Goal: Task Accomplishment & Management: Manage account settings

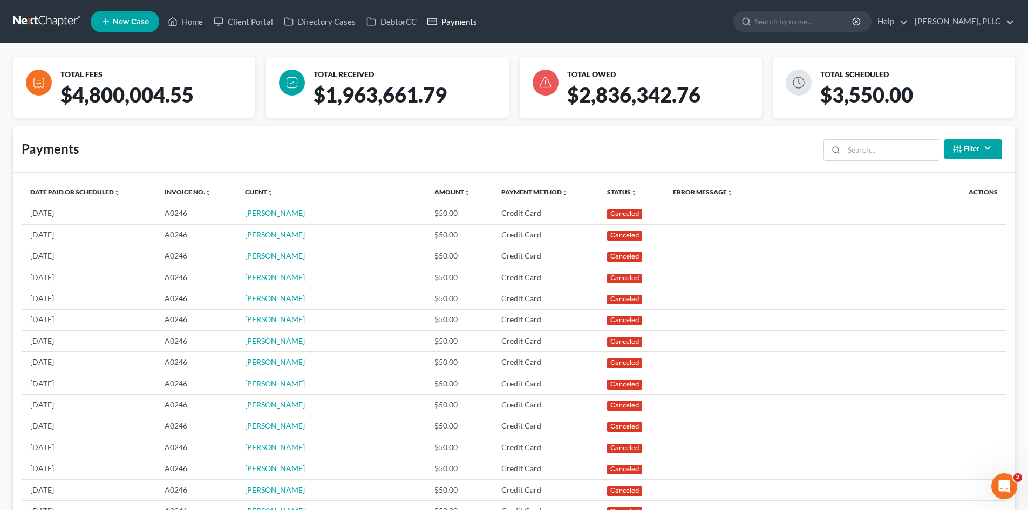
click at [461, 18] on link "Payments" at bounding box center [452, 21] width 60 height 19
click at [190, 19] on link "Home" at bounding box center [186, 21] width 46 height 19
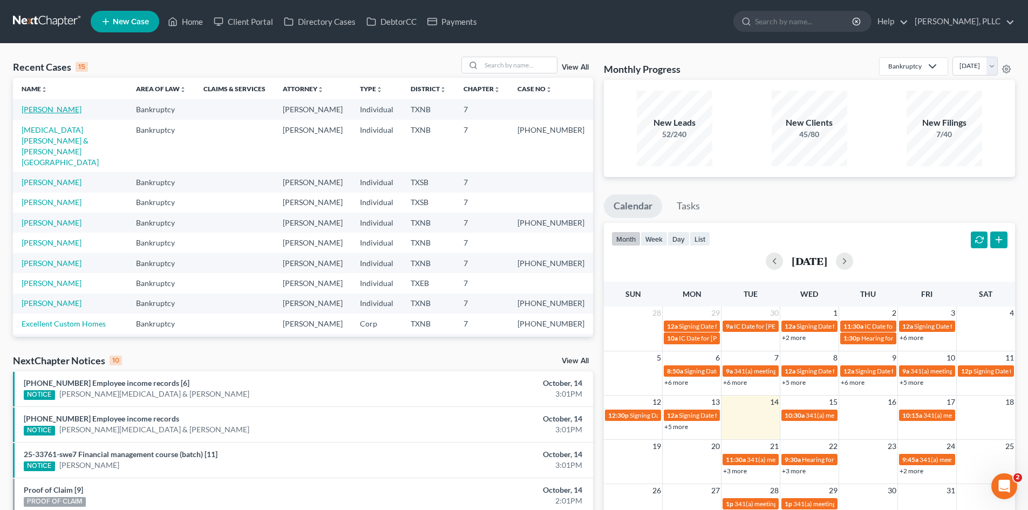
click at [65, 106] on link "[PERSON_NAME]" at bounding box center [52, 109] width 60 height 9
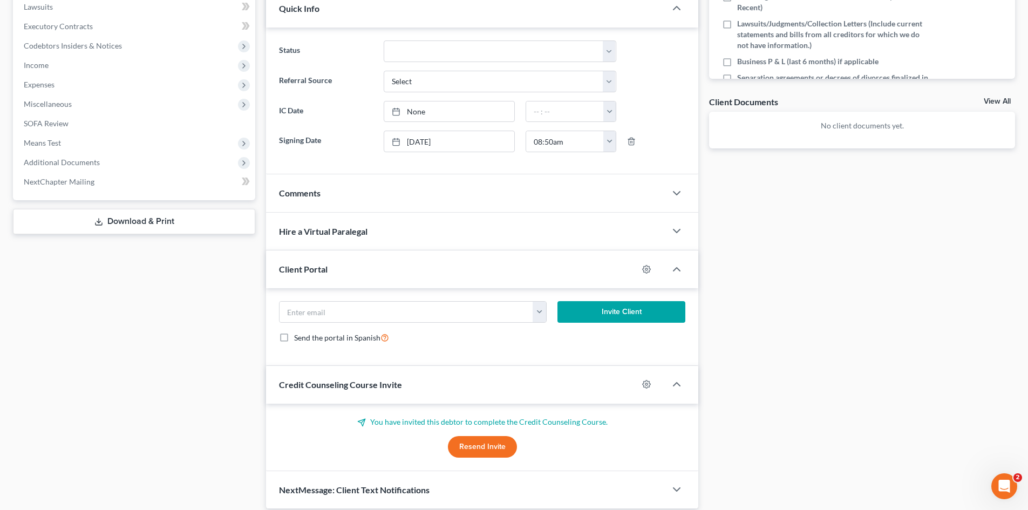
scroll to position [241, 0]
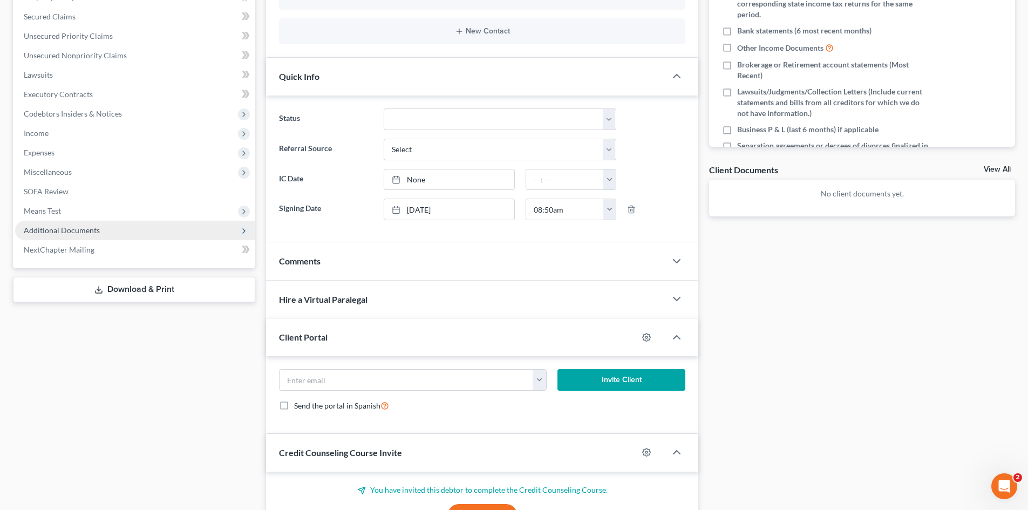
click at [83, 227] on span "Additional Documents" at bounding box center [62, 230] width 76 height 9
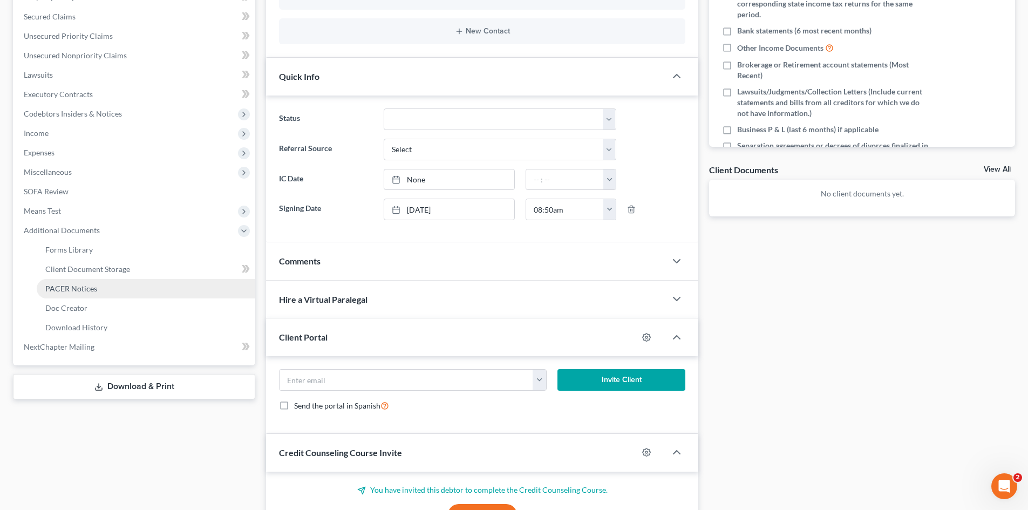
click at [71, 284] on span "PACER Notices" at bounding box center [71, 288] width 52 height 9
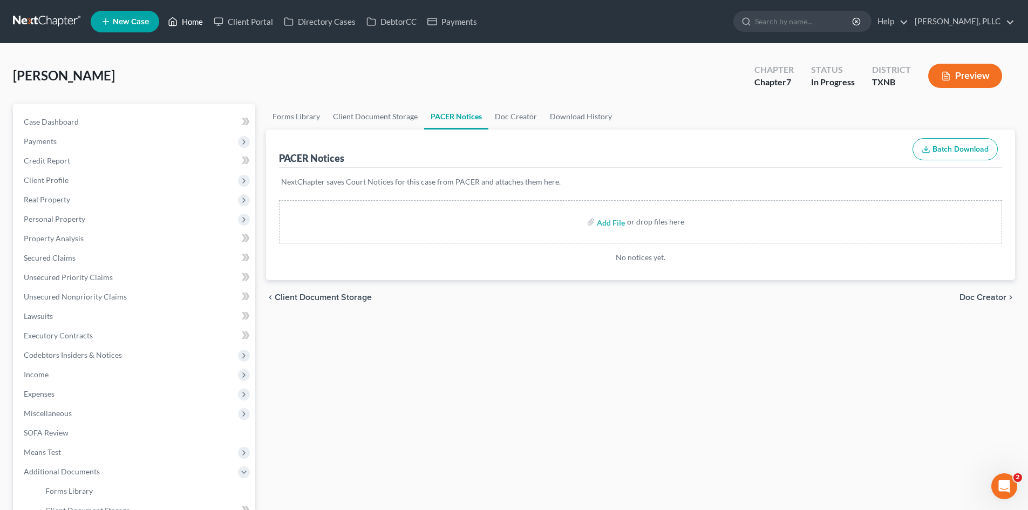
click at [185, 27] on link "Home" at bounding box center [186, 21] width 46 height 19
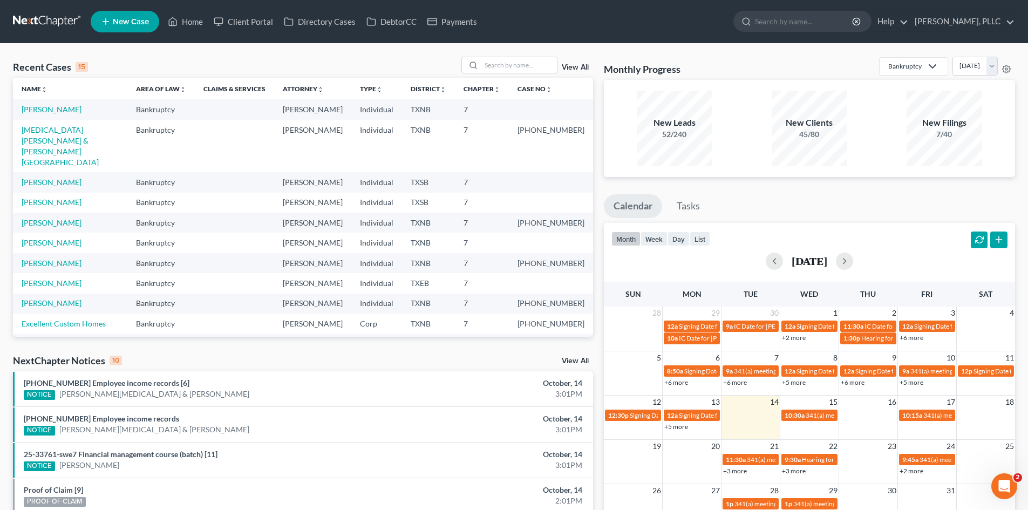
click at [104, 20] on icon at bounding box center [106, 21] width 10 height 13
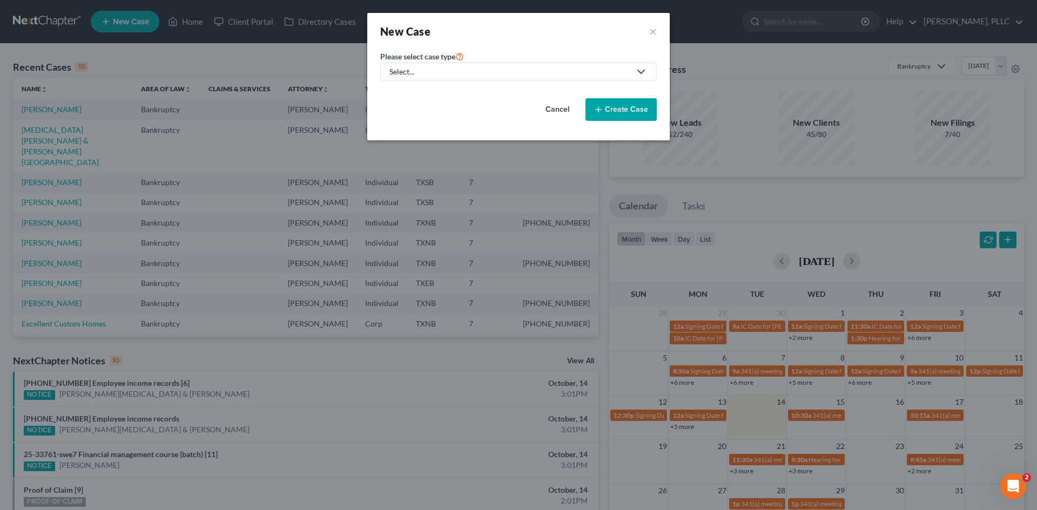
click at [526, 74] on div "Select..." at bounding box center [509, 71] width 241 height 11
click at [449, 91] on div "Bankruptcy" at bounding box center [434, 93] width 88 height 11
select select "78"
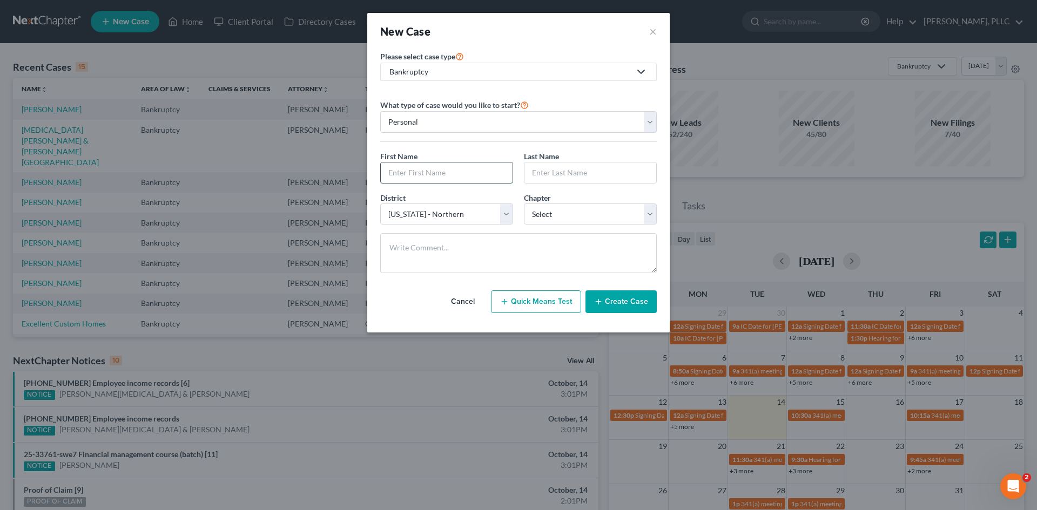
click at [457, 168] on input "text" at bounding box center [447, 173] width 132 height 21
type input "Nijael"
click at [597, 179] on input "text" at bounding box center [590, 173] width 132 height 21
type input "b"
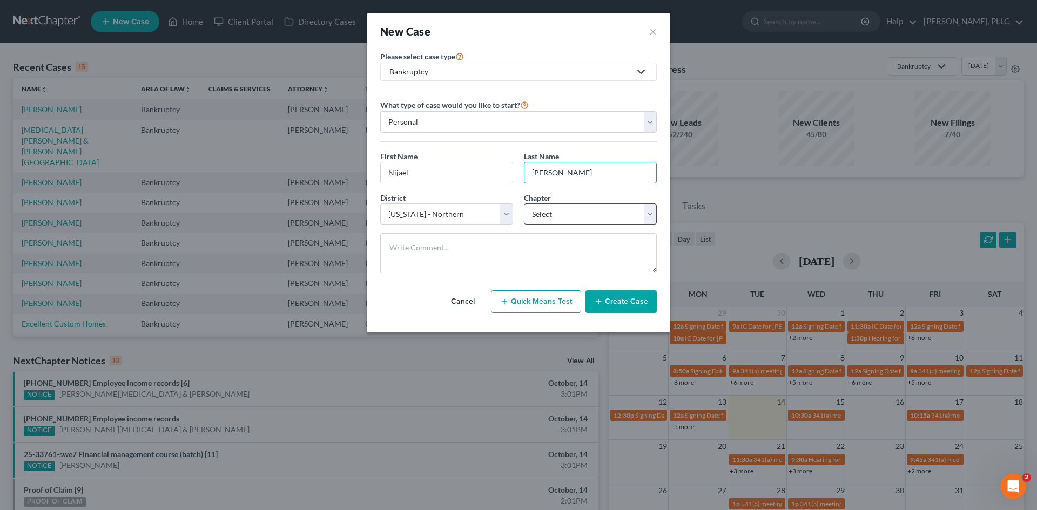
type input "[PERSON_NAME]"
click at [590, 221] on select "Select 7 11 12 13" at bounding box center [590, 215] width 133 height 22
select select "0"
click at [524, 204] on select "Select 7 11 12 13" at bounding box center [590, 215] width 133 height 22
click at [625, 303] on button "Create Case" at bounding box center [620, 301] width 71 height 23
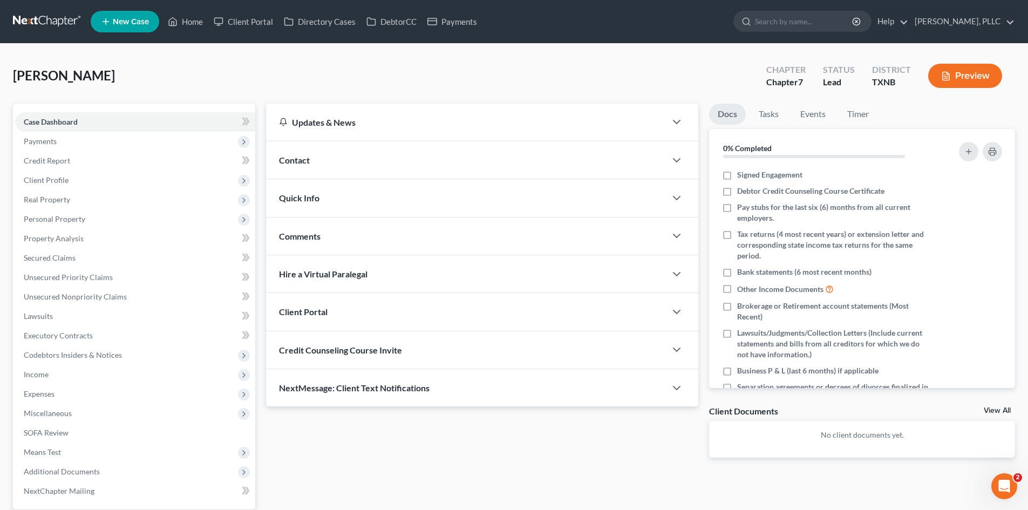
click at [287, 147] on div "Contact" at bounding box center [466, 159] width 400 height 37
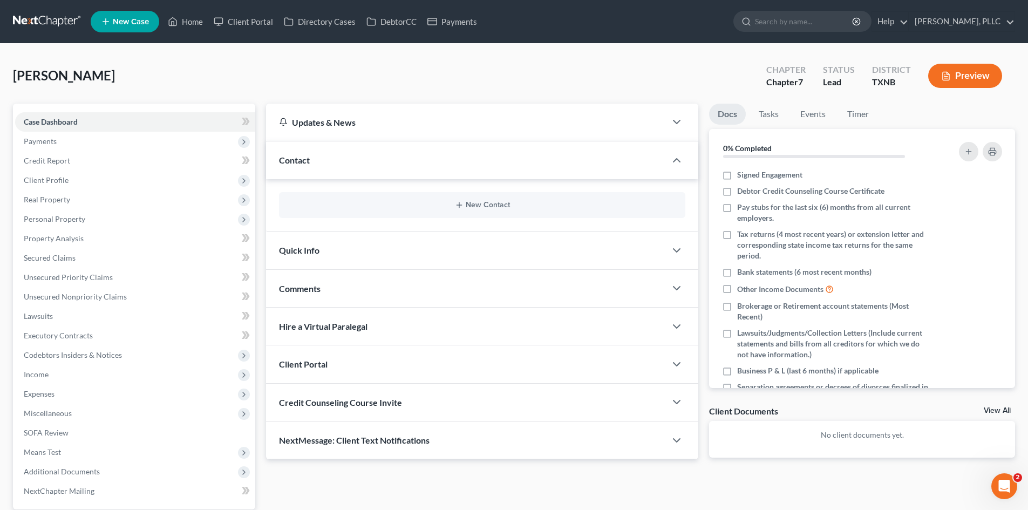
click at [491, 200] on div "New Contact" at bounding box center [482, 205] width 407 height 26
click at [485, 207] on button "New Contact" at bounding box center [482, 205] width 389 height 9
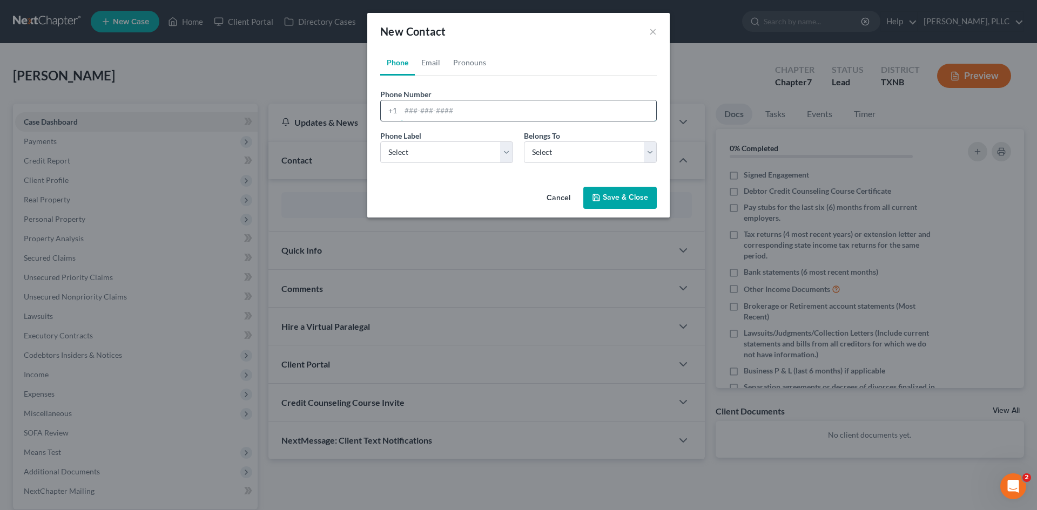
click at [452, 110] on input "tel" at bounding box center [528, 110] width 255 height 21
type input "[PHONE_NUMBER]"
drag, startPoint x: 455, startPoint y: 157, endPoint x: 451, endPoint y: 163, distance: 6.8
click at [452, 159] on select "Select Mobile Home Work Other" at bounding box center [446, 152] width 133 height 22
select select "0"
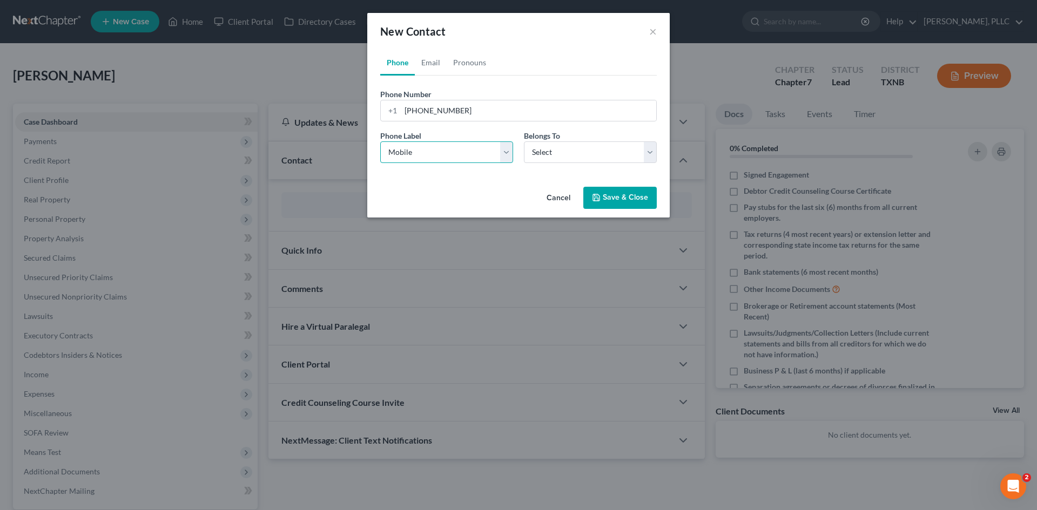
click at [380, 141] on select "Select Mobile Home Work Other" at bounding box center [446, 152] width 133 height 22
click at [537, 158] on select "Select Client Other" at bounding box center [590, 152] width 133 height 22
select select "0"
click at [524, 141] on select "Select Client Other" at bounding box center [590, 152] width 133 height 22
select select "0"
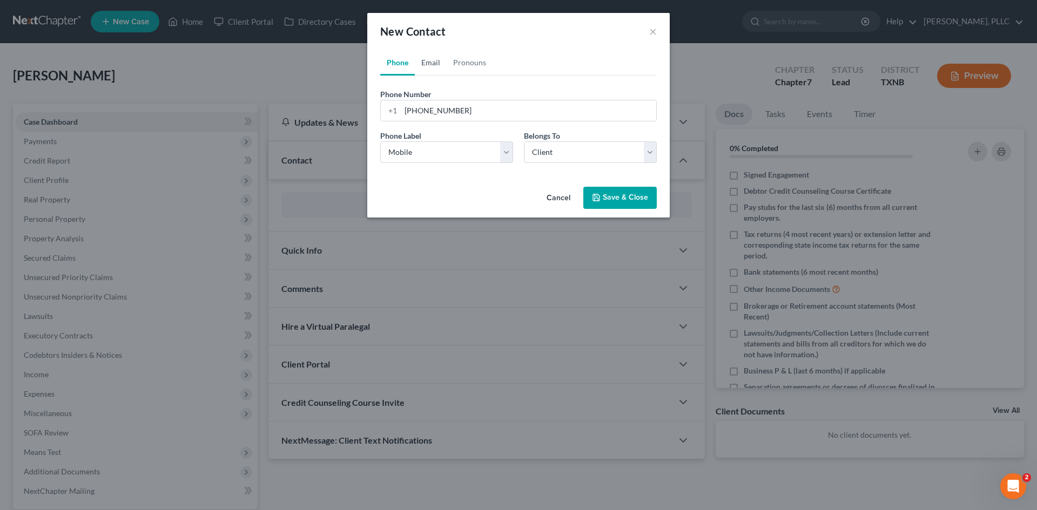
click at [432, 61] on link "Email" at bounding box center [431, 63] width 32 height 26
click at [438, 112] on input "email" at bounding box center [528, 110] width 255 height 21
paste input "[EMAIL_ADDRESS][DOMAIN_NAME]"
type input "[EMAIL_ADDRESS][DOMAIN_NAME]"
click at [437, 148] on select "Select Home Work Other" at bounding box center [446, 152] width 133 height 22
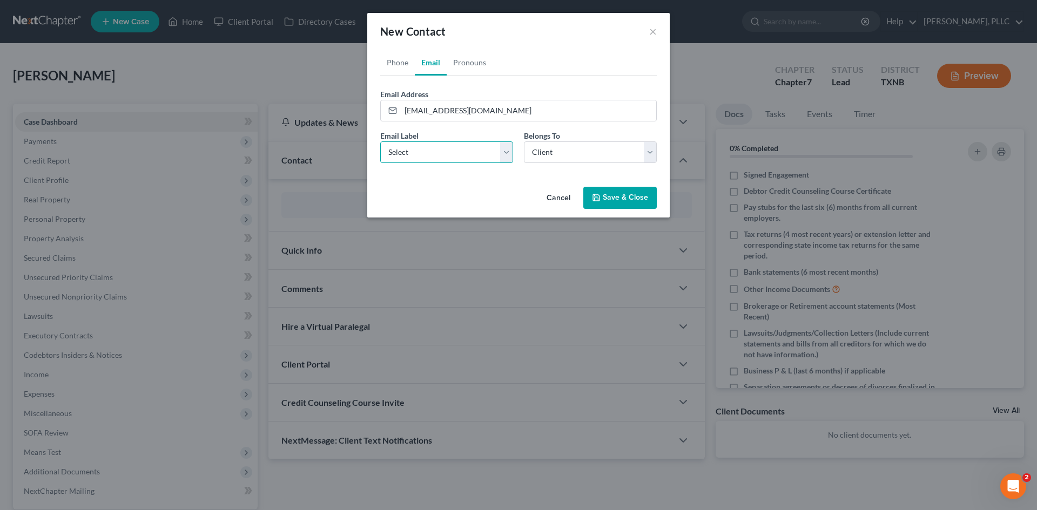
select select "1"
click at [380, 141] on select "Select Home Work Other" at bounding box center [446, 152] width 133 height 22
click at [621, 198] on button "Save & Close" at bounding box center [619, 198] width 73 height 23
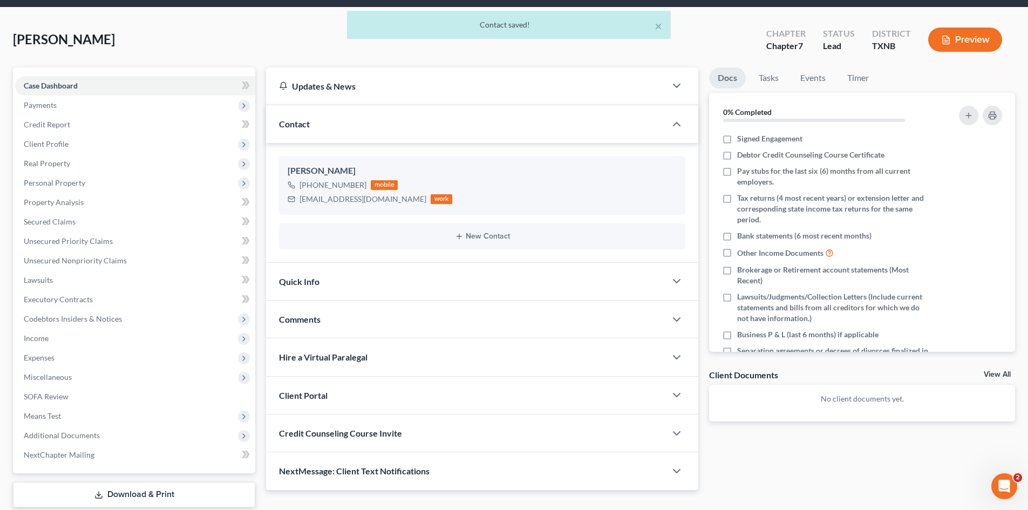
scroll to position [75, 0]
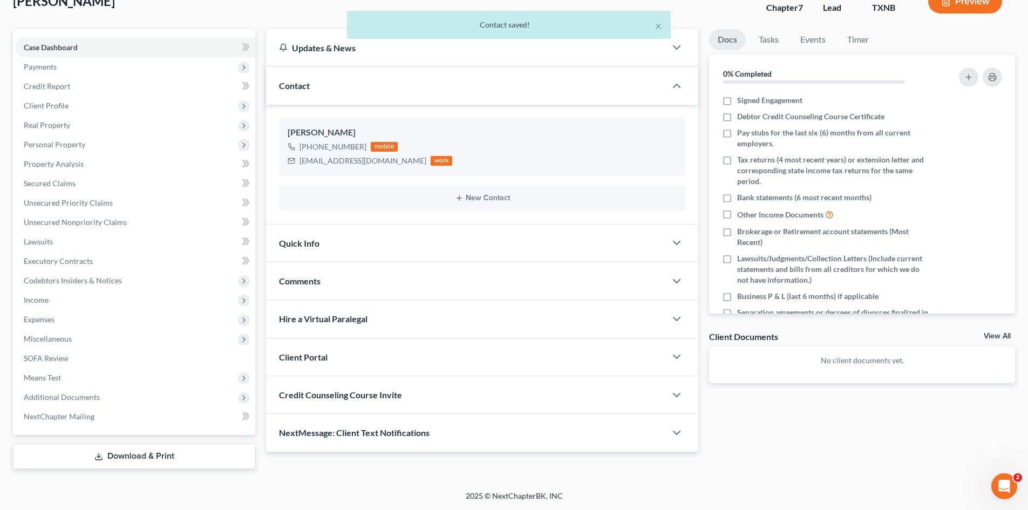
click at [344, 249] on div "Quick Info" at bounding box center [466, 243] width 400 height 37
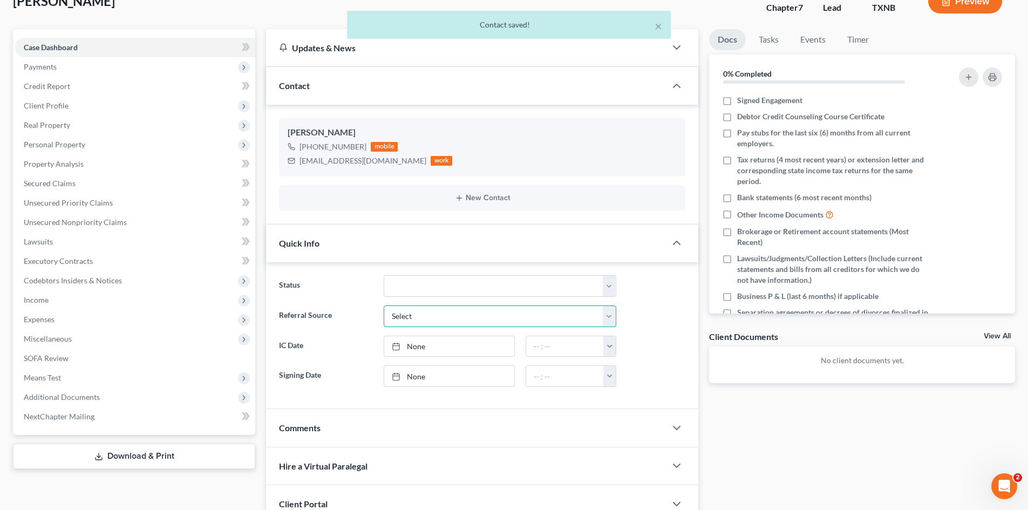
click at [475, 323] on select "Select Word Of Mouth Previous Clients Direct Mail Website Google Search Modern …" at bounding box center [500, 317] width 233 height 22
select select "4"
click at [384, 306] on select "Select Word Of Mouth Previous Clients Direct Mail Website Google Search Modern …" at bounding box center [500, 317] width 233 height 22
click at [461, 353] on link "[DATE]" at bounding box center [449, 346] width 130 height 21
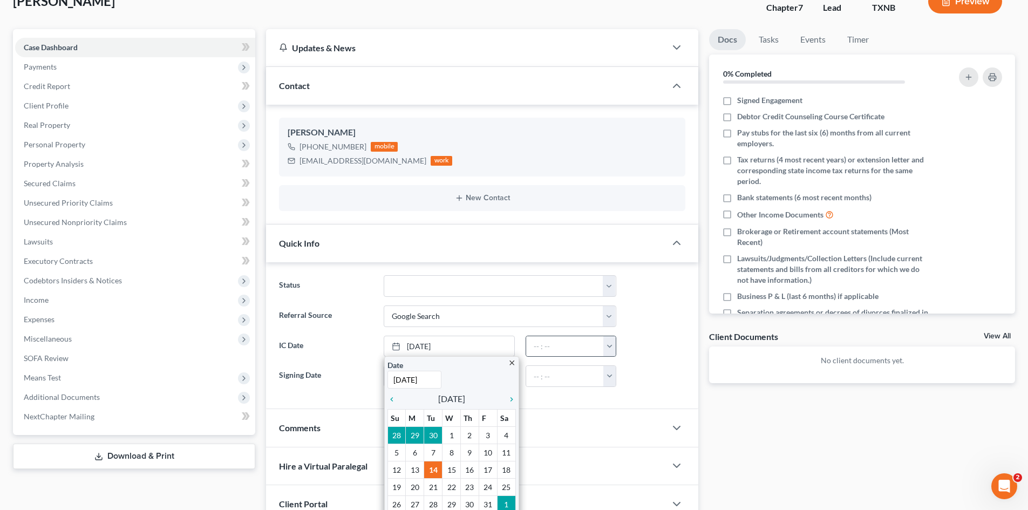
click at [613, 351] on button "button" at bounding box center [610, 346] width 12 height 21
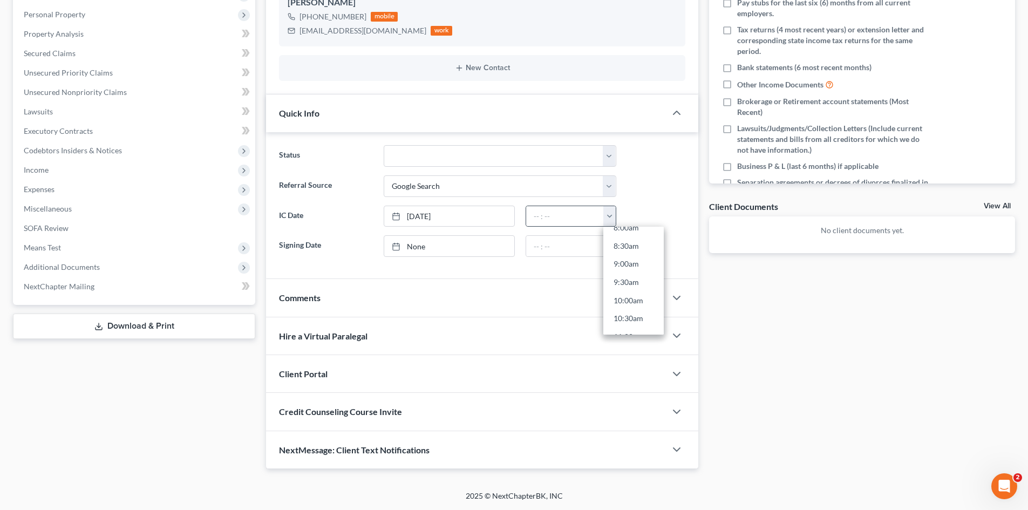
scroll to position [378, 0]
click at [634, 280] on link "11:30am" at bounding box center [634, 279] width 60 height 18
type input "11:30am"
drag, startPoint x: 348, startPoint y: 379, endPoint x: 387, endPoint y: 364, distance: 41.0
click at [351, 377] on div "Client Portal" at bounding box center [466, 373] width 400 height 37
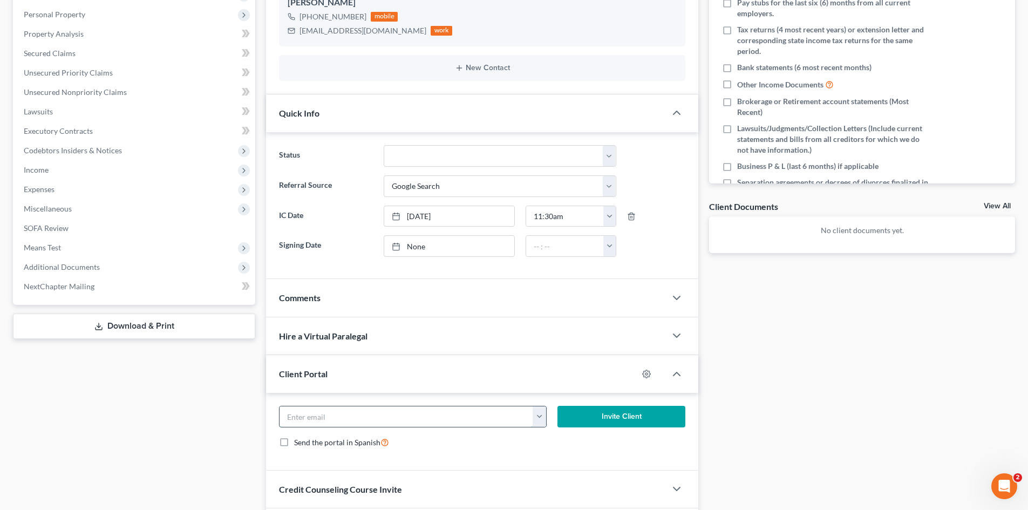
click at [381, 417] on input "email" at bounding box center [407, 417] width 254 height 21
paste input "[EMAIL_ADDRESS][DOMAIN_NAME]"
type input "[EMAIL_ADDRESS][DOMAIN_NAME]"
click at [642, 418] on button "Invite Client" at bounding box center [622, 417] width 128 height 22
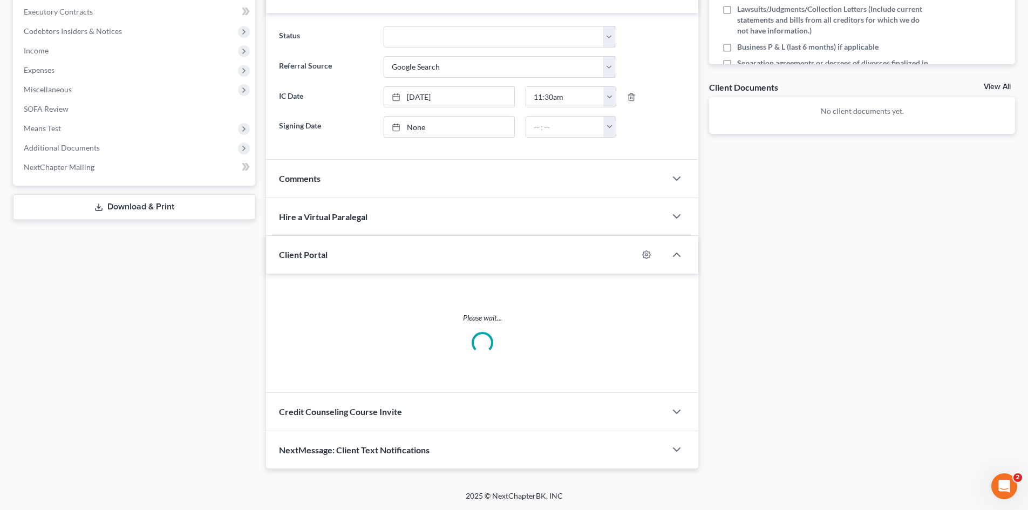
scroll to position [272, 0]
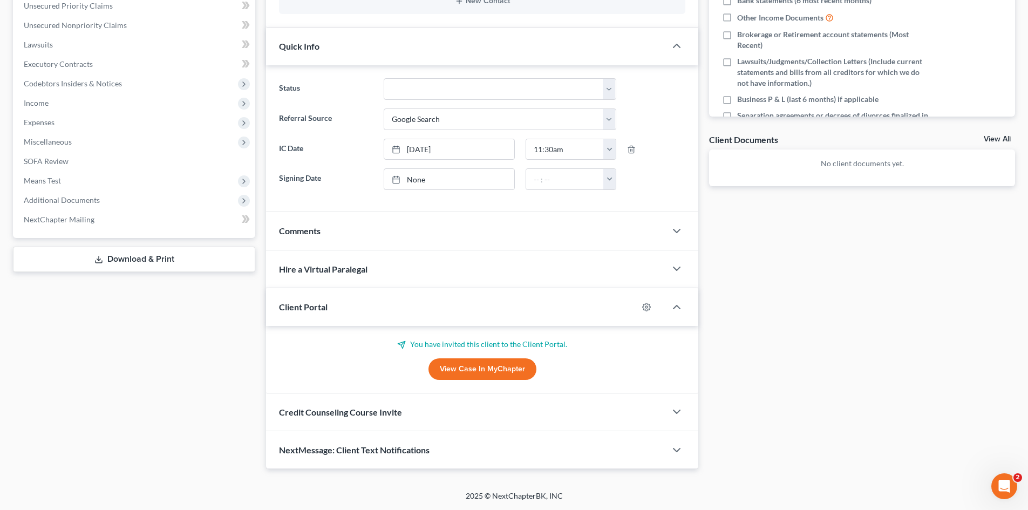
click at [366, 424] on div "Credit Counseling Course Invite" at bounding box center [466, 412] width 400 height 37
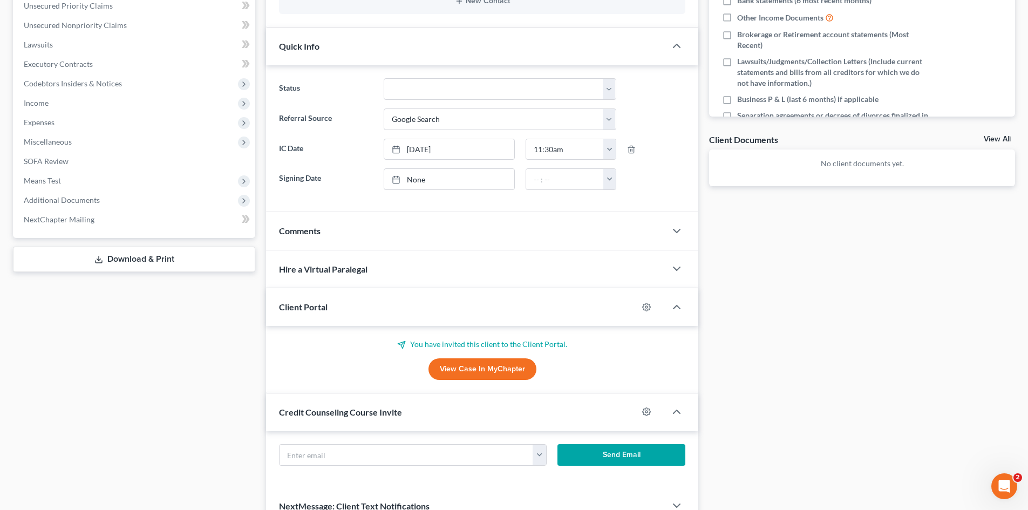
scroll to position [324, 0]
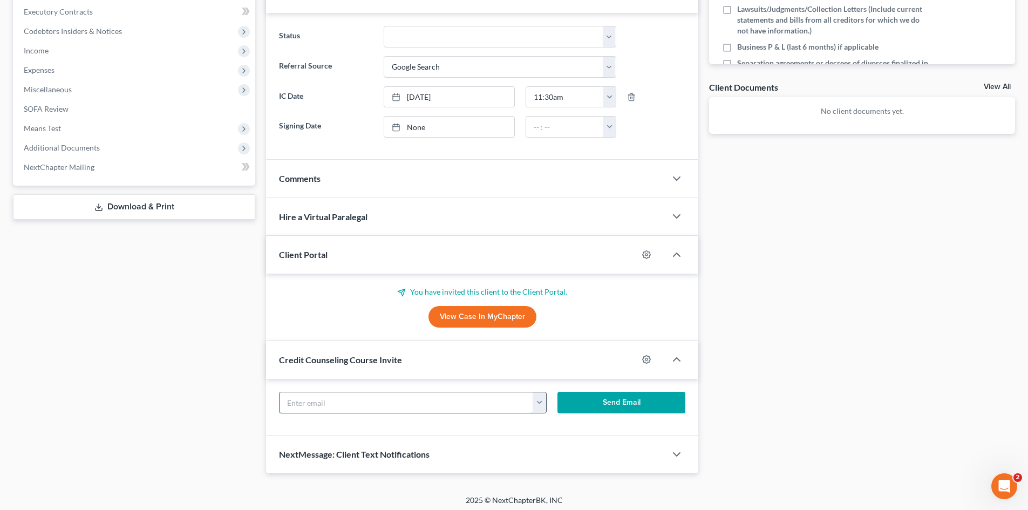
click at [317, 400] on input "text" at bounding box center [407, 402] width 254 height 21
paste input "[EMAIL_ADDRESS][DOMAIN_NAME]"
type input "[EMAIL_ADDRESS][DOMAIN_NAME]"
click at [614, 407] on button "Send Email" at bounding box center [622, 403] width 128 height 22
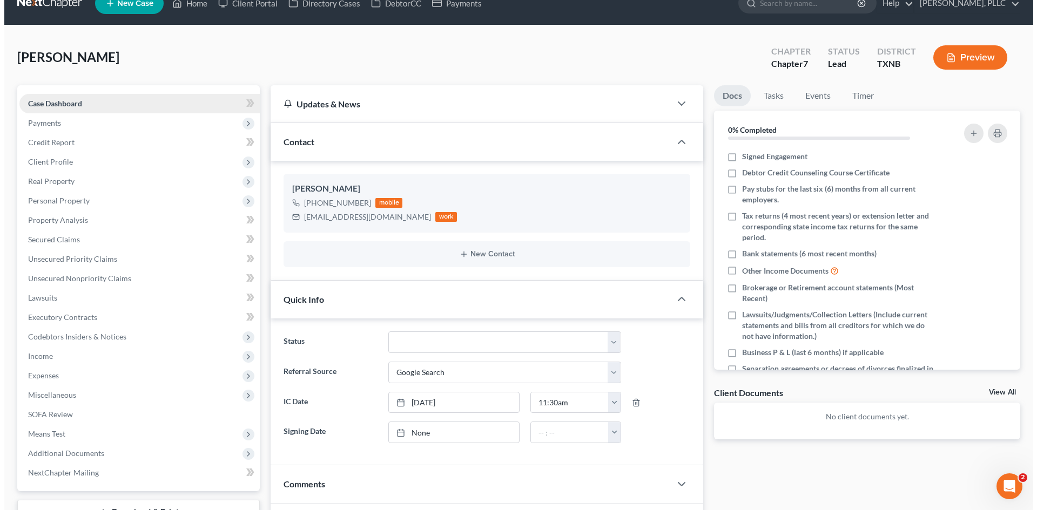
scroll to position [0, 0]
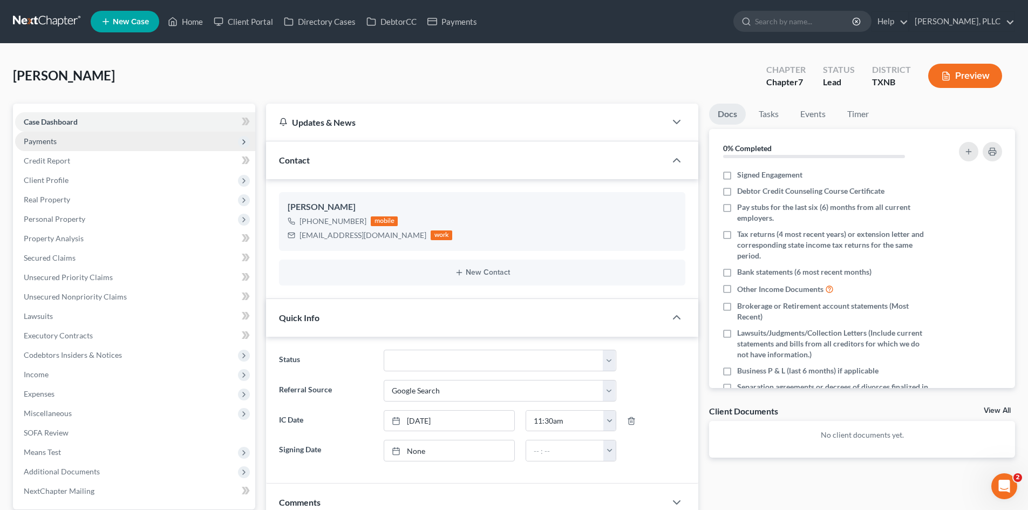
click at [69, 146] on span "Payments" at bounding box center [135, 141] width 240 height 19
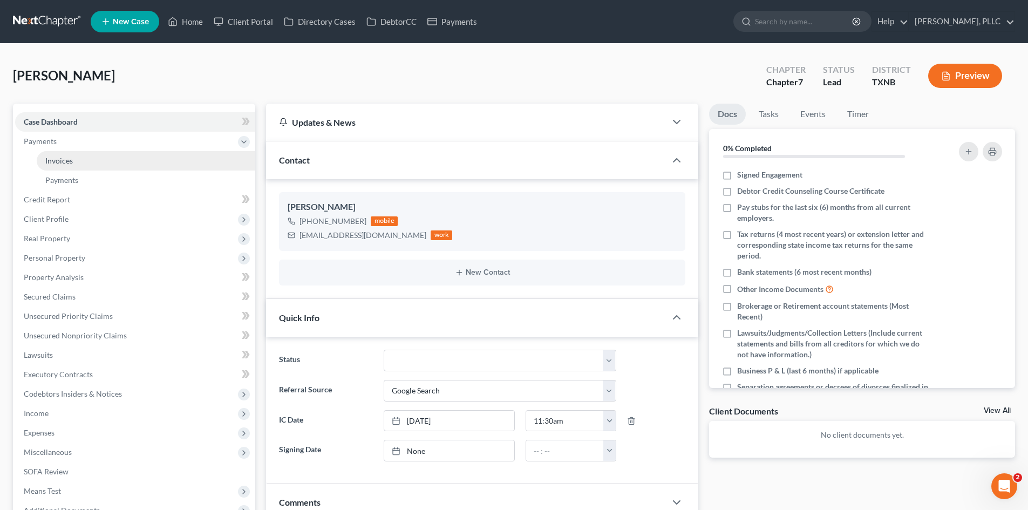
click at [73, 158] on link "Invoices" at bounding box center [146, 160] width 219 height 19
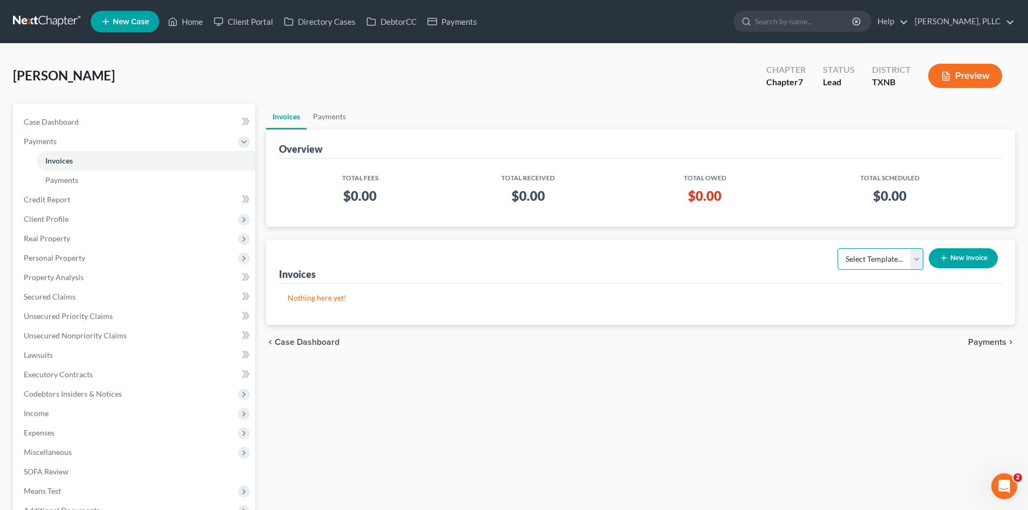
drag, startPoint x: 884, startPoint y: 262, endPoint x: 884, endPoint y: 269, distance: 6.5
click at [884, 262] on select "Select Template... Invoice" at bounding box center [881, 259] width 86 height 22
select select "0"
click at [838, 248] on select "Select Template... Invoice" at bounding box center [881, 259] width 86 height 22
click at [950, 256] on button "New Invoice" at bounding box center [963, 258] width 69 height 20
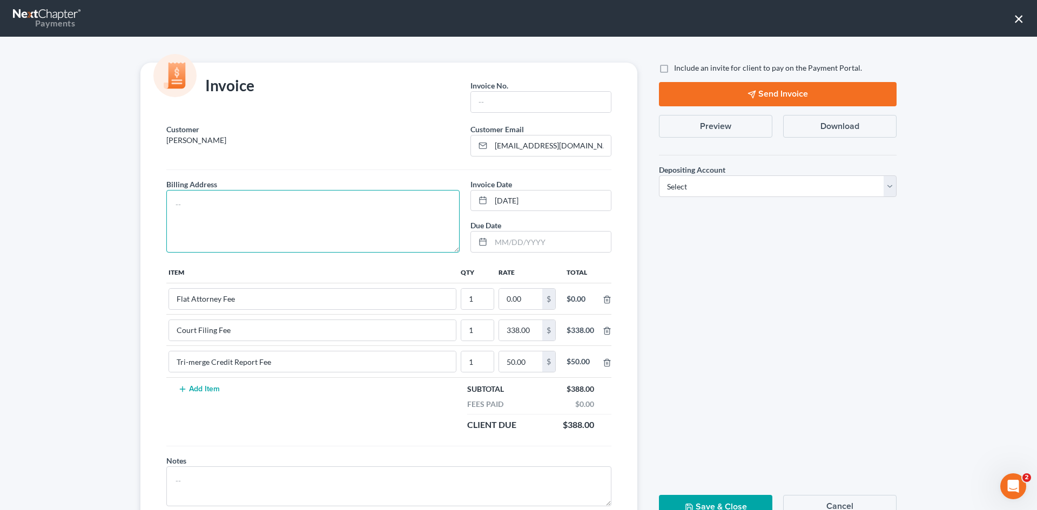
click at [361, 231] on textarea at bounding box center [312, 221] width 293 height 63
type textarea "To be provided."
click at [528, 99] on input "text" at bounding box center [541, 102] width 140 height 21
type input "A0661"
click at [524, 306] on input "0.00" at bounding box center [520, 299] width 43 height 21
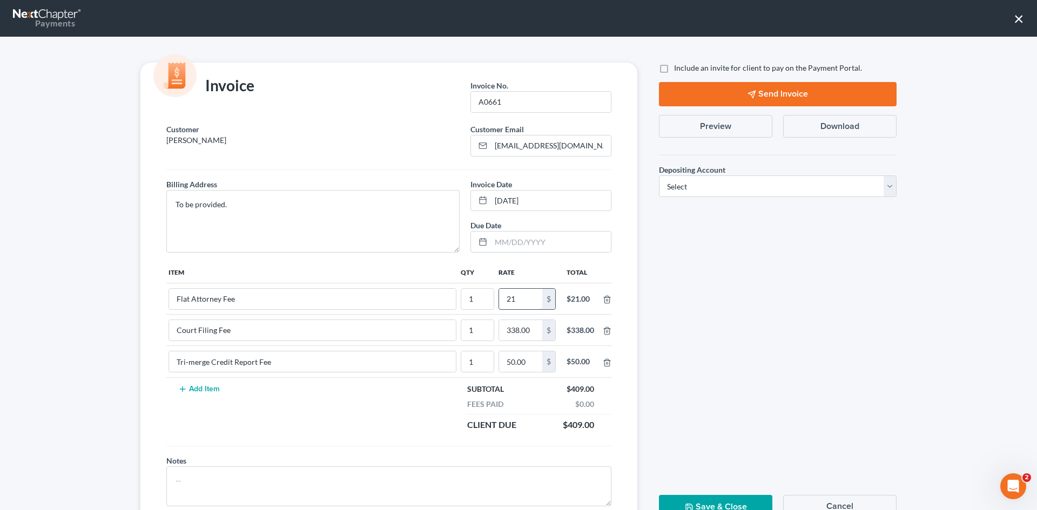
type input "2"
type input "2,412.00"
click at [674, 69] on label "Include an invite for client to pay on the Payment Portal." at bounding box center [768, 68] width 188 height 11
click at [678, 69] on input "Include an invite for client to pay on the Payment Portal." at bounding box center [681, 66] width 7 height 7
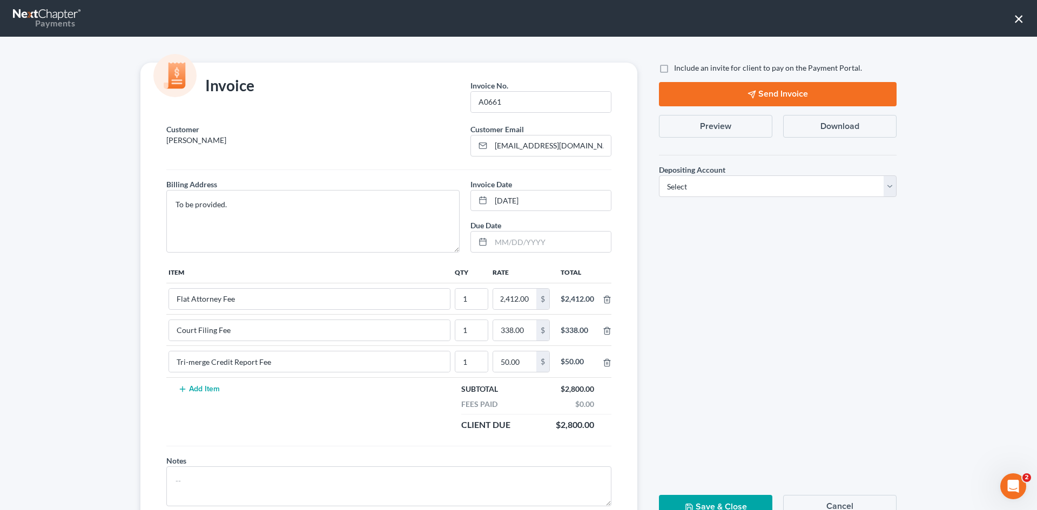
checkbox input "true"
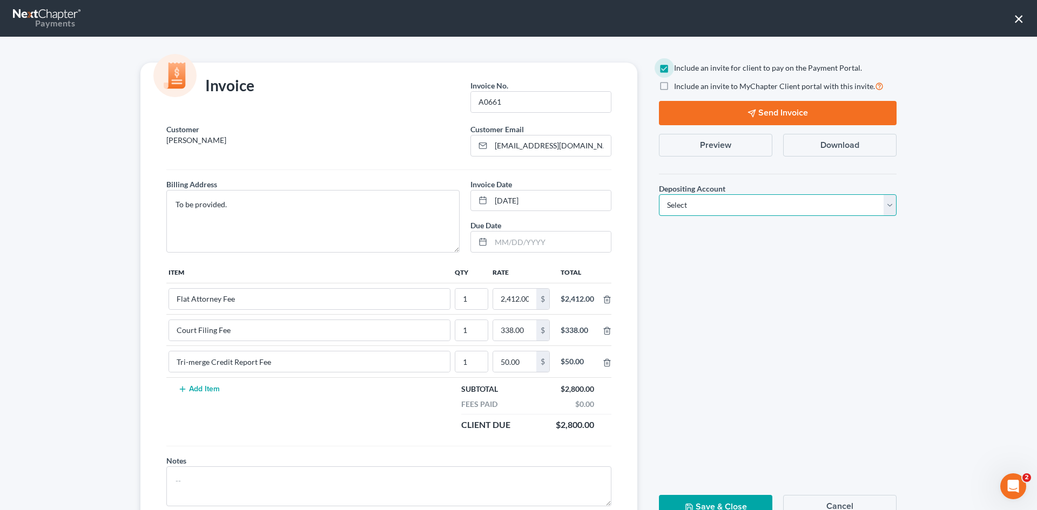
drag, startPoint x: 739, startPoint y: 206, endPoint x: 724, endPoint y: 215, distance: 17.5
click at [739, 206] on select "Select Operation Trust" at bounding box center [778, 205] width 238 height 22
select select "1"
click at [659, 194] on select "Select Operation Trust" at bounding box center [778, 205] width 238 height 22
drag, startPoint x: 786, startPoint y: 106, endPoint x: 785, endPoint y: 112, distance: 6.0
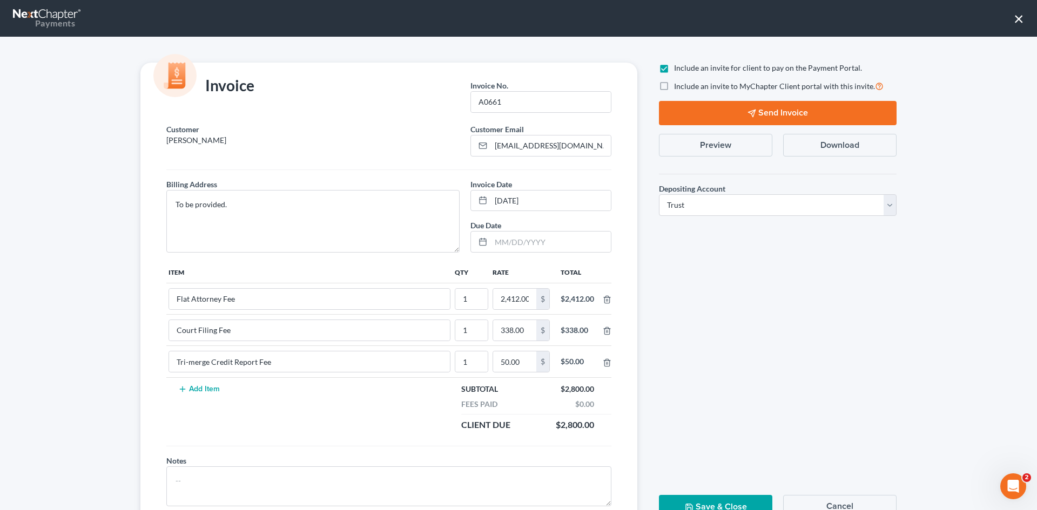
click at [786, 109] on button "Send Invoice" at bounding box center [778, 113] width 238 height 24
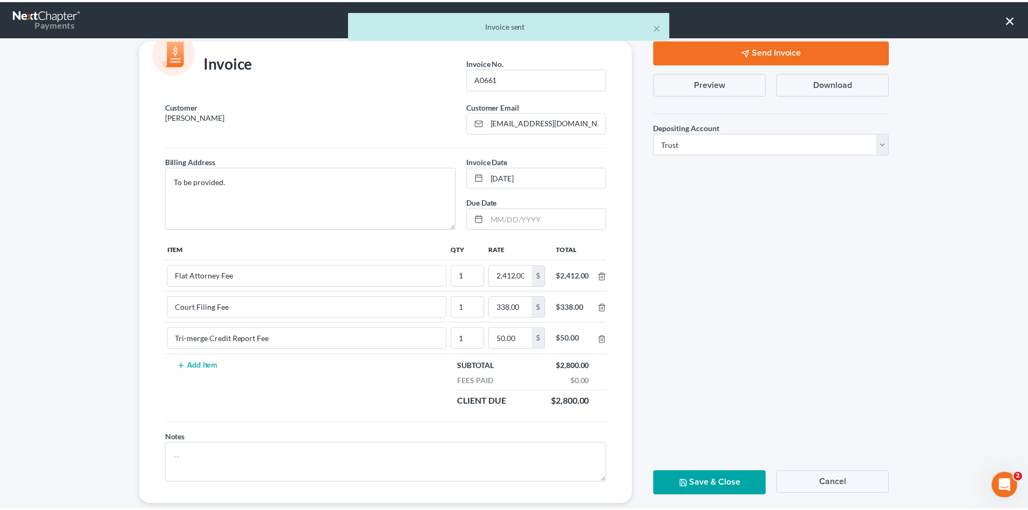
scroll to position [44, 0]
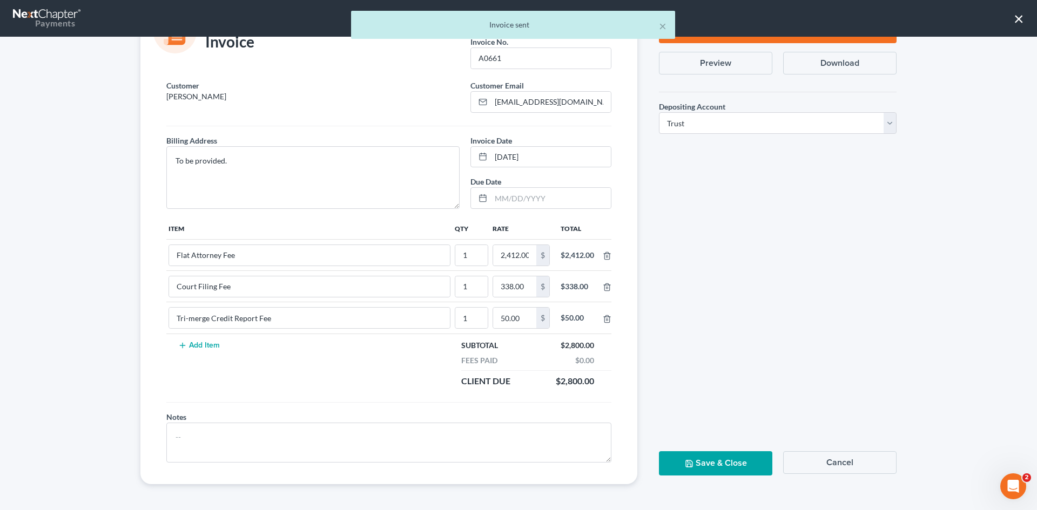
drag, startPoint x: 698, startPoint y: 468, endPoint x: 691, endPoint y: 462, distance: 8.4
click at [696, 468] on button "Save & Close" at bounding box center [715, 463] width 113 height 24
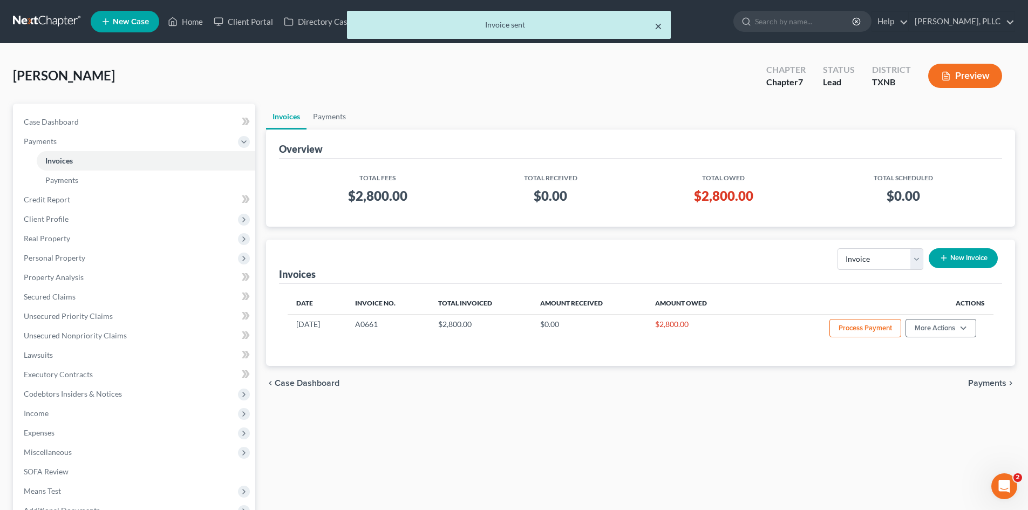
click at [658, 31] on button "×" at bounding box center [659, 25] width 8 height 13
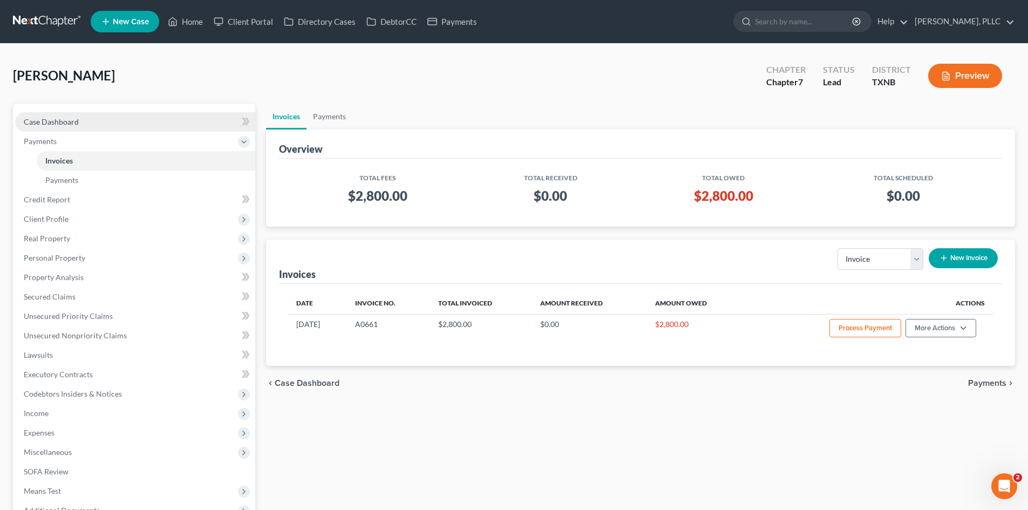
click at [151, 126] on link "Case Dashboard" at bounding box center [135, 121] width 240 height 19
select select "4"
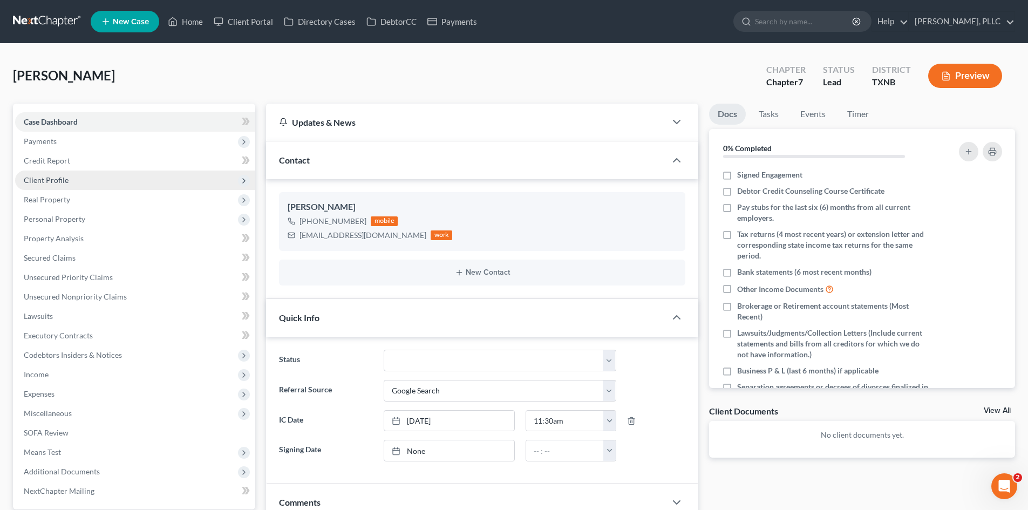
click at [73, 180] on span "Client Profile" at bounding box center [135, 180] width 240 height 19
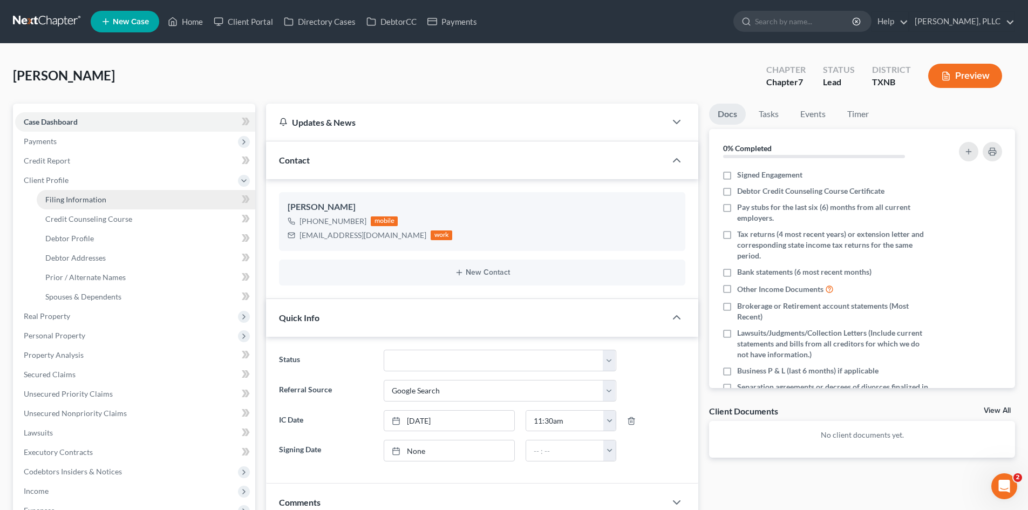
click at [76, 203] on span "Filing Information" at bounding box center [75, 199] width 61 height 9
select select "1"
select select "0"
select select "78"
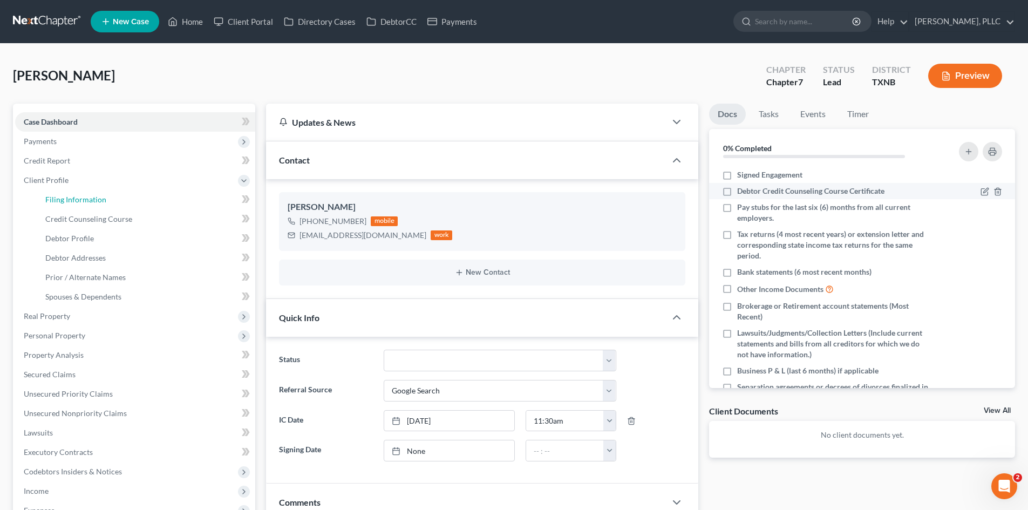
select select "45"
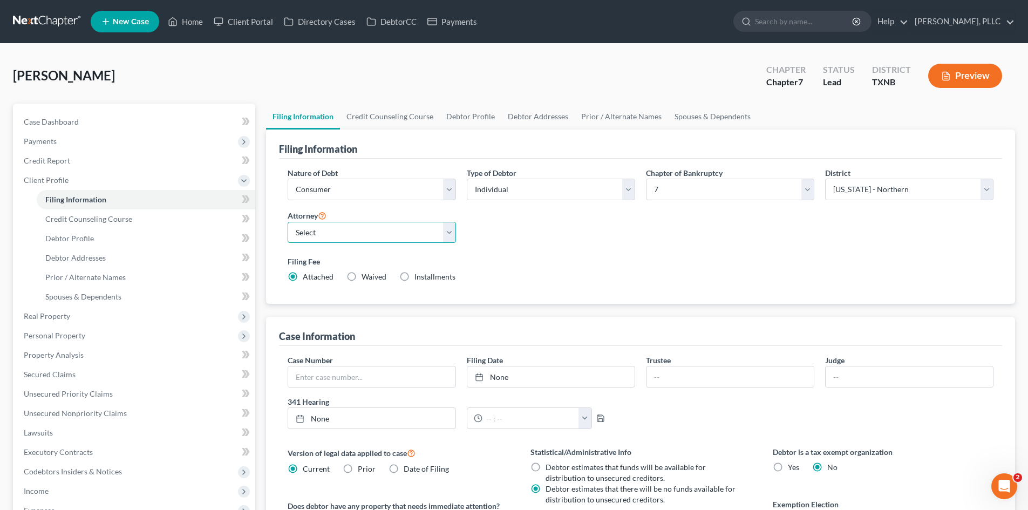
click at [409, 229] on select "Select [PERSON_NAME] - TXEB [PERSON_NAME] - [GEOGRAPHIC_DATA] [PERSON_NAME] - […" at bounding box center [372, 233] width 168 height 22
select select "1"
click at [288, 222] on select "Select [PERSON_NAME] - TXEB [PERSON_NAME] - [GEOGRAPHIC_DATA] [PERSON_NAME] - […" at bounding box center [372, 233] width 168 height 22
drag, startPoint x: 65, startPoint y: 136, endPoint x: 199, endPoint y: 136, distance: 133.9
click at [66, 136] on span "Payments" at bounding box center [135, 141] width 240 height 19
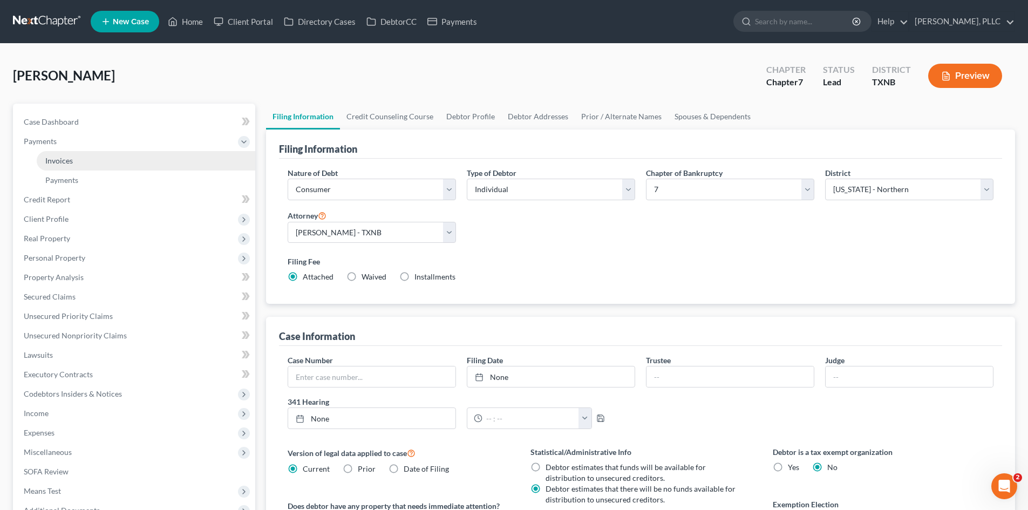
drag, startPoint x: 170, startPoint y: 160, endPoint x: 686, endPoint y: 136, distance: 517.2
click at [171, 159] on link "Invoices" at bounding box center [146, 160] width 219 height 19
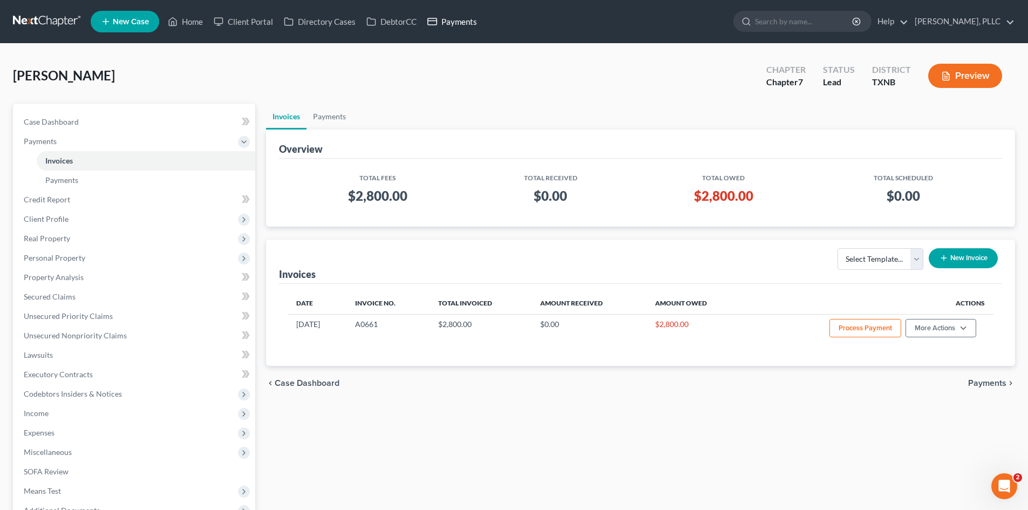
click at [479, 25] on link "Payments" at bounding box center [452, 21] width 60 height 19
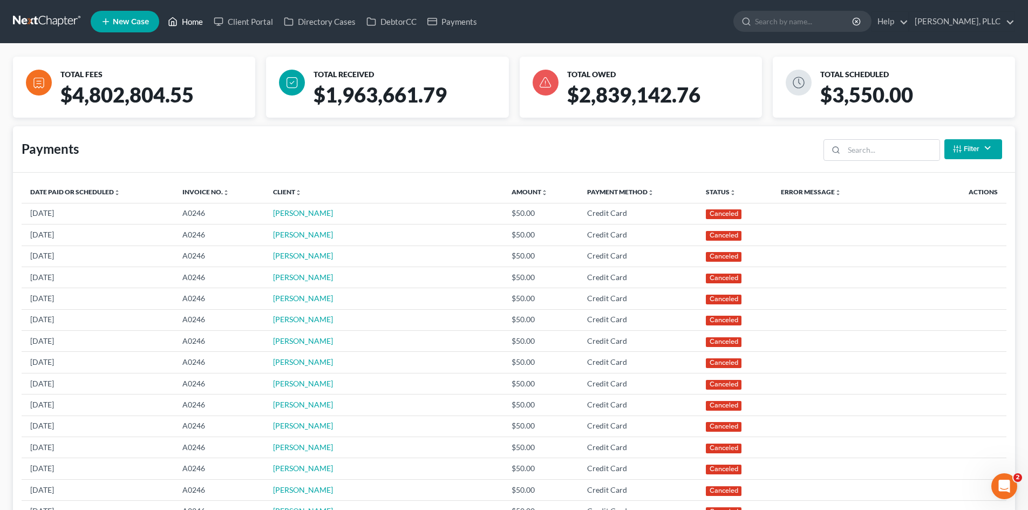
click at [204, 25] on link "Home" at bounding box center [186, 21] width 46 height 19
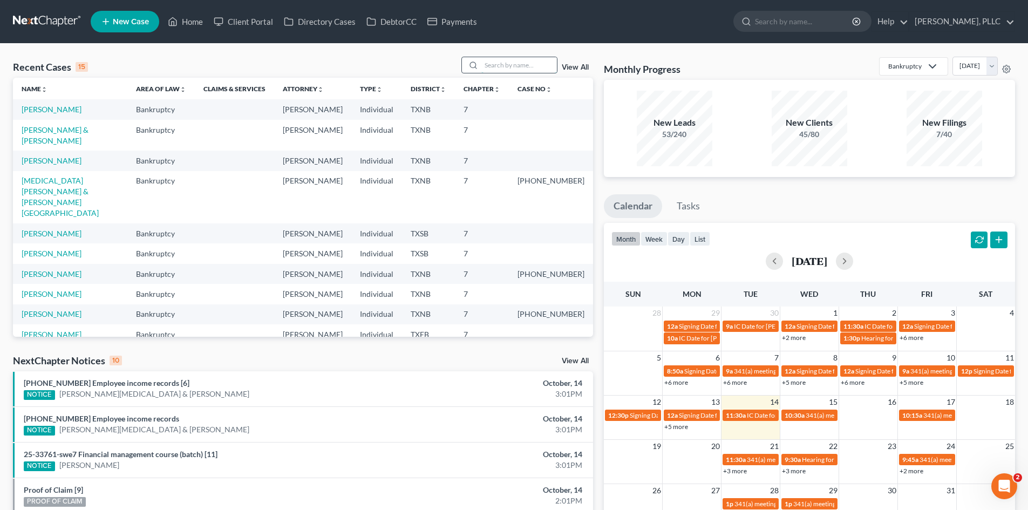
click at [519, 71] on input "search" at bounding box center [520, 65] width 76 height 16
type input "[PERSON_NAME]"
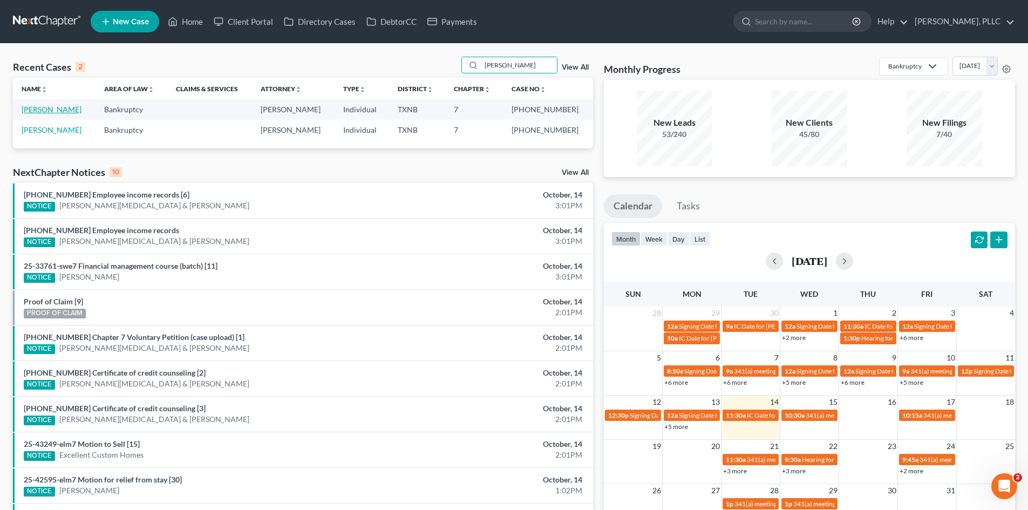
click at [54, 109] on link "[PERSON_NAME]" at bounding box center [52, 109] width 60 height 9
select select "4"
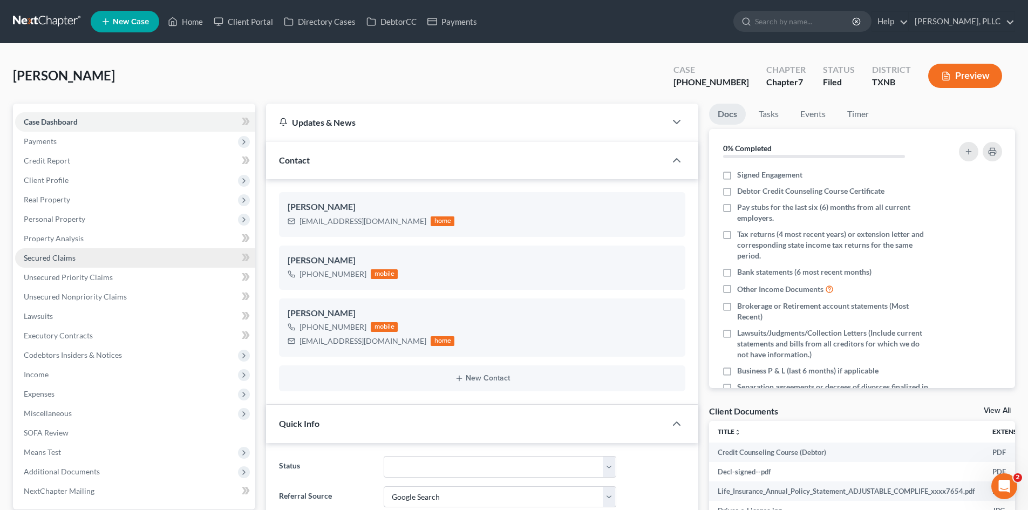
scroll to position [6027, 0]
click at [98, 236] on link "Property Analysis" at bounding box center [135, 238] width 240 height 19
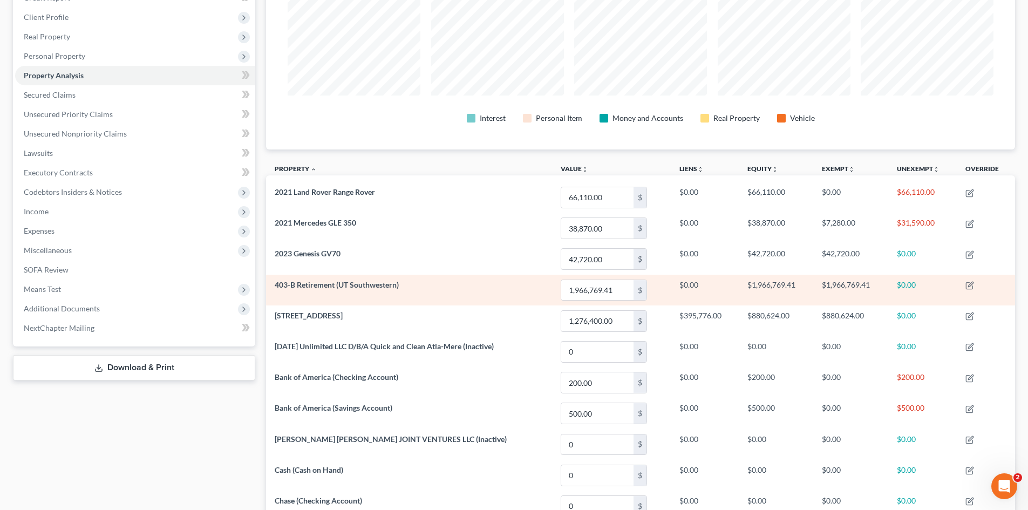
scroll to position [216, 0]
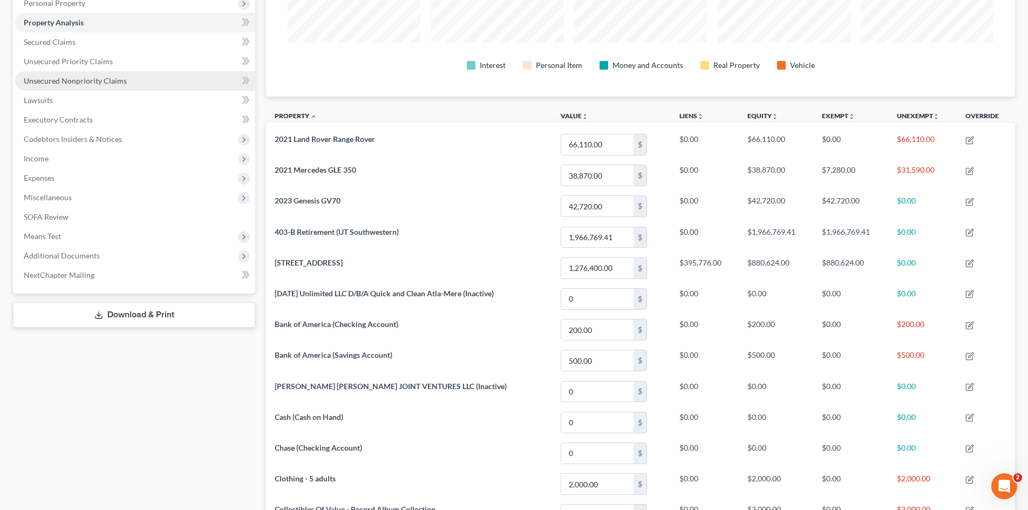
click at [91, 85] on link "Unsecured Nonpriority Claims" at bounding box center [135, 80] width 240 height 19
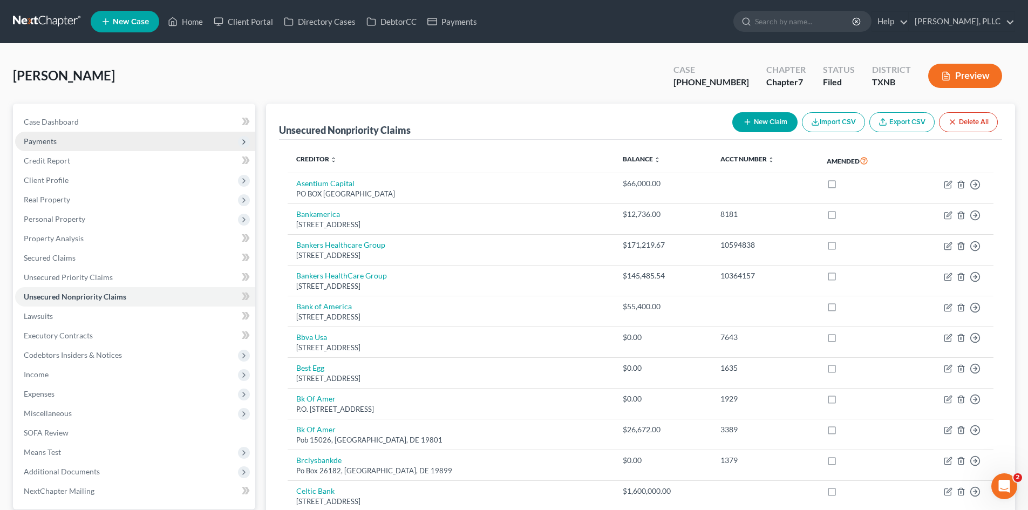
click at [73, 136] on span "Payments" at bounding box center [135, 141] width 240 height 19
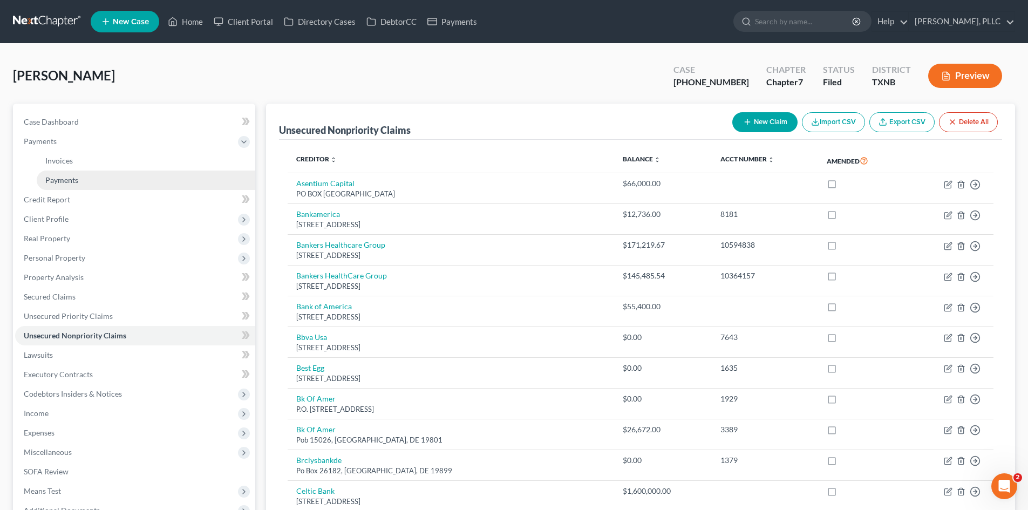
click at [75, 181] on span "Payments" at bounding box center [61, 179] width 33 height 9
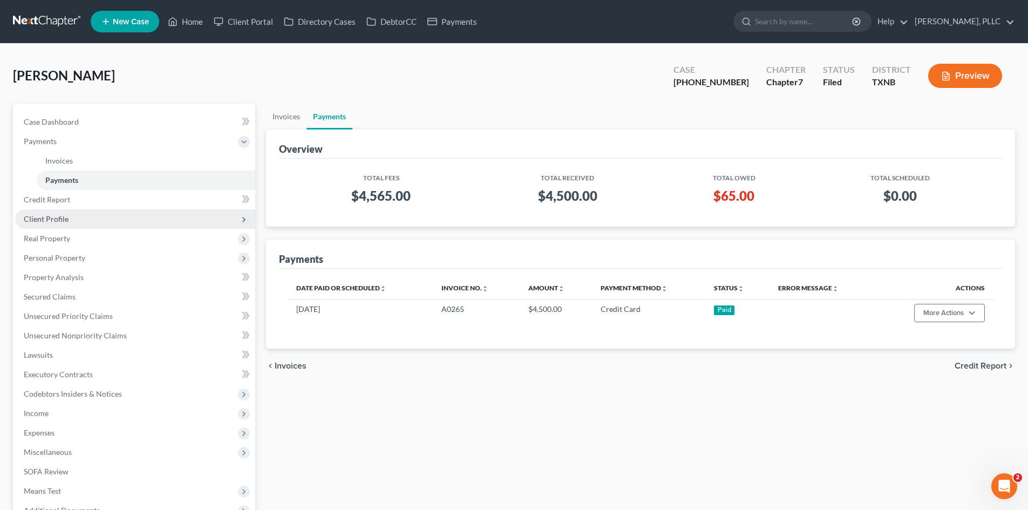
click at [60, 224] on span "Client Profile" at bounding box center [135, 218] width 240 height 19
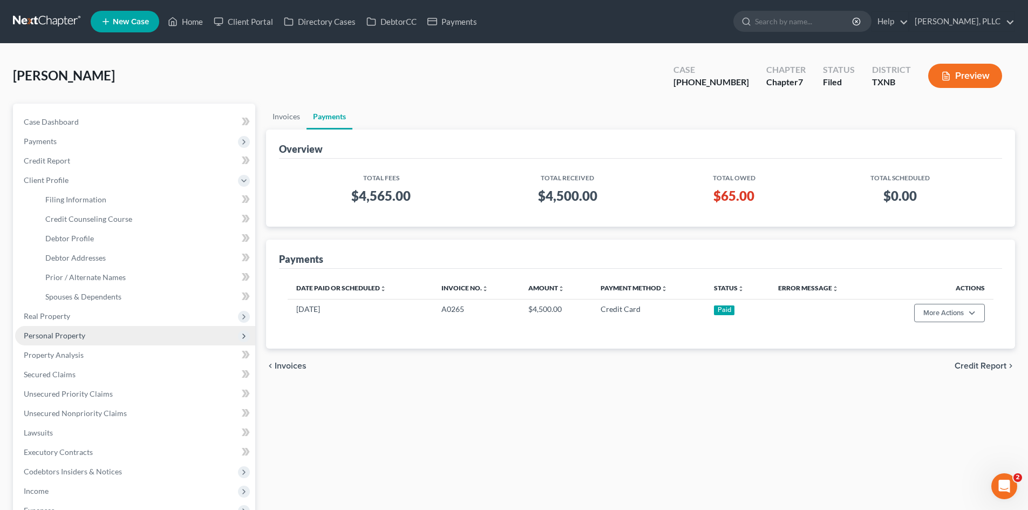
click at [59, 326] on span "Personal Property" at bounding box center [135, 335] width 240 height 19
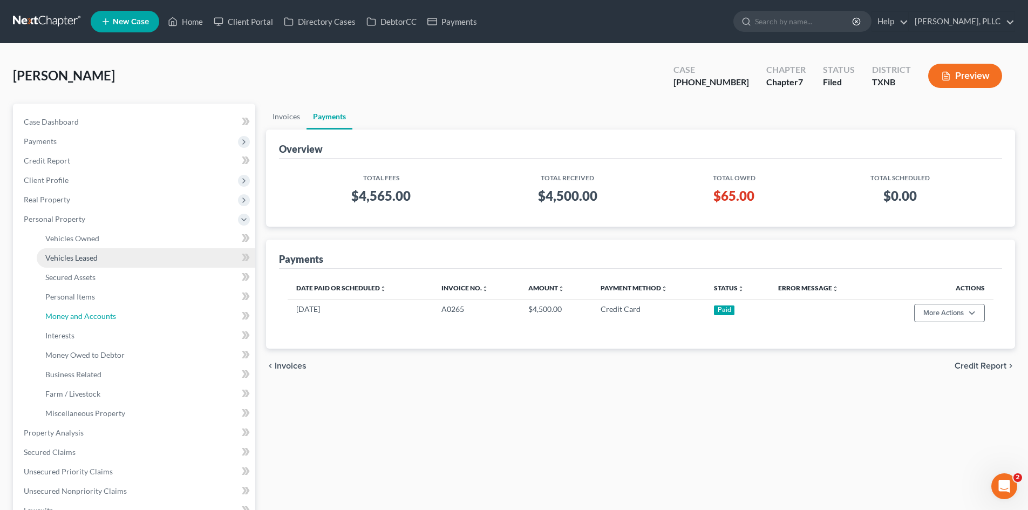
drag, startPoint x: 80, startPoint y: 318, endPoint x: 216, endPoint y: 261, distance: 148.1
click at [82, 318] on span "Money and Accounts" at bounding box center [80, 316] width 71 height 9
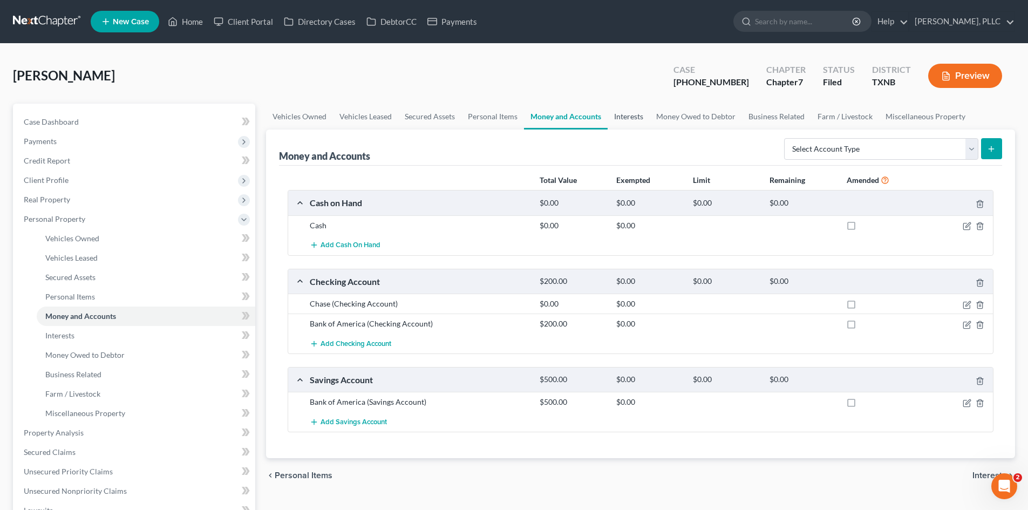
drag, startPoint x: 626, startPoint y: 118, endPoint x: 642, endPoint y: 118, distance: 16.2
click at [626, 118] on link "Interests" at bounding box center [629, 117] width 42 height 26
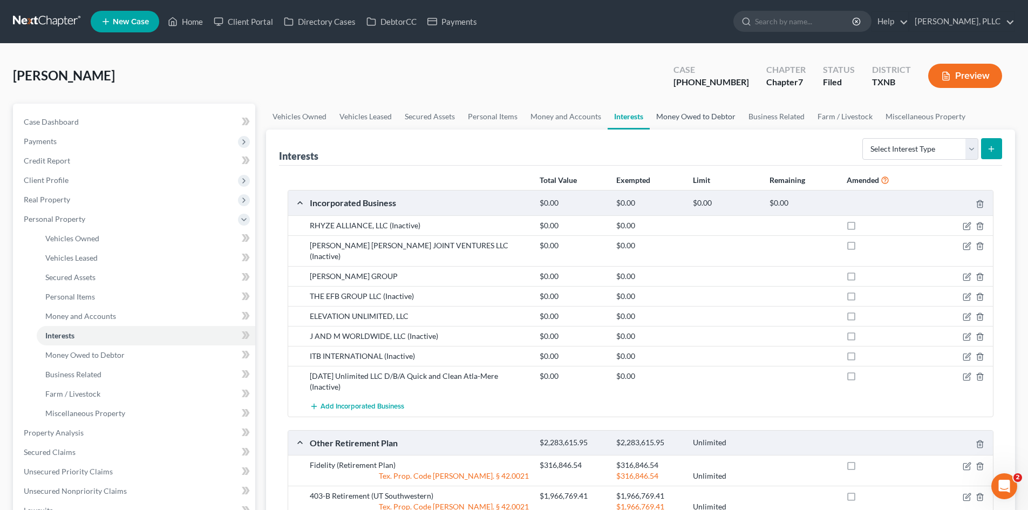
click at [674, 119] on link "Money Owed to Debtor" at bounding box center [696, 117] width 92 height 26
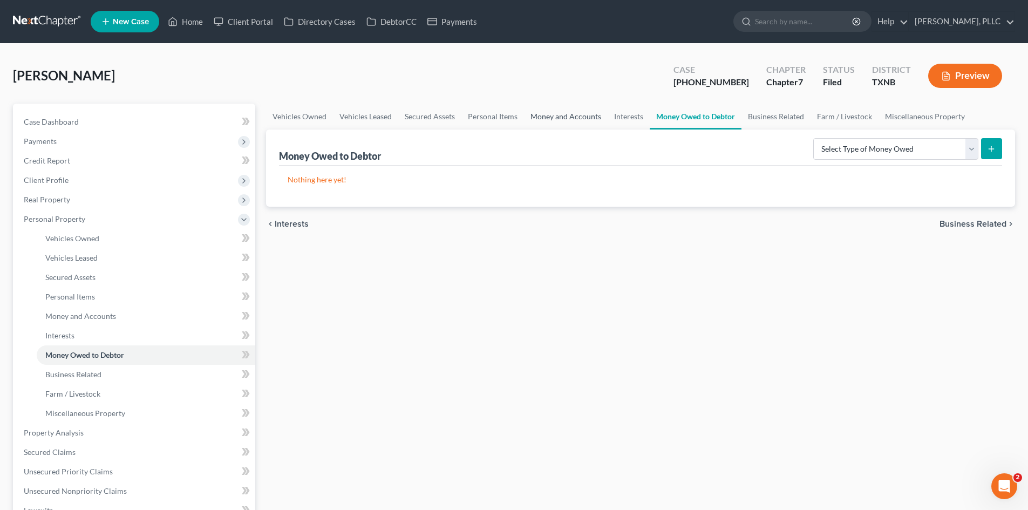
click at [539, 118] on link "Money and Accounts" at bounding box center [566, 117] width 84 height 26
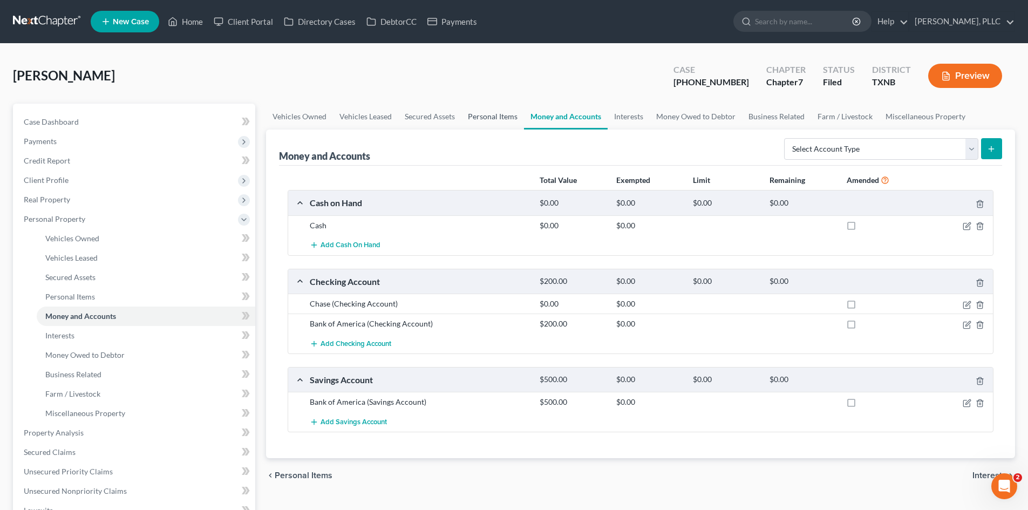
click at [496, 122] on link "Personal Items" at bounding box center [493, 117] width 63 height 26
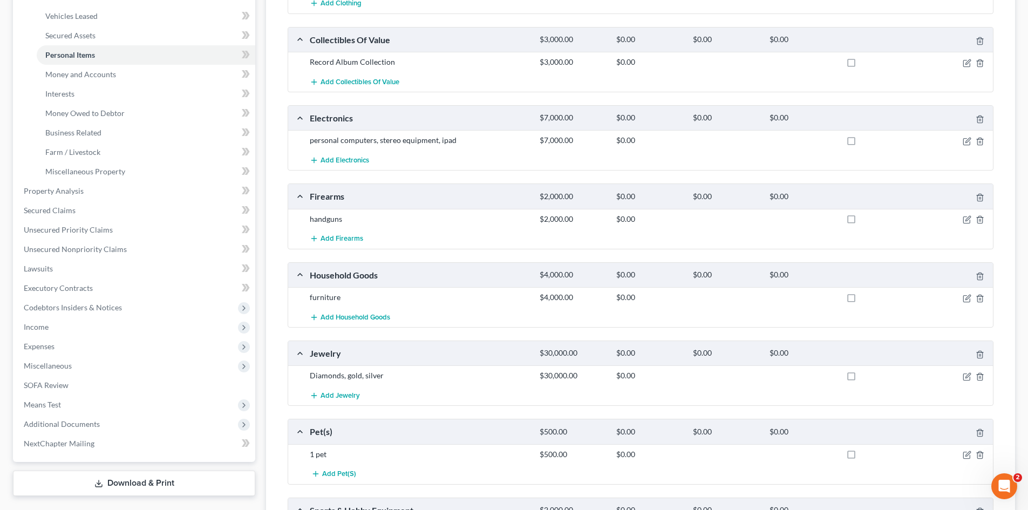
scroll to position [54, 0]
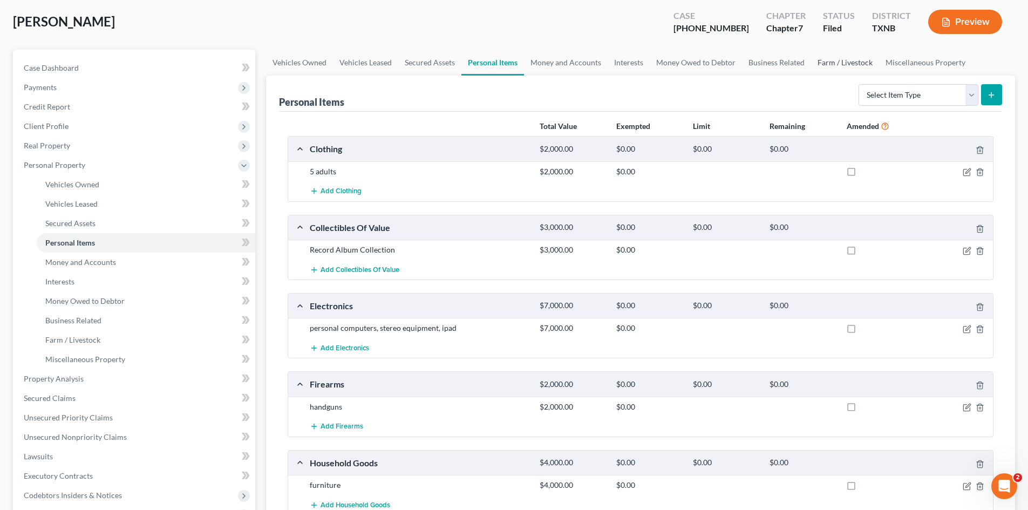
click at [861, 65] on link "Farm / Livestock" at bounding box center [845, 63] width 68 height 26
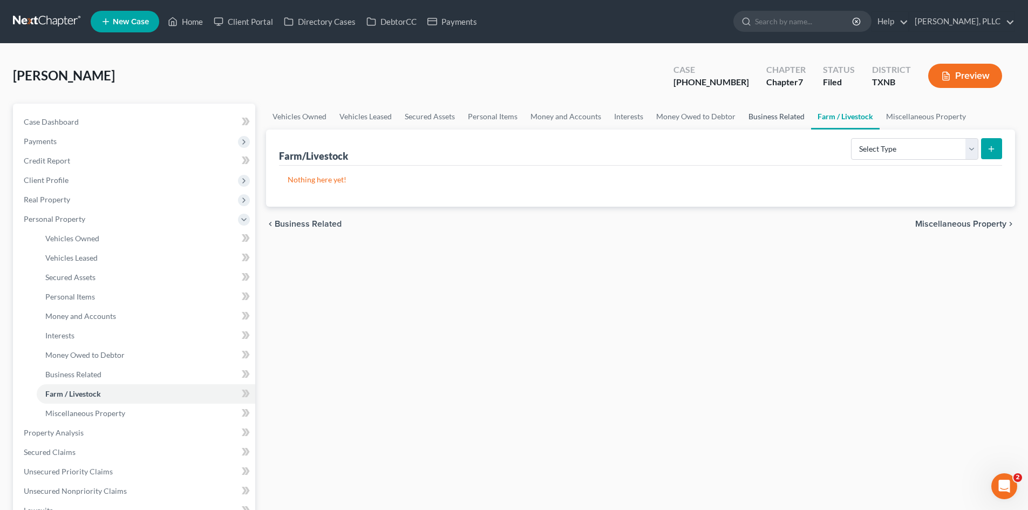
click at [768, 113] on link "Business Related" at bounding box center [776, 117] width 69 height 26
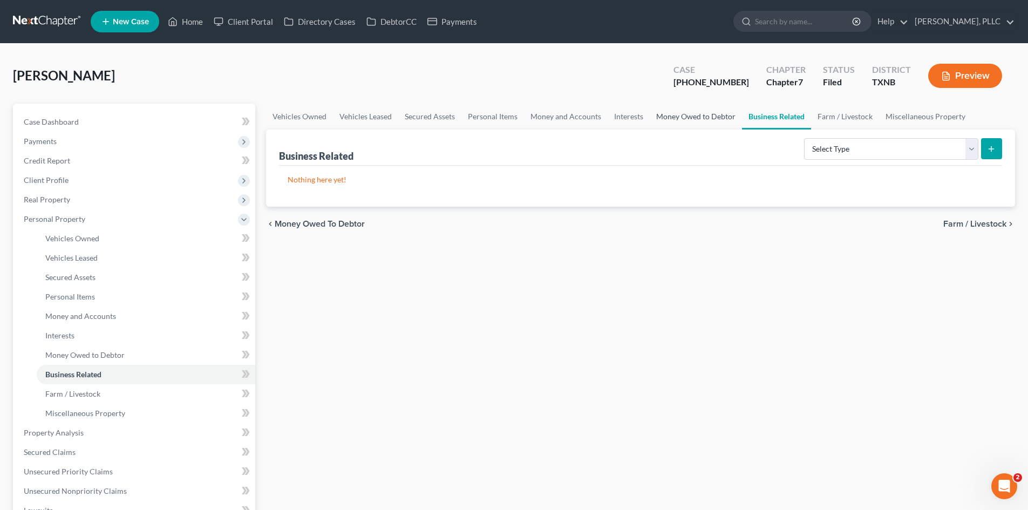
click at [696, 118] on link "Money Owed to Debtor" at bounding box center [696, 117] width 92 height 26
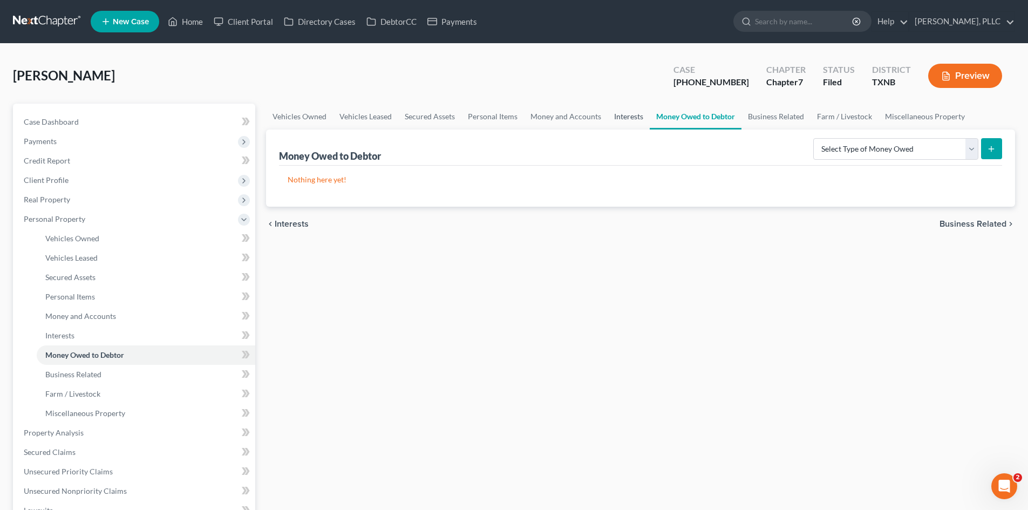
click at [635, 125] on link "Interests" at bounding box center [629, 117] width 42 height 26
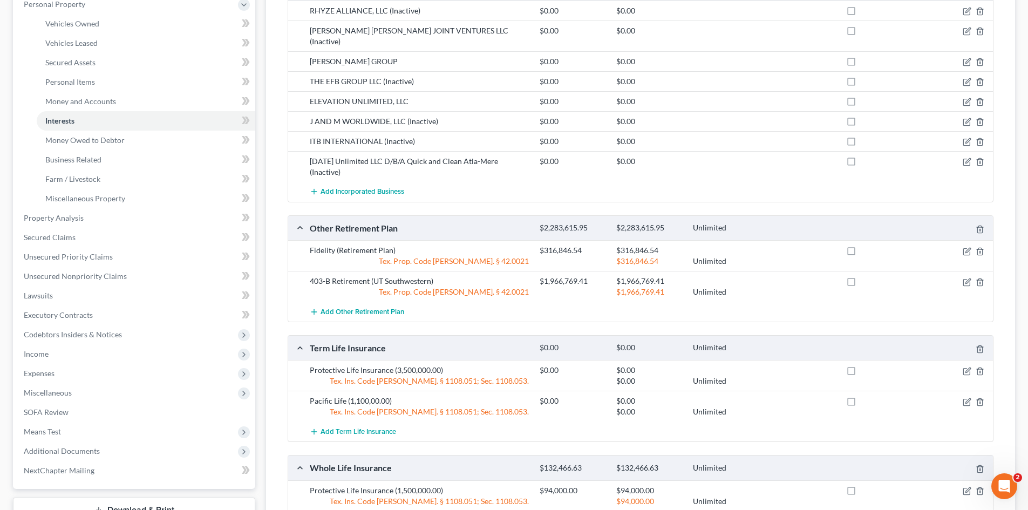
scroll to position [196, 0]
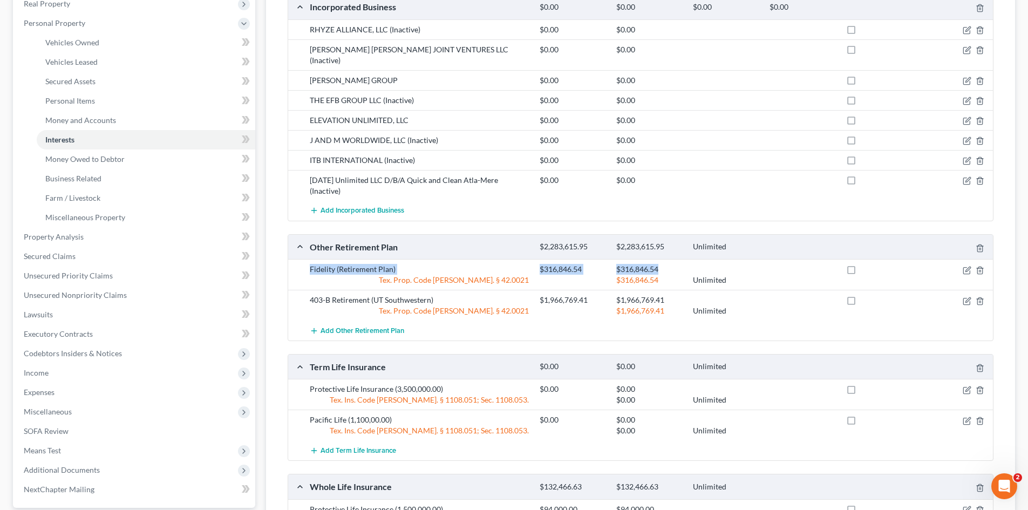
drag, startPoint x: 307, startPoint y: 258, endPoint x: 680, endPoint y: 262, distance: 372.5
click at [680, 264] on div "Fidelity (Retirement Plan) $316,846.54 $316,846.54 Tex. Prop. Code [PERSON_NAME…" at bounding box center [649, 275] width 690 height 22
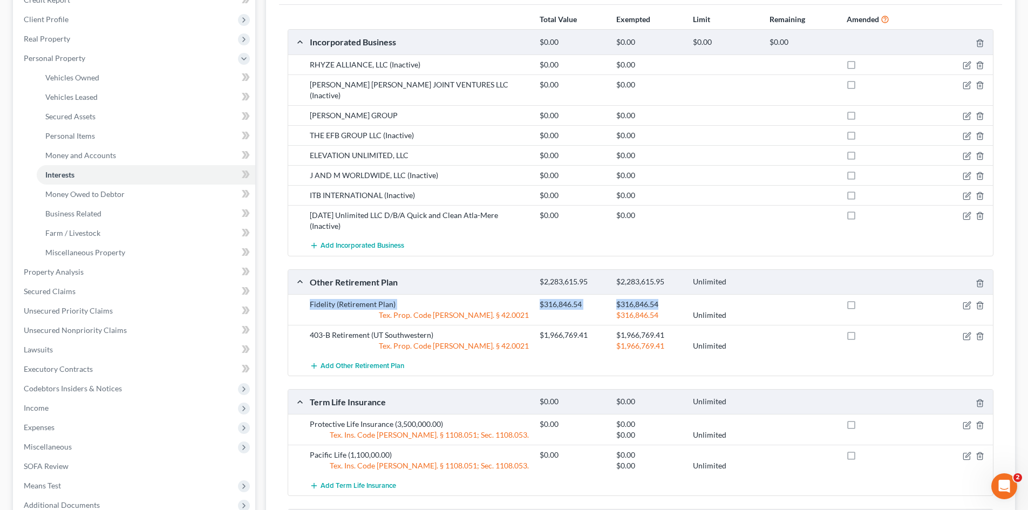
scroll to position [142, 0]
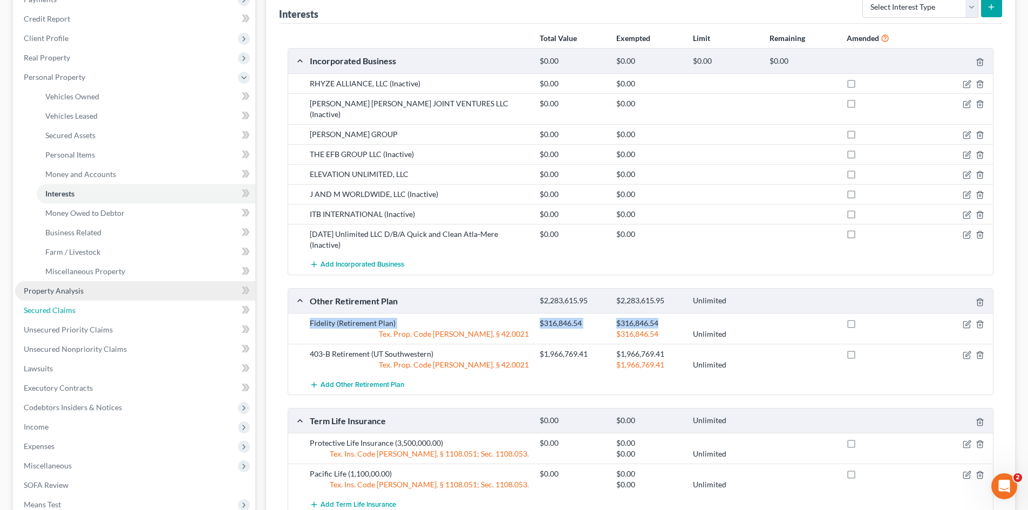
drag, startPoint x: 61, startPoint y: 302, endPoint x: 60, endPoint y: 295, distance: 7.6
click at [61, 302] on link "Secured Claims" at bounding box center [135, 310] width 240 height 19
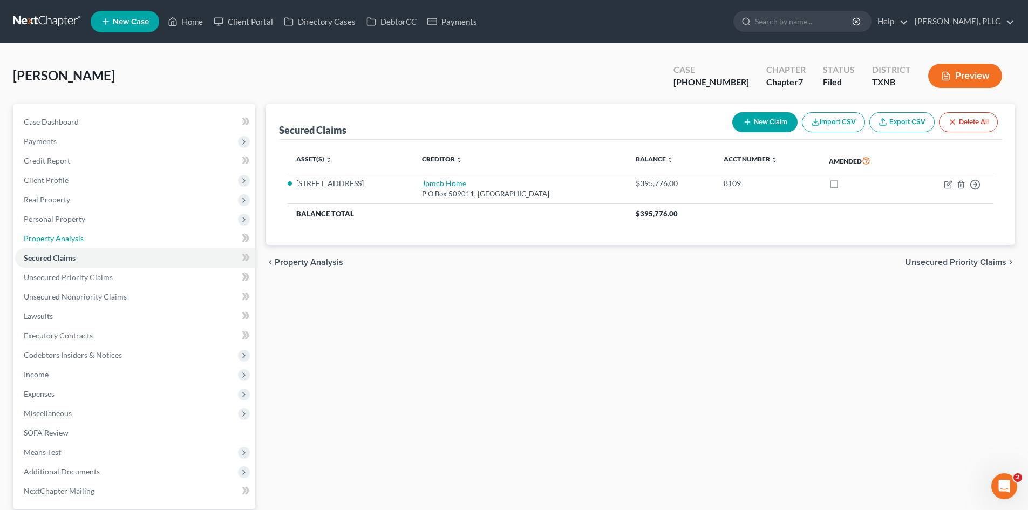
drag, startPoint x: 52, startPoint y: 239, endPoint x: 284, endPoint y: 231, distance: 232.3
click at [52, 239] on span "Property Analysis" at bounding box center [54, 238] width 60 height 9
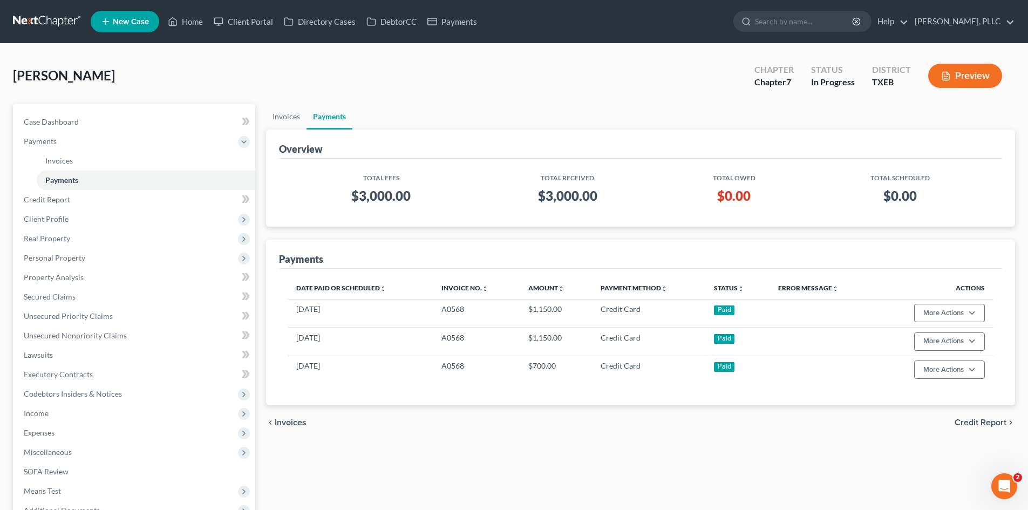
click at [116, 25] on span "New Case" at bounding box center [131, 22] width 36 height 8
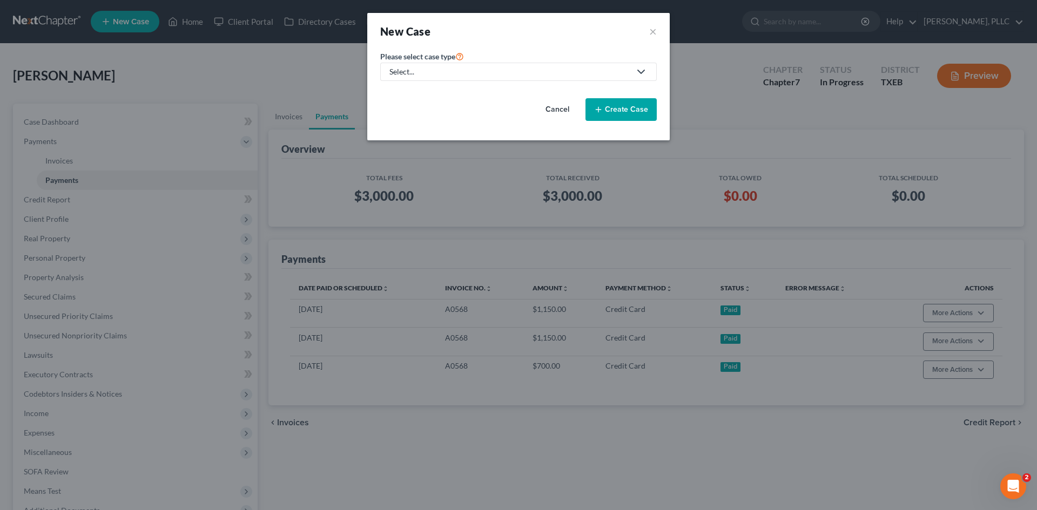
click at [476, 71] on div "Select..." at bounding box center [509, 71] width 241 height 11
click at [441, 94] on div "Bankruptcy" at bounding box center [434, 93] width 88 height 11
select select "78"
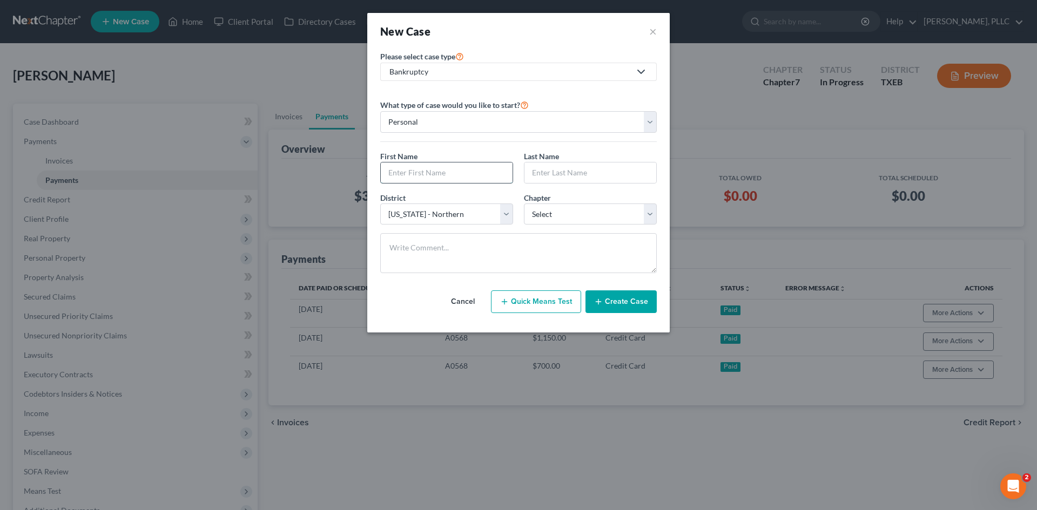
click at [439, 172] on input "text" at bounding box center [447, 173] width 132 height 21
type input "Trina"
click at [576, 170] on input "text" at bounding box center [590, 173] width 132 height 21
type input "Stoker"
click at [593, 216] on select "Select 7 11 12 13" at bounding box center [590, 215] width 133 height 22
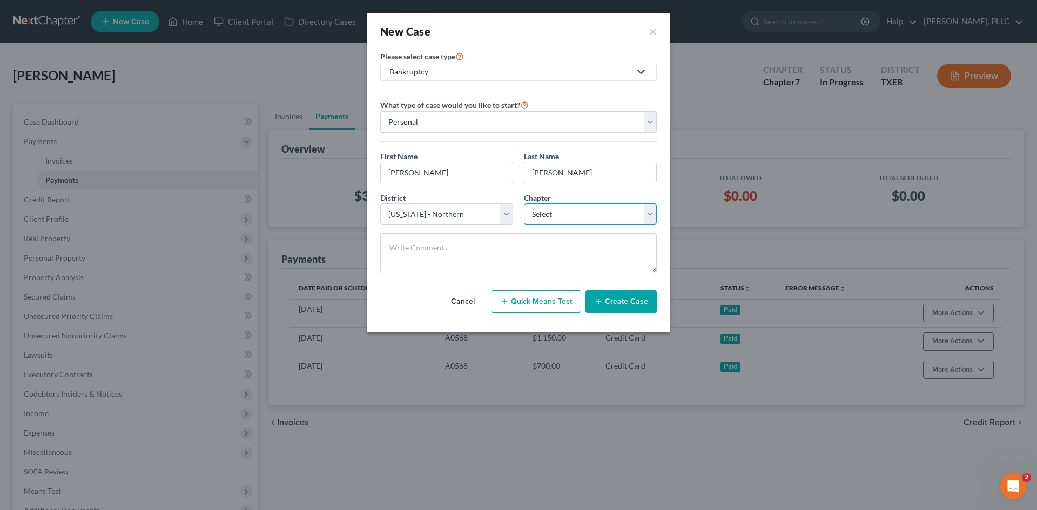
select select "0"
click at [524, 204] on select "Select 7 11 12 13" at bounding box center [590, 215] width 133 height 22
click at [604, 306] on button "Create Case" at bounding box center [620, 301] width 71 height 23
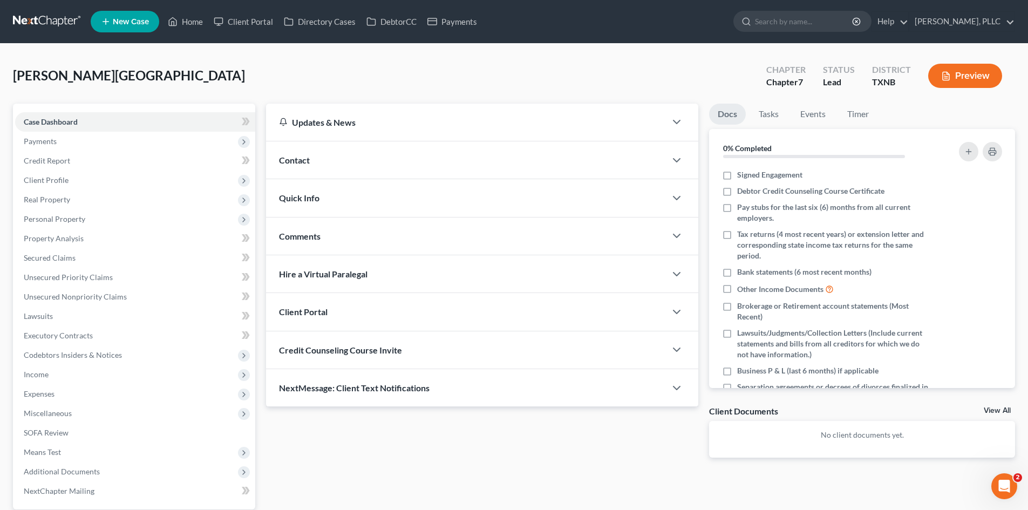
click at [326, 158] on div "Contact" at bounding box center [466, 159] width 400 height 37
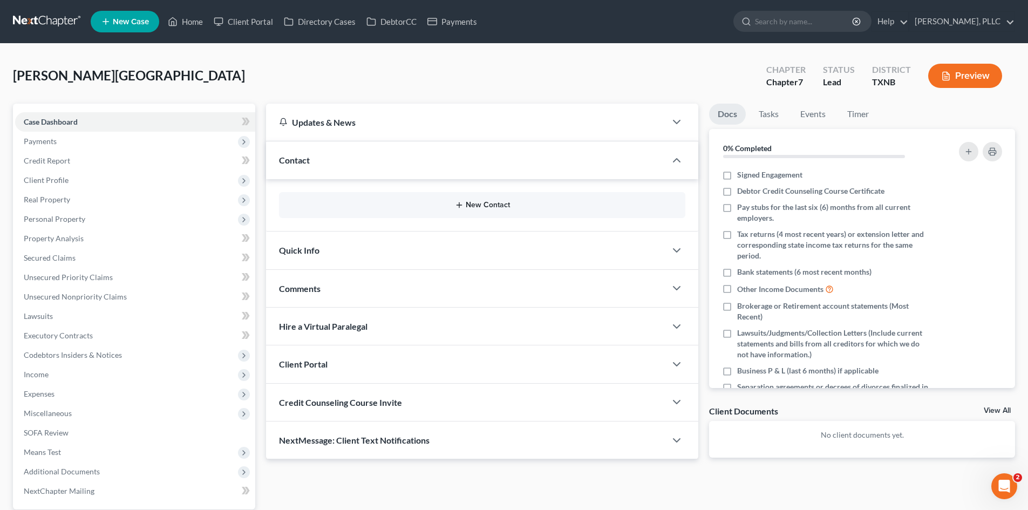
click at [475, 202] on button "New Contact" at bounding box center [482, 205] width 389 height 9
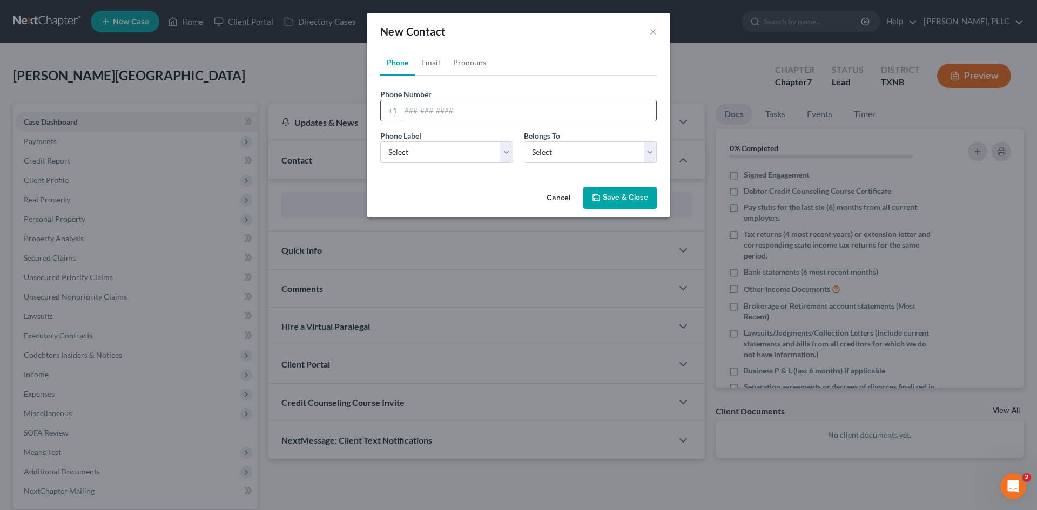
click at [431, 111] on input "tel" at bounding box center [528, 110] width 255 height 21
type input "214-815-6864"
click at [482, 154] on select "Select Mobile Home Work Other" at bounding box center [446, 152] width 133 height 22
select select "0"
click at [380, 141] on select "Select Mobile Home Work Other" at bounding box center [446, 152] width 133 height 22
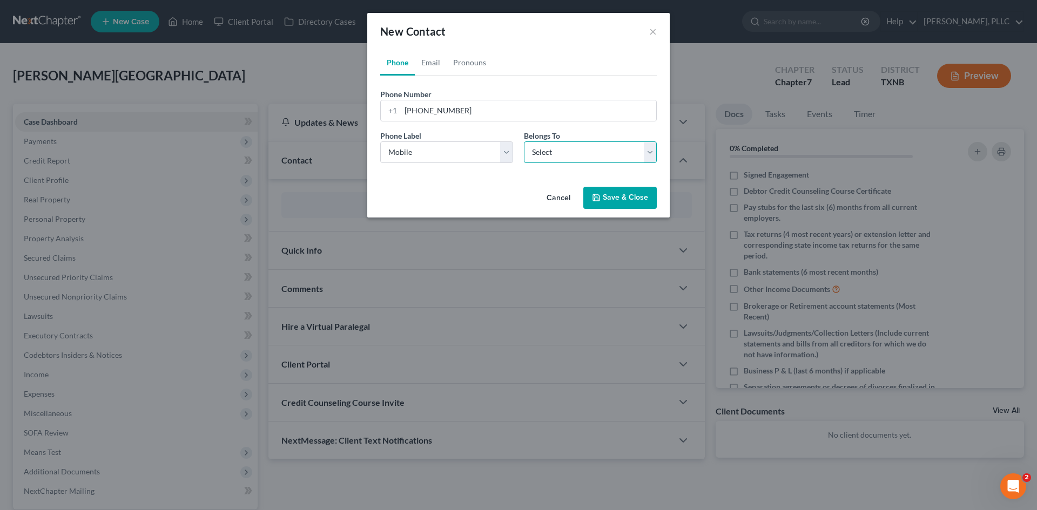
click at [554, 162] on select "Select Client Other" at bounding box center [590, 152] width 133 height 22
select select "0"
click at [524, 141] on select "Select Client Other" at bounding box center [590, 152] width 133 height 22
select select "0"
click at [442, 68] on link "Email" at bounding box center [431, 63] width 32 height 26
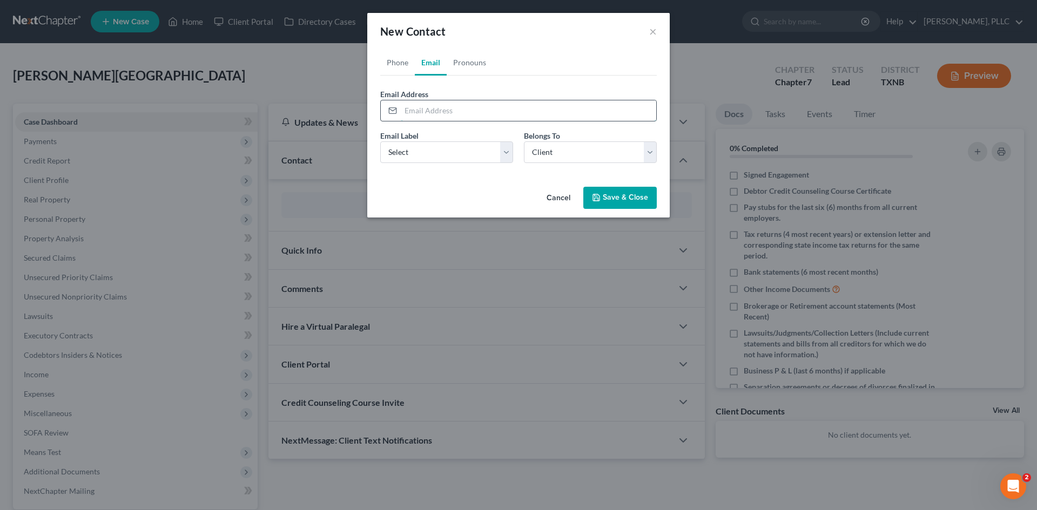
click at [442, 110] on input "email" at bounding box center [528, 110] width 255 height 21
paste input "trinapugh2001@yahoo.com"
type input "trinapugh2001@yahoo.com"
drag, startPoint x: 493, startPoint y: 152, endPoint x: 486, endPoint y: 159, distance: 9.6
click at [492, 152] on select "Select Home Work Other" at bounding box center [446, 152] width 133 height 22
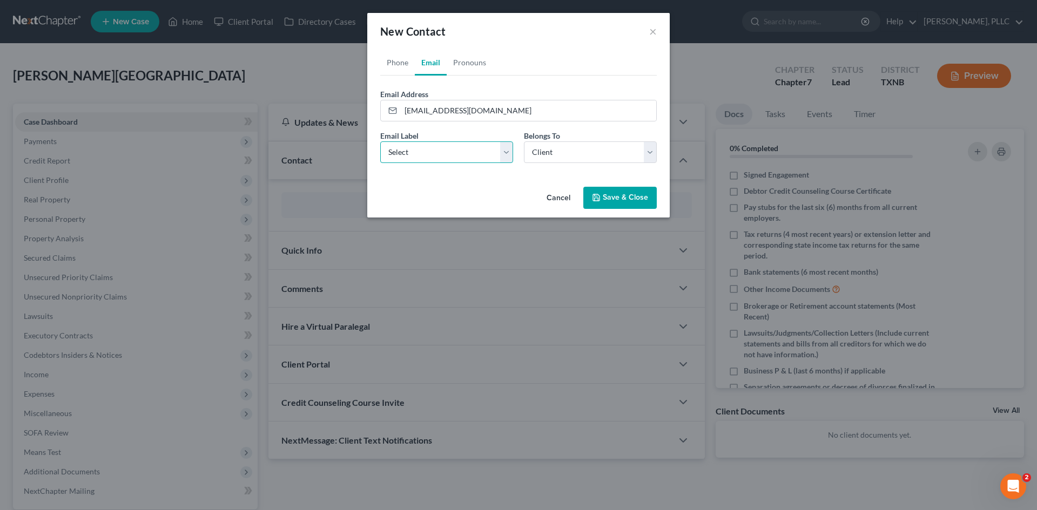
select select "0"
click at [380, 141] on select "Select Home Work Other" at bounding box center [446, 152] width 133 height 22
click at [610, 190] on button "Save & Close" at bounding box center [619, 198] width 73 height 23
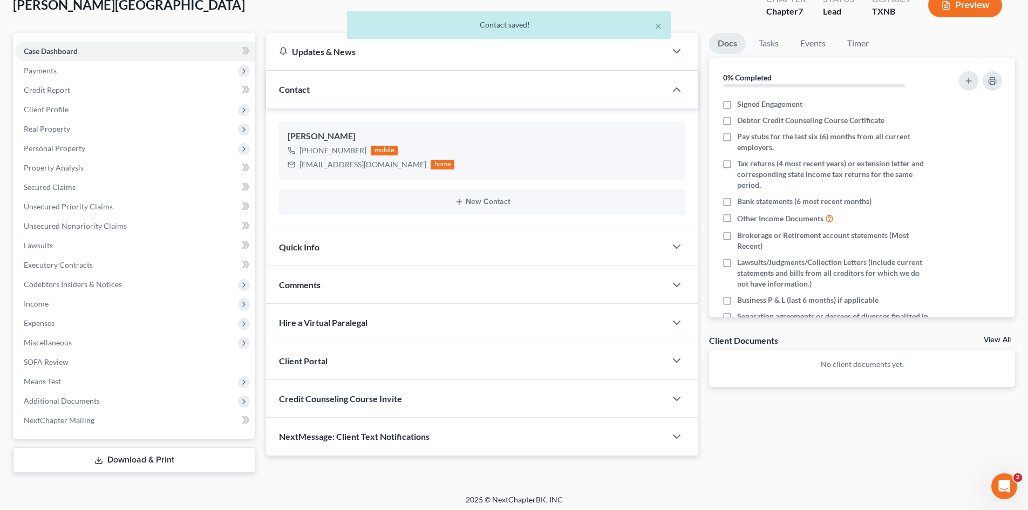
scroll to position [75, 0]
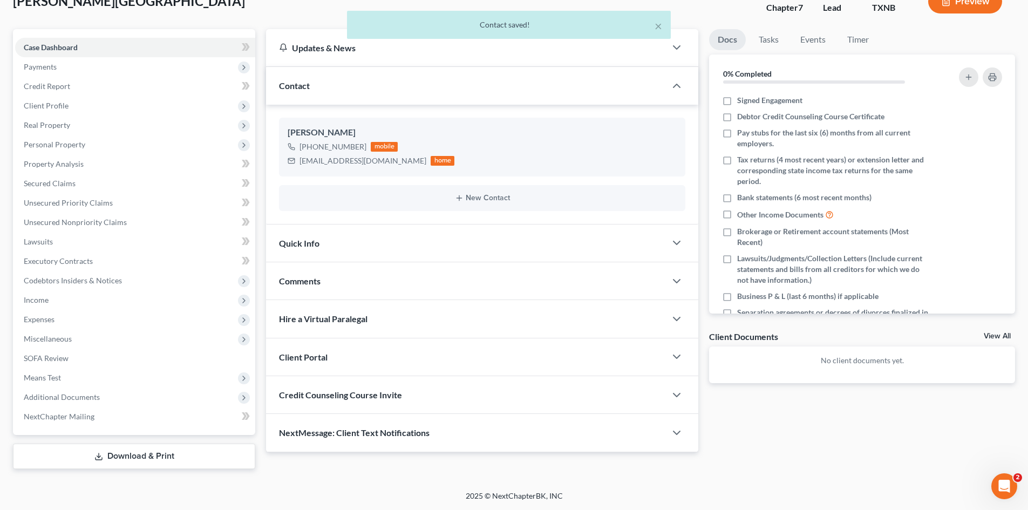
drag, startPoint x: 339, startPoint y: 243, endPoint x: 441, endPoint y: 238, distance: 102.2
click at [341, 242] on div "Quick Info" at bounding box center [466, 243] width 400 height 37
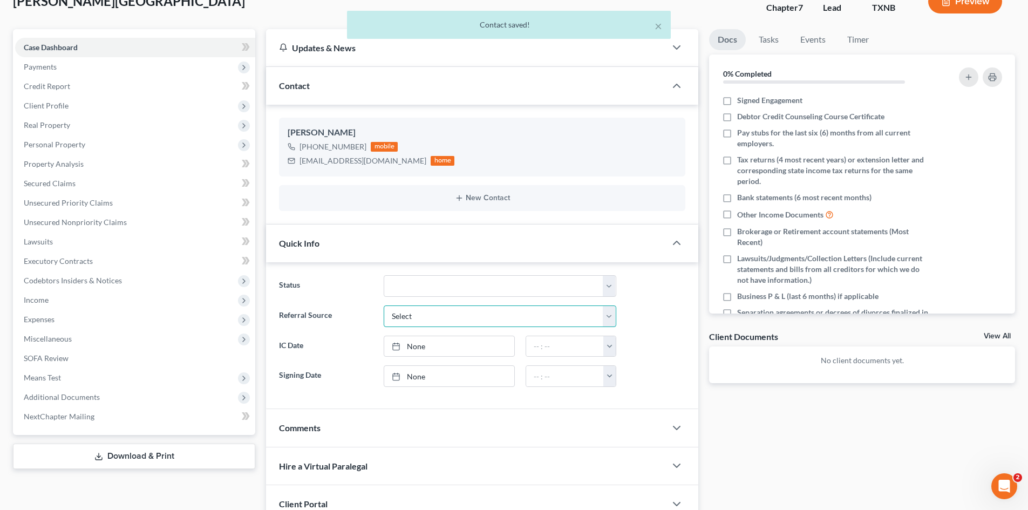
click at [465, 315] on select "Select Word Of Mouth Previous Clients Direct Mail Website Google Search Modern …" at bounding box center [500, 317] width 233 height 22
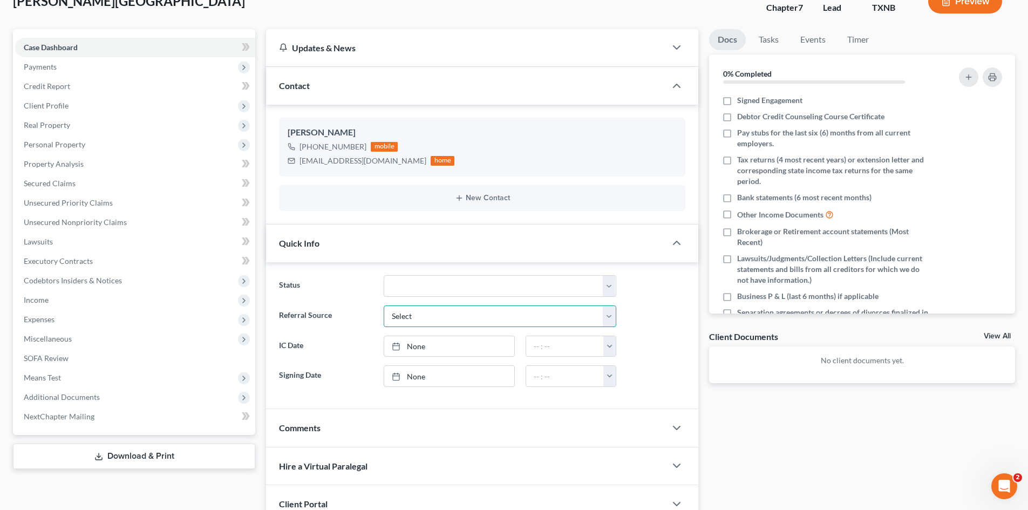
select select "4"
click at [384, 306] on select "Select Word Of Mouth Previous Clients Direct Mail Website Google Search Modern …" at bounding box center [500, 317] width 233 height 22
type input "[DATE]"
drag, startPoint x: 438, startPoint y: 340, endPoint x: 445, endPoint y: 340, distance: 7.0
click at [438, 340] on link "None" at bounding box center [449, 346] width 130 height 21
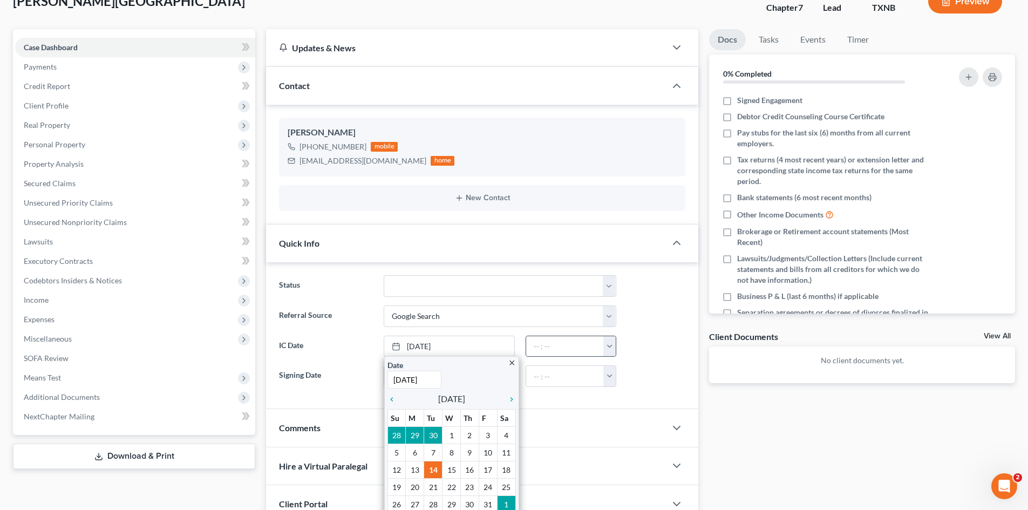
click at [611, 351] on button "button" at bounding box center [610, 346] width 12 height 21
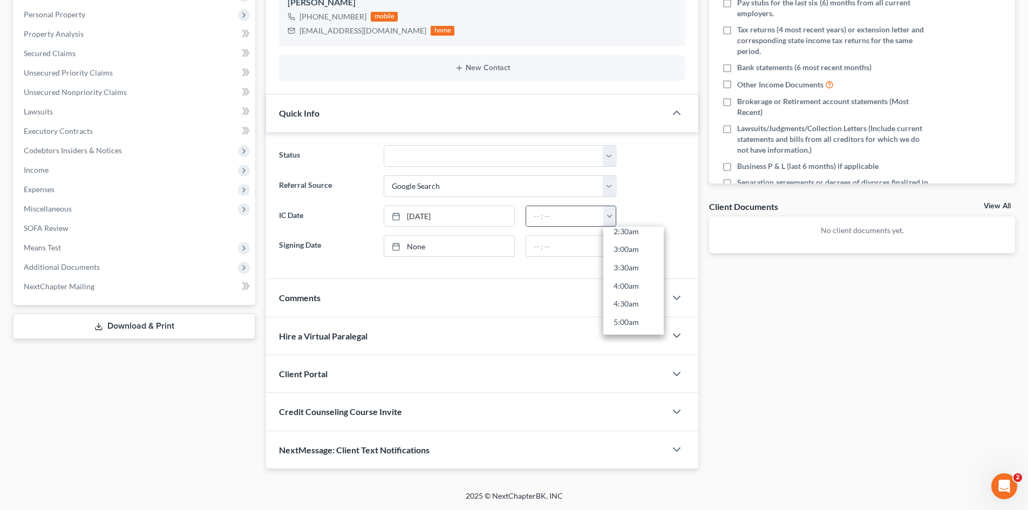
scroll to position [324, 0]
click at [630, 253] on link "9:30am" at bounding box center [634, 261] width 60 height 18
type input "9:30am"
click at [478, 216] on link "[DATE]" at bounding box center [449, 216] width 130 height 21
click at [399, 360] on div "Client Portal" at bounding box center [466, 373] width 400 height 37
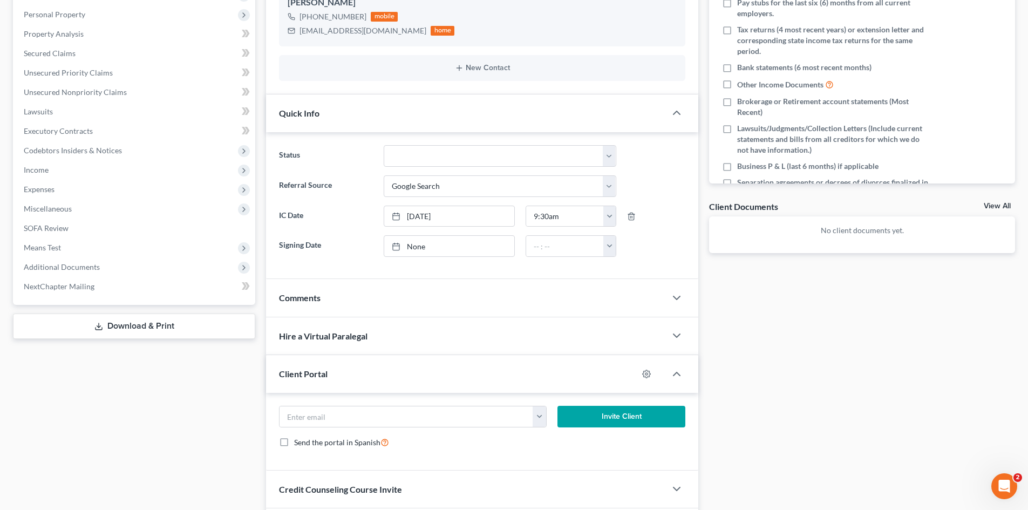
click at [379, 429] on form "trinapugh2001@yahoo.com Invite Client Send the portal in Spanish" at bounding box center [482, 431] width 417 height 51
click at [381, 419] on input "email" at bounding box center [407, 417] width 254 height 21
paste input "trinapugh2001@yahoo.com"
type input "trinapugh2001@yahoo.com"
click at [605, 422] on button "Invite Client" at bounding box center [622, 417] width 128 height 22
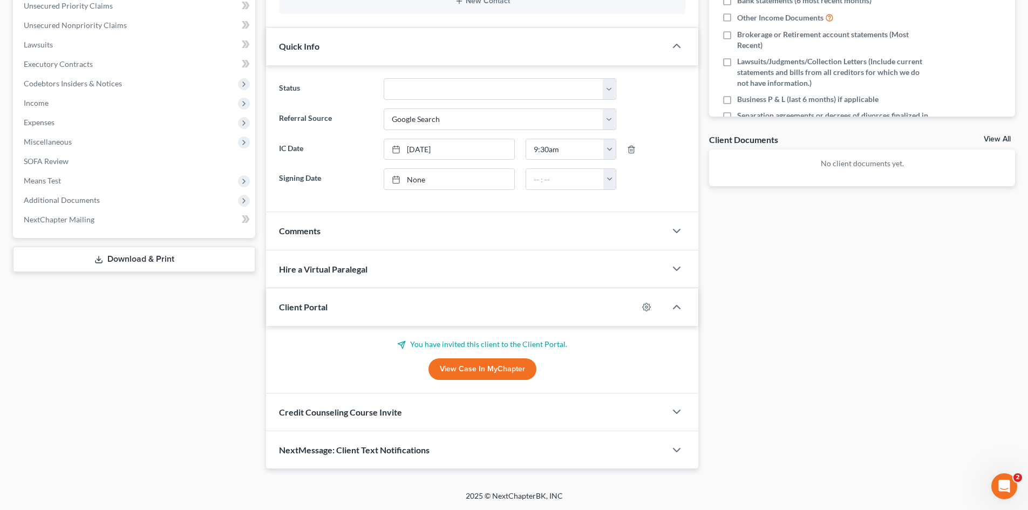
click at [349, 400] on div "Credit Counseling Course Invite" at bounding box center [466, 412] width 400 height 37
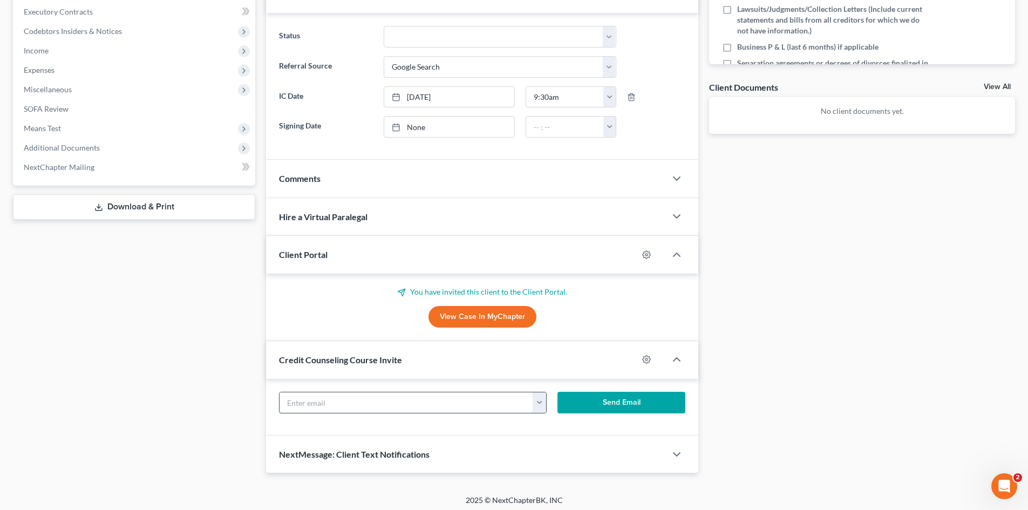
click at [348, 400] on input "text" at bounding box center [407, 402] width 254 height 21
paste input "trinapugh2001@yahoo.com"
type input "trinapugh2001@yahoo.com"
click at [613, 410] on button "Send Email" at bounding box center [622, 403] width 128 height 22
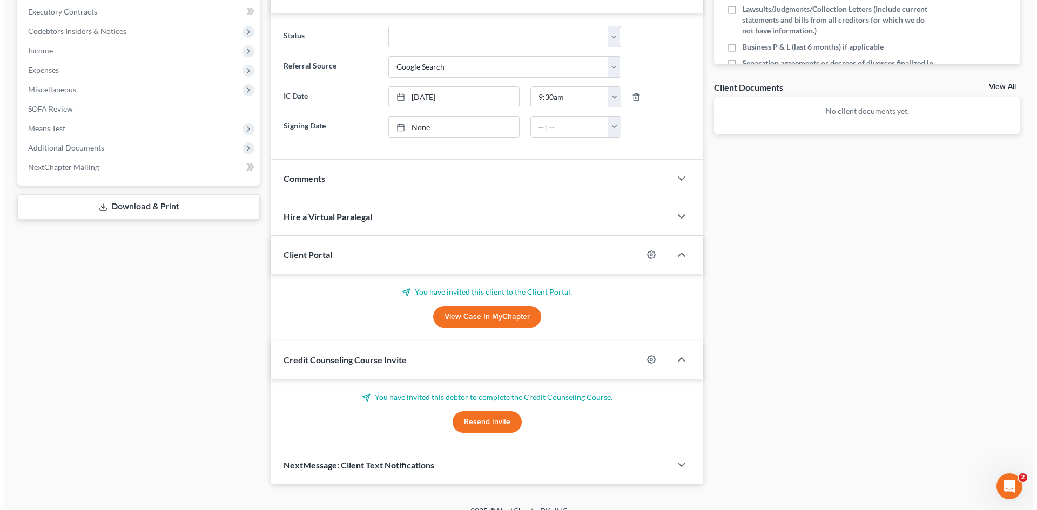
scroll to position [0, 0]
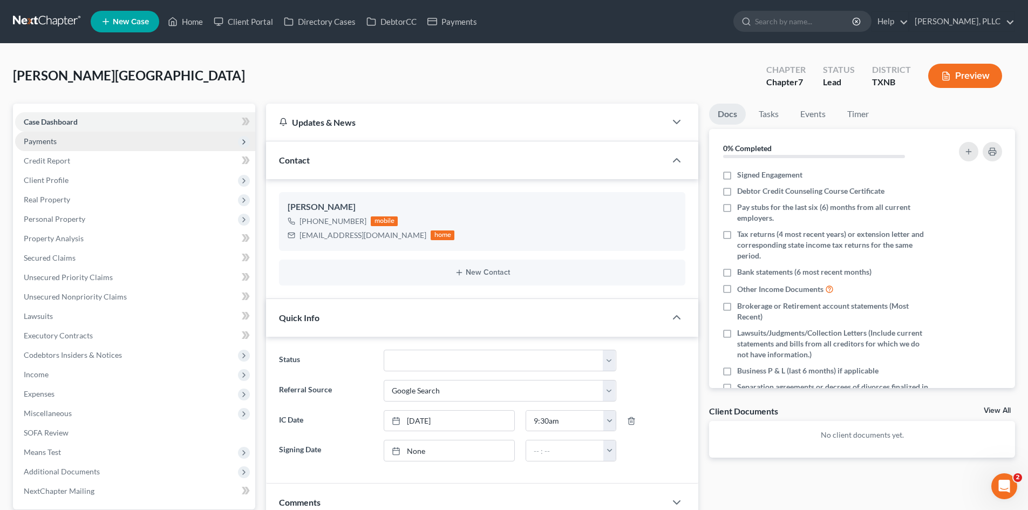
click at [55, 147] on span "Payments" at bounding box center [135, 141] width 240 height 19
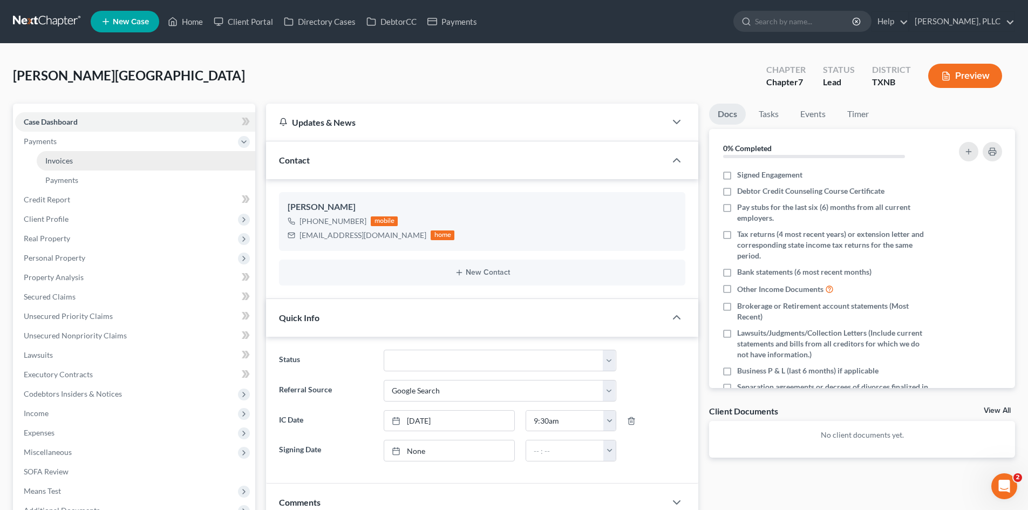
click at [67, 166] on link "Invoices" at bounding box center [146, 160] width 219 height 19
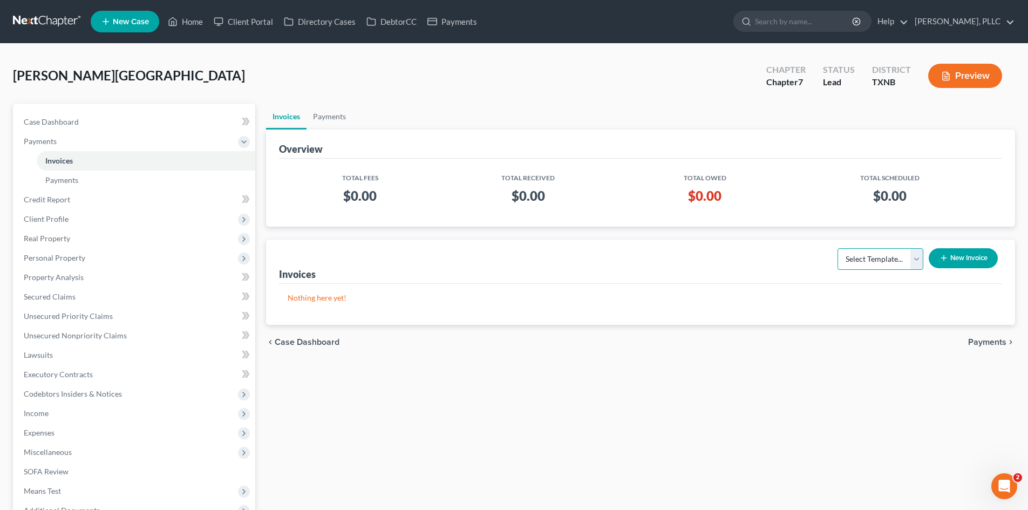
click at [895, 265] on select "Select Template... Invoice" at bounding box center [881, 259] width 86 height 22
select select "0"
click at [838, 248] on select "Select Template... Invoice" at bounding box center [881, 259] width 86 height 22
click at [952, 260] on button "New Invoice" at bounding box center [963, 258] width 69 height 20
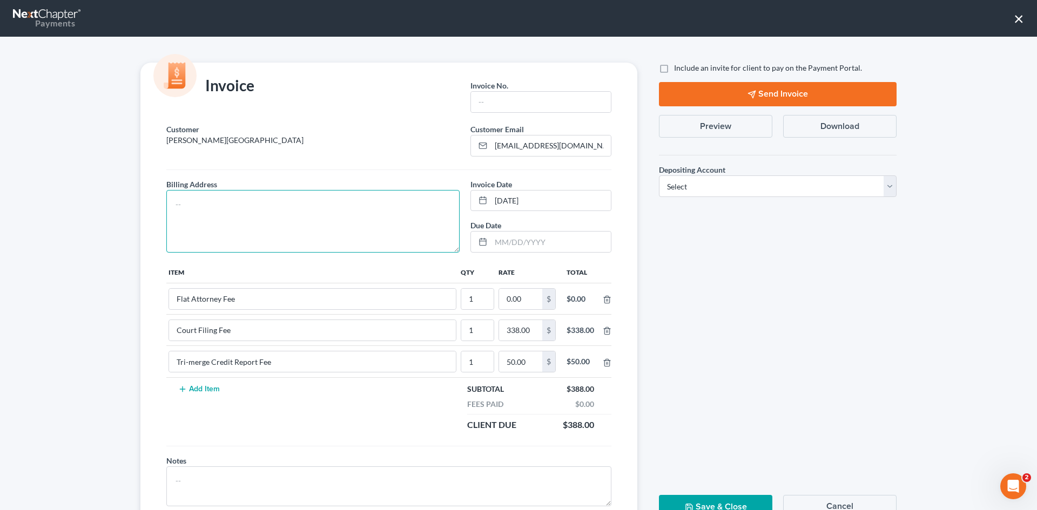
click at [279, 201] on textarea at bounding box center [312, 221] width 293 height 63
type textarea "To be provided."
click at [488, 96] on input "text" at bounding box center [541, 102] width 140 height 21
type input "A0648"
click at [526, 306] on input "0.00" at bounding box center [520, 299] width 43 height 21
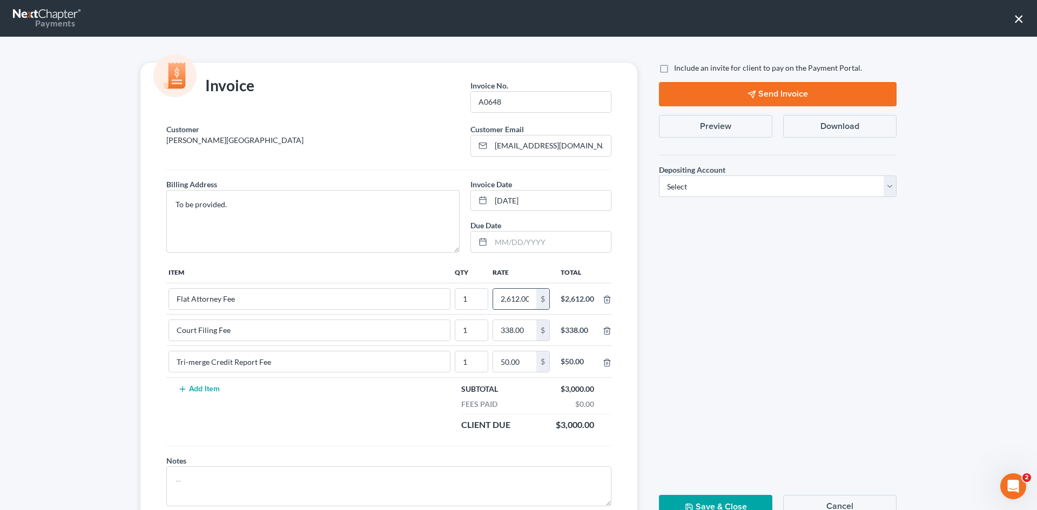
scroll to position [0, 2]
type input "2,612.00"
click at [674, 70] on label "Include an invite for client to pay on the Payment Portal." at bounding box center [768, 68] width 188 height 11
click at [678, 70] on input "Include an invite for client to pay on the Payment Portal." at bounding box center [681, 66] width 7 height 7
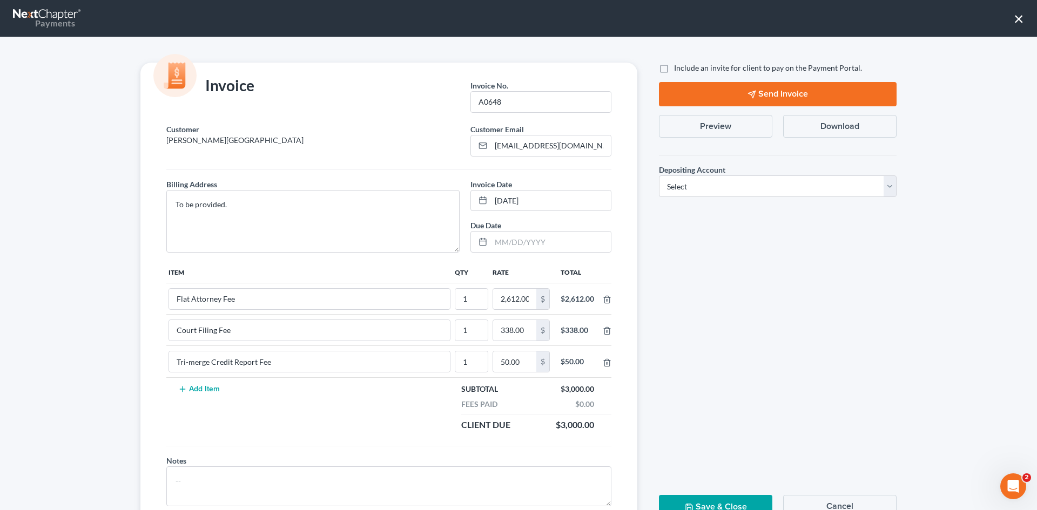
checkbox input "true"
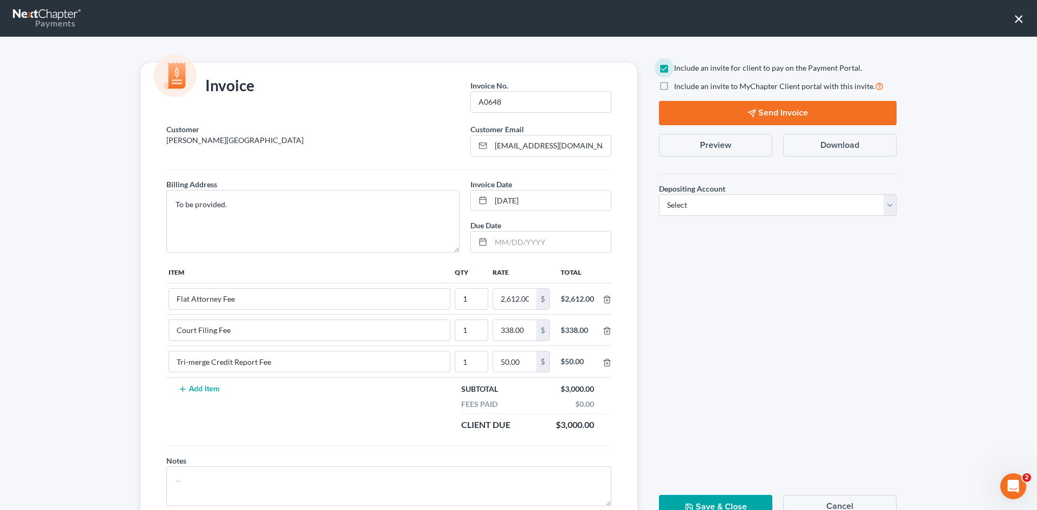
click at [712, 192] on span "Depositing Account" at bounding box center [692, 188] width 66 height 9
drag, startPoint x: 712, startPoint y: 197, endPoint x: 706, endPoint y: 212, distance: 16.0
click at [712, 196] on select "Select Operation Trust" at bounding box center [778, 205] width 238 height 22
select select "1"
click at [659, 194] on select "Select Operation Trust" at bounding box center [778, 205] width 238 height 22
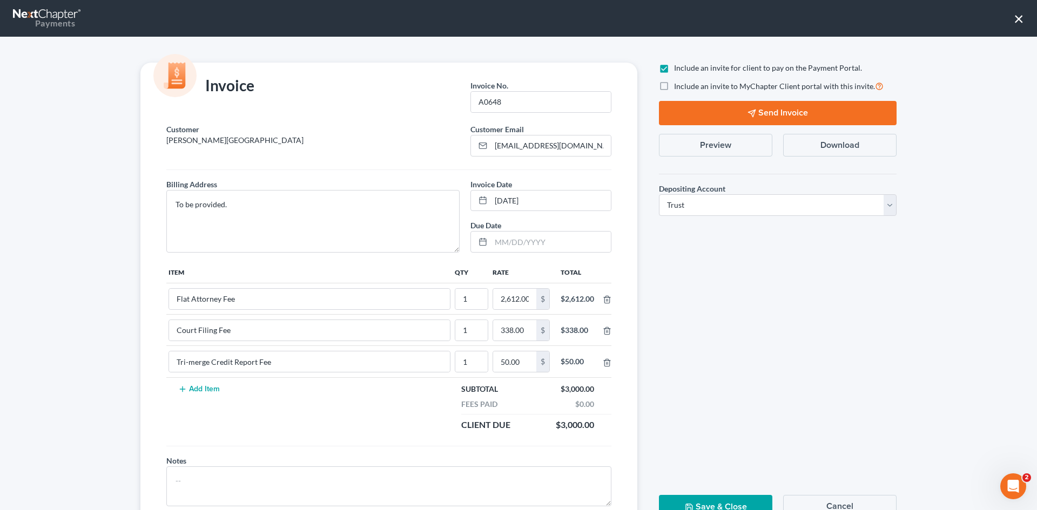
click at [767, 104] on button "Send Invoice" at bounding box center [778, 113] width 238 height 24
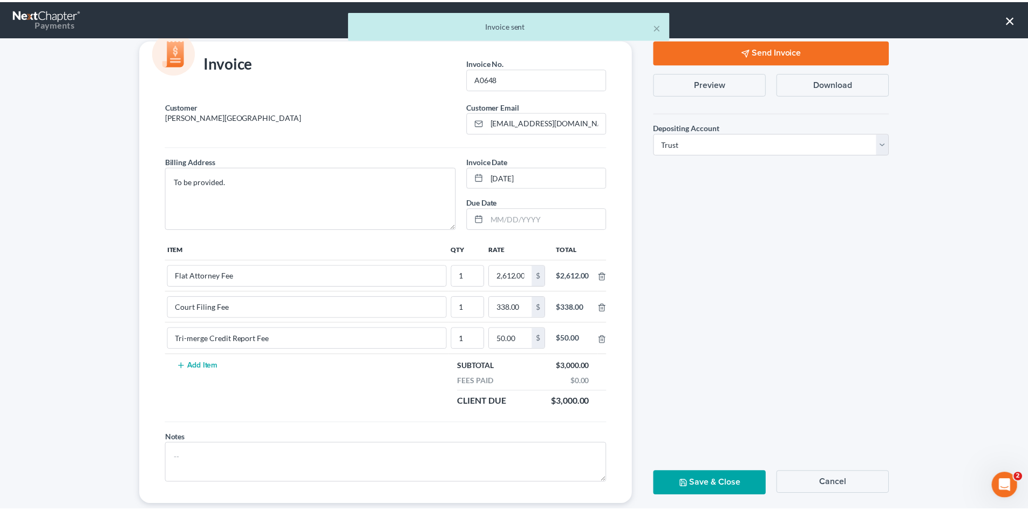
scroll to position [44, 0]
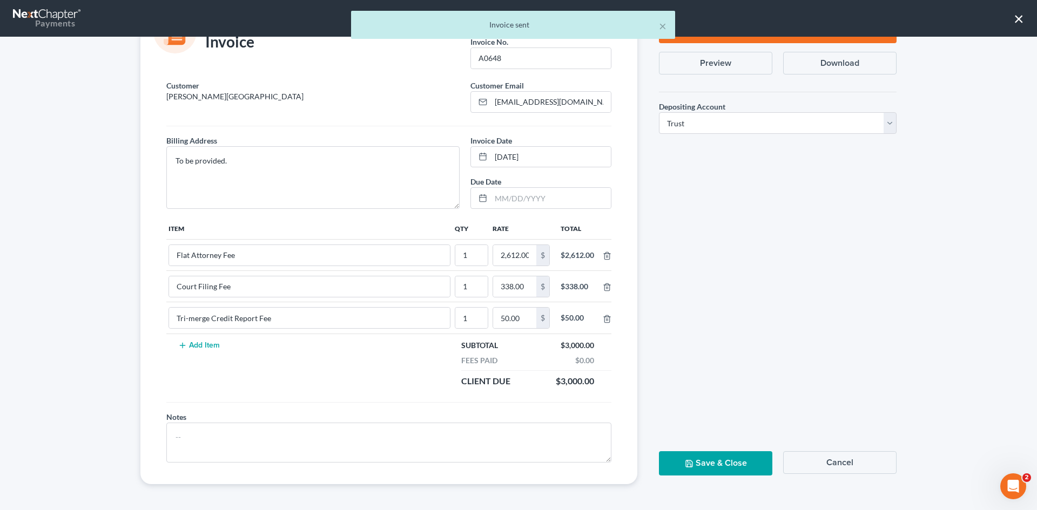
click at [704, 466] on button "Save & Close" at bounding box center [715, 463] width 113 height 24
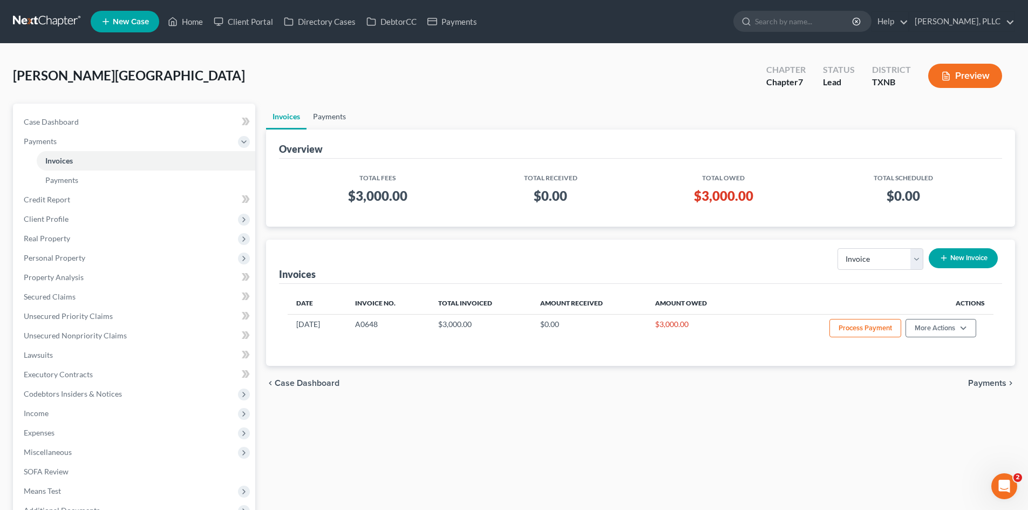
click at [327, 120] on link "Payments" at bounding box center [330, 117] width 46 height 26
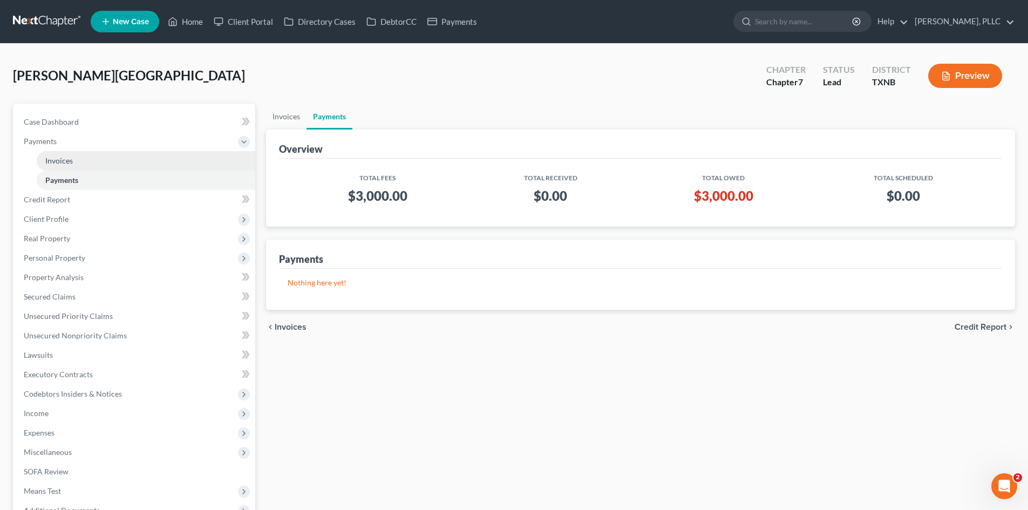
click at [118, 163] on link "Invoices" at bounding box center [146, 160] width 219 height 19
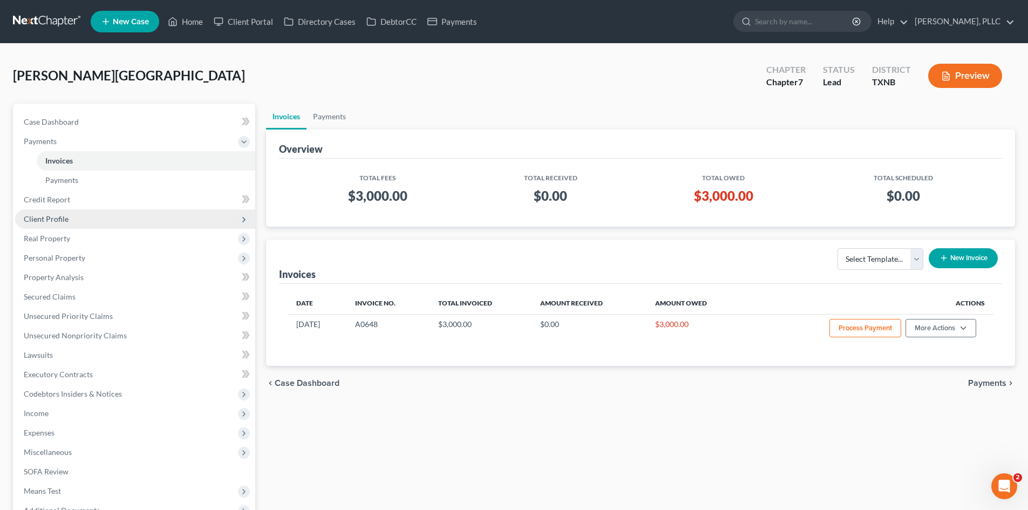
click at [69, 220] on span "Client Profile" at bounding box center [135, 218] width 240 height 19
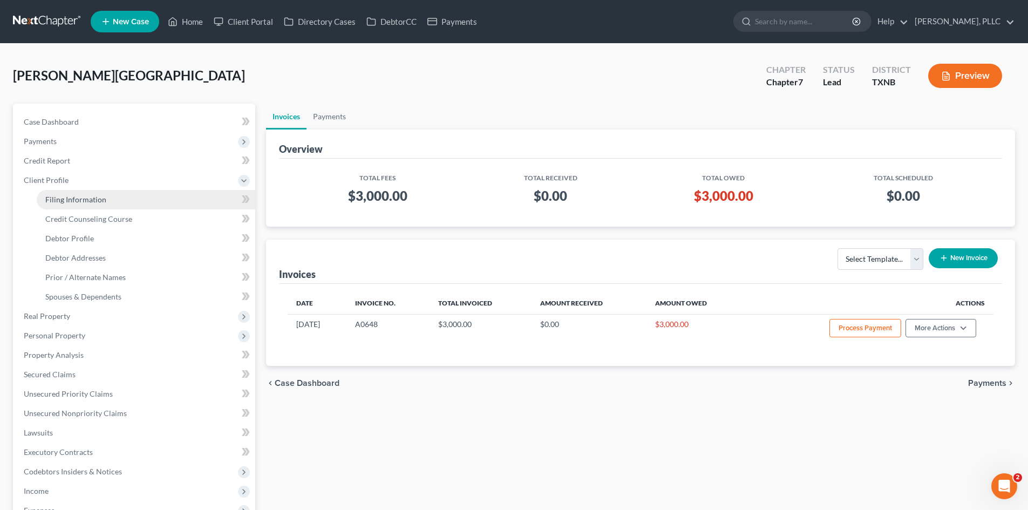
click at [82, 201] on span "Filing Information" at bounding box center [75, 199] width 61 height 9
select select "1"
select select "0"
select select "78"
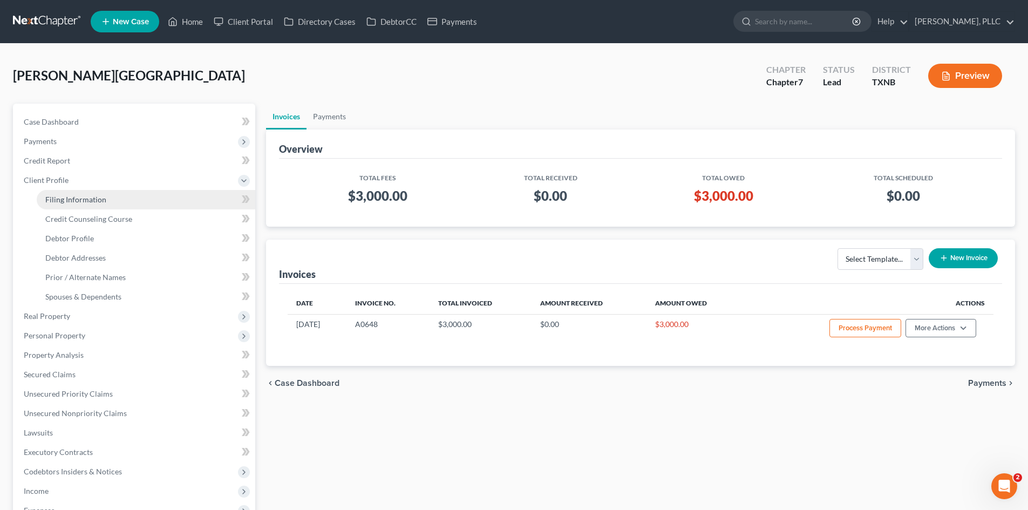
select select "45"
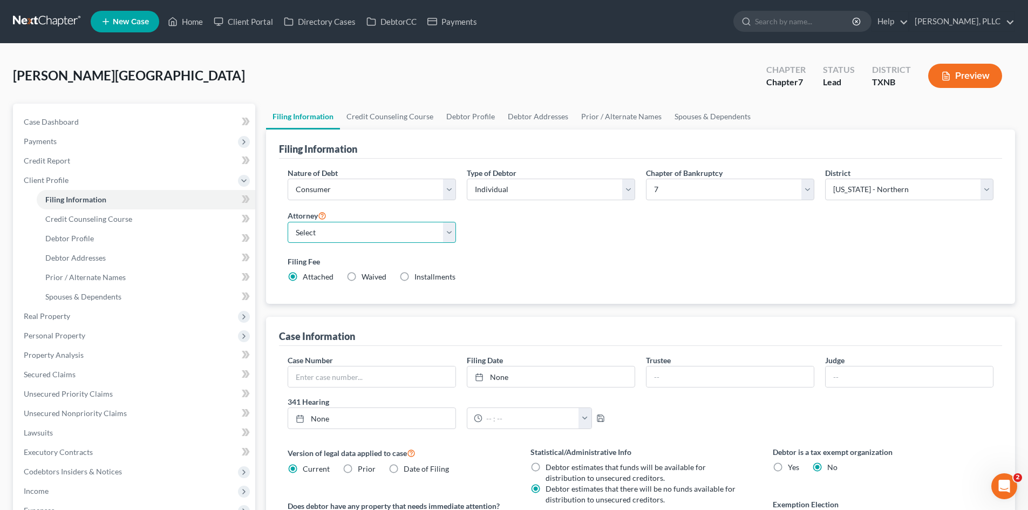
click at [347, 235] on select "Select [PERSON_NAME] - TXEB [PERSON_NAME] - [GEOGRAPHIC_DATA] [PERSON_NAME] - […" at bounding box center [372, 233] width 168 height 22
select select "1"
click at [288, 222] on select "Select [PERSON_NAME] - TXEB [PERSON_NAME] - [GEOGRAPHIC_DATA] [PERSON_NAME] - […" at bounding box center [372, 233] width 168 height 22
click at [602, 247] on div "Nature of Debt Select Business Consumer Other Nature of Business Select Clearin…" at bounding box center [640, 229] width 717 height 124
click at [93, 118] on link "Case Dashboard" at bounding box center [135, 121] width 240 height 19
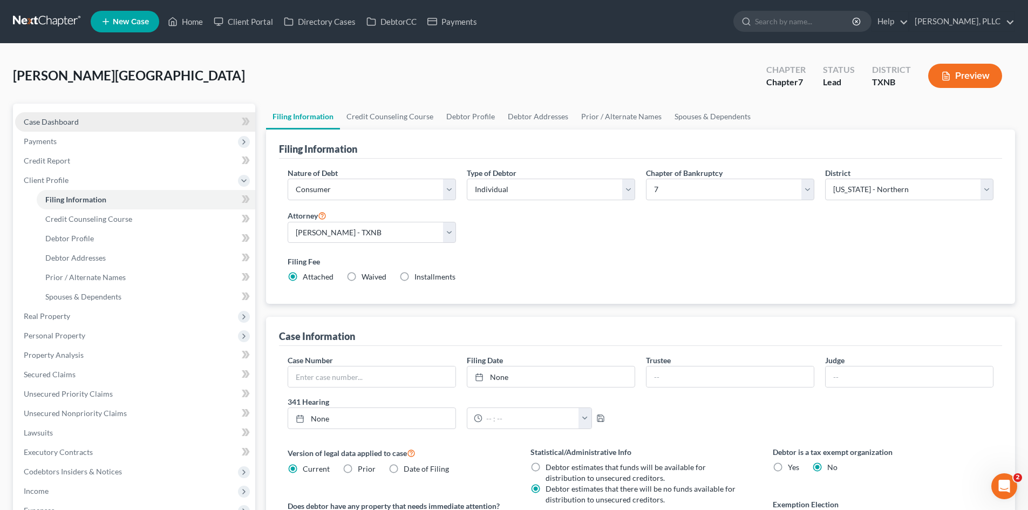
select select "4"
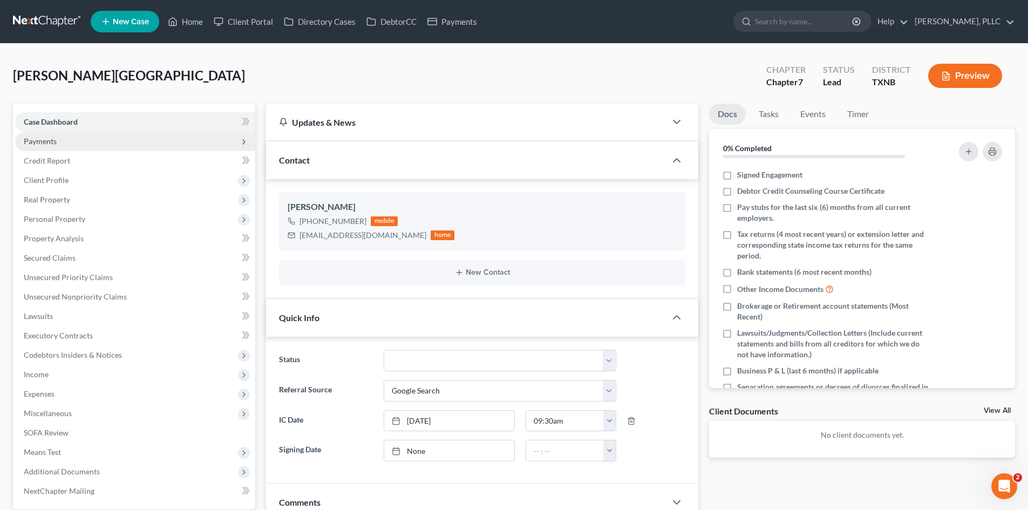
click at [58, 141] on span "Payments" at bounding box center [135, 141] width 240 height 19
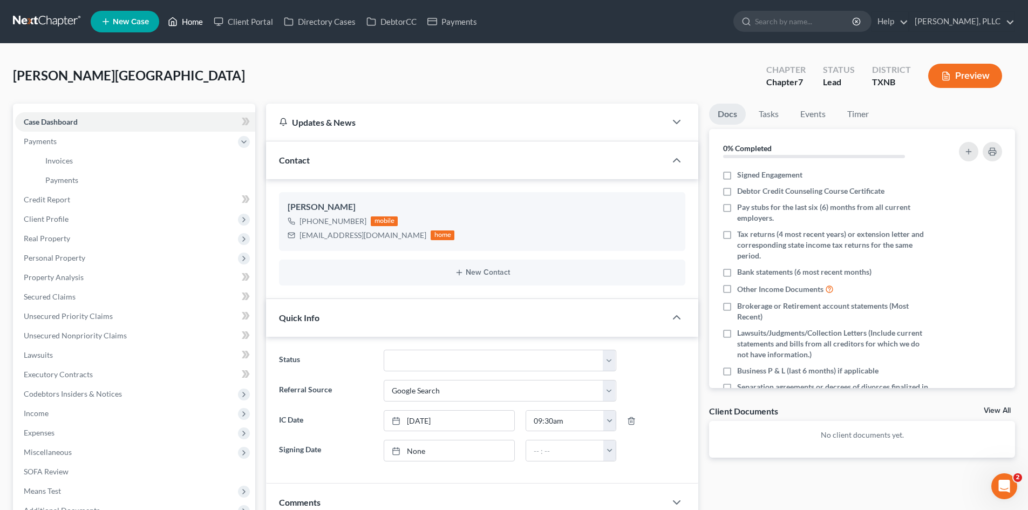
drag, startPoint x: 179, startPoint y: 34, endPoint x: 195, endPoint y: 30, distance: 16.1
click at [180, 33] on ul "New Case Home Client Portal Directory Cases DebtorCC Payments - No Result - See…" at bounding box center [553, 22] width 925 height 28
drag, startPoint x: 185, startPoint y: 25, endPoint x: 204, endPoint y: 25, distance: 19.4
click at [185, 25] on link "Home" at bounding box center [186, 21] width 46 height 19
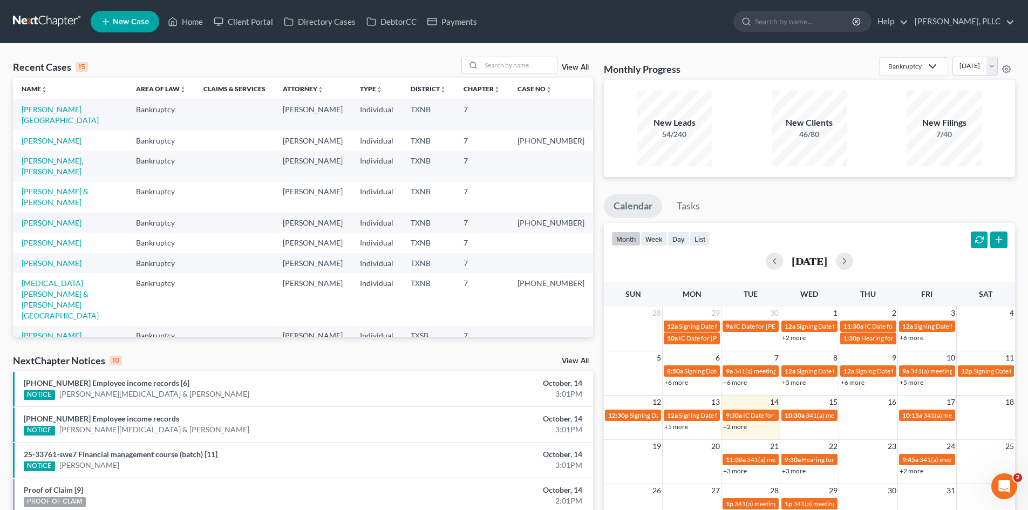
click at [127, 22] on span "New Case" at bounding box center [131, 22] width 36 height 8
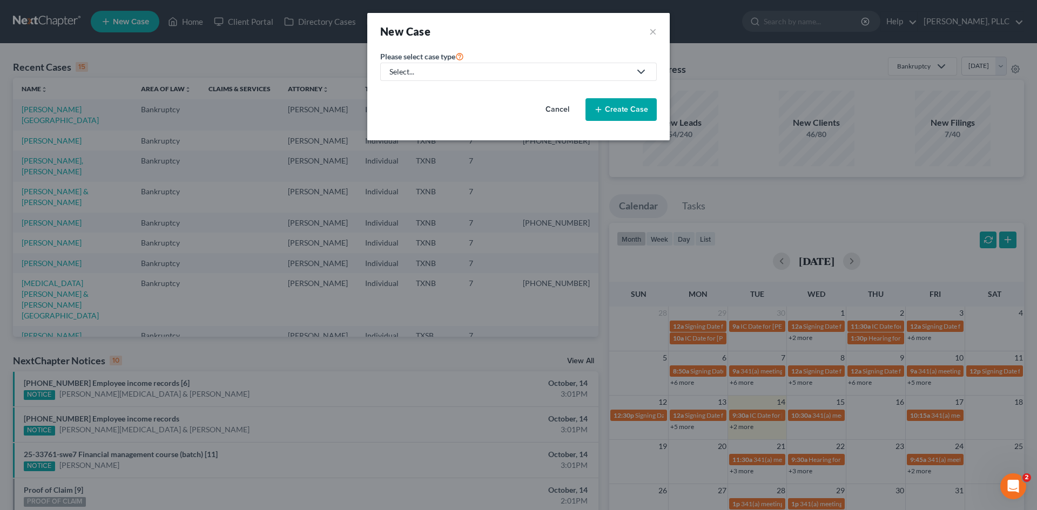
click at [543, 68] on div "Select..." at bounding box center [509, 71] width 241 height 11
click at [449, 94] on div "Bankruptcy" at bounding box center [434, 93] width 88 height 11
select select "78"
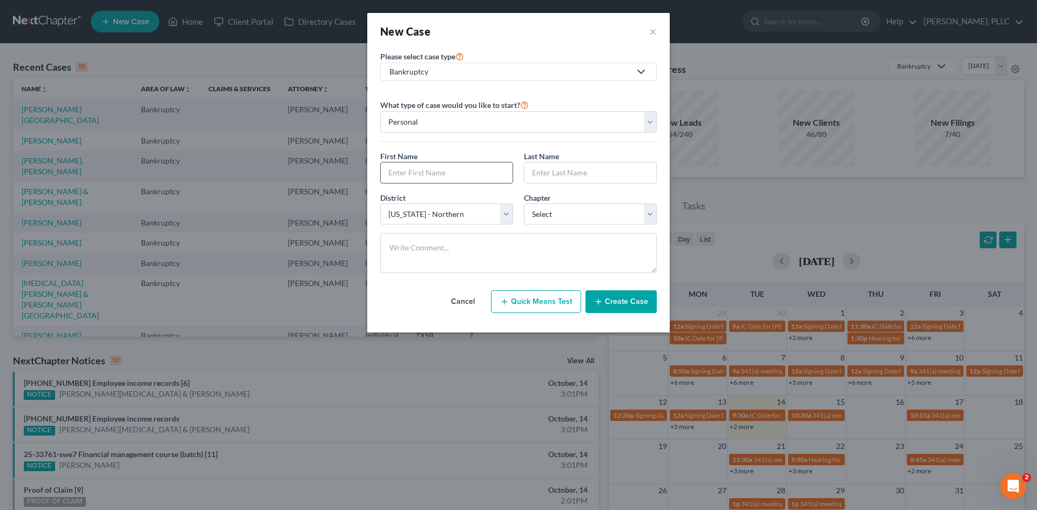
click at [435, 178] on input "text" at bounding box center [447, 173] width 132 height 21
type input "Lanh"
click at [571, 174] on input "text" at bounding box center [590, 173] width 132 height 21
type input "Phan"
click at [570, 214] on select "Select 7 11 12 13" at bounding box center [590, 215] width 133 height 22
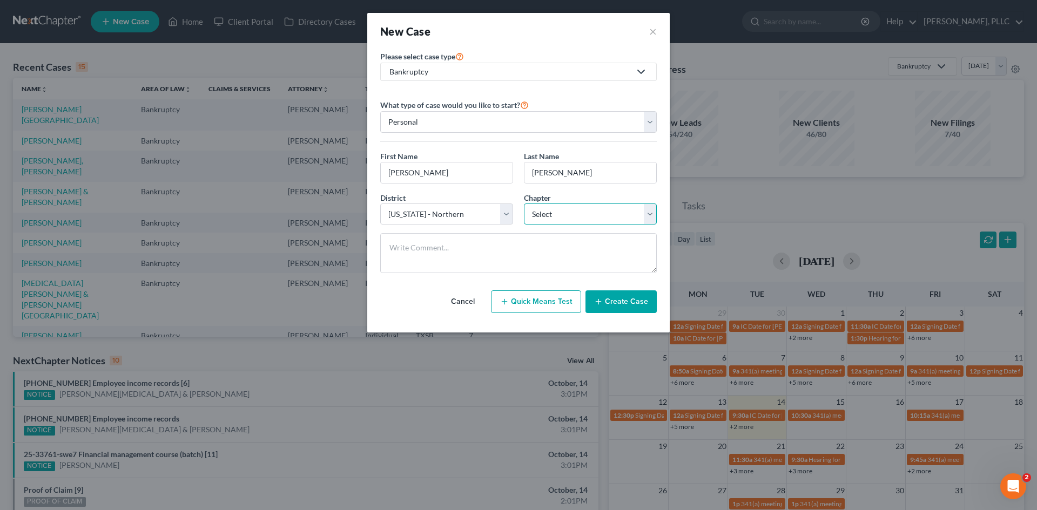
select select "0"
click at [524, 204] on select "Select 7 11 12 13" at bounding box center [590, 215] width 133 height 22
click at [606, 308] on button "Create Case" at bounding box center [620, 301] width 71 height 23
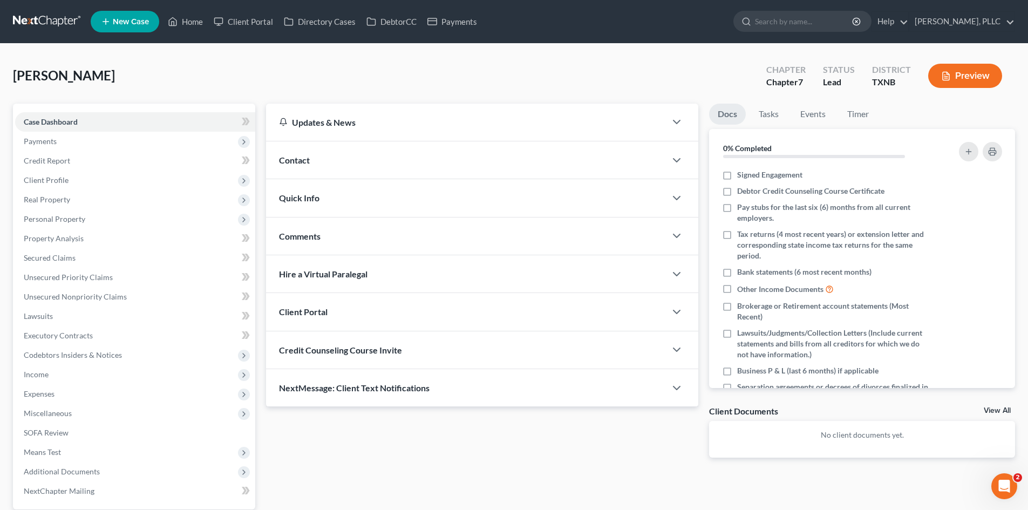
click at [312, 157] on div "Contact" at bounding box center [466, 159] width 400 height 37
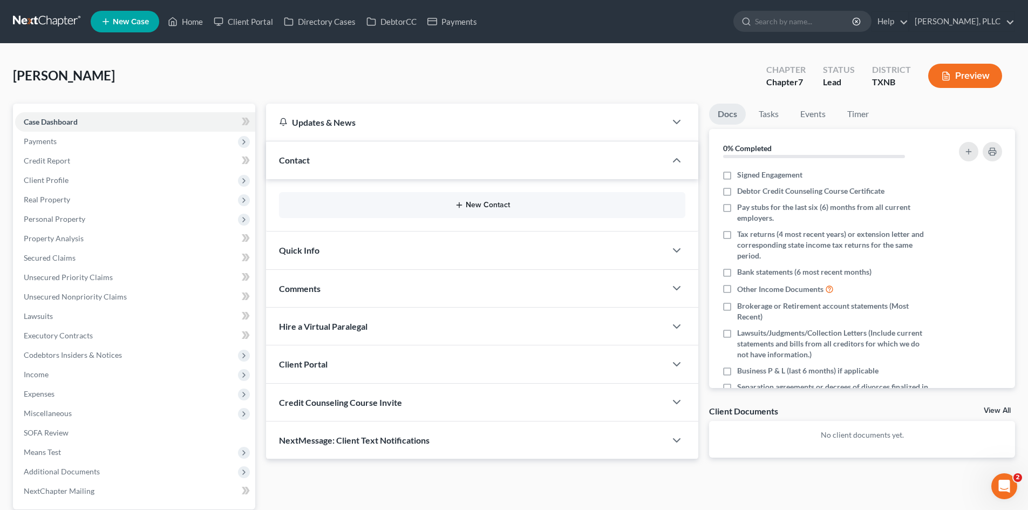
click at [492, 209] on button "New Contact" at bounding box center [482, 205] width 389 height 9
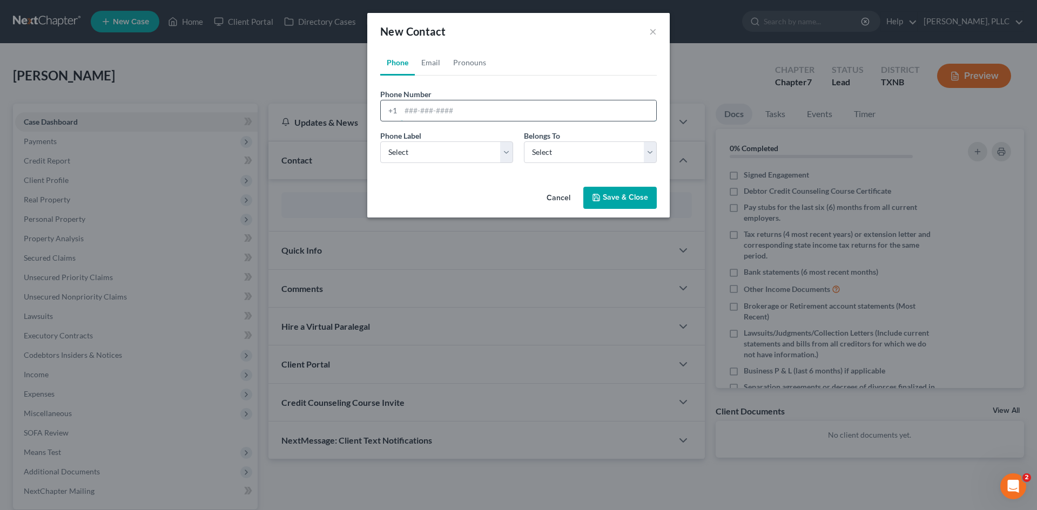
click at [439, 108] on input "tel" at bounding box center [528, 110] width 255 height 21
type input "469-602-1923"
click at [450, 157] on select "Select Mobile Home Work Other" at bounding box center [446, 152] width 133 height 22
select select "0"
click at [380, 141] on select "Select Mobile Home Work Other" at bounding box center [446, 152] width 133 height 22
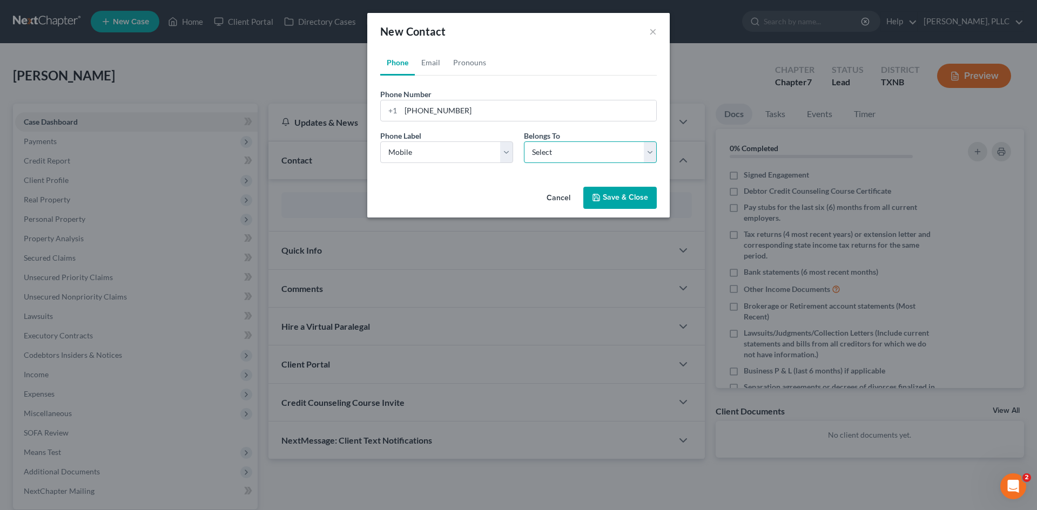
click at [553, 155] on select "Select Client Other" at bounding box center [590, 152] width 133 height 22
select select "0"
click at [524, 141] on select "Select Client Other" at bounding box center [590, 152] width 133 height 22
select select "0"
click at [429, 57] on link "Email" at bounding box center [431, 63] width 32 height 26
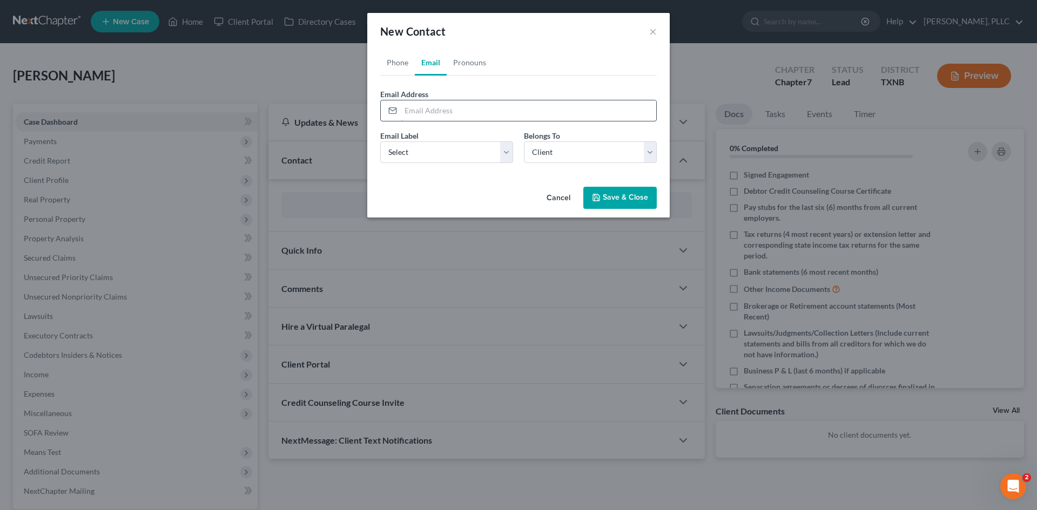
click at [416, 110] on input "email" at bounding box center [528, 110] width 255 height 21
paste input "jimmyphan588@gmail.com"
type input "jimmyphan588@gmail.com"
drag, startPoint x: 463, startPoint y: 155, endPoint x: 458, endPoint y: 163, distance: 9.3
click at [463, 155] on select "Select Home Work Other" at bounding box center [446, 152] width 133 height 22
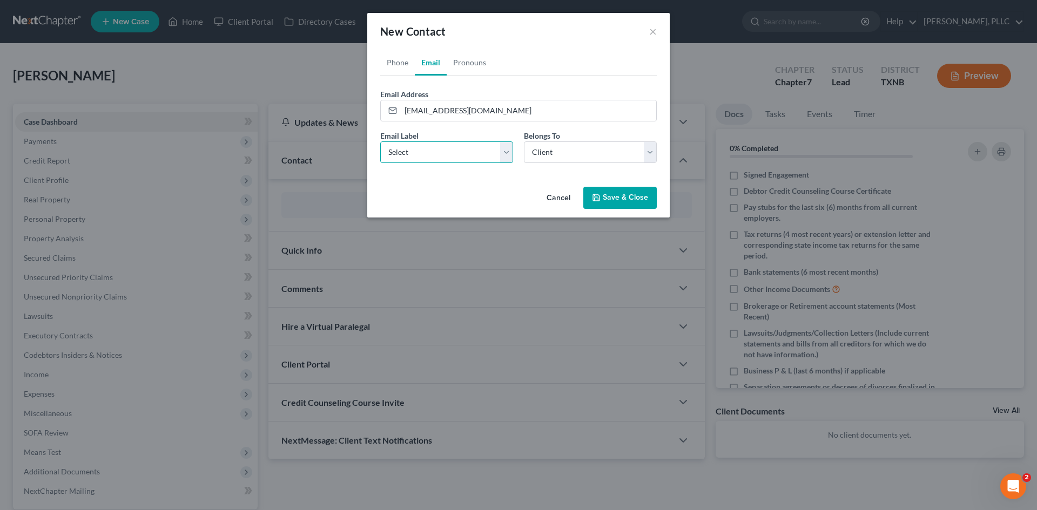
select select "0"
click at [380, 141] on select "Select Home Work Other" at bounding box center [446, 152] width 133 height 22
click at [625, 194] on button "Save & Close" at bounding box center [619, 198] width 73 height 23
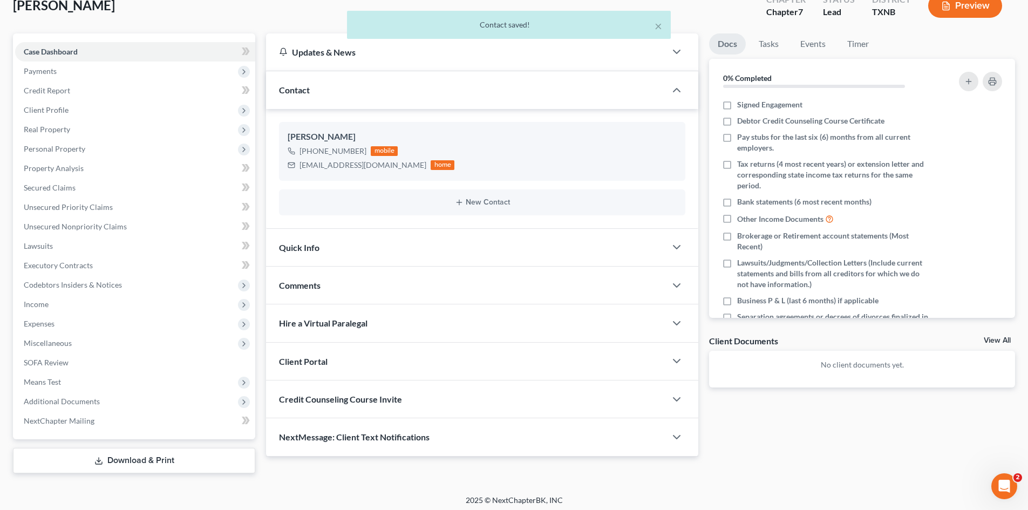
scroll to position [75, 0]
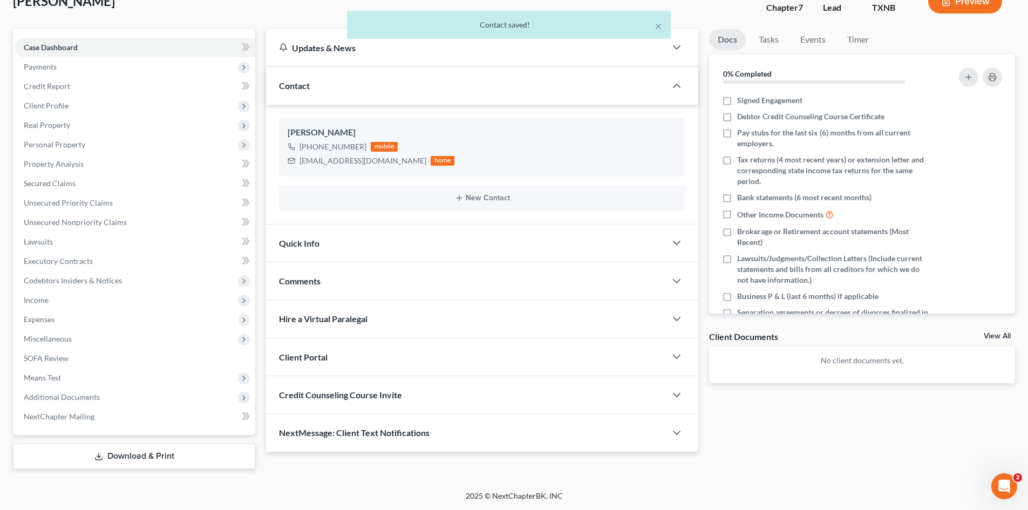
click at [337, 248] on div "Quick Info" at bounding box center [466, 243] width 400 height 37
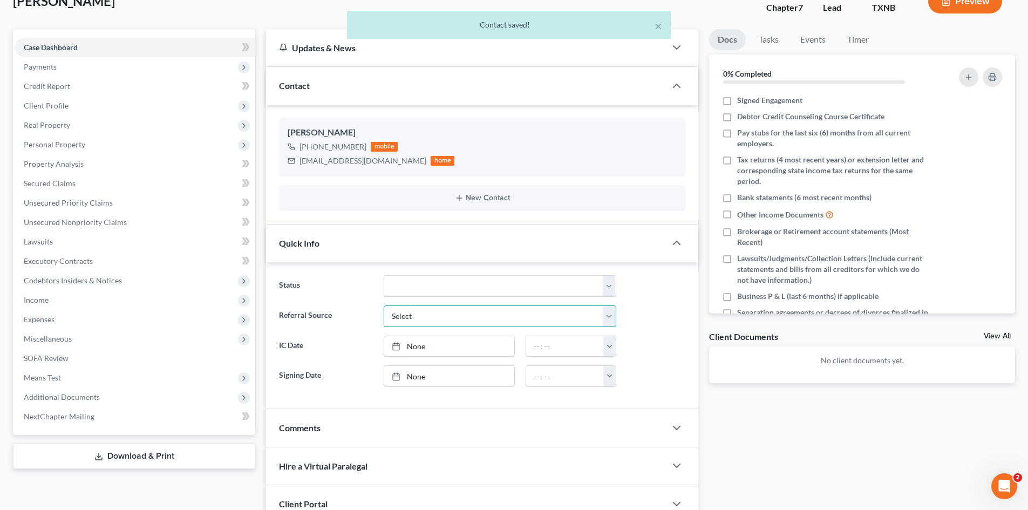
click at [467, 313] on select "Select Word Of Mouth Previous Clients Direct Mail Website Google Search Modern …" at bounding box center [500, 317] width 233 height 22
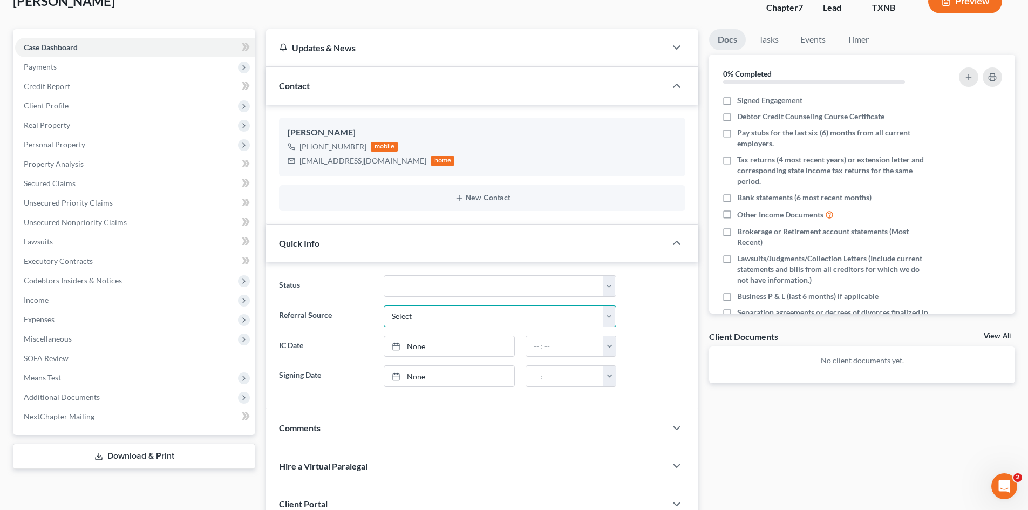
select select "6"
click at [384, 306] on select "Select Word Of Mouth Previous Clients Direct Mail Website Google Search Modern …" at bounding box center [500, 317] width 233 height 22
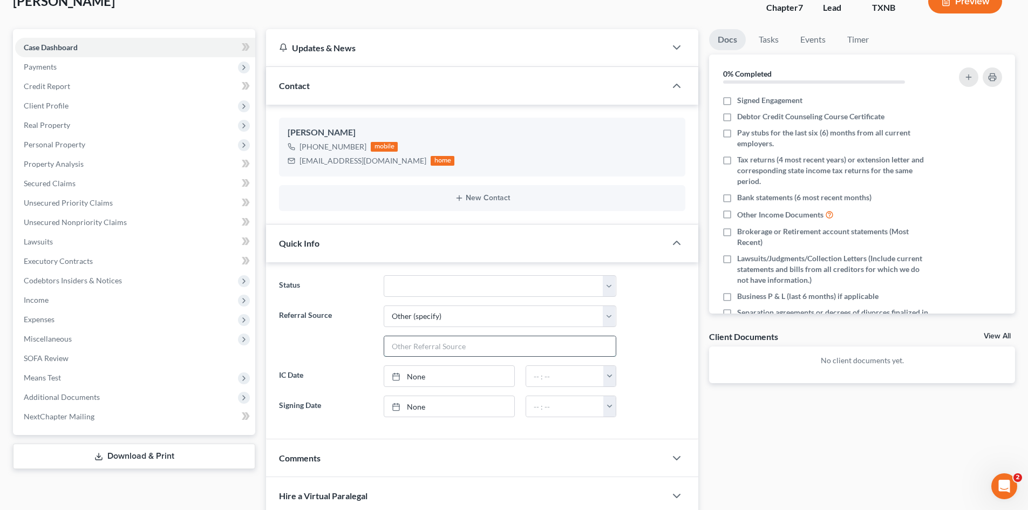
click at [422, 347] on input "text" at bounding box center [500, 346] width 232 height 21
type input "Online"
type input "[DATE]"
click at [455, 376] on link "None" at bounding box center [449, 376] width 130 height 21
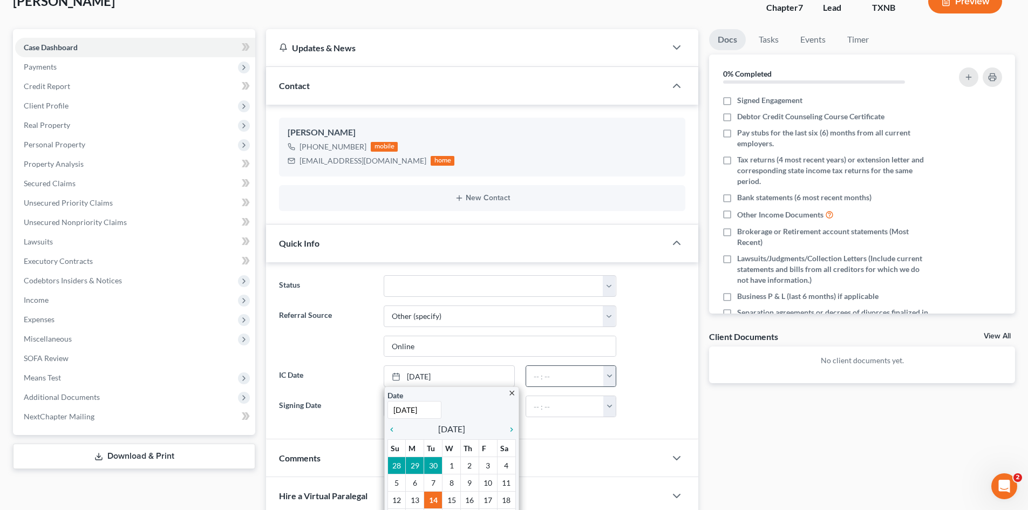
click at [613, 376] on button "button" at bounding box center [610, 376] width 12 height 21
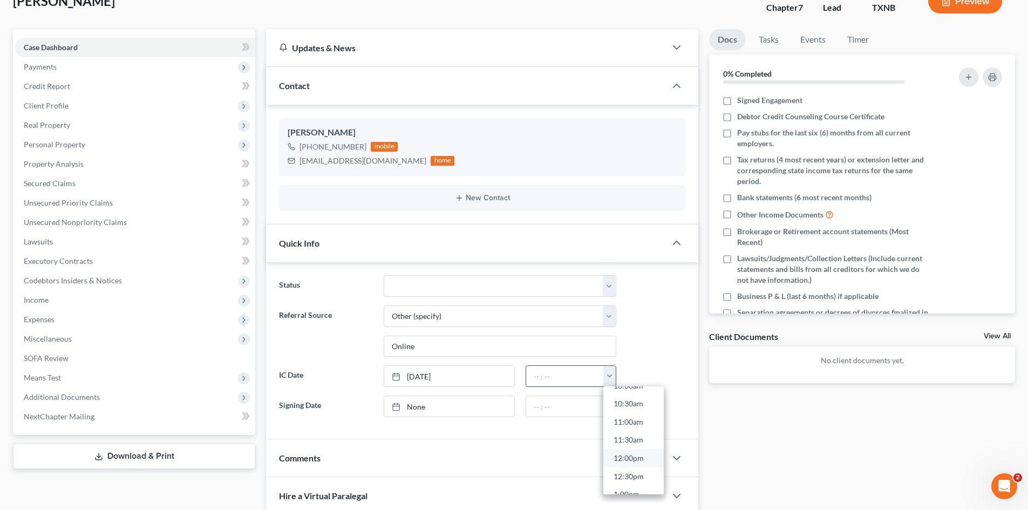
scroll to position [378, 0]
click at [631, 455] on link "12:00pm" at bounding box center [634, 458] width 60 height 18
type input "12:00pm"
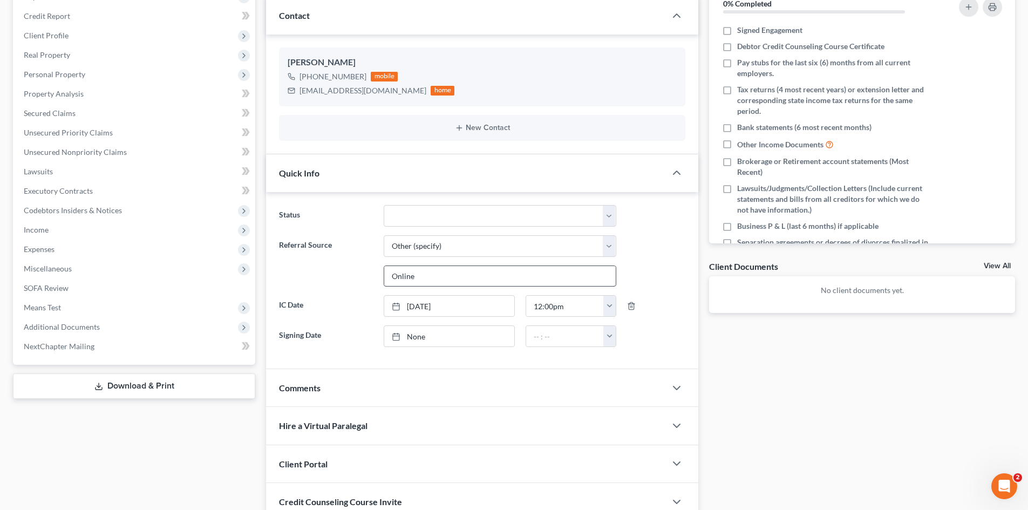
scroll to position [235, 0]
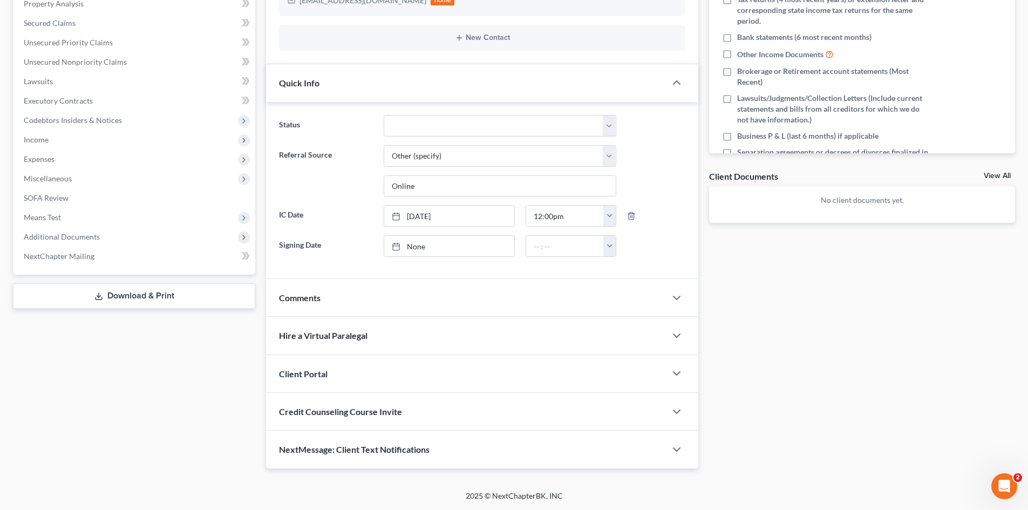
click at [346, 368] on div "Client Portal" at bounding box center [466, 373] width 400 height 37
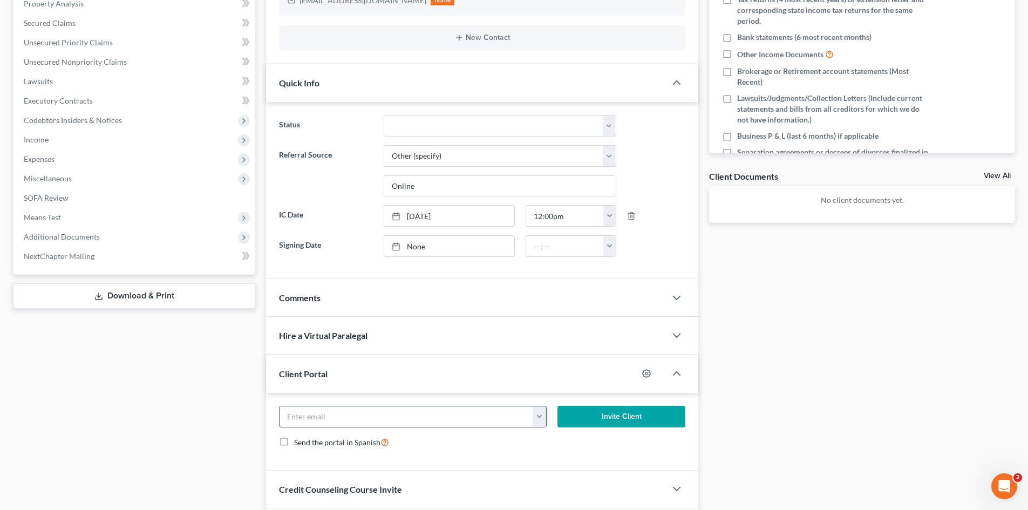
click at [343, 415] on input "email" at bounding box center [407, 417] width 254 height 21
paste input "jimmyphan588@gmail.com"
type input "jimmyphan588@gmail.com"
click at [629, 427] on button "Invite Client" at bounding box center [622, 417] width 128 height 22
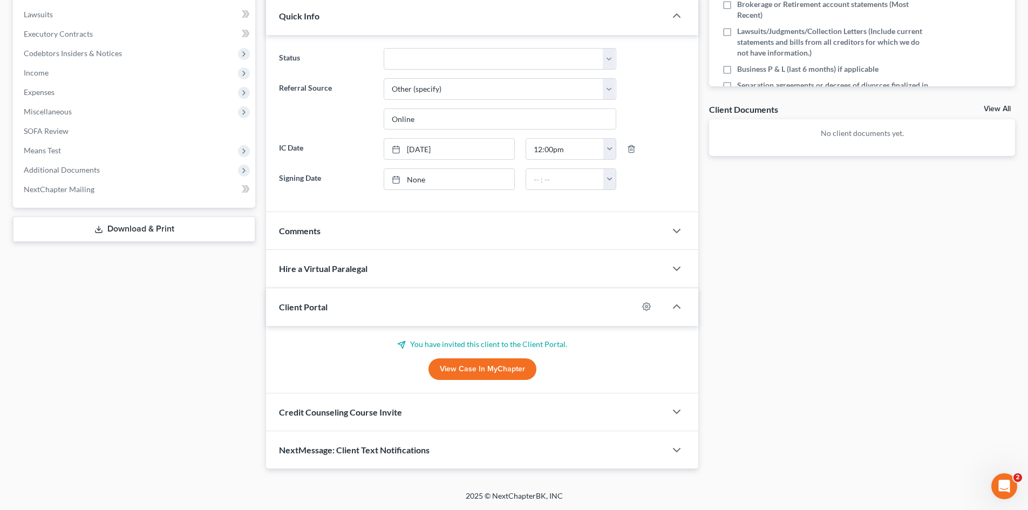
click at [516, 408] on div "Credit Counseling Course Invite" at bounding box center [466, 412] width 400 height 37
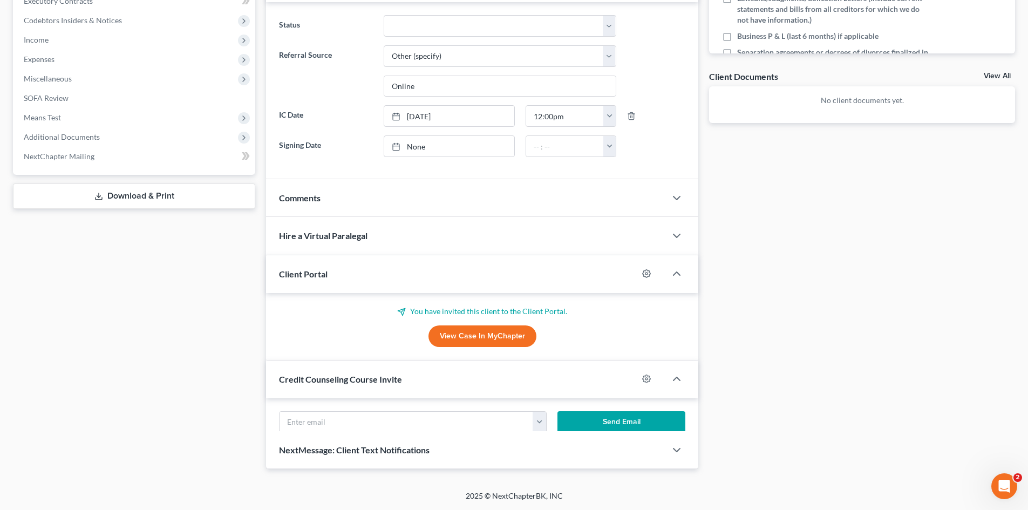
scroll to position [354, 0]
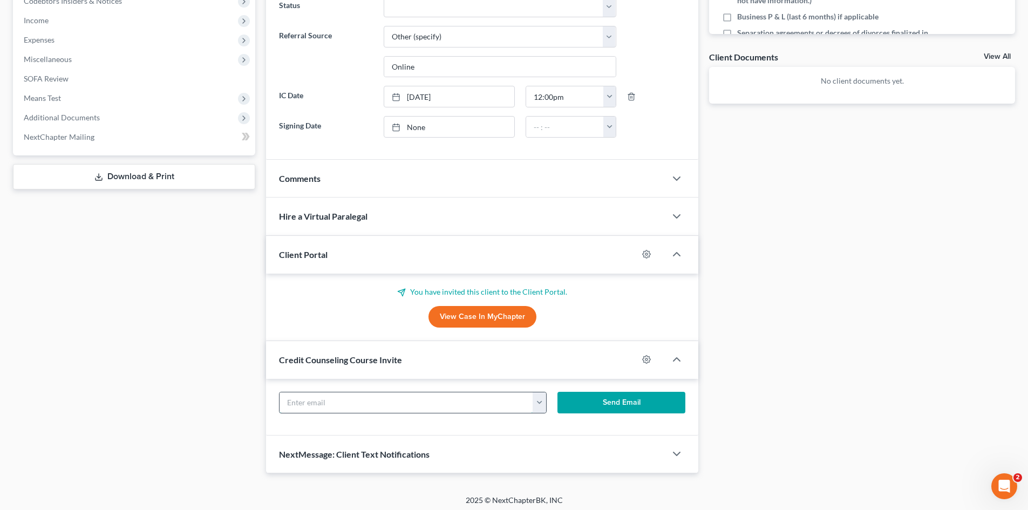
click at [411, 403] on input "text" at bounding box center [407, 402] width 254 height 21
paste input "jimmyphan588@gmail.com"
type input "jimmyphan588@gmail.com"
click at [647, 405] on button "Send Email" at bounding box center [622, 403] width 128 height 22
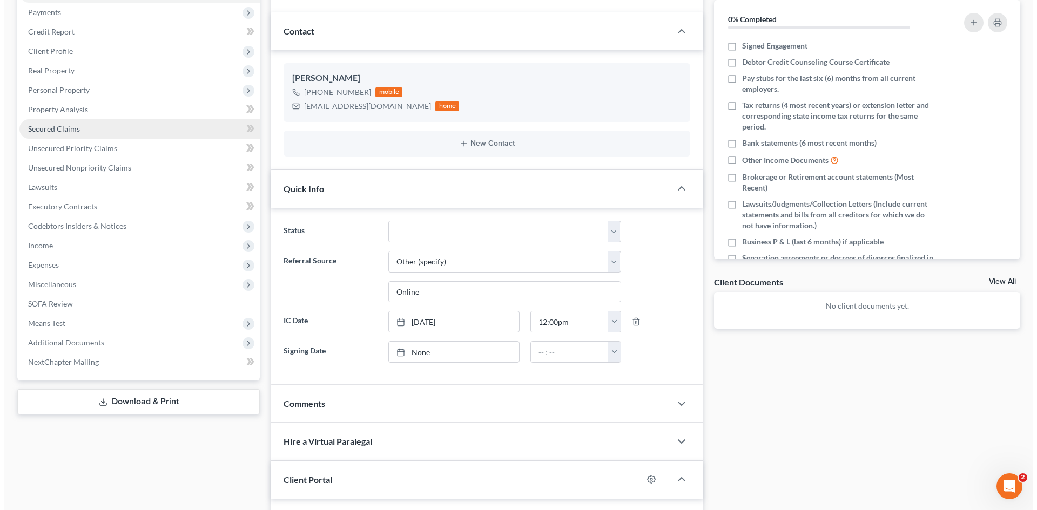
scroll to position [0, 0]
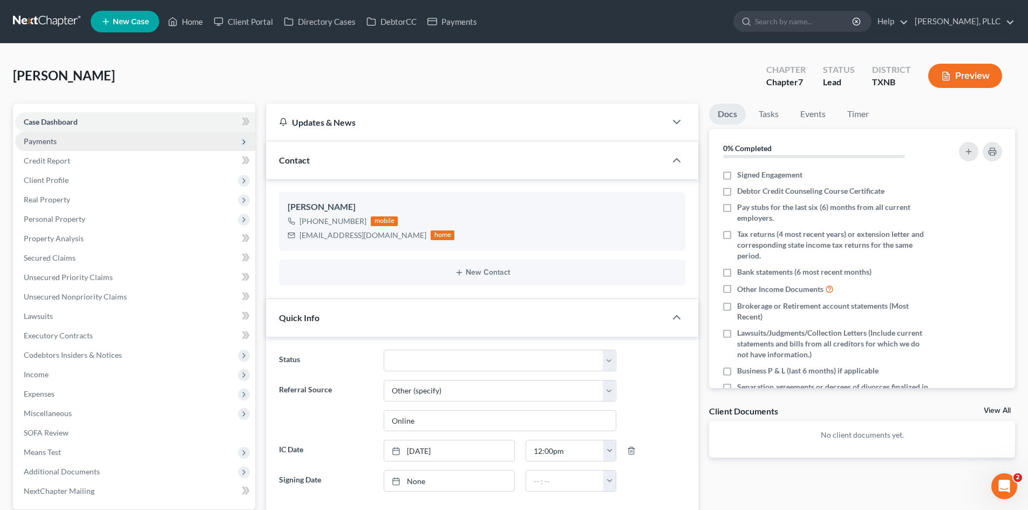
click at [42, 141] on span "Payments" at bounding box center [40, 141] width 33 height 9
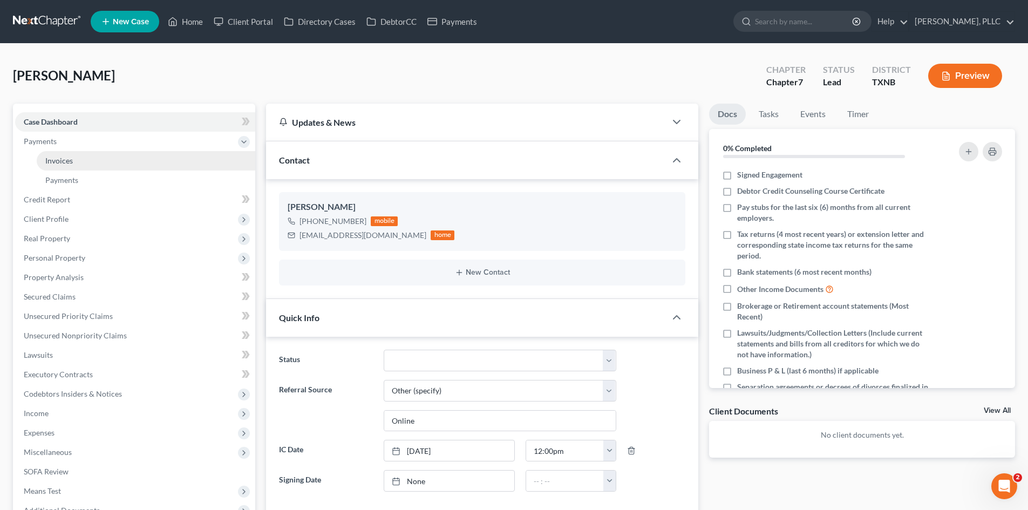
click at [68, 156] on span "Invoices" at bounding box center [59, 160] width 28 height 9
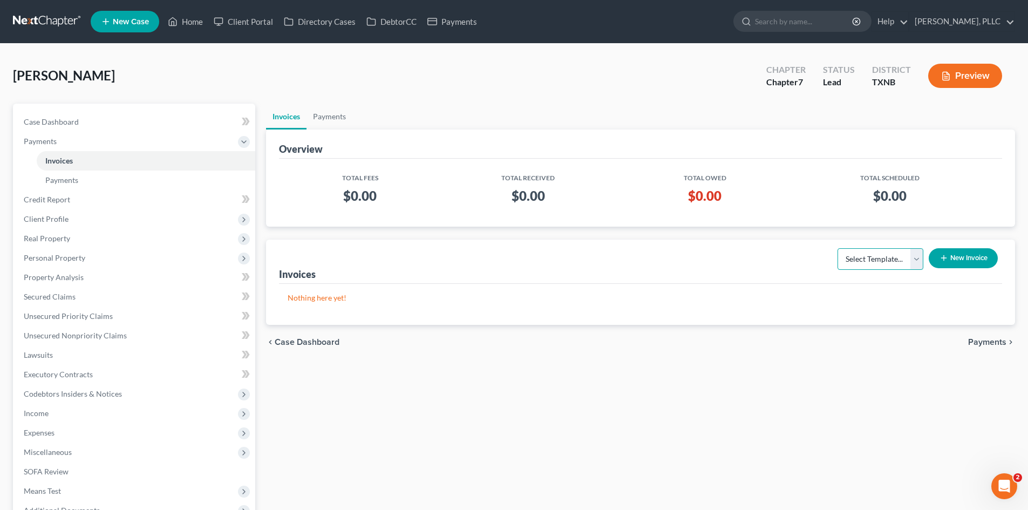
click at [888, 256] on select "Select Template... Invoice" at bounding box center [881, 259] width 86 height 22
select select "0"
click at [838, 248] on select "Select Template... Invoice" at bounding box center [881, 259] width 86 height 22
click at [962, 259] on button "New Invoice" at bounding box center [963, 258] width 69 height 20
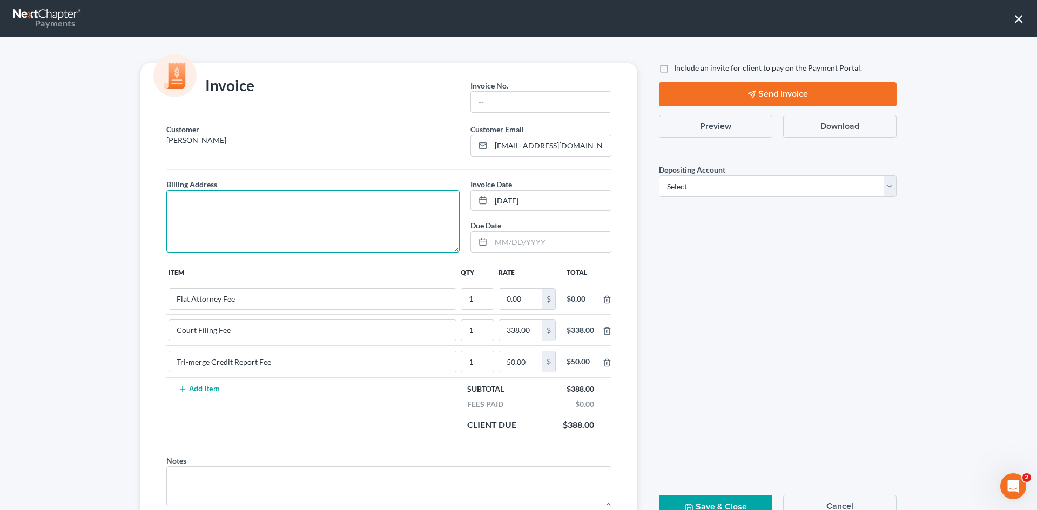
click at [326, 226] on textarea at bounding box center [312, 221] width 293 height 63
type textarea "To be provided."
click at [538, 103] on input "text" at bounding box center [541, 102] width 140 height 21
type input "A0663"
click at [523, 308] on input "0.00" at bounding box center [520, 299] width 43 height 21
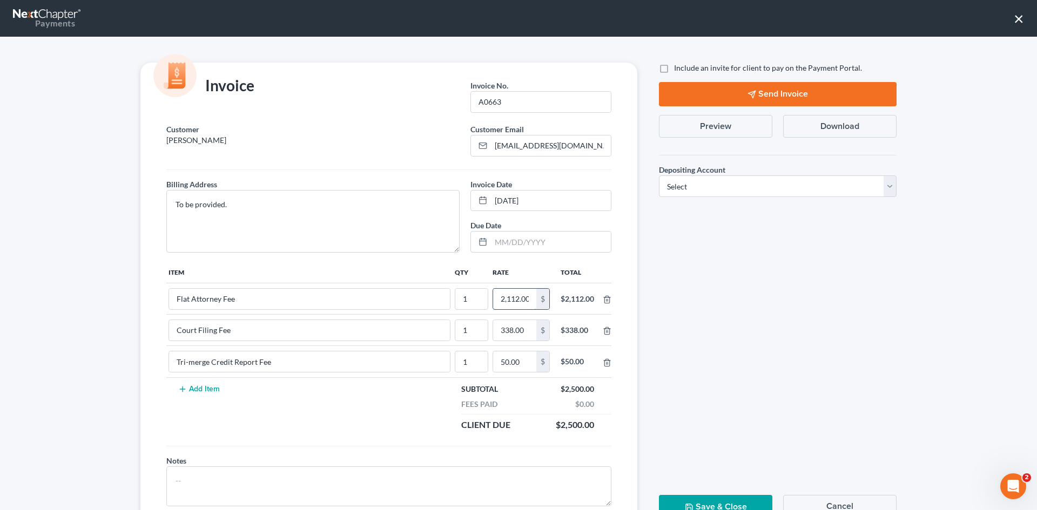
scroll to position [0, 2]
type input "2,112.00"
click at [674, 69] on label "Include an invite for client to pay on the Payment Portal." at bounding box center [768, 68] width 188 height 11
click at [678, 69] on input "Include an invite for client to pay on the Payment Portal." at bounding box center [681, 66] width 7 height 7
checkbox input "true"
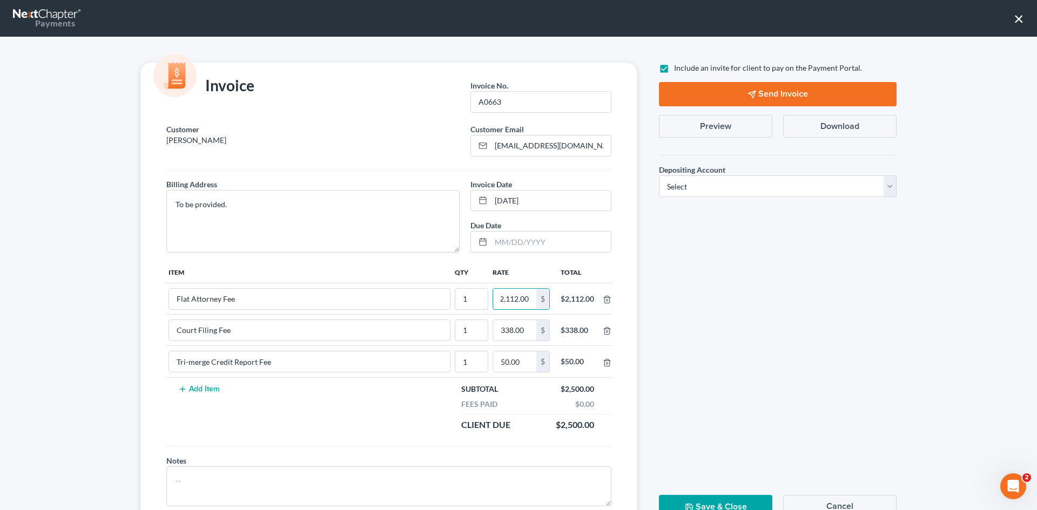
scroll to position [0, 0]
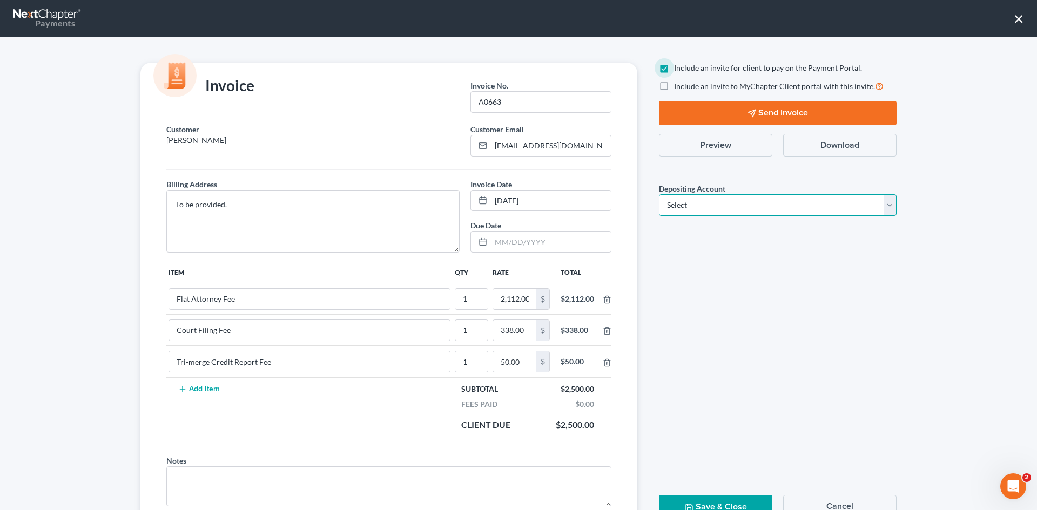
drag, startPoint x: 701, startPoint y: 196, endPoint x: 701, endPoint y: 210, distance: 14.0
click at [701, 196] on select "Select Operation Trust" at bounding box center [778, 205] width 238 height 22
select select "1"
click at [659, 194] on select "Select Operation Trust" at bounding box center [778, 205] width 238 height 22
click at [741, 114] on button "Send Invoice" at bounding box center [778, 113] width 238 height 24
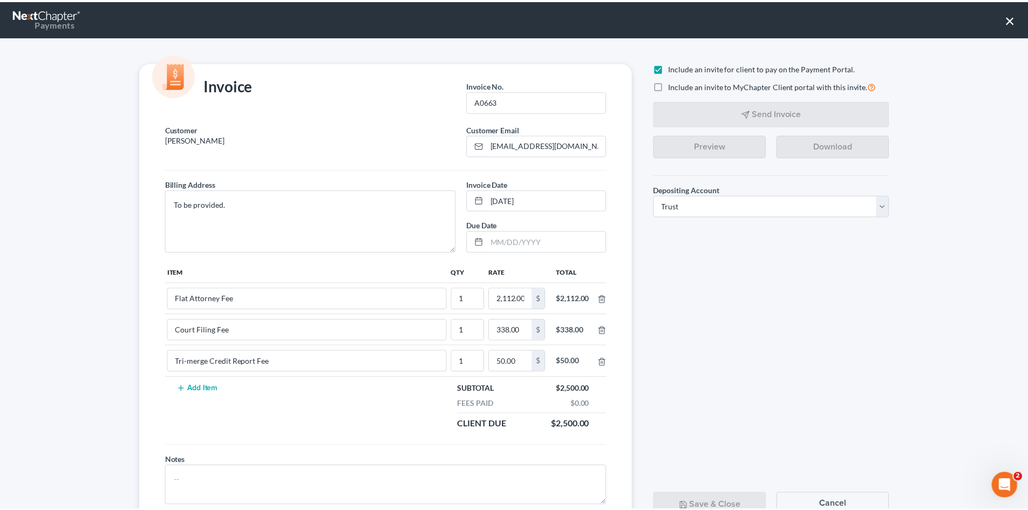
scroll to position [44, 0]
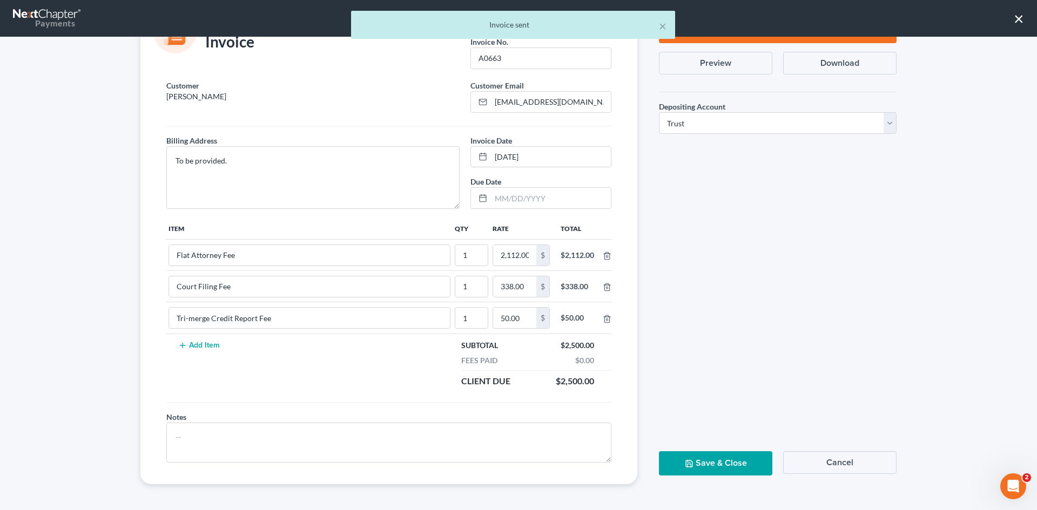
click at [707, 464] on button "Save & Close" at bounding box center [715, 463] width 113 height 24
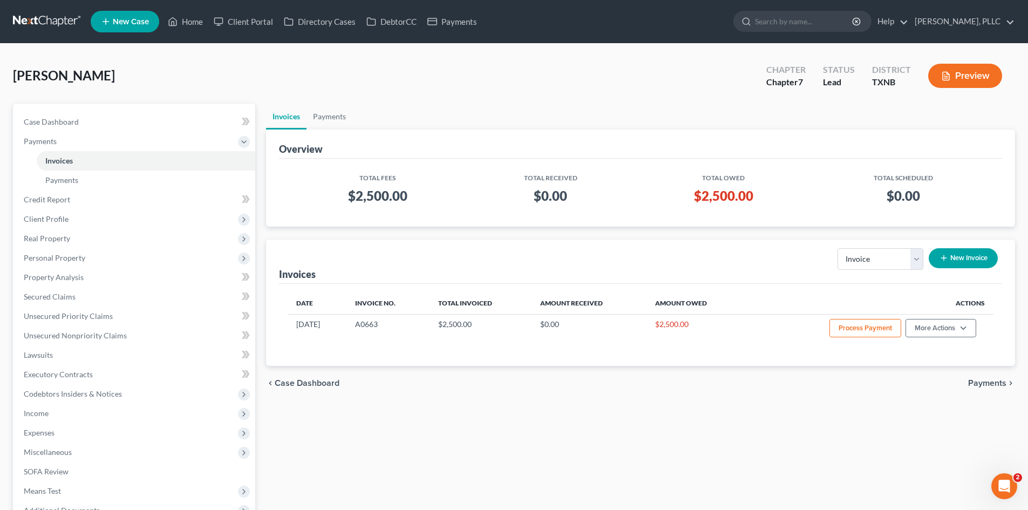
click at [140, 18] on span "New Case" at bounding box center [131, 22] width 36 height 8
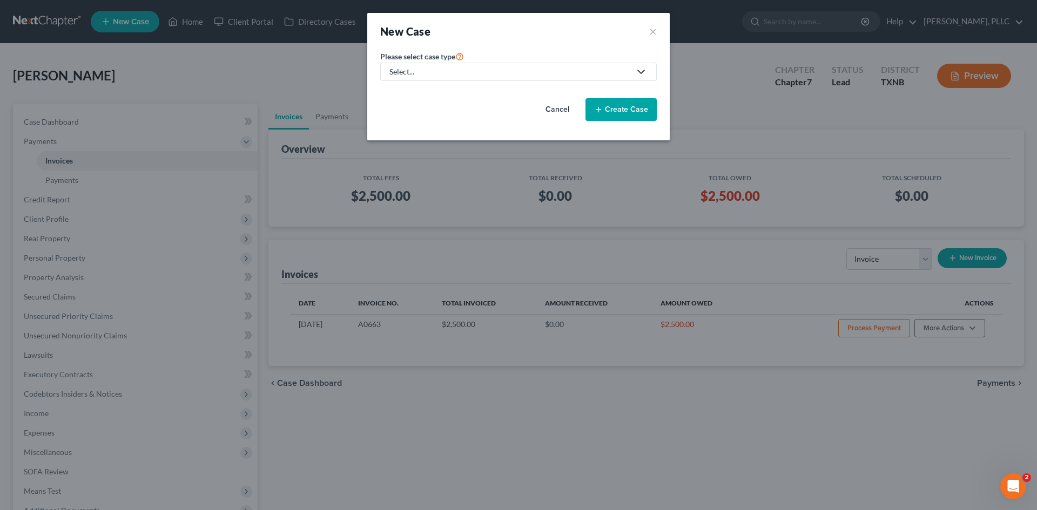
click at [510, 79] on link "Select..." at bounding box center [518, 72] width 276 height 18
click at [415, 88] on div "Bankruptcy" at bounding box center [434, 93] width 88 height 11
select select "78"
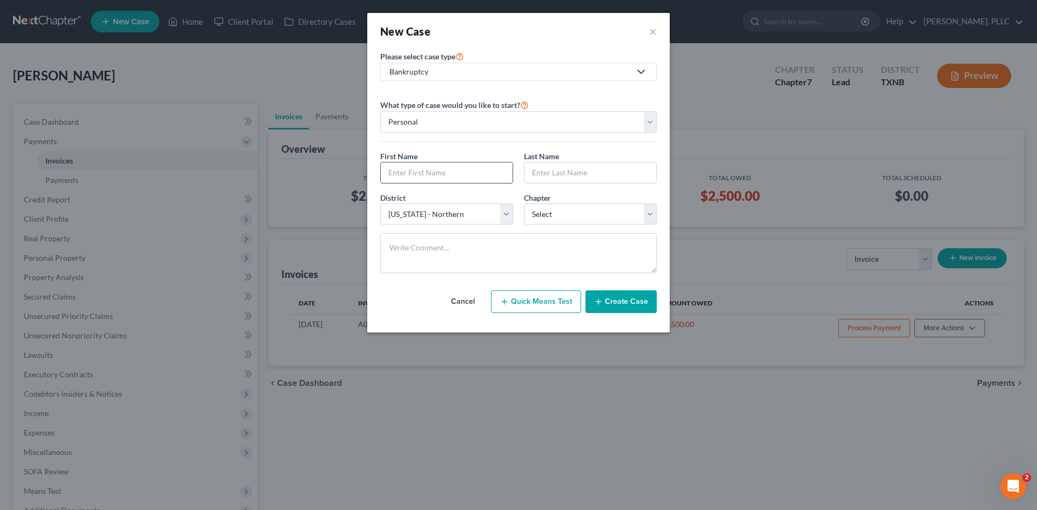
click at [432, 175] on input "text" at bounding box center [447, 173] width 132 height 21
type input "Rahman"
click at [592, 177] on input "text" at bounding box center [590, 173] width 132 height 21
type input "Soomro"
click at [551, 218] on select "Select 7 11 12 13" at bounding box center [590, 215] width 133 height 22
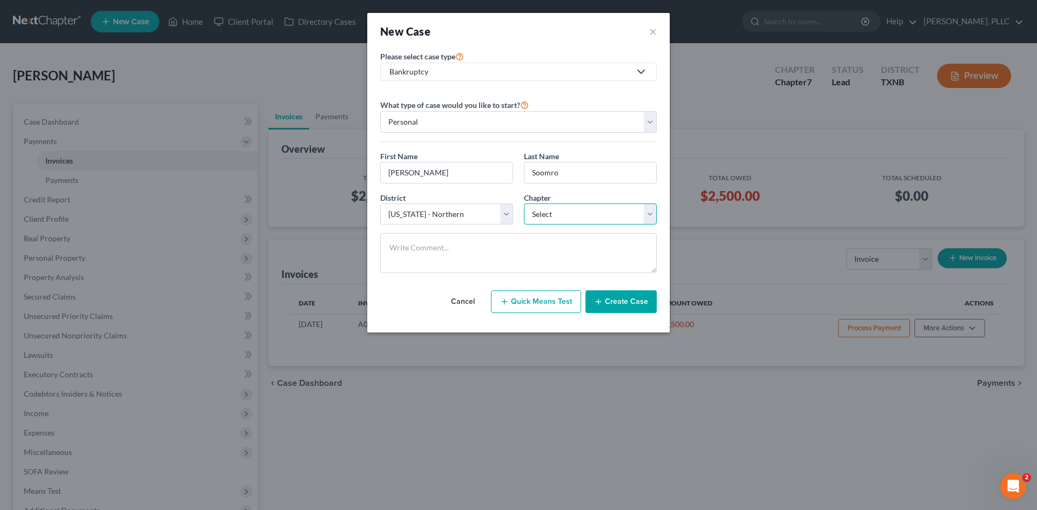
select select "0"
click at [524, 204] on select "Select 7 11 12 13" at bounding box center [590, 215] width 133 height 22
click at [435, 214] on select "Select Alabama - Middle Alabama - Northern Alabama - Southern Alaska Arizona Ar…" at bounding box center [446, 215] width 133 height 22
select select "80"
click at [380, 204] on select "Select Alabama - Middle Alabama - Northern Alabama - Southern Alaska Arizona Ar…" at bounding box center [446, 215] width 133 height 22
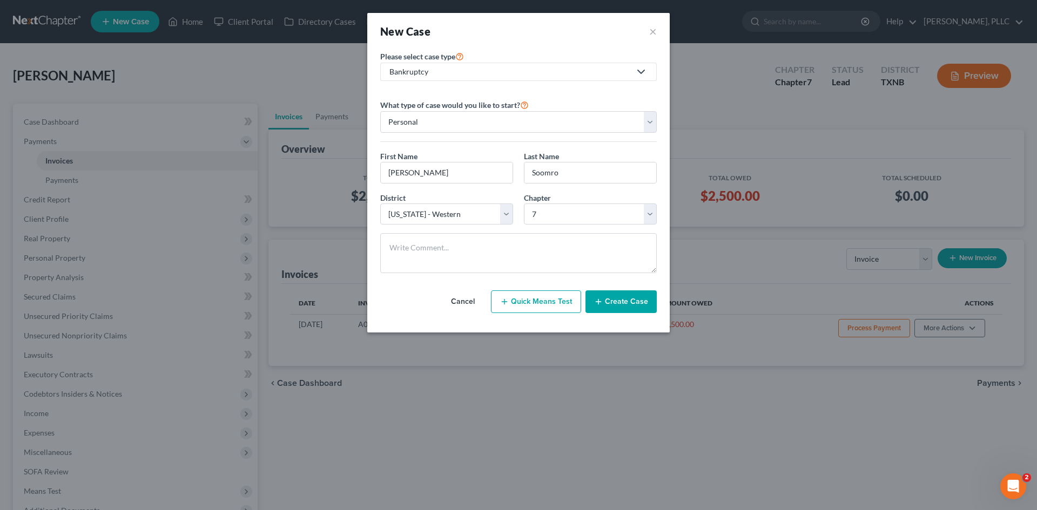
click at [619, 294] on button "Create Case" at bounding box center [620, 301] width 71 height 23
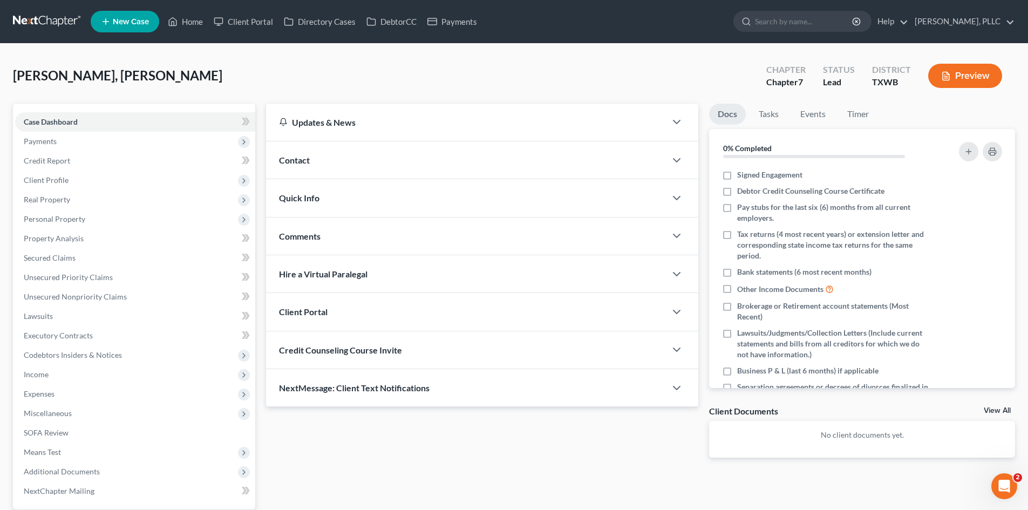
click at [355, 162] on div "Contact" at bounding box center [466, 159] width 400 height 37
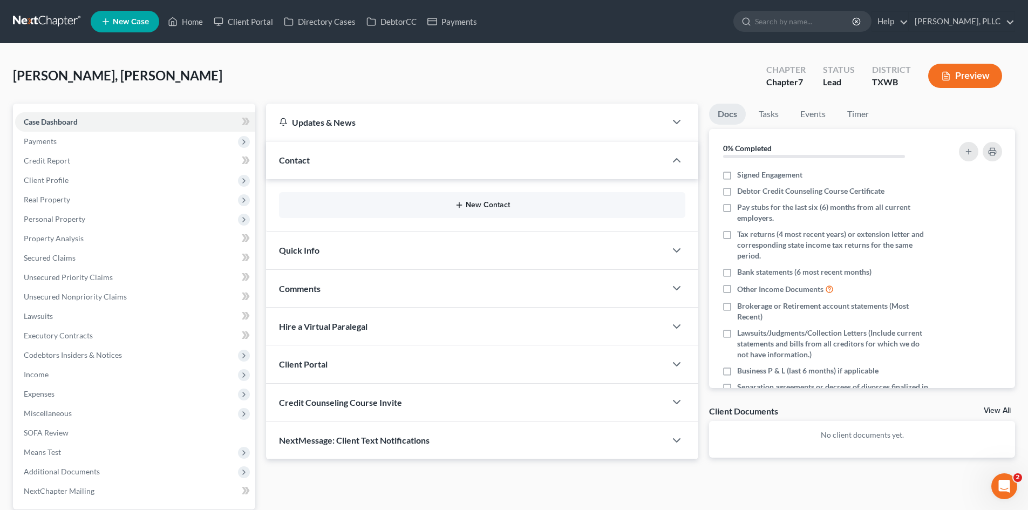
click at [477, 202] on button "New Contact" at bounding box center [482, 205] width 389 height 9
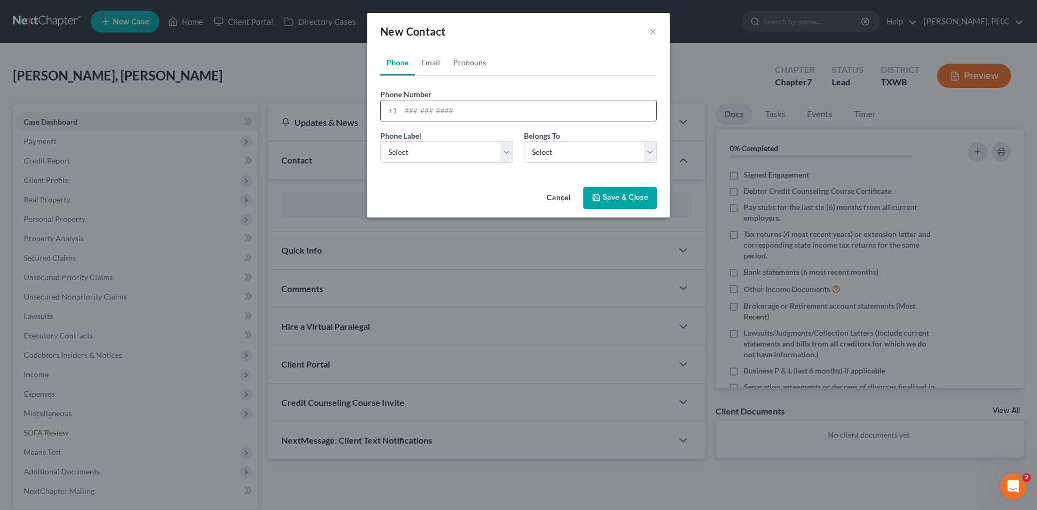
click at [425, 104] on input "tel" at bounding box center [528, 110] width 255 height 21
type input "415-987-6884"
click at [430, 158] on select "Select Mobile Home Work Other" at bounding box center [446, 152] width 133 height 22
select select "0"
click at [380, 141] on select "Select Mobile Home Work Other" at bounding box center [446, 152] width 133 height 22
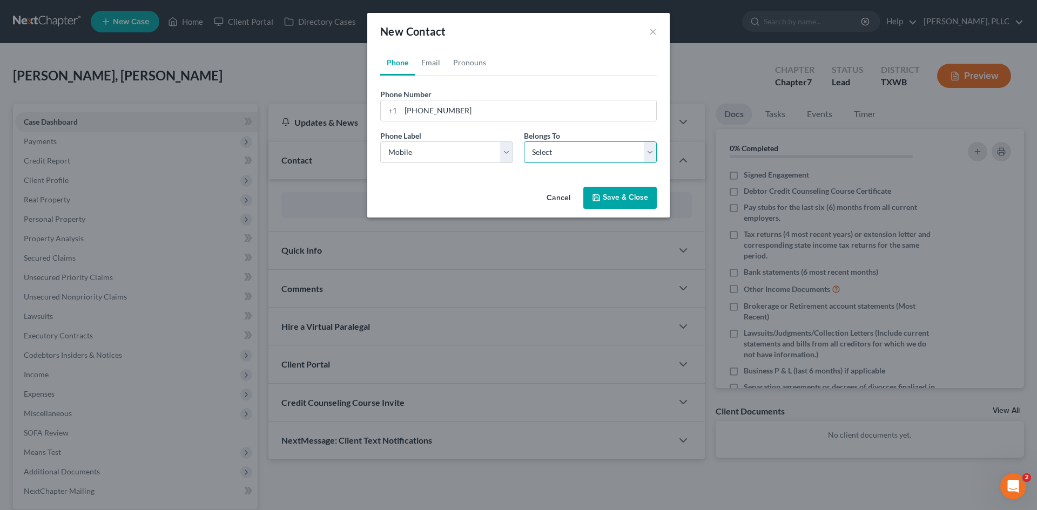
click at [543, 160] on select "Select Client Other" at bounding box center [590, 152] width 133 height 22
select select "0"
click at [524, 141] on select "Select Client Other" at bounding box center [590, 152] width 133 height 22
select select "0"
click at [434, 65] on link "Email" at bounding box center [431, 63] width 32 height 26
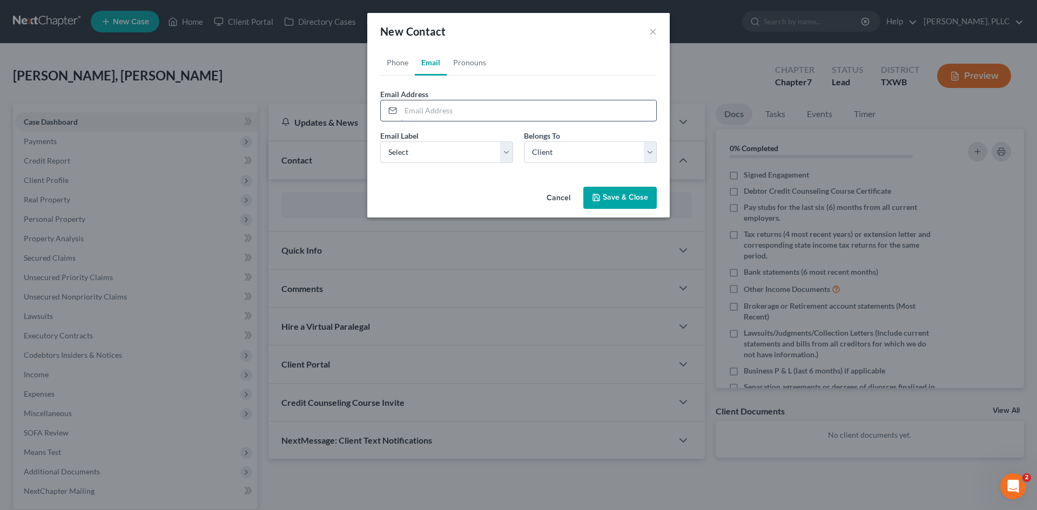
click at [421, 119] on input "email" at bounding box center [528, 110] width 255 height 21
paste input "rahman@soomro.com"
type input "rahman@soomro.com"
click at [430, 157] on select "Select Home Work Other" at bounding box center [446, 152] width 133 height 22
select select "0"
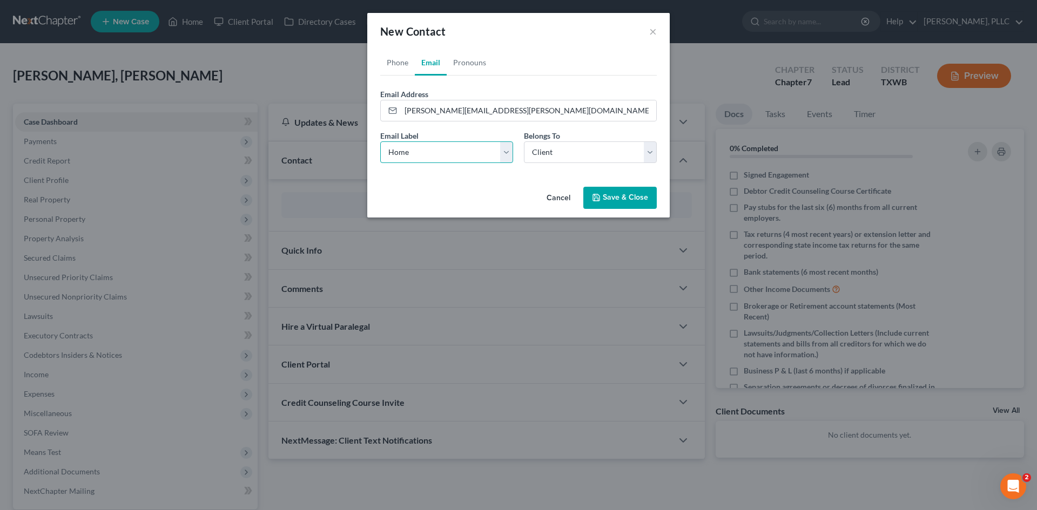
click at [380, 141] on select "Select Home Work Other" at bounding box center [446, 152] width 133 height 22
click at [600, 192] on button "Save & Close" at bounding box center [619, 198] width 73 height 23
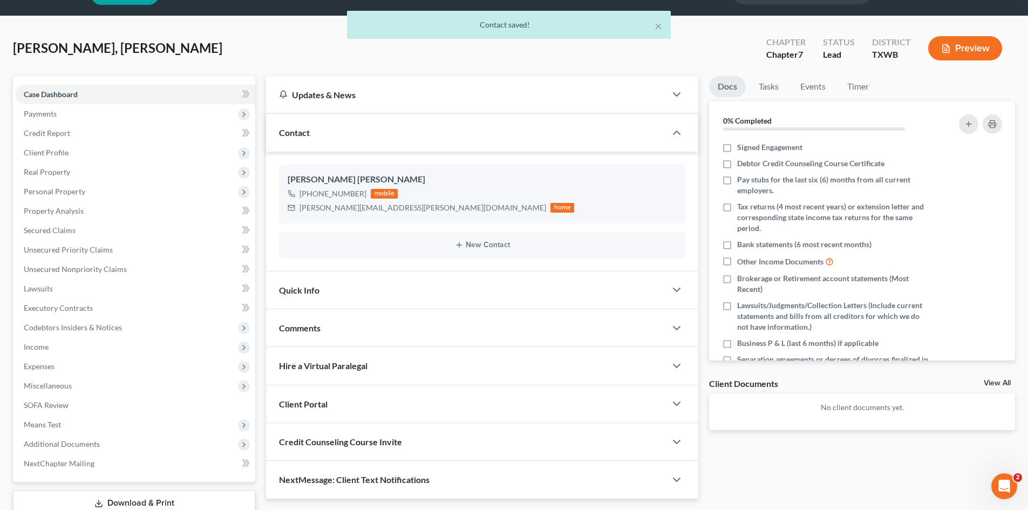
scroll to position [54, 0]
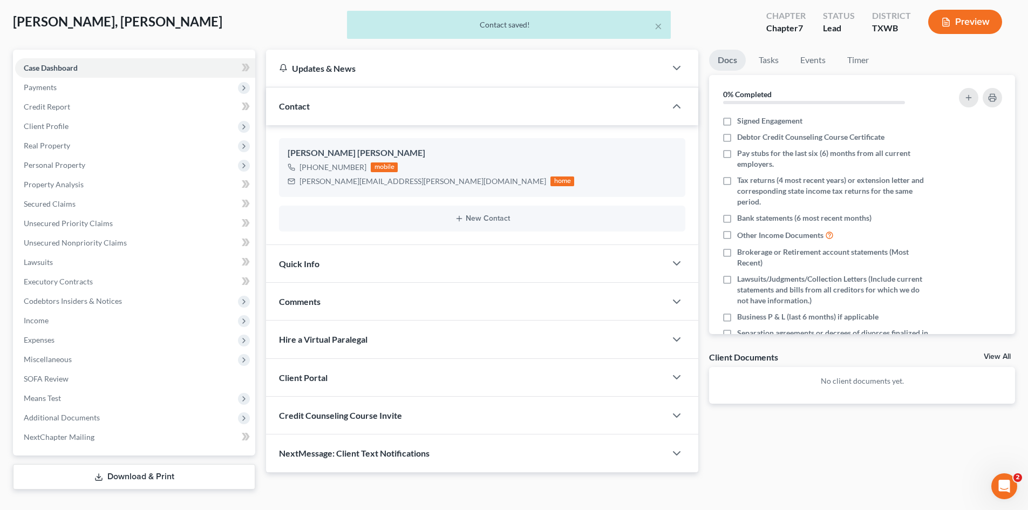
click at [380, 269] on div "Quick Info" at bounding box center [466, 263] width 400 height 37
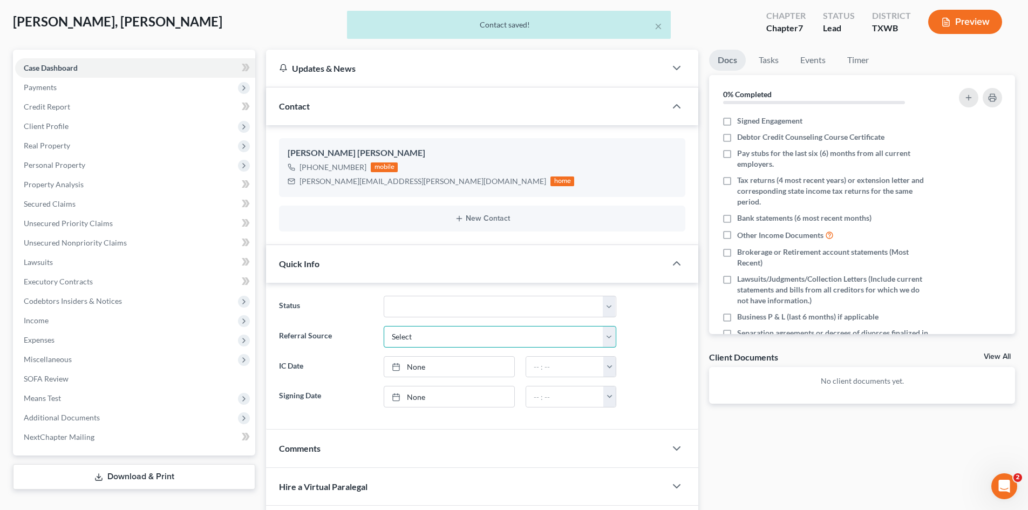
click at [415, 332] on select "Select Word Of Mouth Previous Clients Direct Mail Website Google Search Modern …" at bounding box center [500, 337] width 233 height 22
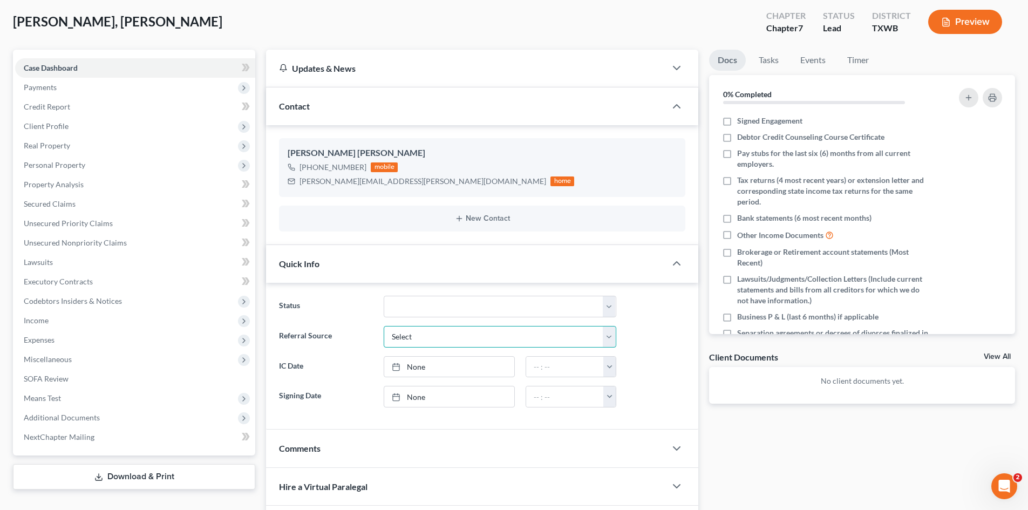
select select "6"
click at [384, 326] on select "Select Word Of Mouth Previous Clients Direct Mail Website Google Search Modern …" at bounding box center [500, 337] width 233 height 22
click at [417, 362] on input "text" at bounding box center [500, 367] width 232 height 21
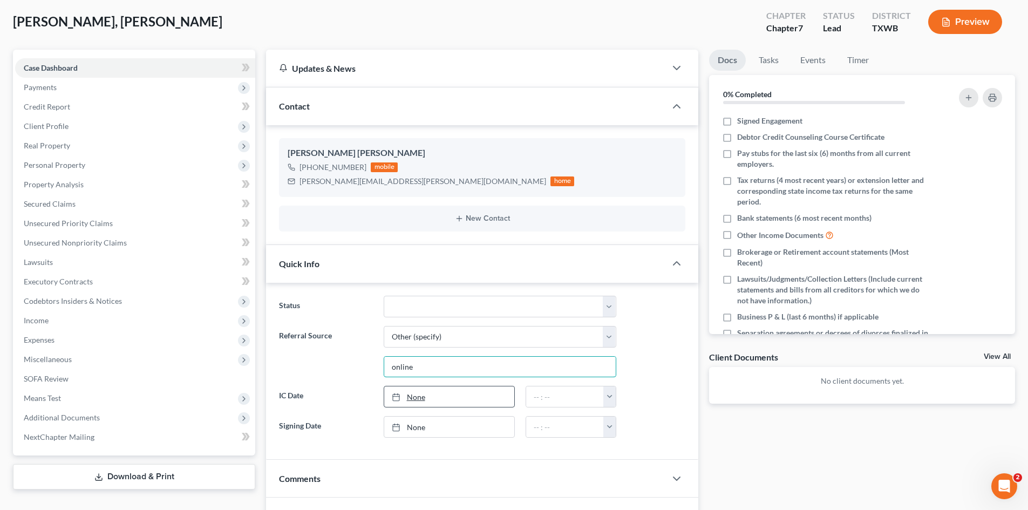
type input "online"
click at [428, 401] on link "None" at bounding box center [449, 397] width 130 height 21
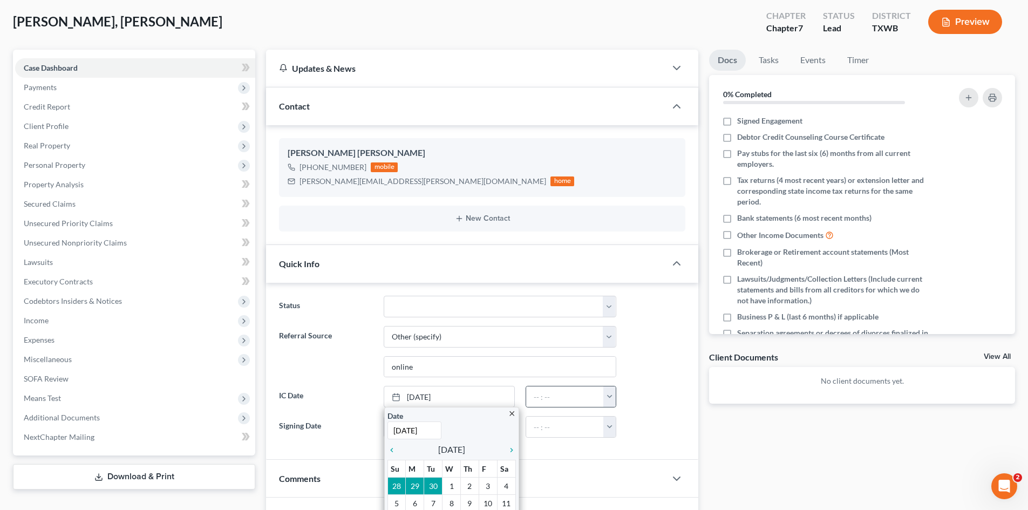
click at [615, 402] on button "button" at bounding box center [610, 397] width 12 height 21
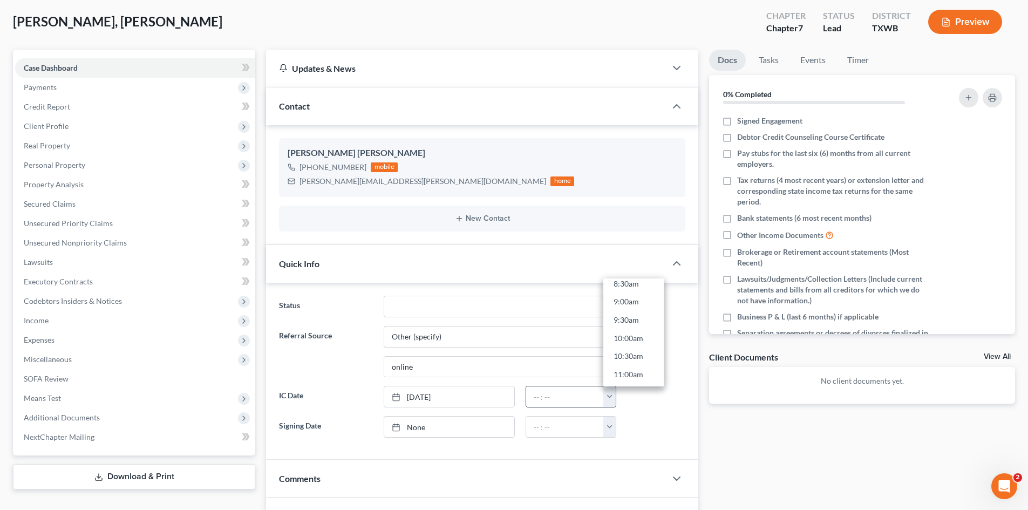
scroll to position [324, 0]
click at [636, 331] on link "10:00am" at bounding box center [634, 331] width 60 height 18
type input "10:00am"
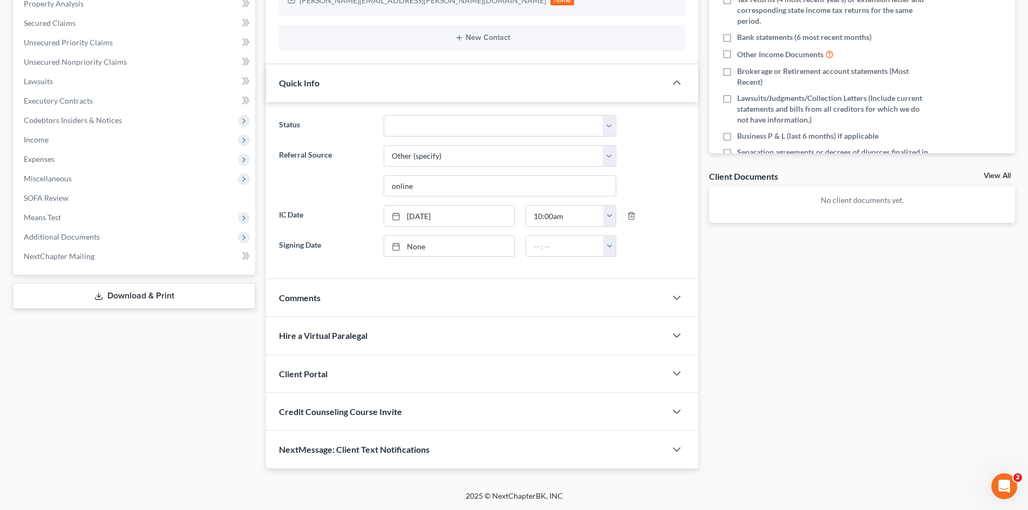
click at [391, 373] on div "Client Portal" at bounding box center [466, 373] width 400 height 37
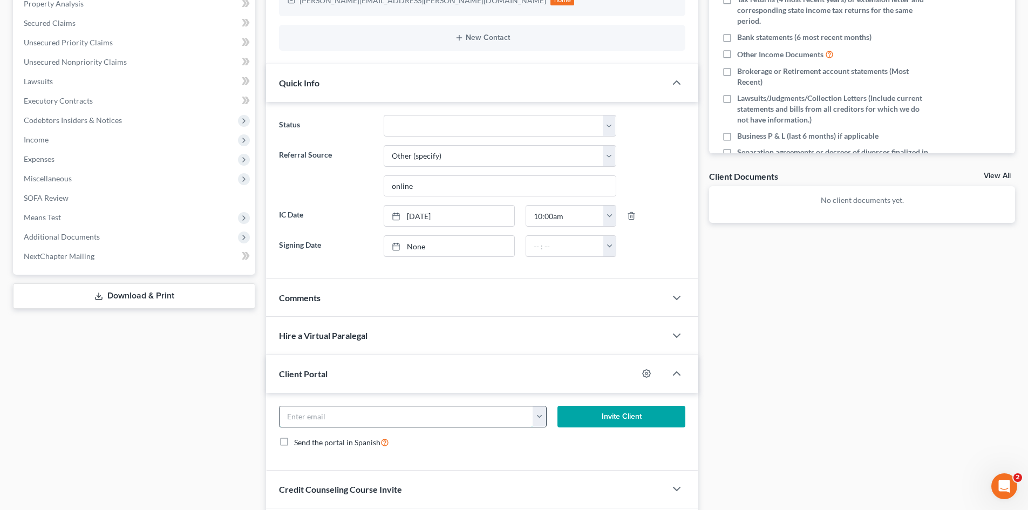
click at [364, 414] on input "email" at bounding box center [407, 417] width 254 height 21
paste input "rahman@soomro.com"
type input "rahman@soomro.com"
click at [654, 417] on button "Invite Client" at bounding box center [622, 417] width 128 height 22
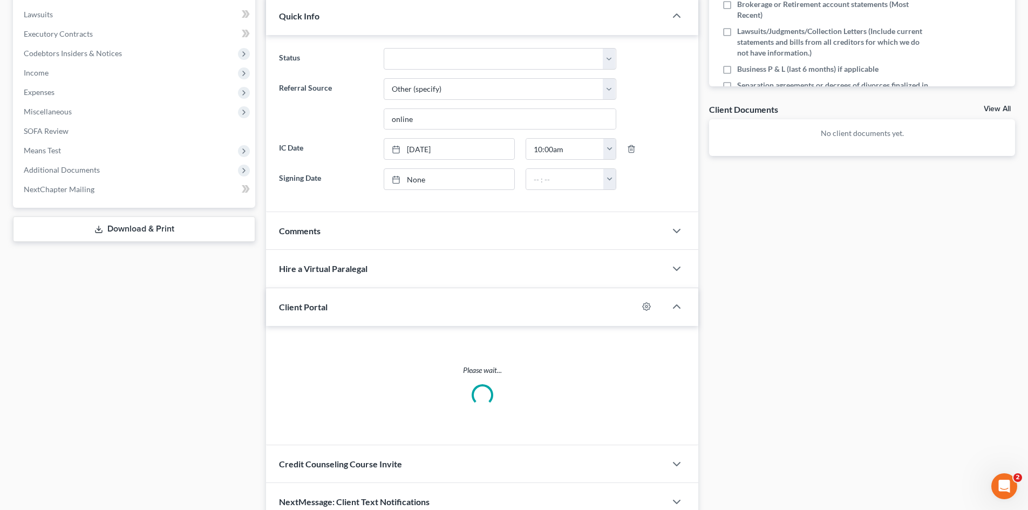
click at [464, 445] on div "Credit Counseling Course Invite" at bounding box center [466, 463] width 400 height 37
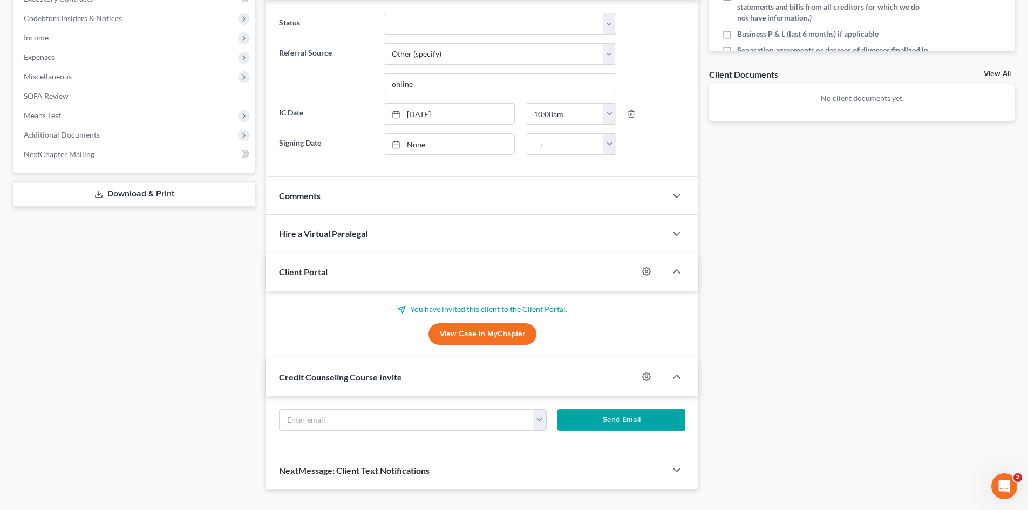
scroll to position [354, 0]
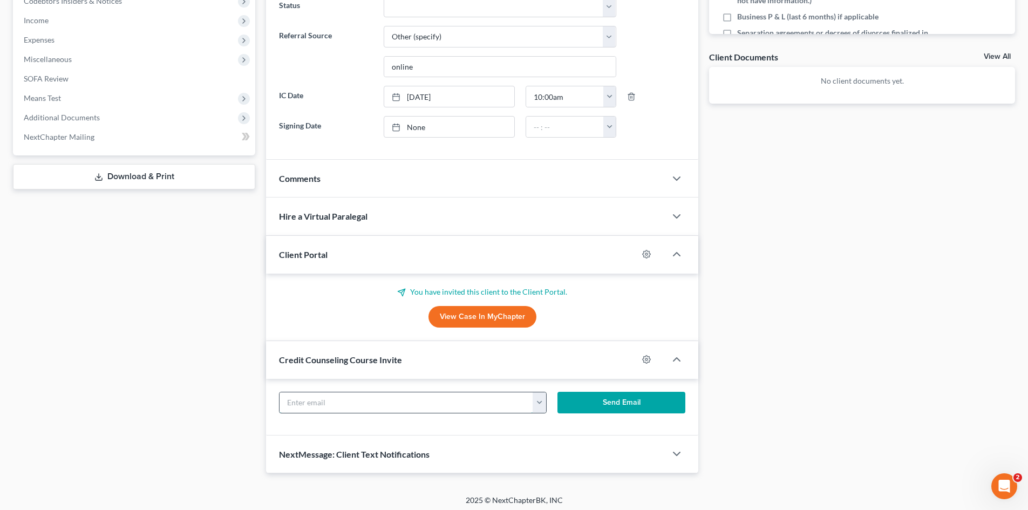
click at [391, 404] on input "text" at bounding box center [407, 402] width 254 height 21
paste input "rahman@soomro.com"
type input "rahman@soomro.com"
click at [610, 398] on button "Send Email" at bounding box center [622, 403] width 128 height 22
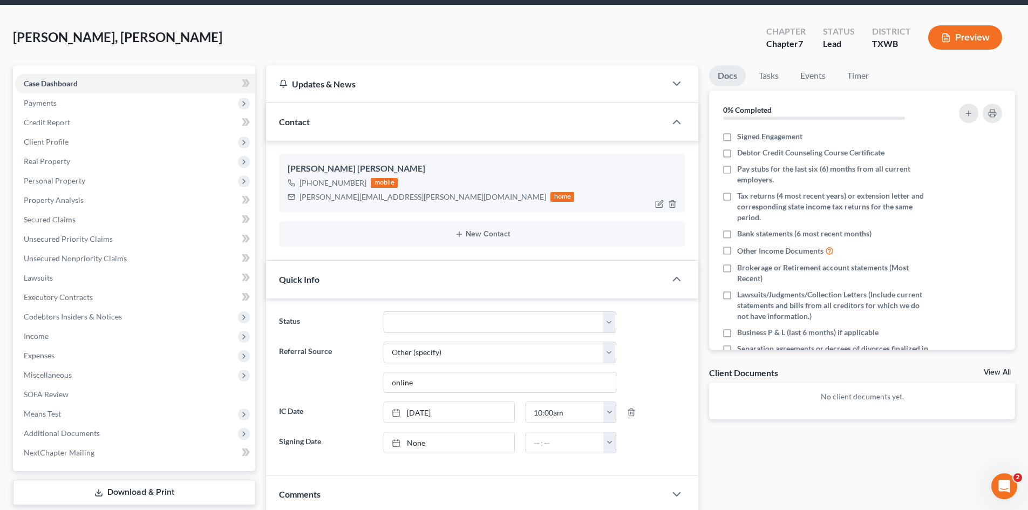
scroll to position [30, 0]
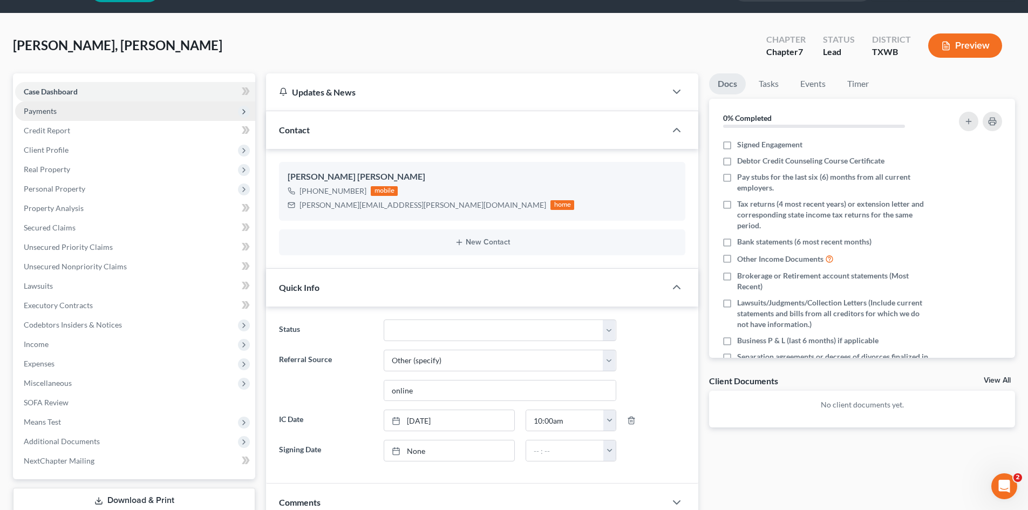
click at [140, 105] on span "Payments" at bounding box center [135, 110] width 240 height 19
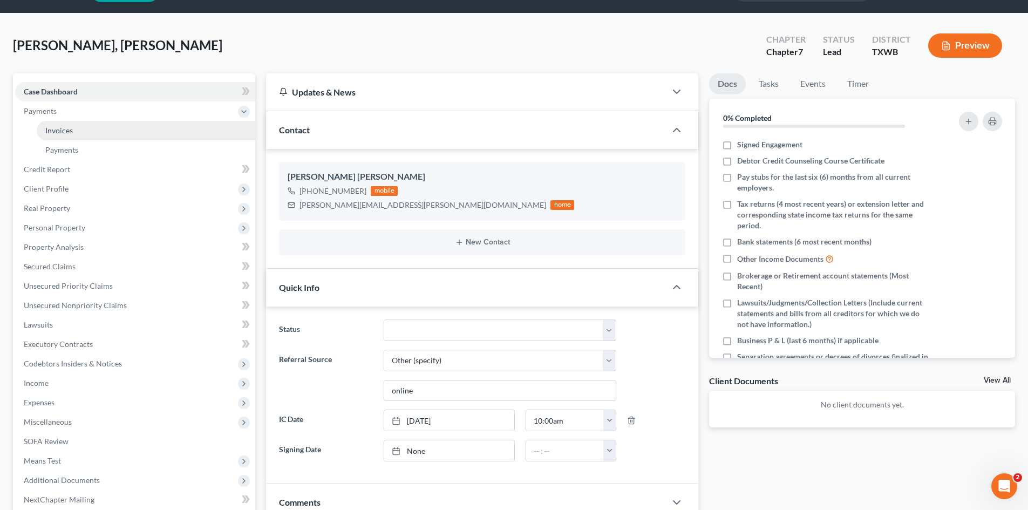
click at [113, 130] on link "Invoices" at bounding box center [146, 130] width 219 height 19
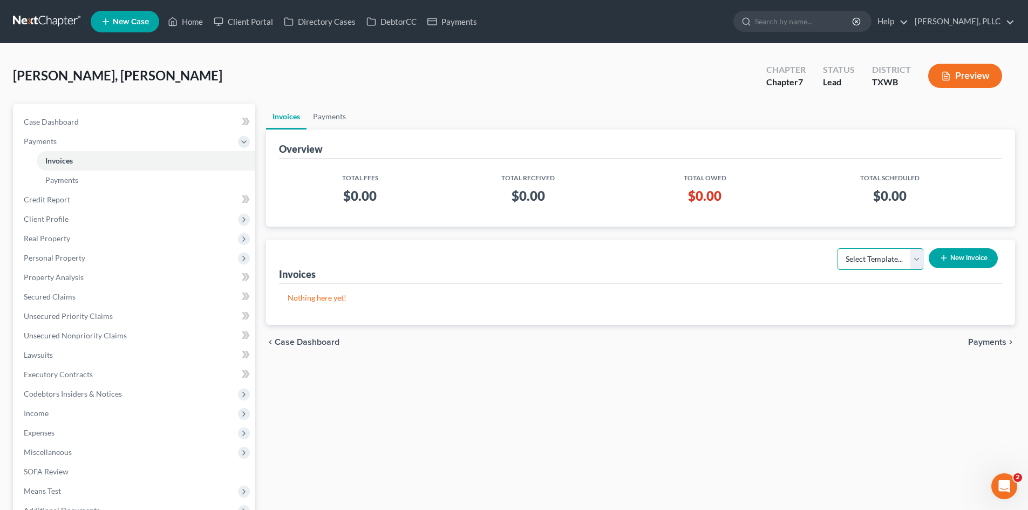
click at [902, 264] on select "Select Template... Invoice" at bounding box center [881, 259] width 86 height 22
select select "0"
click at [838, 248] on select "Select Template... Invoice" at bounding box center [881, 259] width 86 height 22
click at [933, 266] on button "New Invoice" at bounding box center [963, 258] width 69 height 20
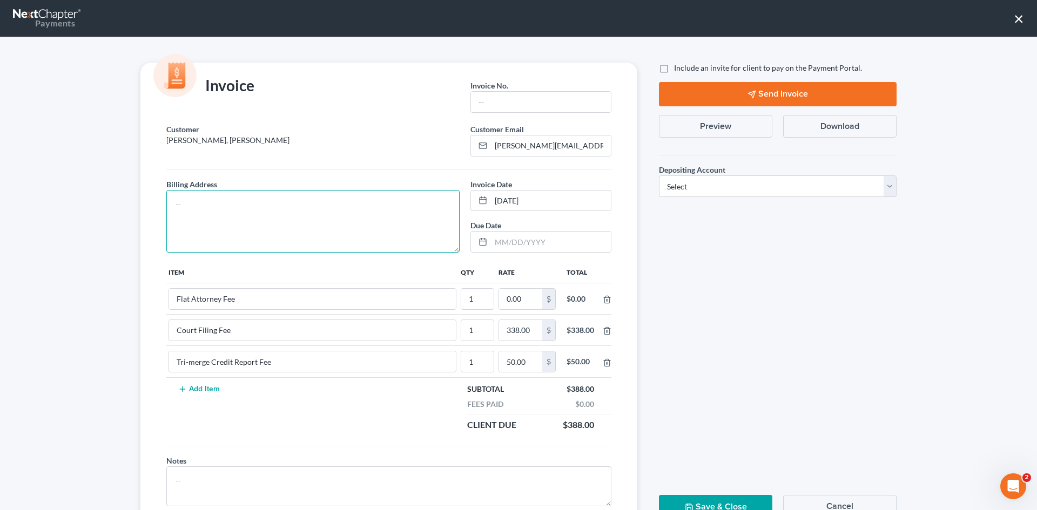
click at [324, 222] on textarea at bounding box center [312, 221] width 293 height 63
type textarea "To be provided."
click at [503, 109] on input "text" at bounding box center [541, 102] width 140 height 21
type input "A0667"
click at [534, 294] on input "0.00" at bounding box center [520, 299] width 43 height 21
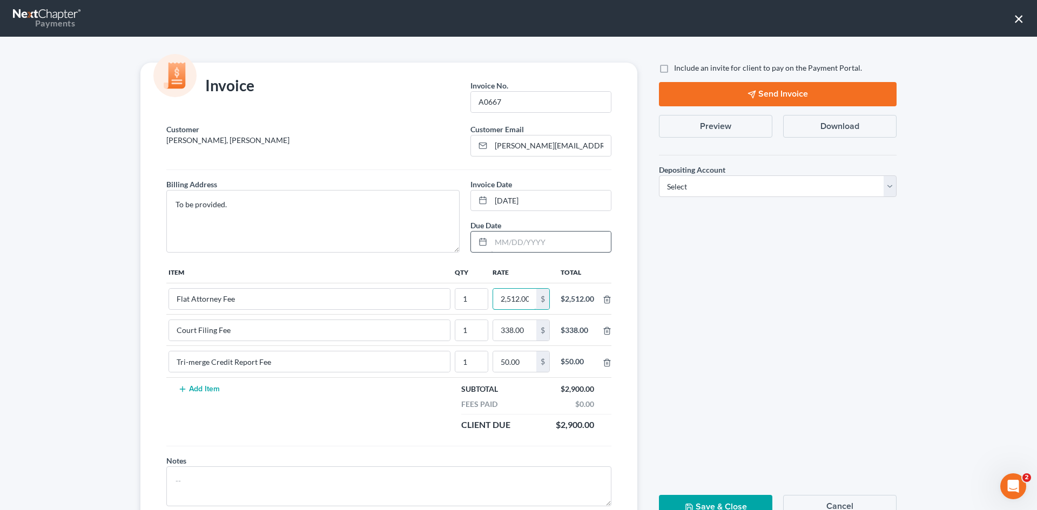
scroll to position [0, 2]
type input "2,512.00"
click at [690, 67] on span "Include an invite for client to pay on the Payment Portal." at bounding box center [768, 67] width 188 height 9
click at [685, 67] on input "Include an invite for client to pay on the Payment Portal." at bounding box center [681, 66] width 7 height 7
checkbox input "true"
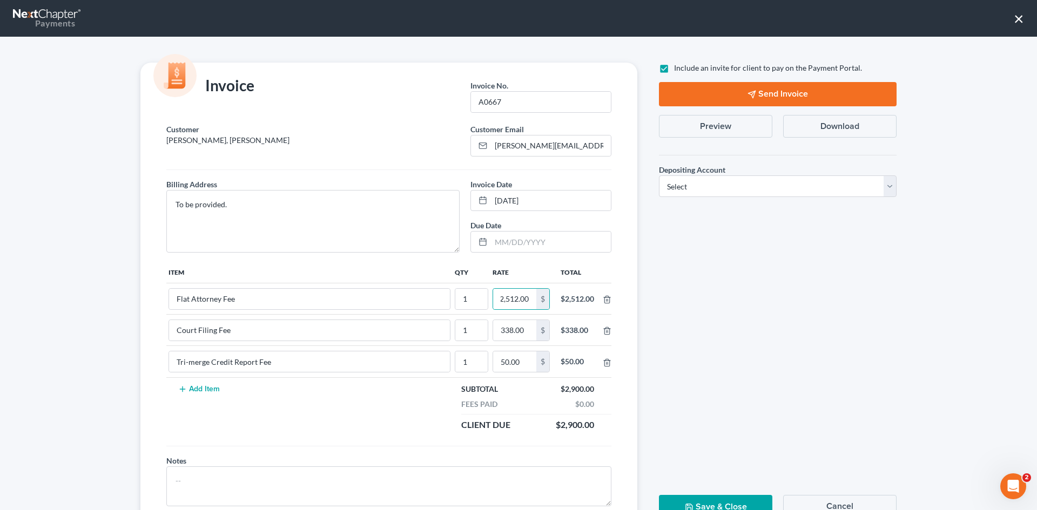
scroll to position [0, 0]
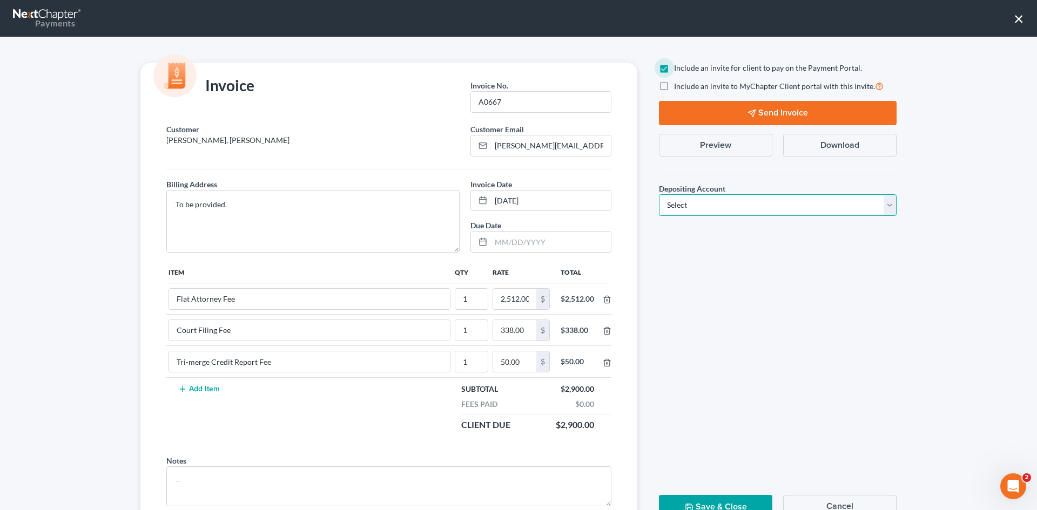
click at [716, 210] on select "Select Operation Trust" at bounding box center [778, 205] width 238 height 22
select select "1"
click at [659, 194] on select "Select Operation Trust" at bounding box center [778, 205] width 238 height 22
click at [727, 107] on button "Send Invoice" at bounding box center [778, 113] width 238 height 24
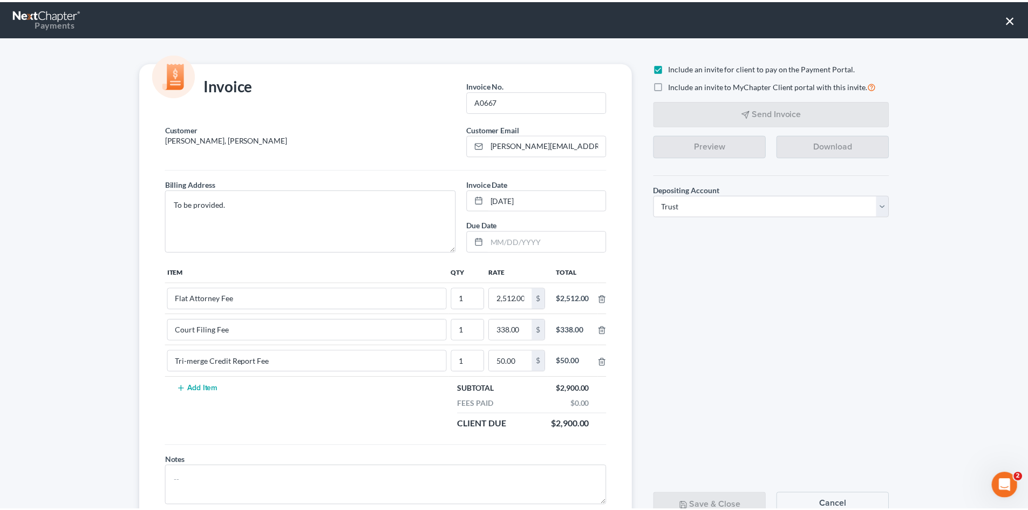
scroll to position [44, 0]
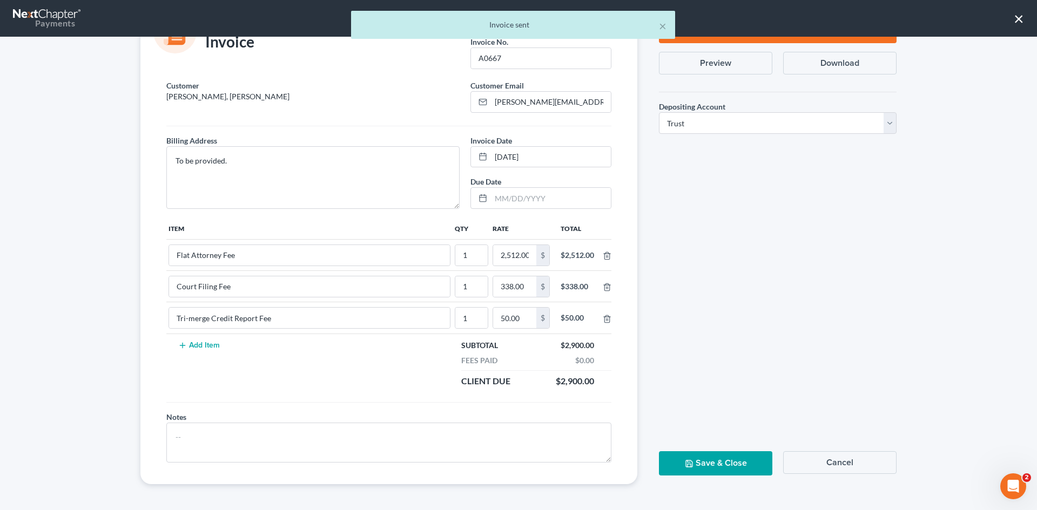
click at [721, 459] on button "Save & Close" at bounding box center [715, 463] width 113 height 24
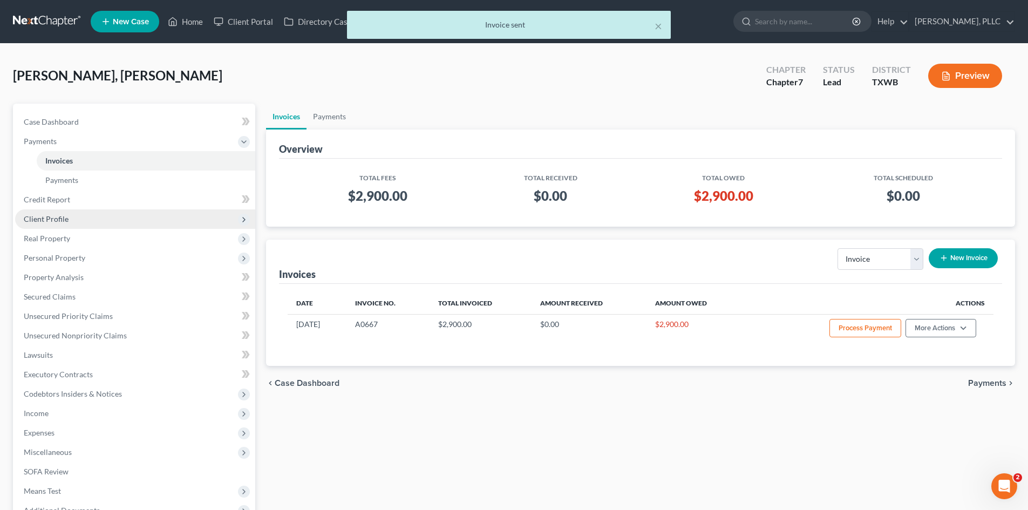
click at [70, 213] on span "Client Profile" at bounding box center [135, 218] width 240 height 19
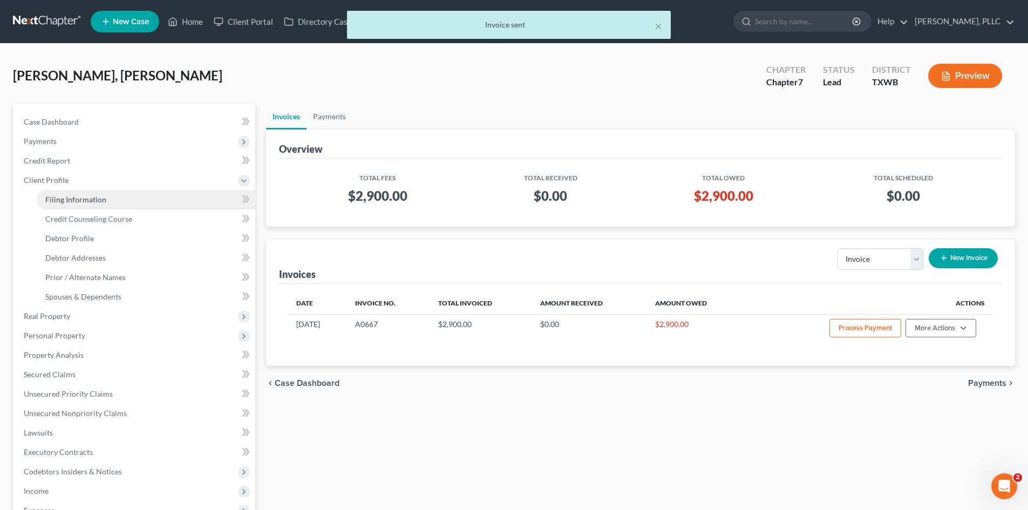
click at [67, 207] on link "Filing Information" at bounding box center [146, 199] width 219 height 19
select select "1"
select select "0"
select select "80"
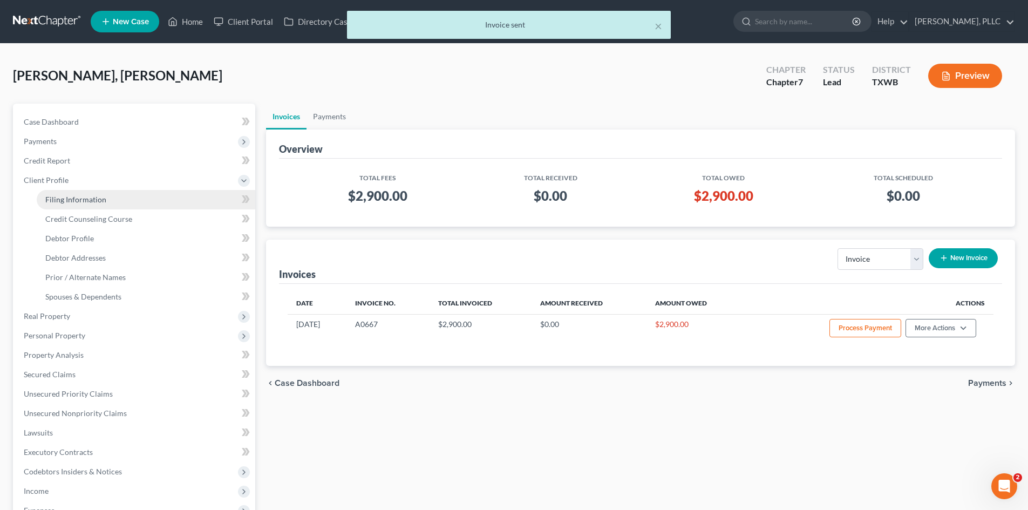
select select "45"
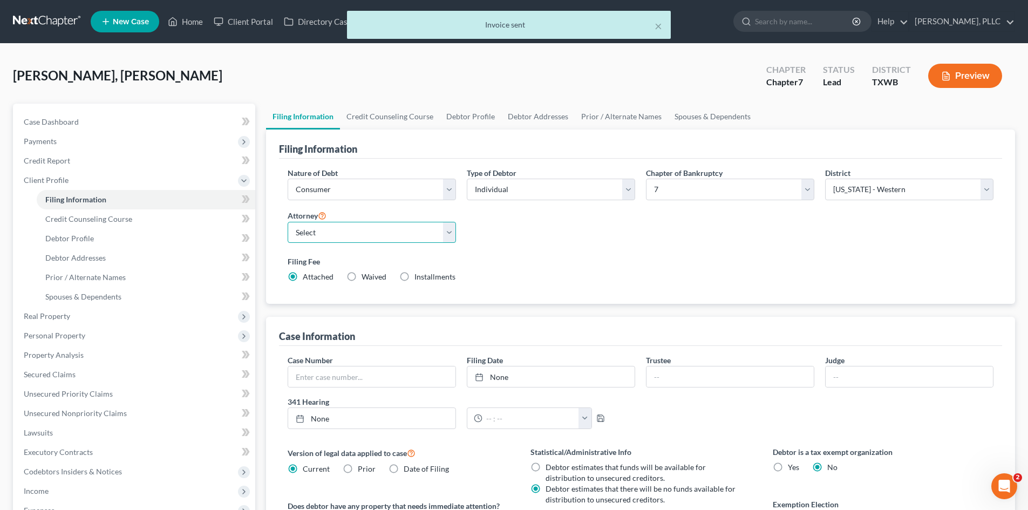
click at [362, 233] on select "Select [PERSON_NAME] - TXEB [PERSON_NAME] - [GEOGRAPHIC_DATA] [PERSON_NAME] - […" at bounding box center [372, 233] width 168 height 22
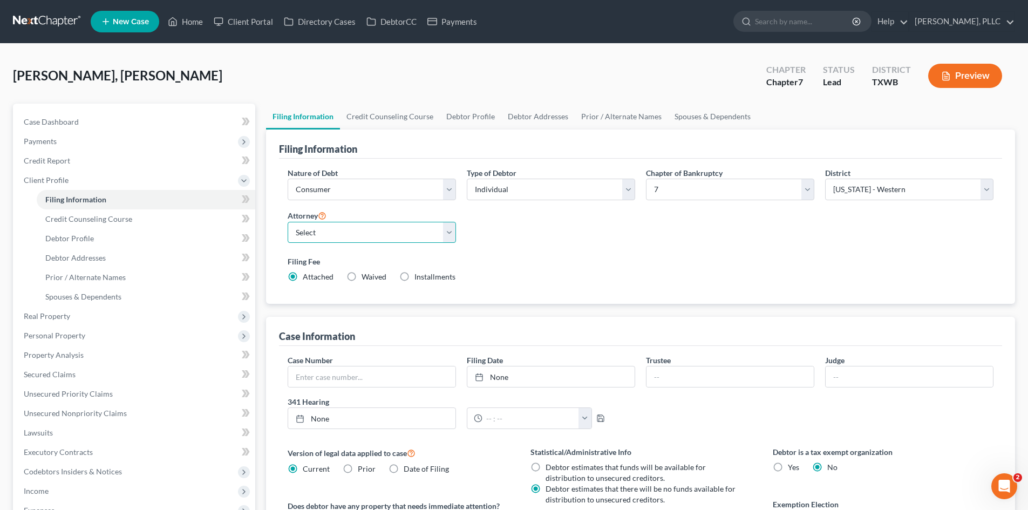
select select "3"
click at [288, 222] on select "Select [PERSON_NAME] - TXEB [PERSON_NAME] - [GEOGRAPHIC_DATA] [PERSON_NAME] - […" at bounding box center [372, 233] width 168 height 22
click at [300, 57] on div "Soomro, Rahman Upgraded Chapter Chapter 7 Status Lead District TXWB Preview" at bounding box center [514, 80] width 1003 height 47
click at [198, 21] on link "Home" at bounding box center [186, 21] width 46 height 19
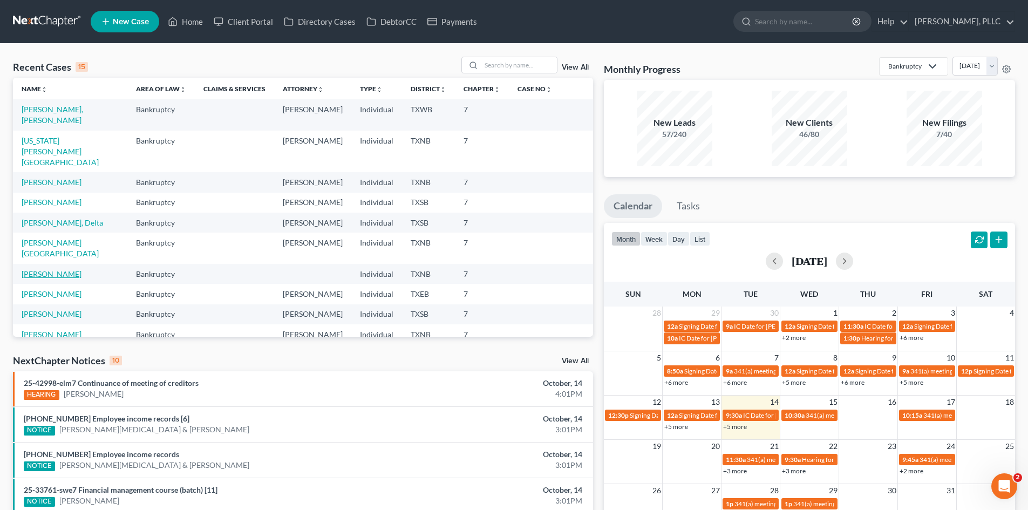
click at [38, 269] on link "Phan, Lanh" at bounding box center [52, 273] width 60 height 9
select select "6"
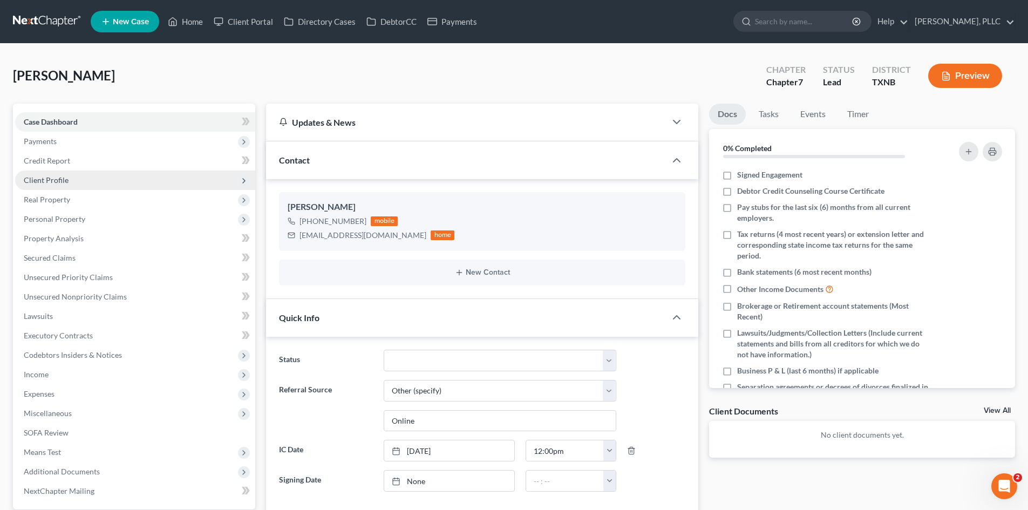
click at [62, 174] on span "Client Profile" at bounding box center [135, 180] width 240 height 19
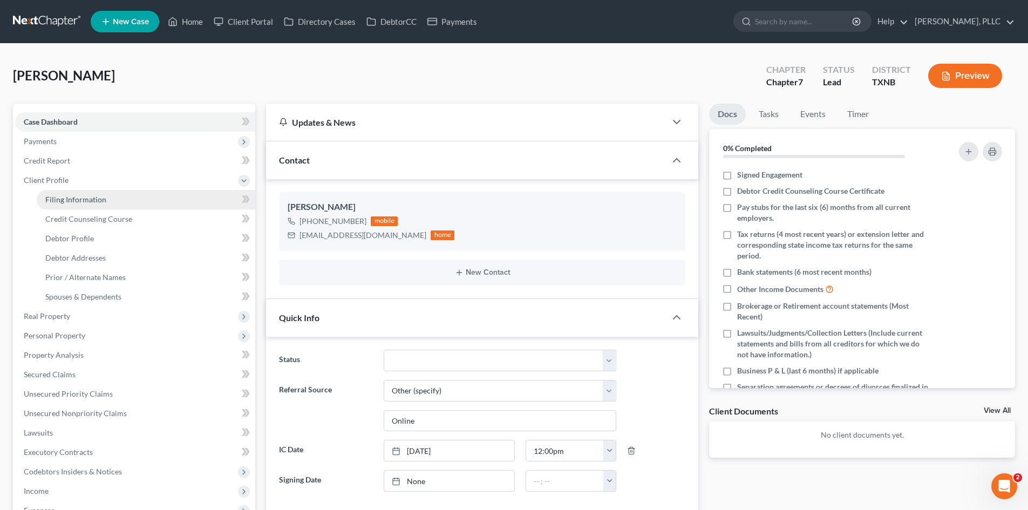
drag, startPoint x: 129, startPoint y: 202, endPoint x: 177, endPoint y: 182, distance: 51.3
click at [129, 201] on link "Filing Information" at bounding box center [146, 199] width 219 height 19
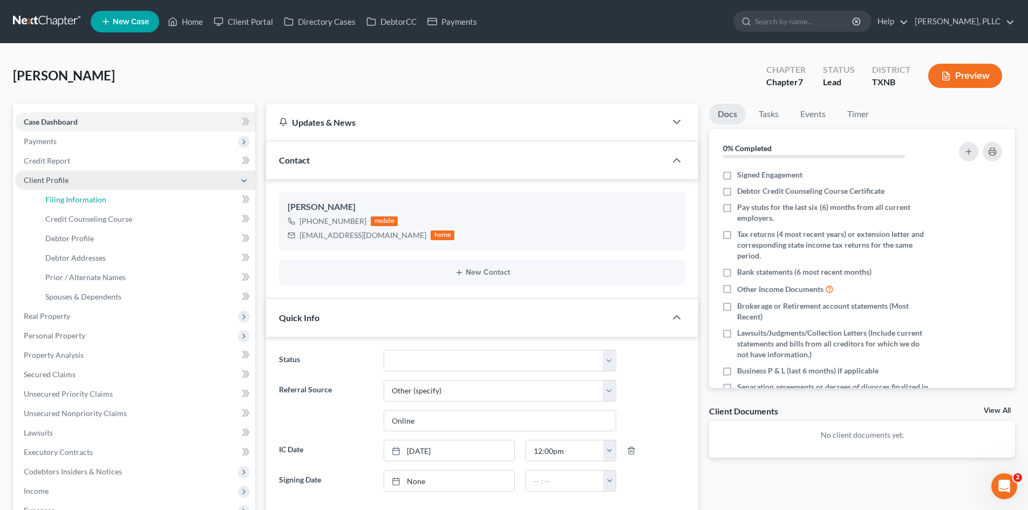
select select "1"
select select "0"
select select "78"
select select "45"
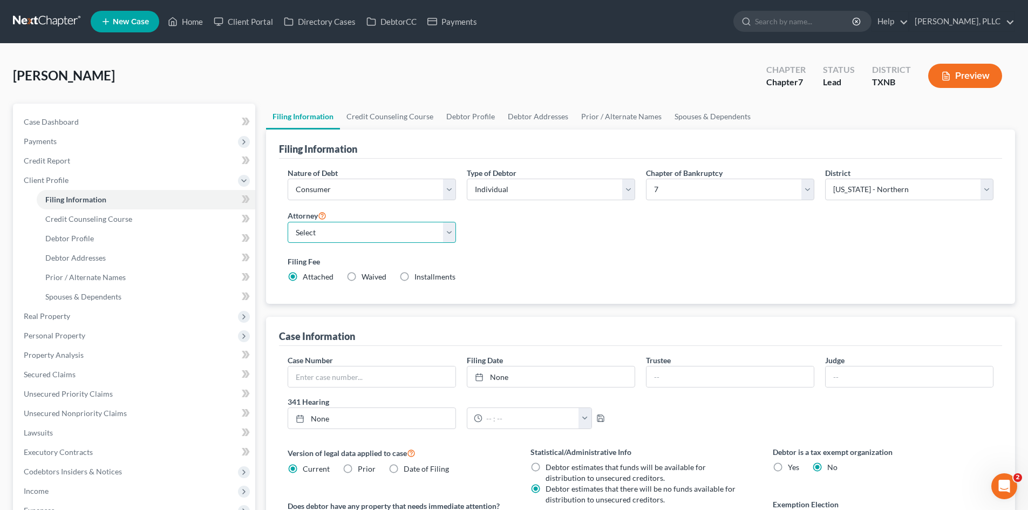
click at [385, 232] on select "Select [PERSON_NAME] - TXEB [PERSON_NAME] - [GEOGRAPHIC_DATA] [PERSON_NAME] - […" at bounding box center [372, 233] width 168 height 22
select select "1"
click at [288, 222] on select "Select [PERSON_NAME] - TXEB [PERSON_NAME] - [GEOGRAPHIC_DATA] [PERSON_NAME] - […" at bounding box center [372, 233] width 168 height 22
drag, startPoint x: 397, startPoint y: 78, endPoint x: 438, endPoint y: 33, distance: 61.1
click at [396, 70] on div "Phan, Lanh Upgraded Chapter Chapter 7 Status Lead District TXNB Preview" at bounding box center [514, 80] width 1003 height 47
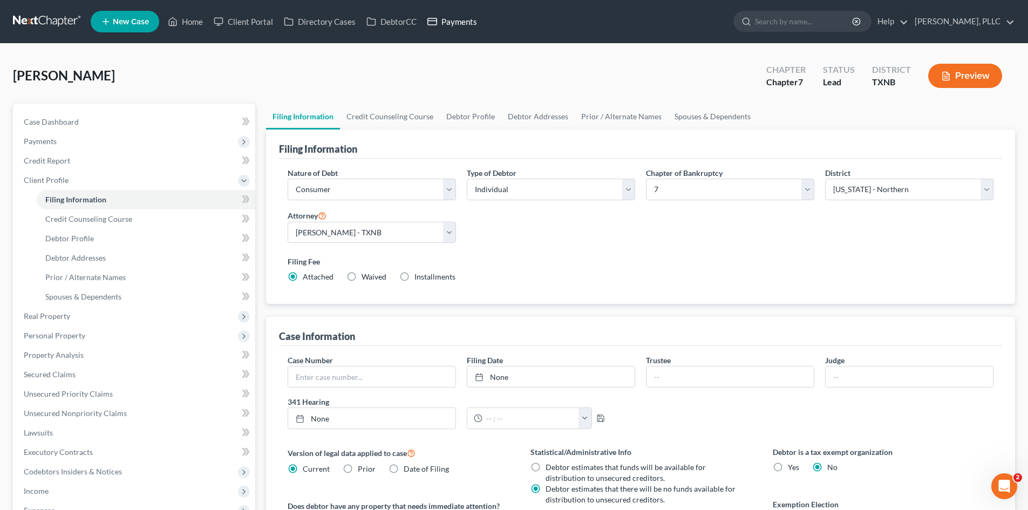
click at [445, 19] on link "Payments" at bounding box center [452, 21] width 60 height 19
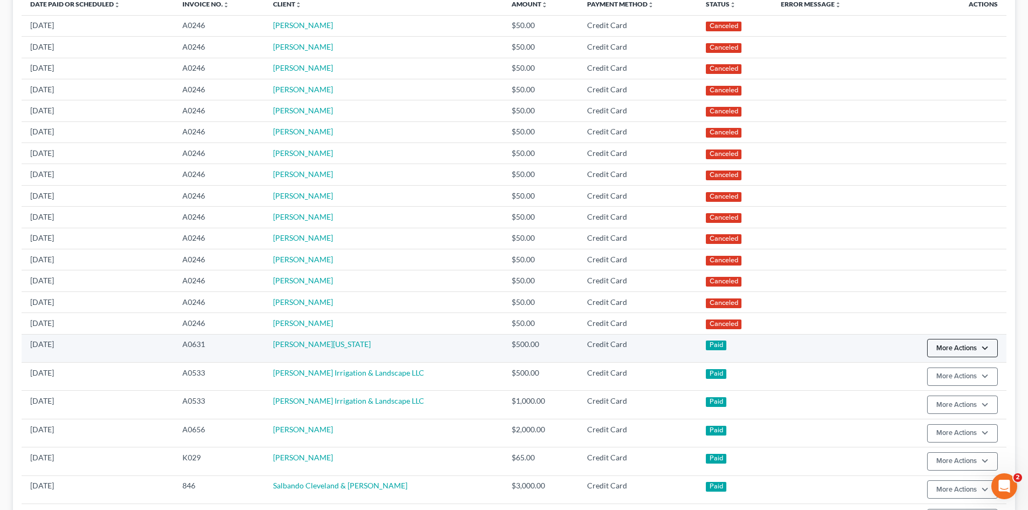
scroll to position [216, 0]
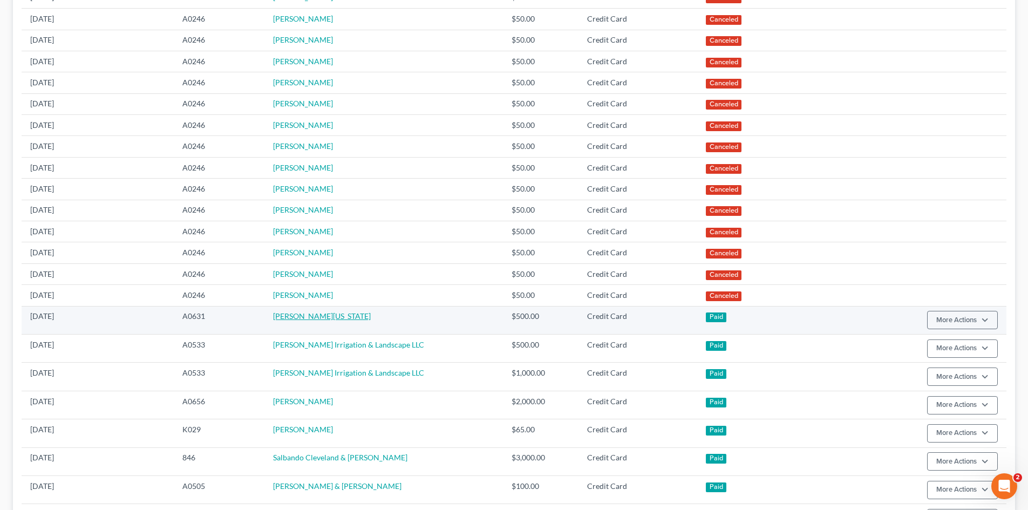
click at [320, 319] on link "Kendra Washington" at bounding box center [322, 316] width 98 height 9
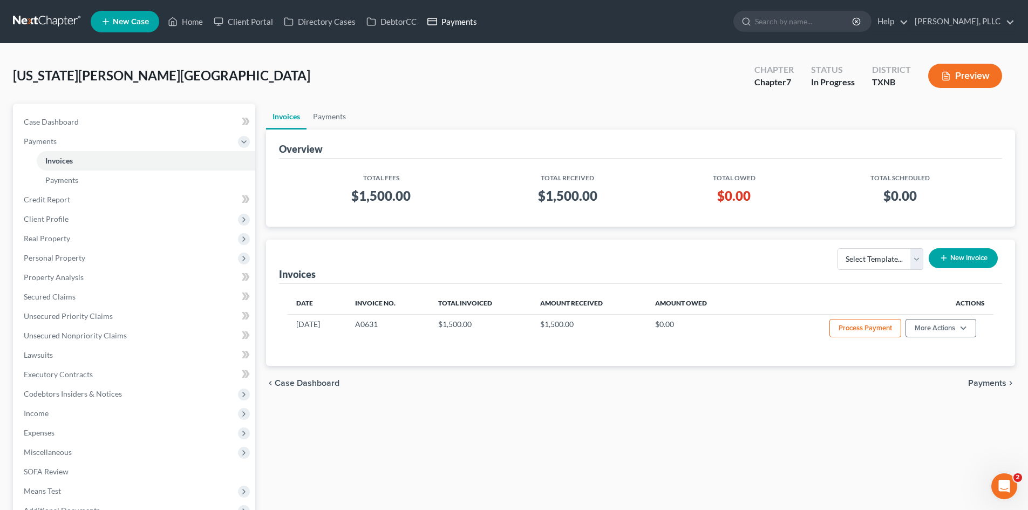
click at [461, 27] on link "Payments" at bounding box center [452, 21] width 60 height 19
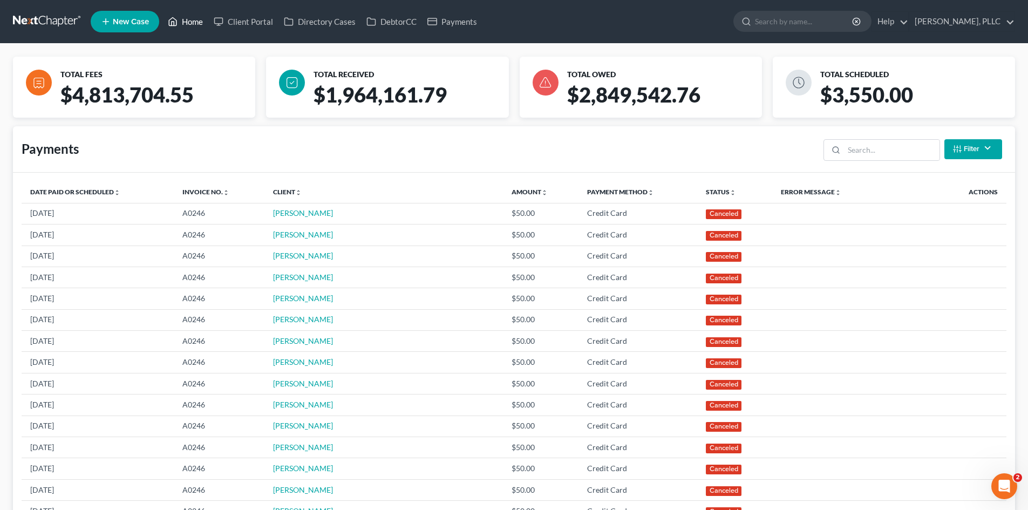
click at [184, 21] on link "Home" at bounding box center [186, 21] width 46 height 19
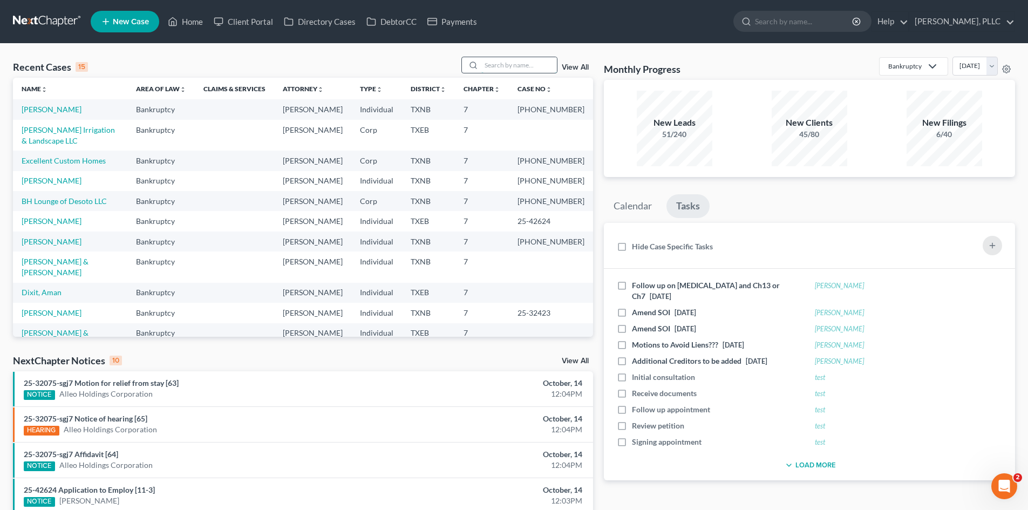
click at [508, 64] on input "search" at bounding box center [520, 65] width 76 height 16
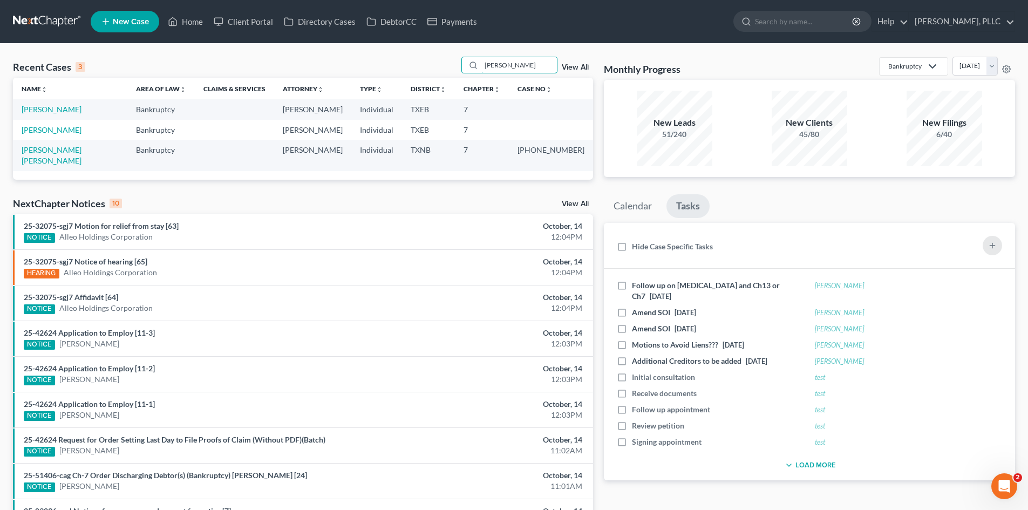
drag, startPoint x: 524, startPoint y: 65, endPoint x: 453, endPoint y: 72, distance: 70.5
click at [453, 72] on div "Recent Cases 3 alexis View All" at bounding box center [303, 67] width 580 height 21
type input "haccher"
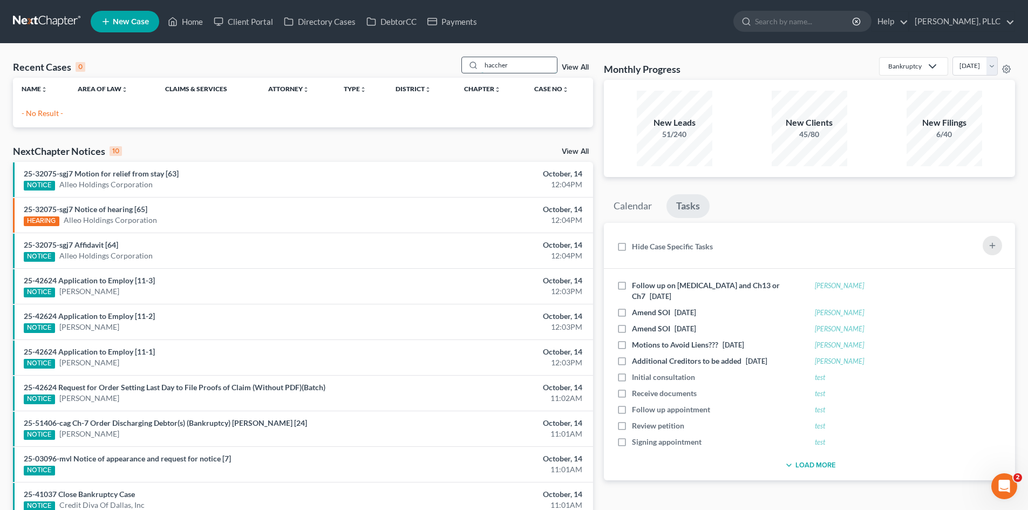
drag, startPoint x: 523, startPoint y: 64, endPoint x: 476, endPoint y: 64, distance: 47.0
click at [476, 64] on div "haccher" at bounding box center [510, 65] width 96 height 17
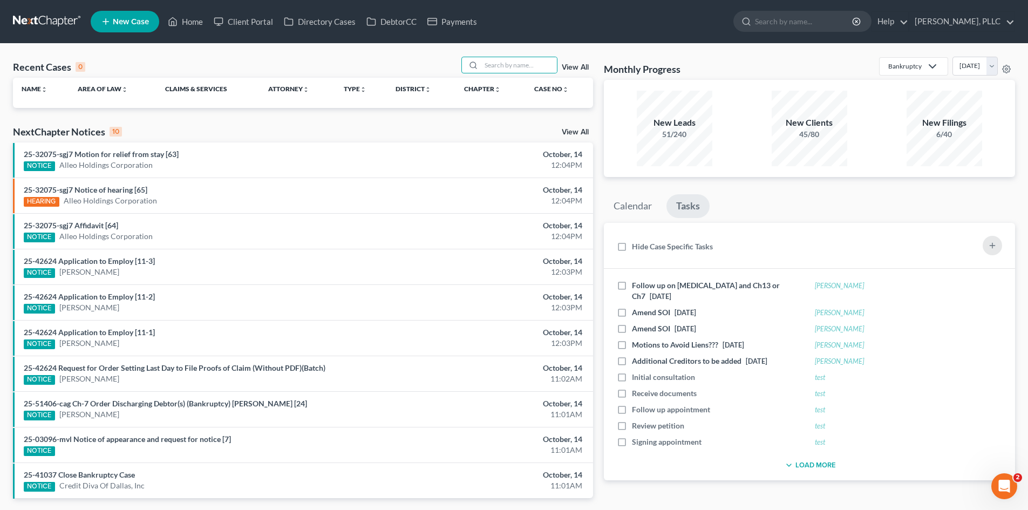
click at [120, 26] on link "New Case" at bounding box center [125, 22] width 69 height 22
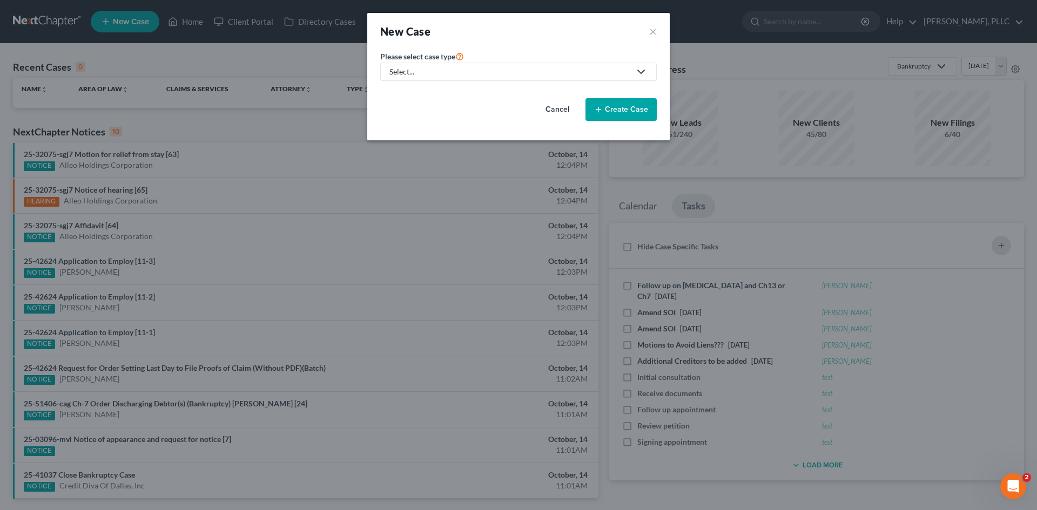
click at [448, 70] on div "Select..." at bounding box center [509, 71] width 241 height 11
click at [417, 62] on label "Please select case type *" at bounding box center [422, 56] width 84 height 13
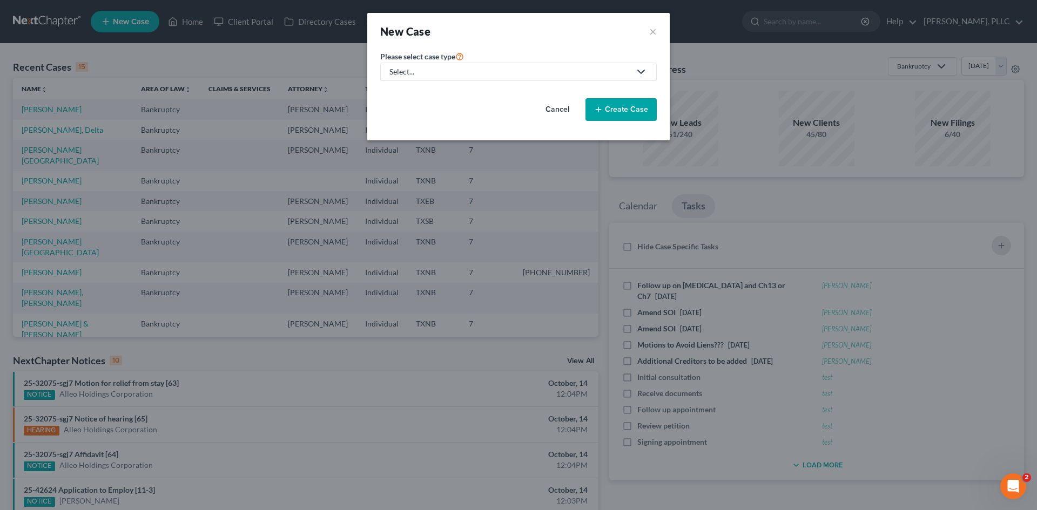
click at [427, 71] on div "Select..." at bounding box center [509, 71] width 241 height 11
click at [429, 92] on div "Bankruptcy" at bounding box center [434, 93] width 88 height 11
select select "78"
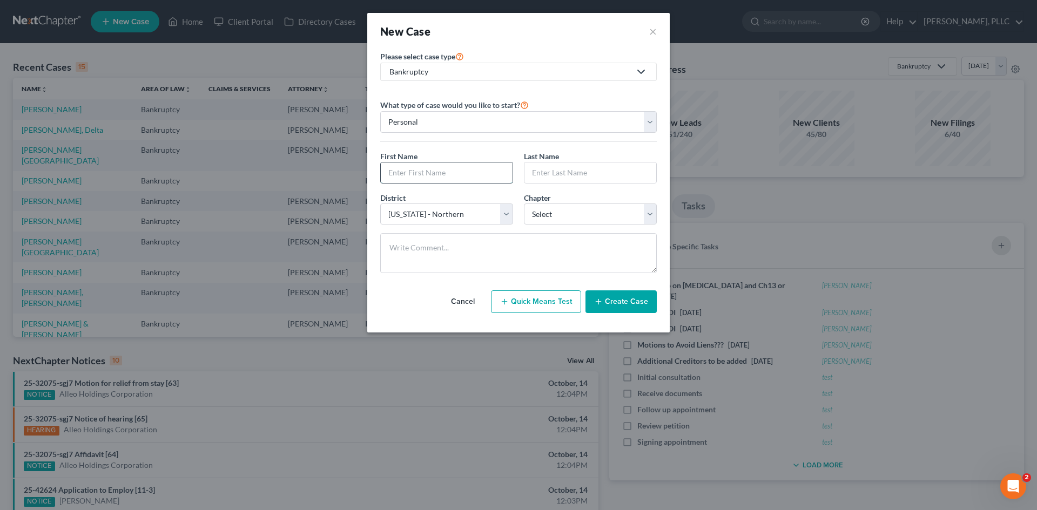
click at [431, 179] on input "text" at bounding box center [447, 173] width 132 height 21
type input "Alexis"
click at [509, 174] on input "text" at bounding box center [590, 173] width 132 height 21
click at [509, 168] on input "hatcher" at bounding box center [590, 173] width 132 height 21
type input "Hatcher"
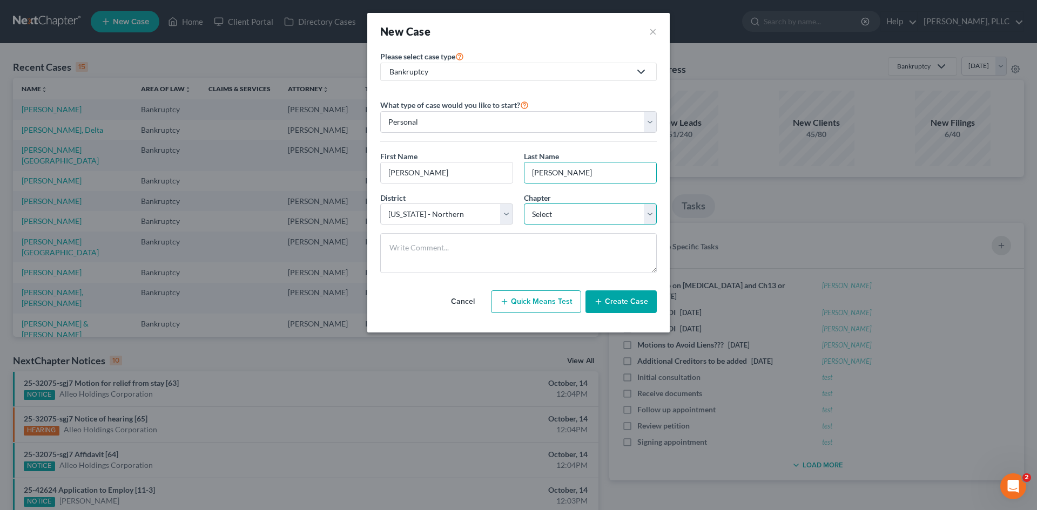
click at [509, 220] on select "Select 7 11 12 13" at bounding box center [590, 215] width 133 height 22
select select "0"
click at [509, 204] on select "Select 7 11 12 13" at bounding box center [590, 215] width 133 height 22
click at [509, 231] on button "Create Case" at bounding box center [620, 301] width 71 height 23
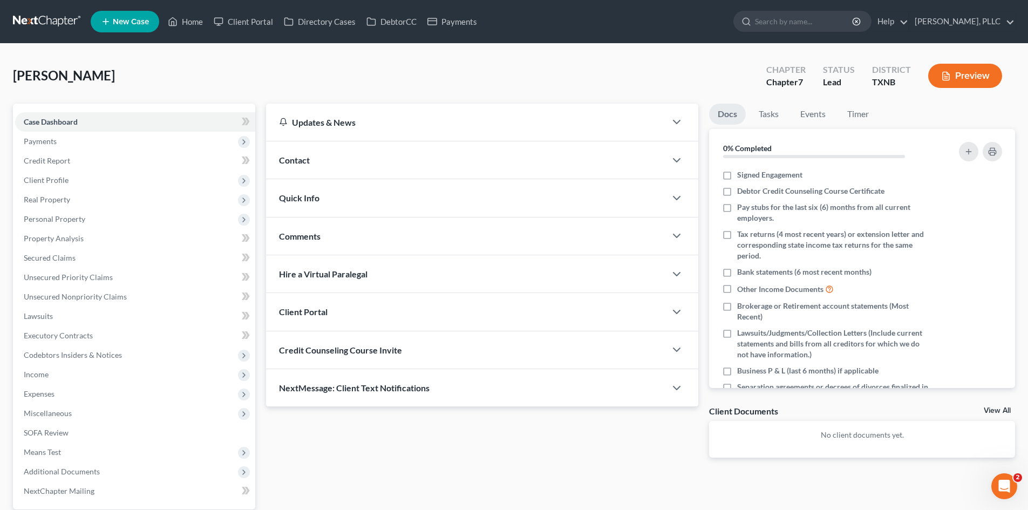
click at [338, 165] on div "Contact" at bounding box center [466, 159] width 400 height 37
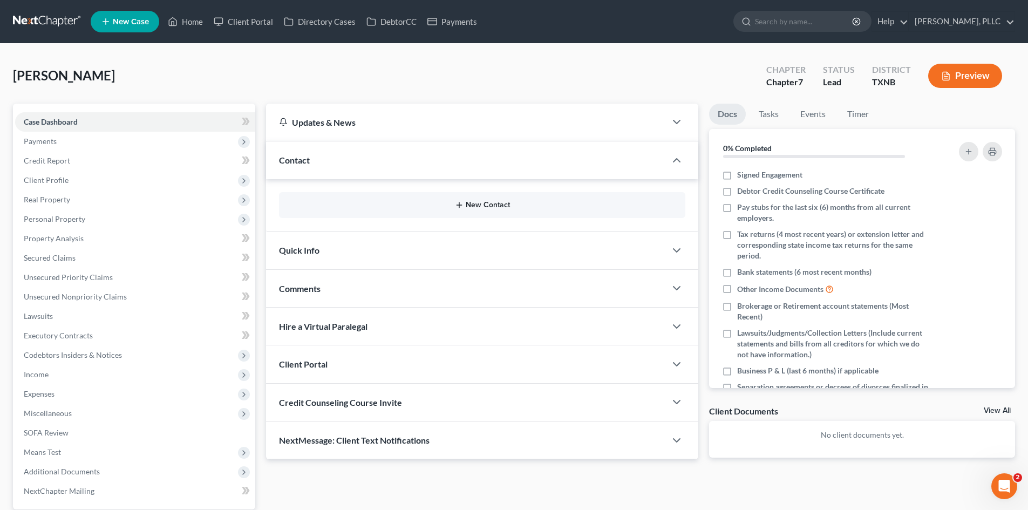
click at [484, 203] on button "New Contact" at bounding box center [482, 205] width 389 height 9
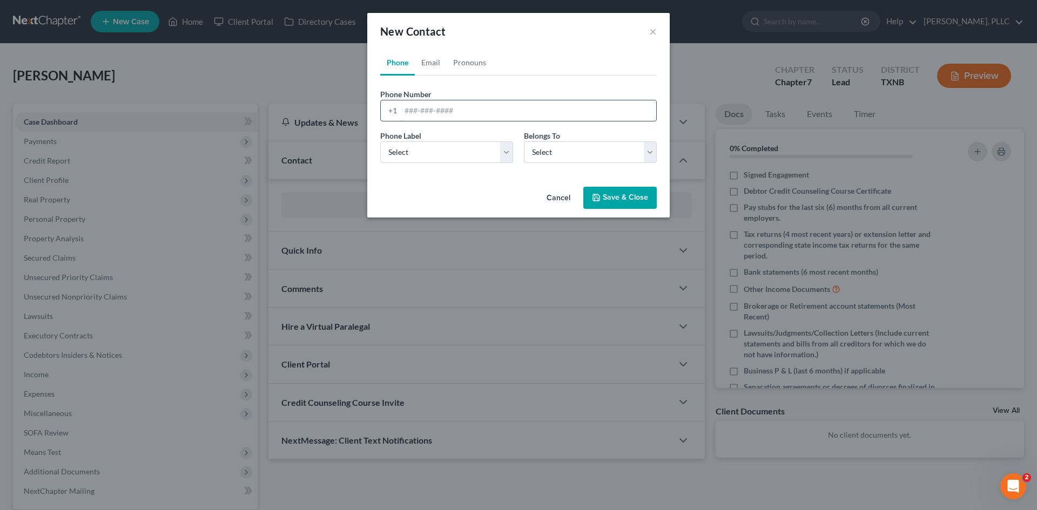
click at [410, 117] on input "tel" at bounding box center [528, 110] width 255 height 21
type input "1"
type input "470-765-2769"
drag, startPoint x: 423, startPoint y: 152, endPoint x: 423, endPoint y: 159, distance: 7.0
click at [423, 152] on select "Select Mobile Home Work Other" at bounding box center [446, 152] width 133 height 22
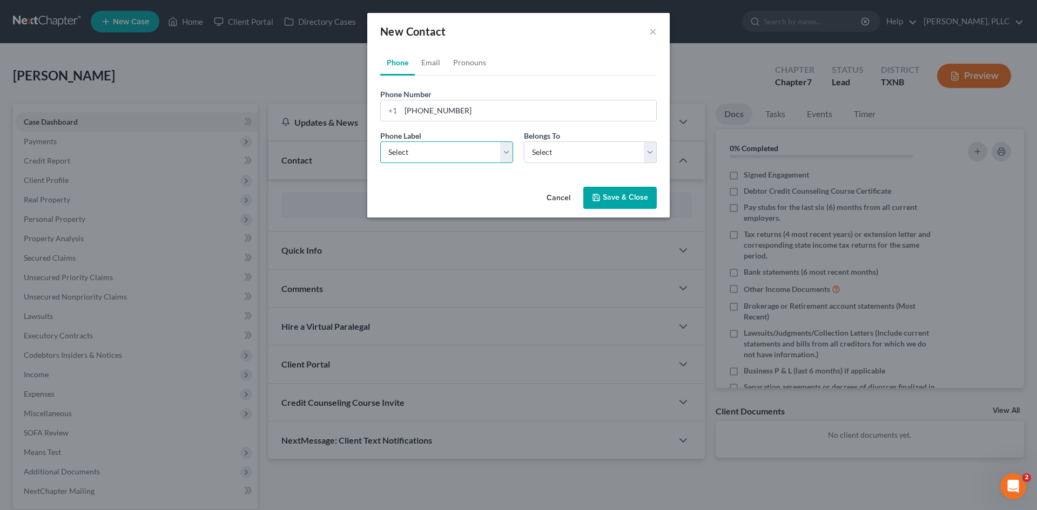
select select "0"
click at [380, 141] on select "Select Mobile Home Work Other" at bounding box center [446, 152] width 133 height 22
click at [509, 158] on select "Select Client Other" at bounding box center [590, 152] width 133 height 22
select select "0"
click at [509, 141] on select "Select Client Other" at bounding box center [590, 152] width 133 height 22
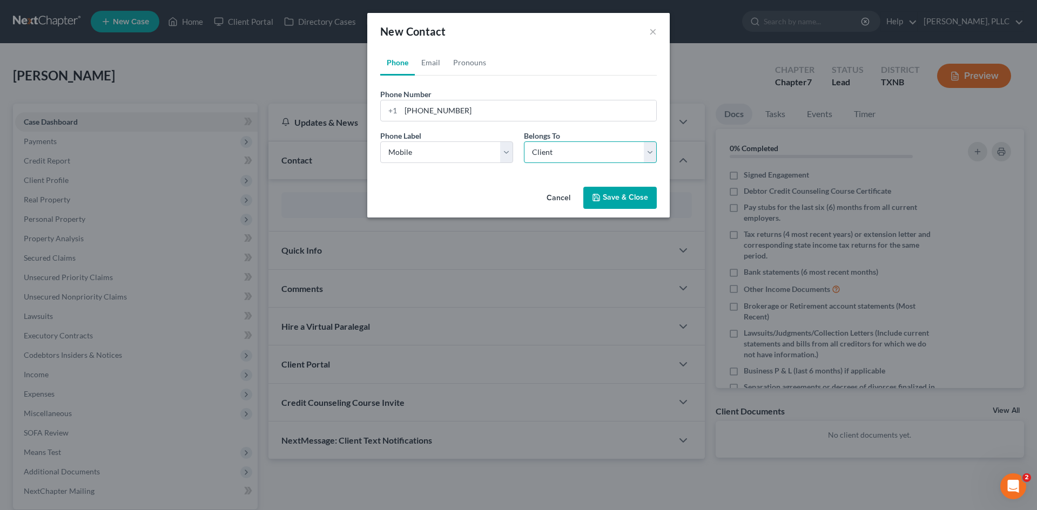
select select "0"
click at [432, 73] on link "Email" at bounding box center [431, 63] width 32 height 26
click at [427, 114] on input "email" at bounding box center [528, 110] width 255 height 21
paste input "alexishatcher95@gmail.com"
type input "alexishatcher95@gmail.com"
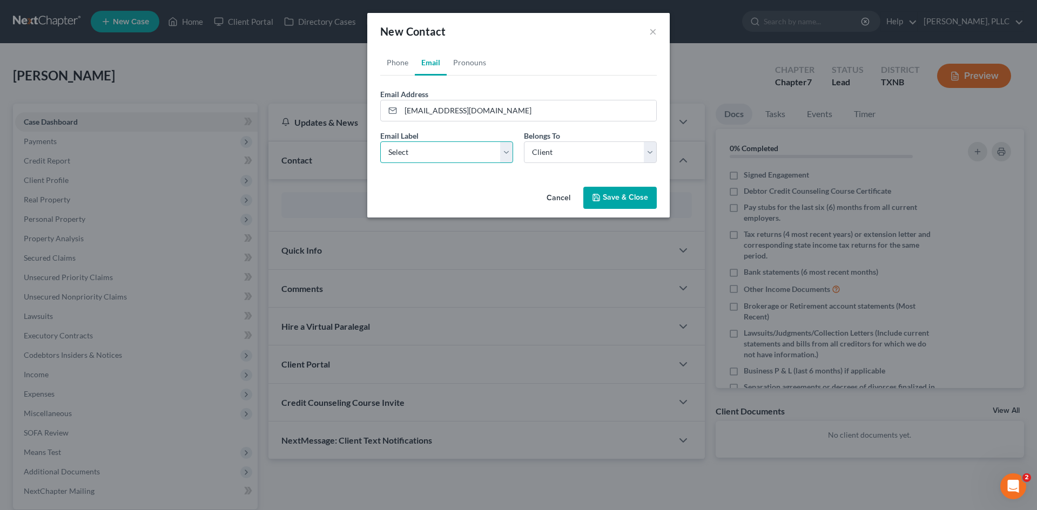
click at [425, 157] on select "Select Home Work Other" at bounding box center [446, 152] width 133 height 22
select select "0"
click at [380, 141] on select "Select Home Work Other" at bounding box center [446, 152] width 133 height 22
click at [509, 192] on button "Save & Close" at bounding box center [619, 198] width 73 height 23
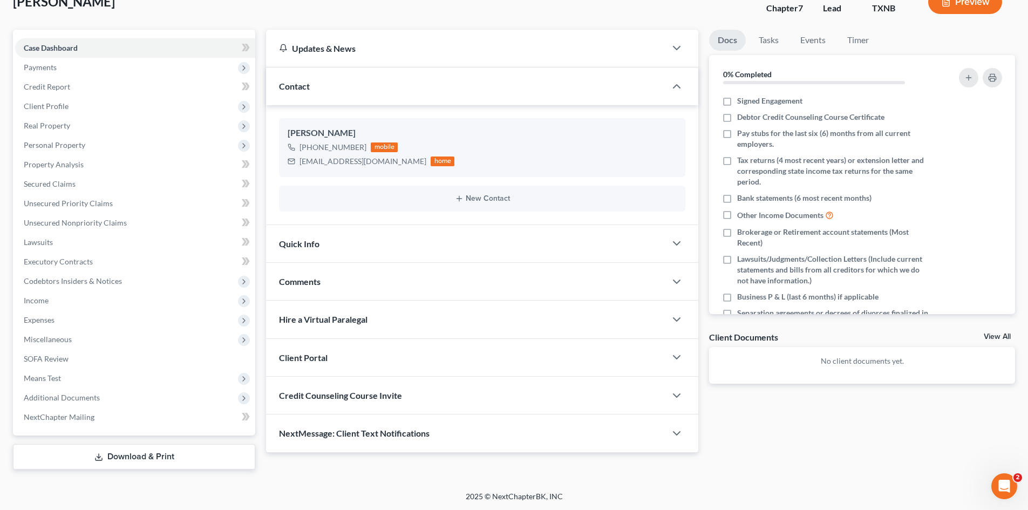
scroll to position [75, 0]
click at [404, 231] on div "Quick Info" at bounding box center [466, 243] width 400 height 37
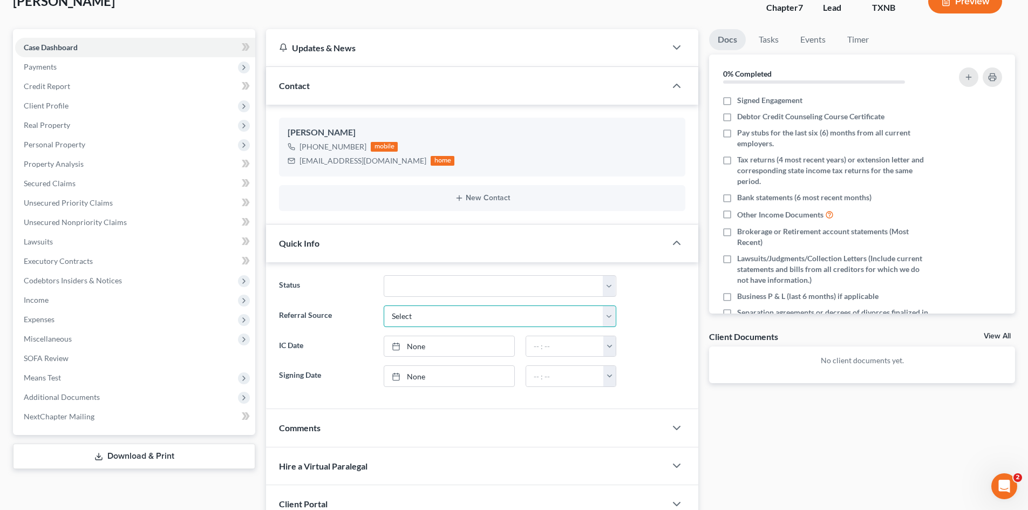
drag, startPoint x: 411, startPoint y: 316, endPoint x: 423, endPoint y: 325, distance: 14.7
click at [411, 231] on select "Select Word Of Mouth Previous Clients Direct Mail Website Google Search Modern …" at bounding box center [500, 317] width 233 height 22
select select "4"
click at [384, 231] on select "Select Word Of Mouth Previous Clients Direct Mail Website Google Search Modern …" at bounding box center [500, 317] width 233 height 22
type input "[DATE]"
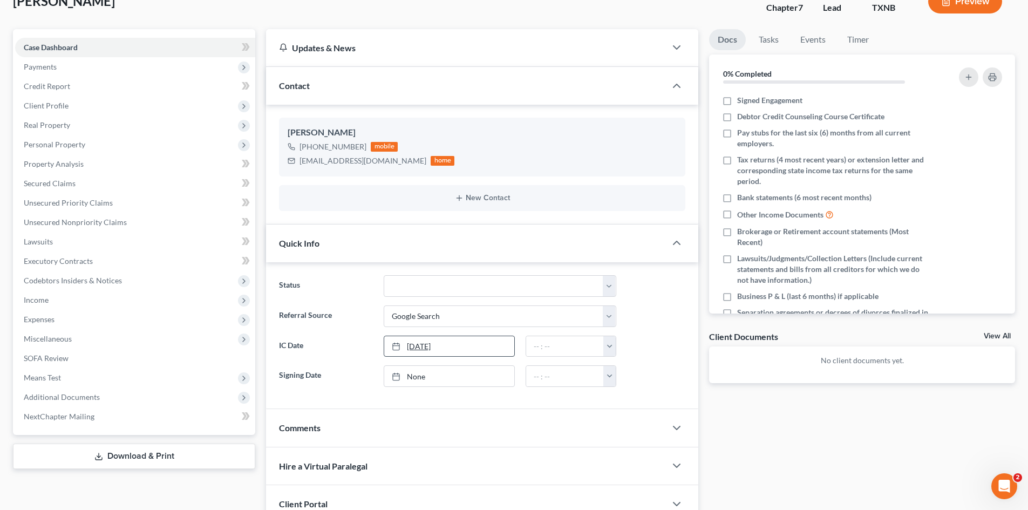
click at [424, 231] on link "[DATE]" at bounding box center [449, 346] width 130 height 21
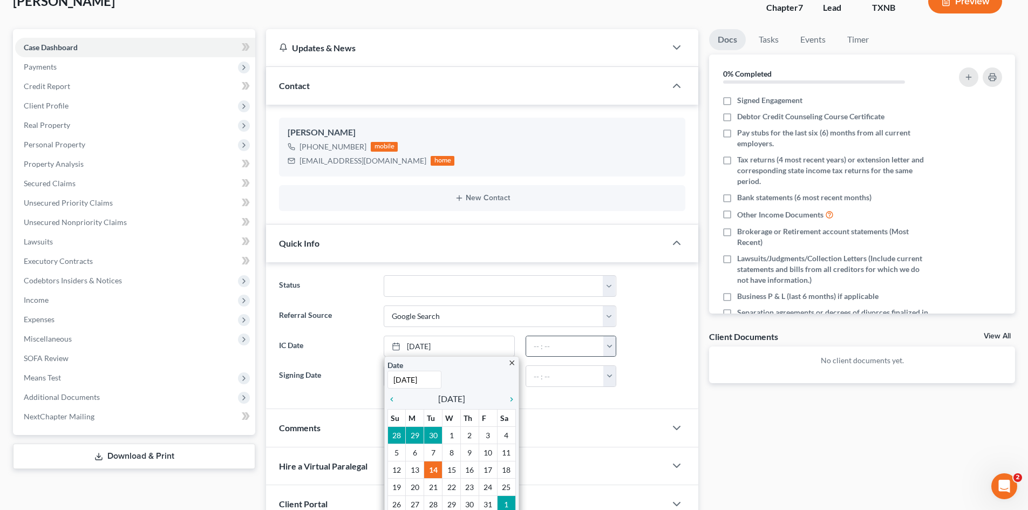
click at [509, 231] on button "button" at bounding box center [610, 346] width 12 height 21
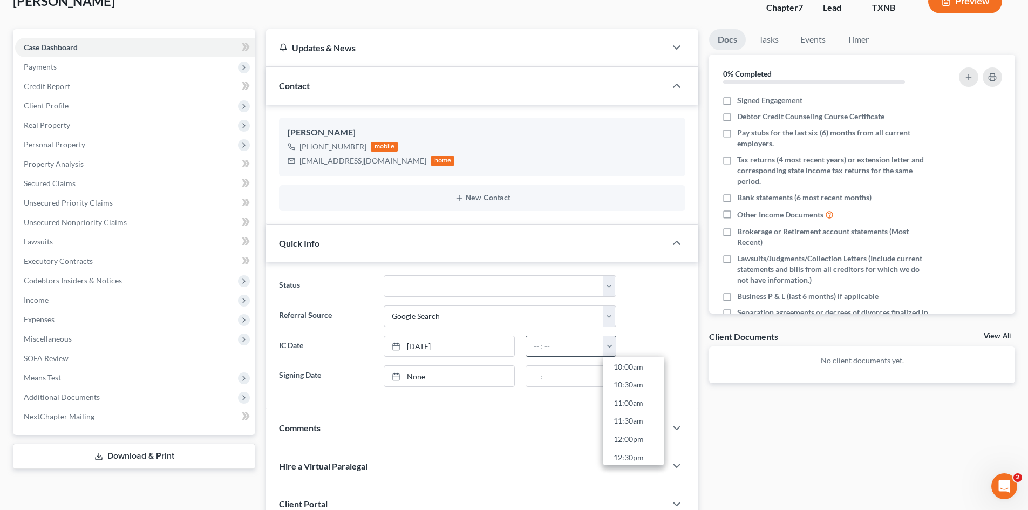
scroll to position [432, 0]
click at [509, 231] on link "1:00pm" at bounding box center [634, 410] width 60 height 18
type input "1:00pm"
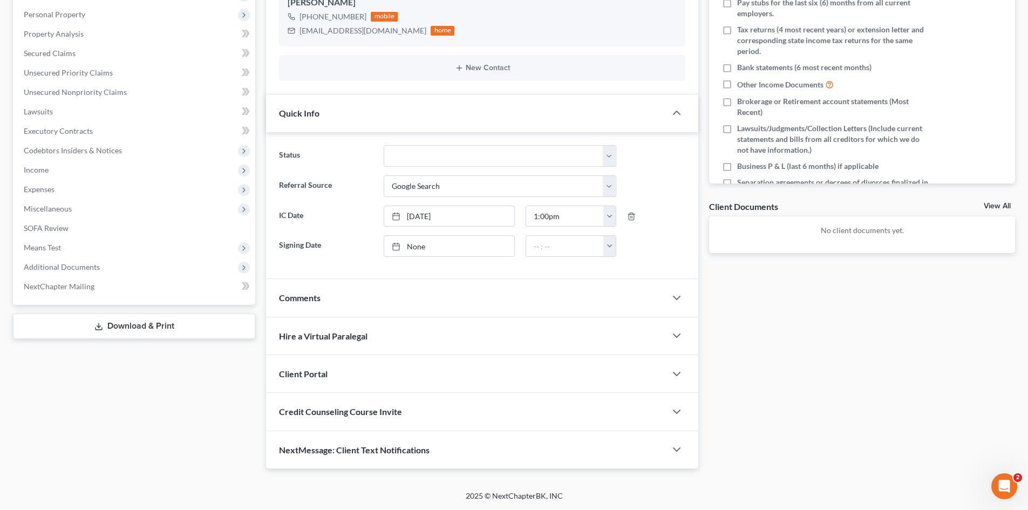
click at [350, 231] on div "Client Portal" at bounding box center [466, 373] width 400 height 37
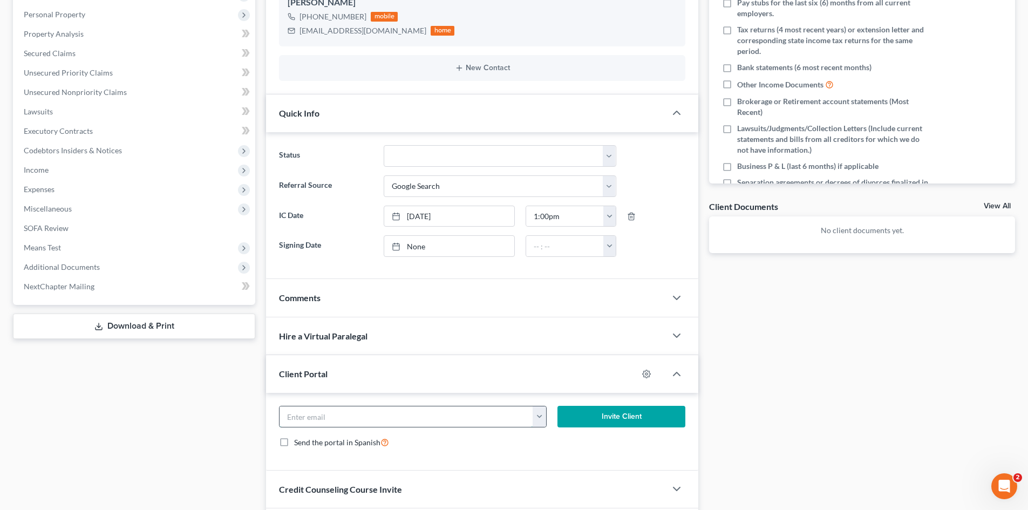
click at [350, 231] on input "email" at bounding box center [407, 417] width 254 height 21
paste input "alexishatcher95@gmail.com"
type input "alexishatcher95@gmail.com"
click at [509, 231] on button "Invite Client" at bounding box center [622, 417] width 128 height 22
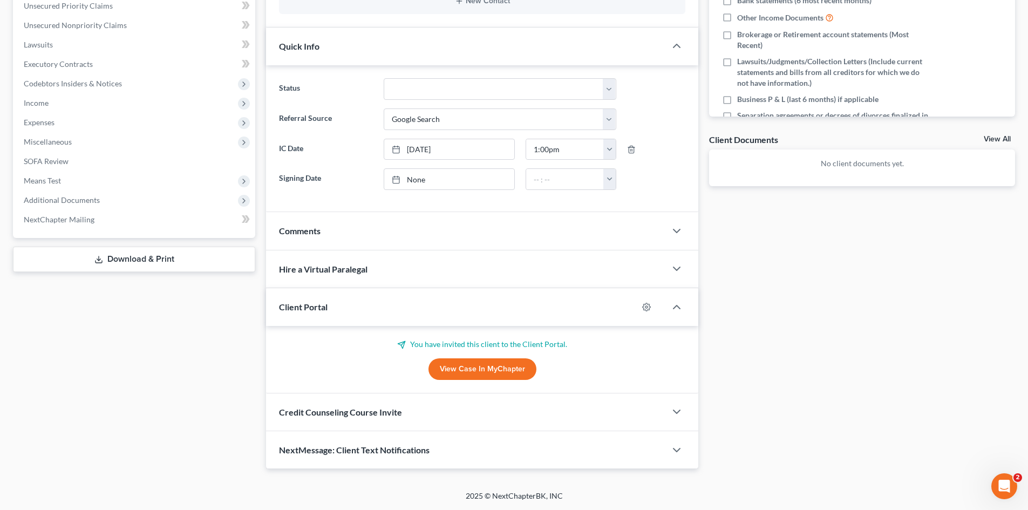
click at [343, 231] on span "Credit Counseling Course Invite" at bounding box center [340, 412] width 123 height 10
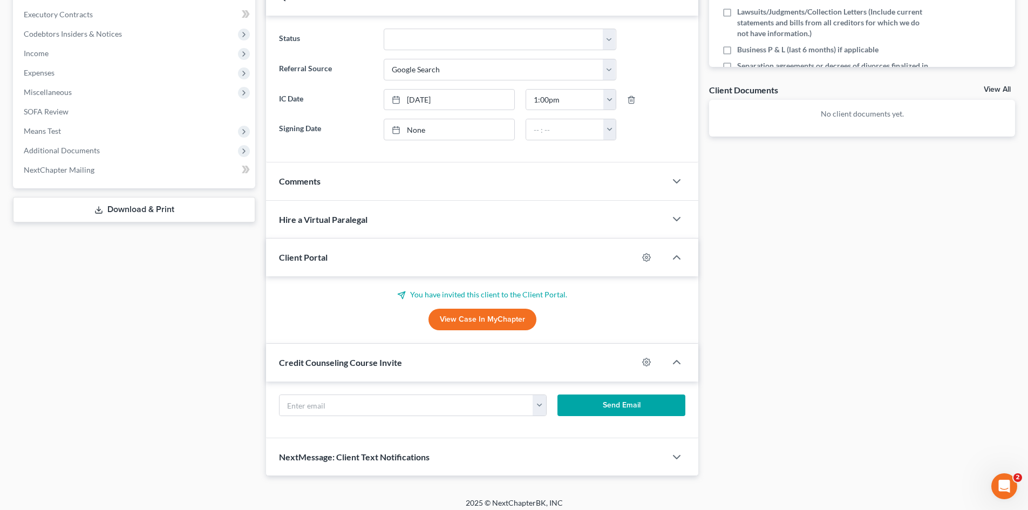
scroll to position [324, 0]
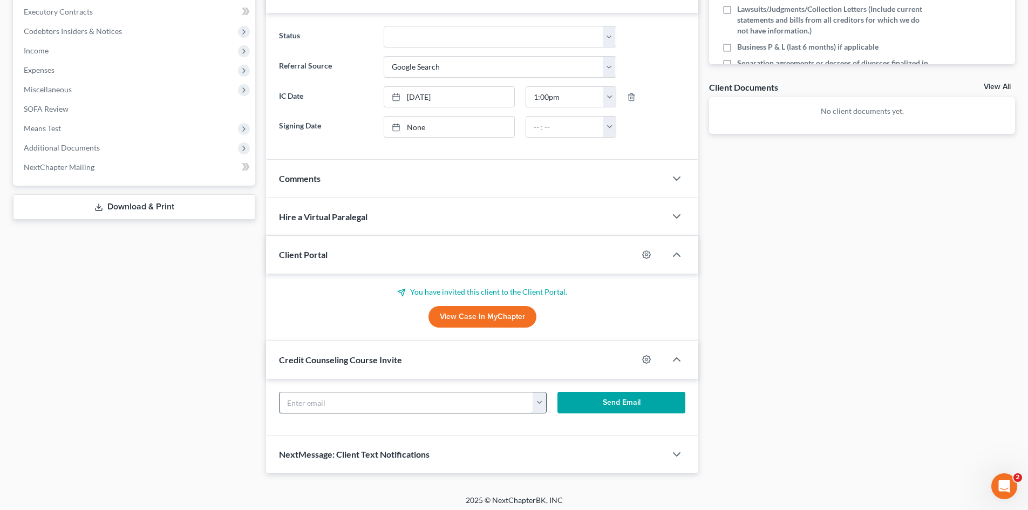
click at [306, 231] on input "text" at bounding box center [407, 402] width 254 height 21
paste input "alexishatcher95@gmail.com"
type input "alexishatcher95@gmail.com"
click at [509, 231] on button "Send Email" at bounding box center [622, 403] width 128 height 22
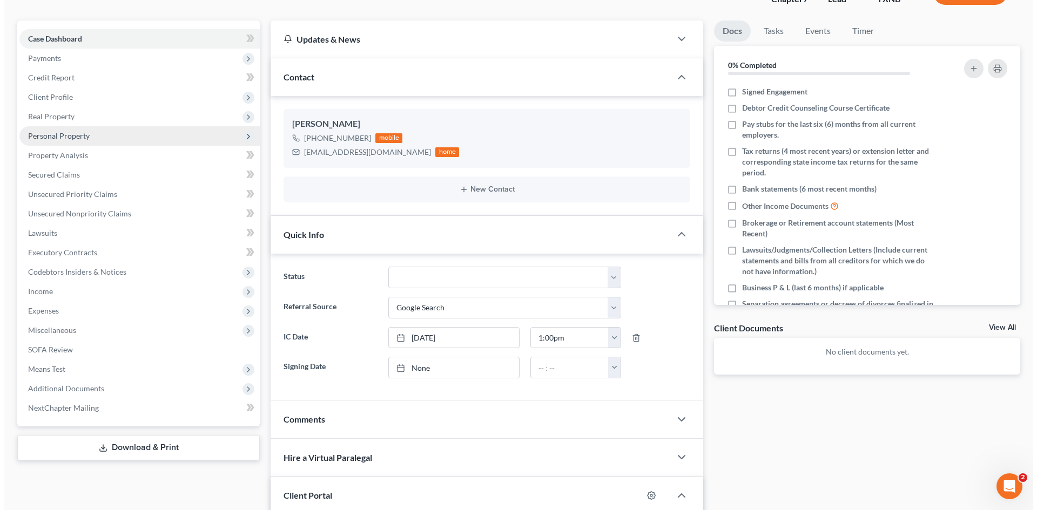
scroll to position [0, 0]
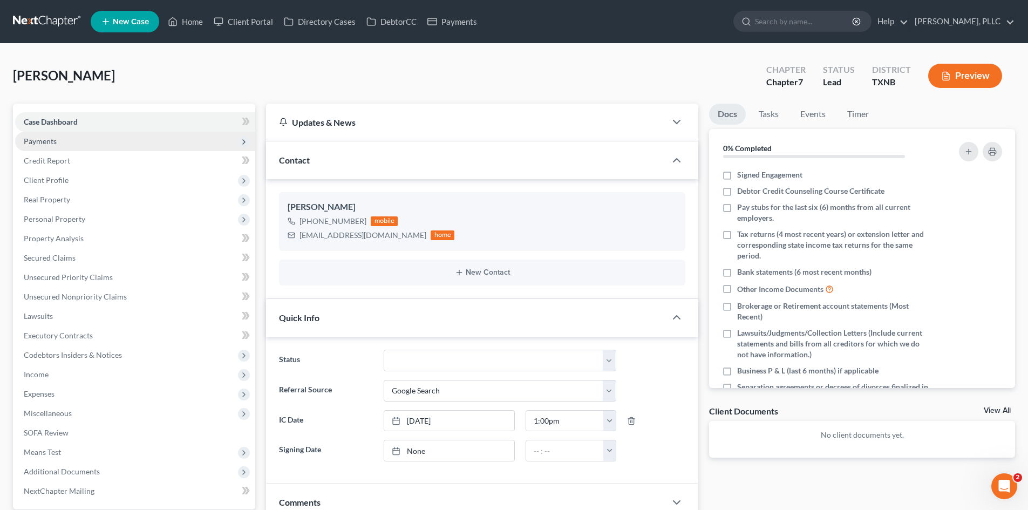
click at [98, 144] on span "Payments" at bounding box center [135, 141] width 240 height 19
click at [96, 153] on link "Invoices" at bounding box center [146, 160] width 219 height 19
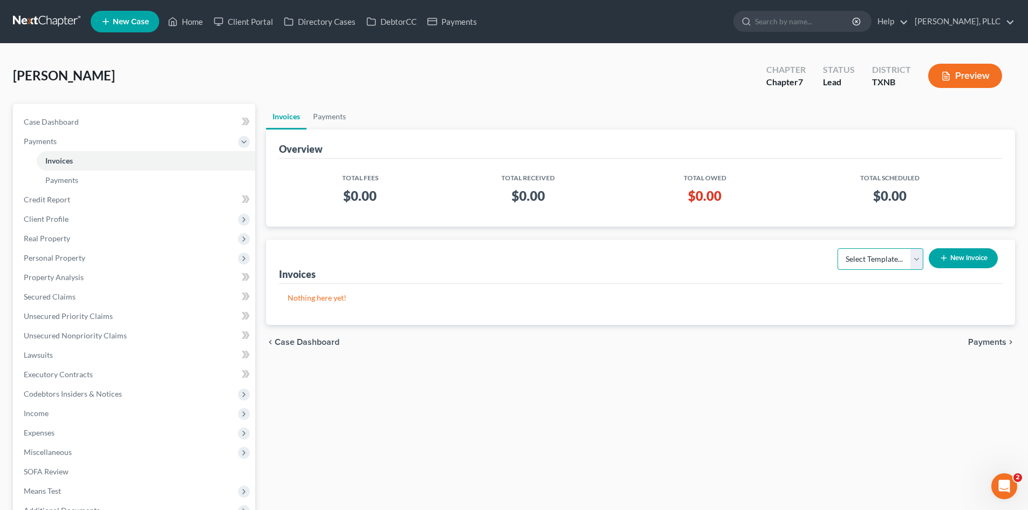
drag, startPoint x: 868, startPoint y: 258, endPoint x: 868, endPoint y: 267, distance: 9.7
click at [509, 231] on select "Select Template... Invoice" at bounding box center [881, 259] width 86 height 22
select select "0"
click at [509, 231] on select "Select Template... Invoice" at bounding box center [881, 259] width 86 height 22
click at [509, 231] on button "New Invoice" at bounding box center [963, 258] width 69 height 20
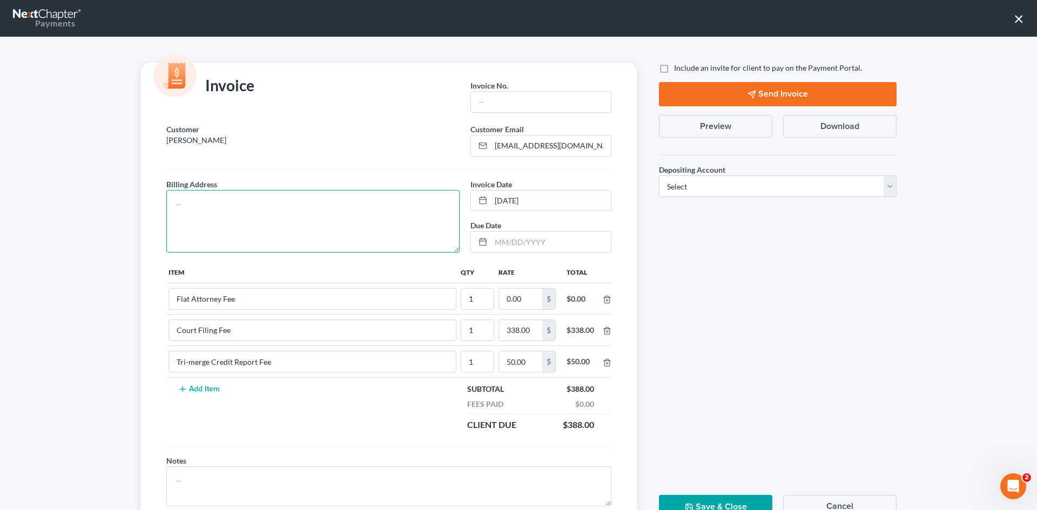
click at [364, 214] on textarea at bounding box center [312, 221] width 293 height 63
type textarea "To be provided."
click at [481, 107] on input "text" at bounding box center [541, 102] width 140 height 21
type input "A0664"
click at [509, 231] on input "0.00" at bounding box center [520, 299] width 43 height 21
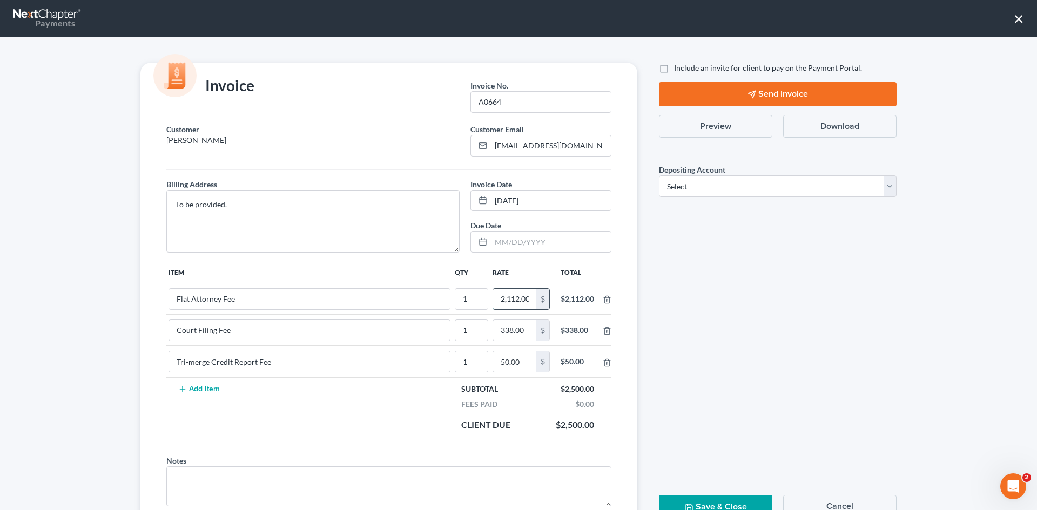
scroll to position [0, 2]
type input "2,112.00"
click at [509, 65] on label "Include an invite for client to pay on the Payment Portal." at bounding box center [768, 68] width 188 height 11
click at [509, 65] on input "Include an invite for client to pay on the Payment Portal." at bounding box center [681, 66] width 7 height 7
checkbox input "true"
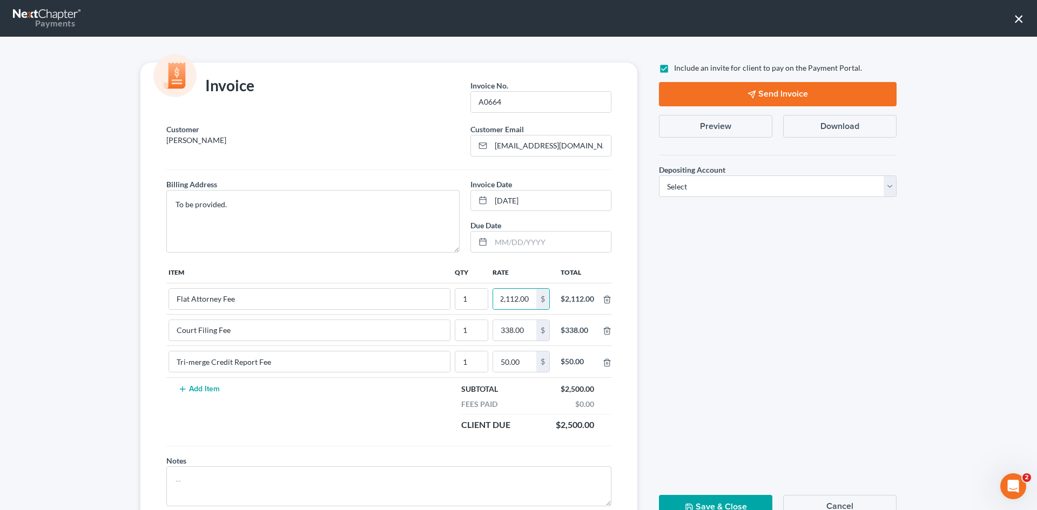
scroll to position [0, 0]
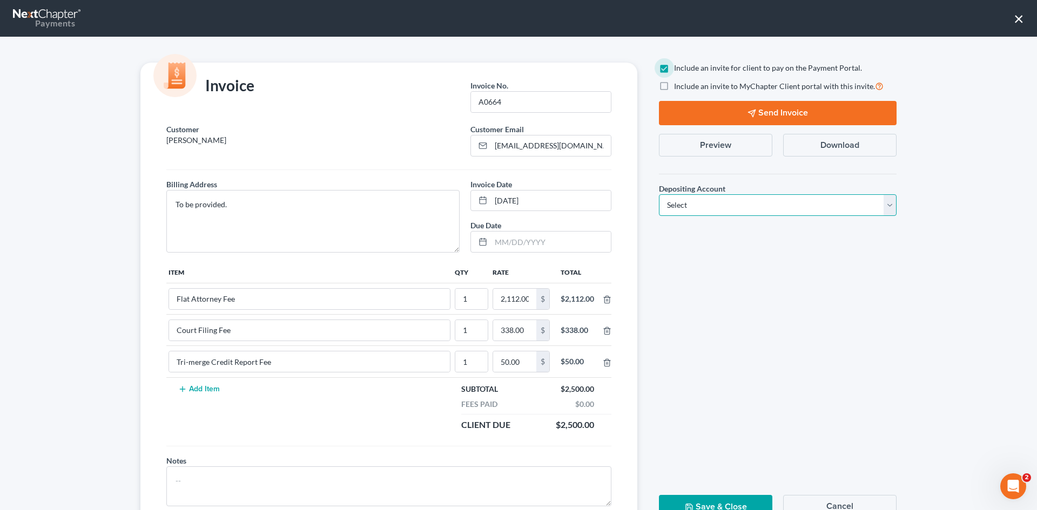
click at [509, 210] on select "Select Operation Trust" at bounding box center [778, 205] width 238 height 22
select select "1"
click at [509, 194] on select "Select Operation Trust" at bounding box center [778, 205] width 238 height 22
click at [509, 110] on button "Send Invoice" at bounding box center [778, 113] width 238 height 24
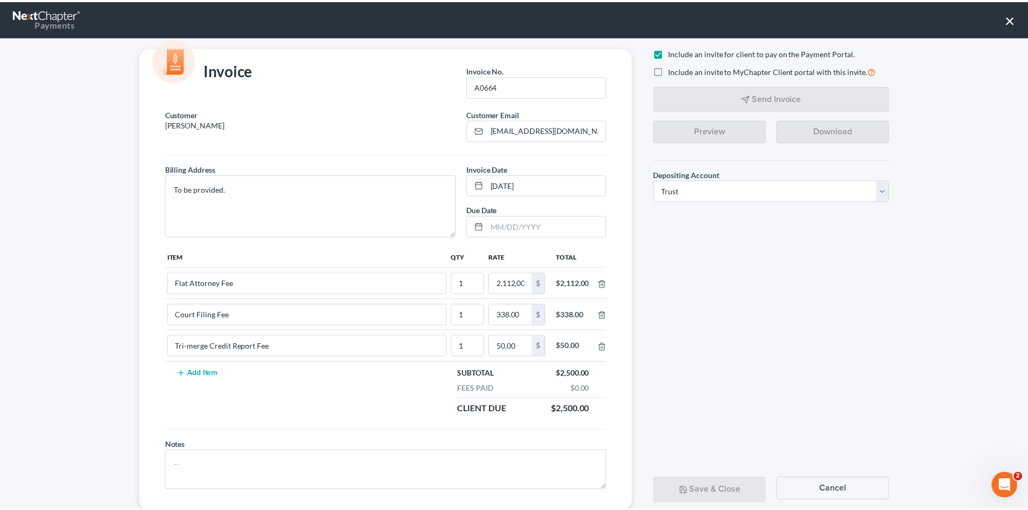
scroll to position [44, 0]
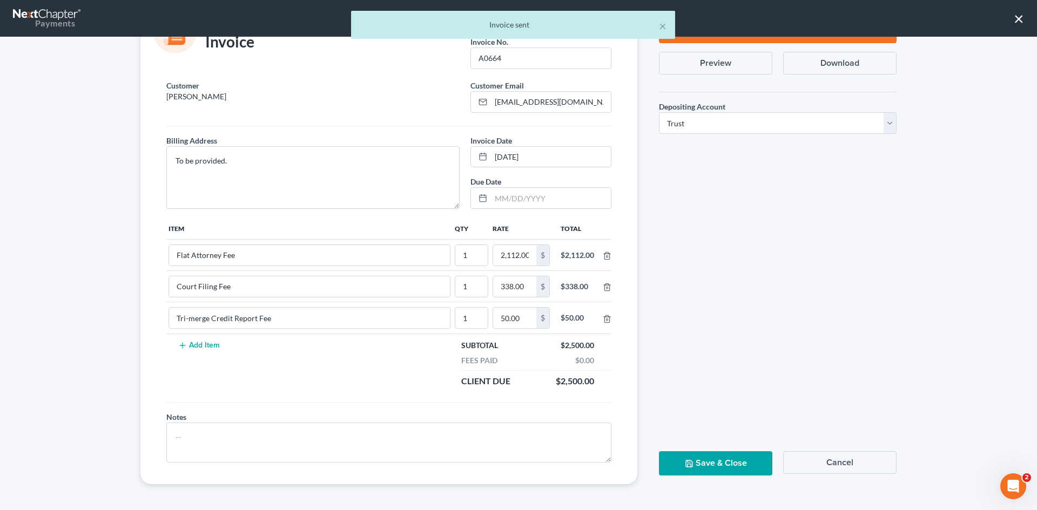
click at [509, 231] on button "Save & Close" at bounding box center [715, 463] width 113 height 24
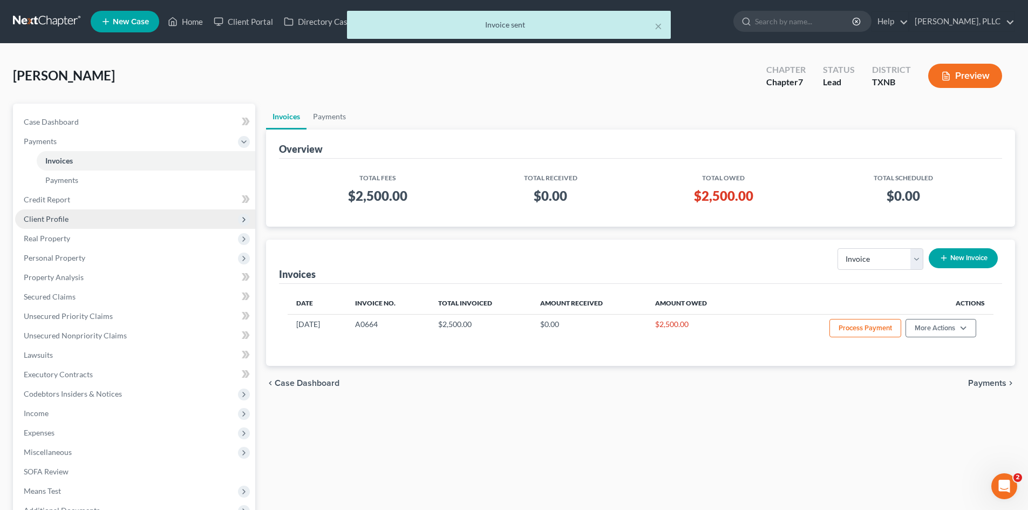
click at [86, 221] on span "Client Profile" at bounding box center [135, 218] width 240 height 19
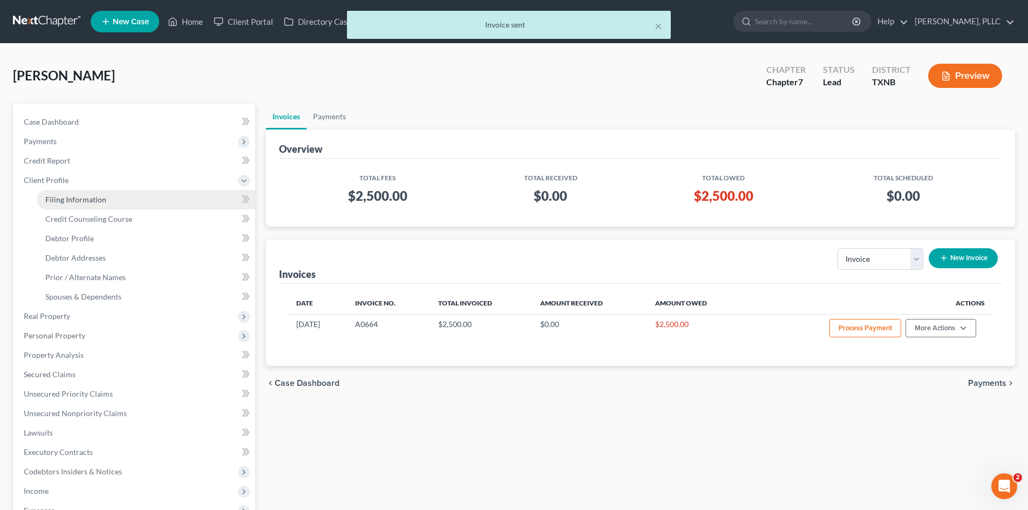
click at [89, 203] on span "Filing Information" at bounding box center [75, 199] width 61 height 9
select select "1"
select select "0"
select select "78"
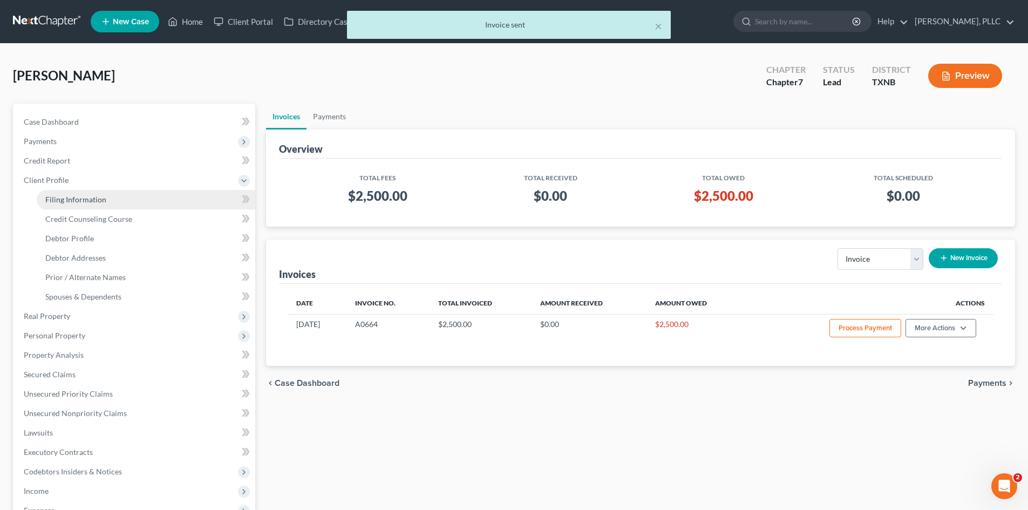
select select "45"
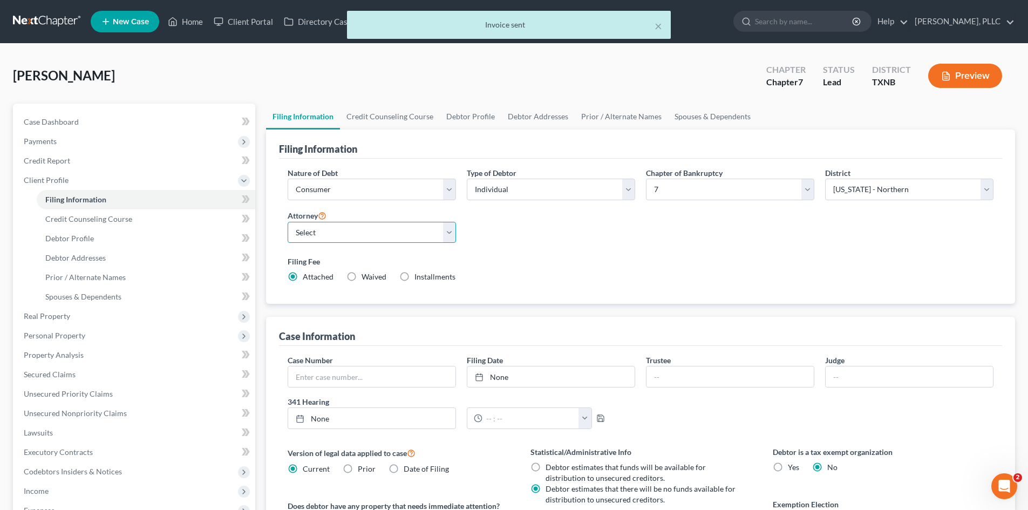
click at [407, 231] on select "Select [PERSON_NAME] - TXEB [PERSON_NAME] - [GEOGRAPHIC_DATA] [PERSON_NAME] - […" at bounding box center [372, 233] width 168 height 22
select select "1"
click at [288, 222] on select "Select [PERSON_NAME] - TXEB [PERSON_NAME] - [GEOGRAPHIC_DATA] [PERSON_NAME] - […" at bounding box center [372, 233] width 168 height 22
click at [380, 96] on div "Hatcher, Alexis Upgraded Chapter Chapter 7 Status Lead District TXNB Preview" at bounding box center [514, 80] width 1003 height 47
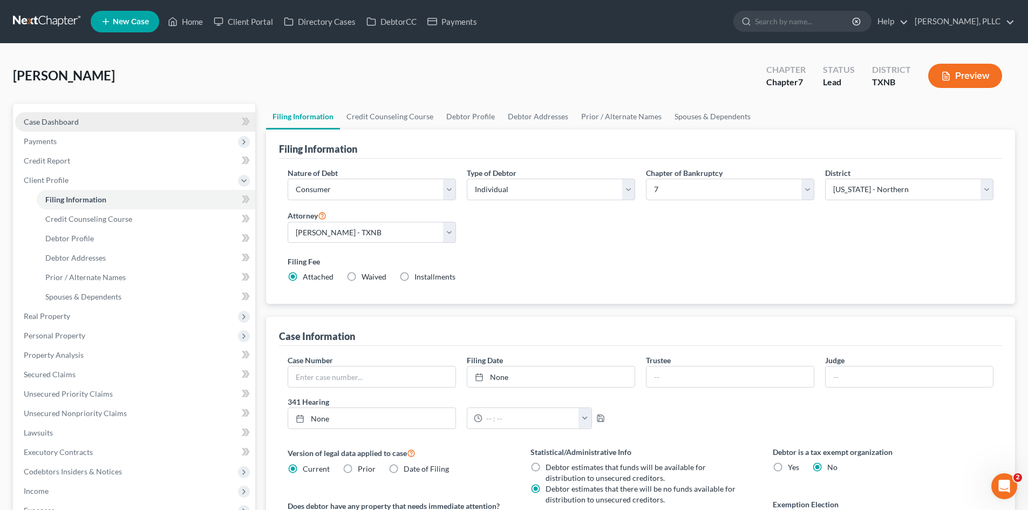
click at [69, 123] on span "Case Dashboard" at bounding box center [51, 121] width 55 height 9
select select "4"
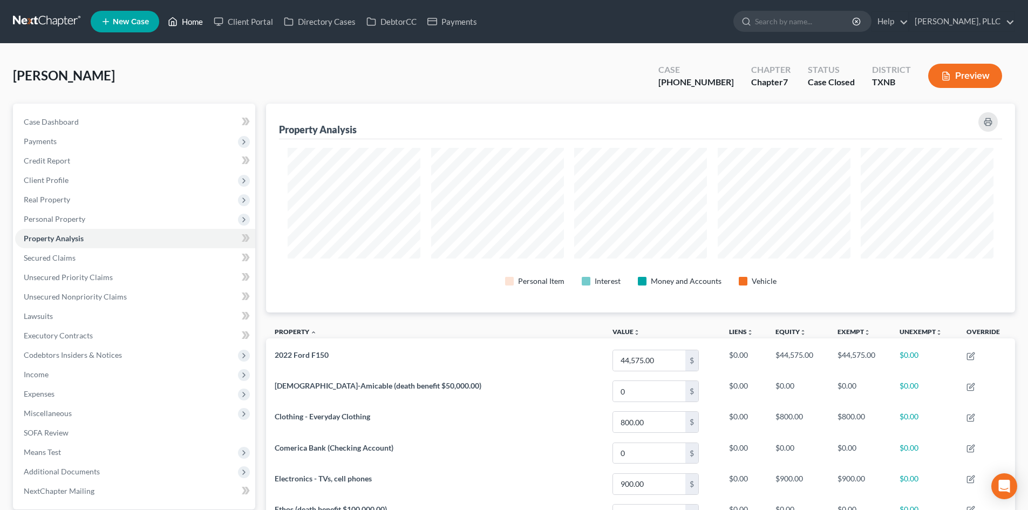
click at [187, 21] on link "Home" at bounding box center [186, 21] width 46 height 19
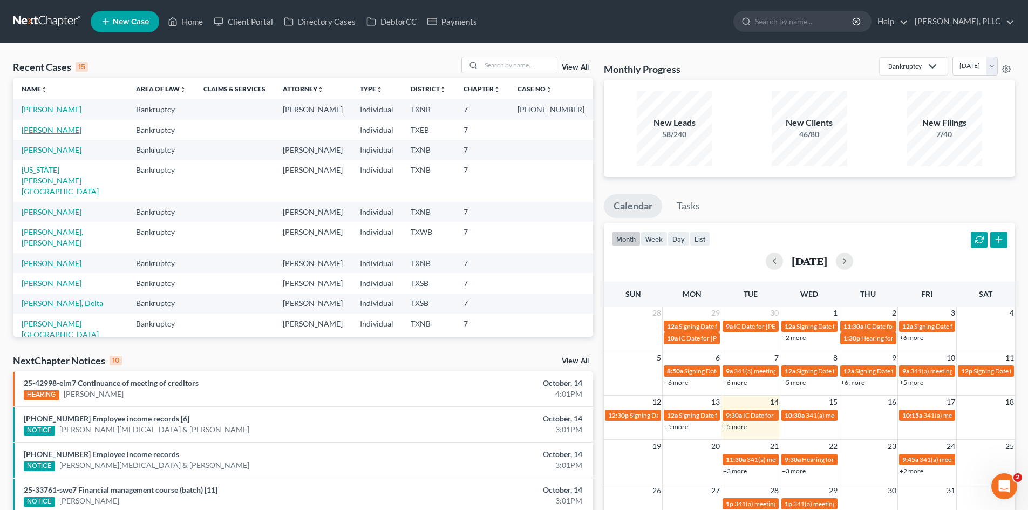
click at [55, 127] on link "Thode, John" at bounding box center [52, 129] width 60 height 9
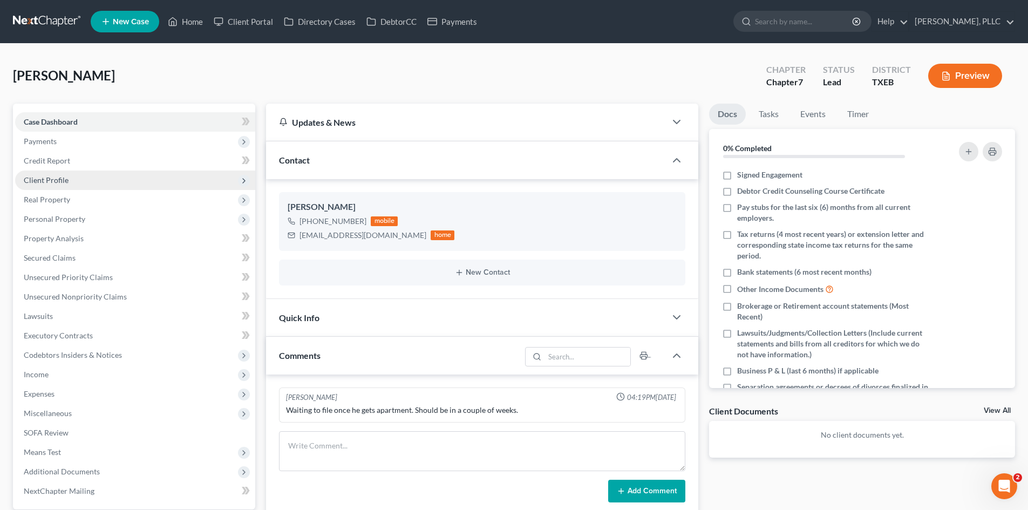
click at [69, 178] on span "Client Profile" at bounding box center [135, 180] width 240 height 19
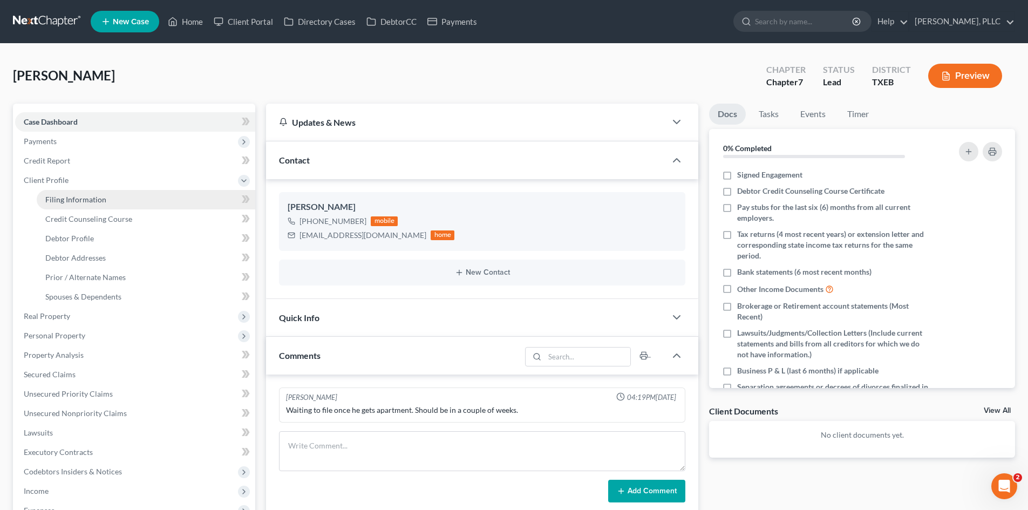
click at [121, 191] on link "Filing Information" at bounding box center [146, 199] width 219 height 19
select select "1"
select select "0"
select select "45"
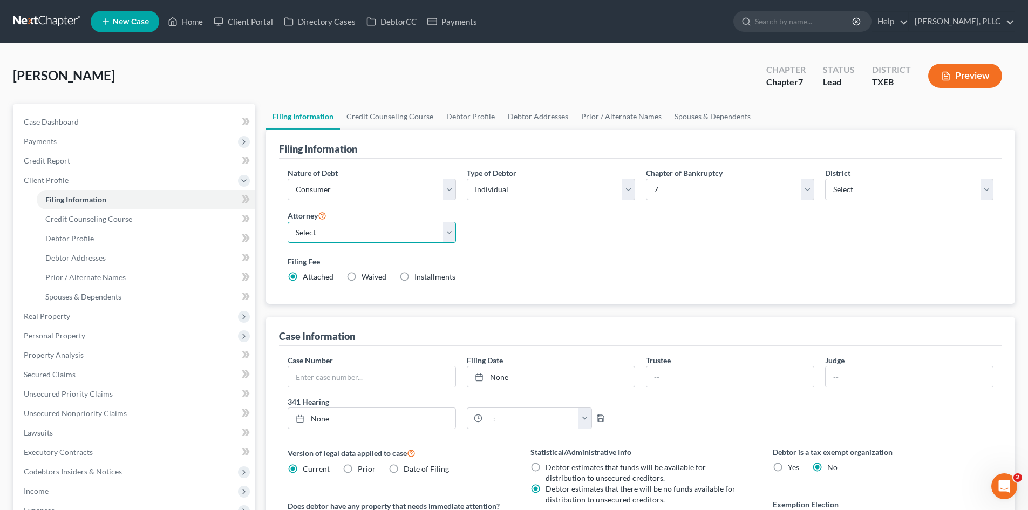
click at [360, 229] on select "Select [PERSON_NAME] - TXEB [PERSON_NAME] - [GEOGRAPHIC_DATA] [PERSON_NAME] - […" at bounding box center [372, 233] width 168 height 22
select select "0"
click at [288, 222] on select "Select [PERSON_NAME] - TXEB [PERSON_NAME] - [GEOGRAPHIC_DATA] [PERSON_NAME] - […" at bounding box center [372, 233] width 168 height 22
click at [256, 82] on div "Thode, John Upgraded Chapter Chapter 7 Status Lead District TXEB Preview" at bounding box center [514, 80] width 1003 height 47
click at [187, 25] on link "Home" at bounding box center [186, 21] width 46 height 19
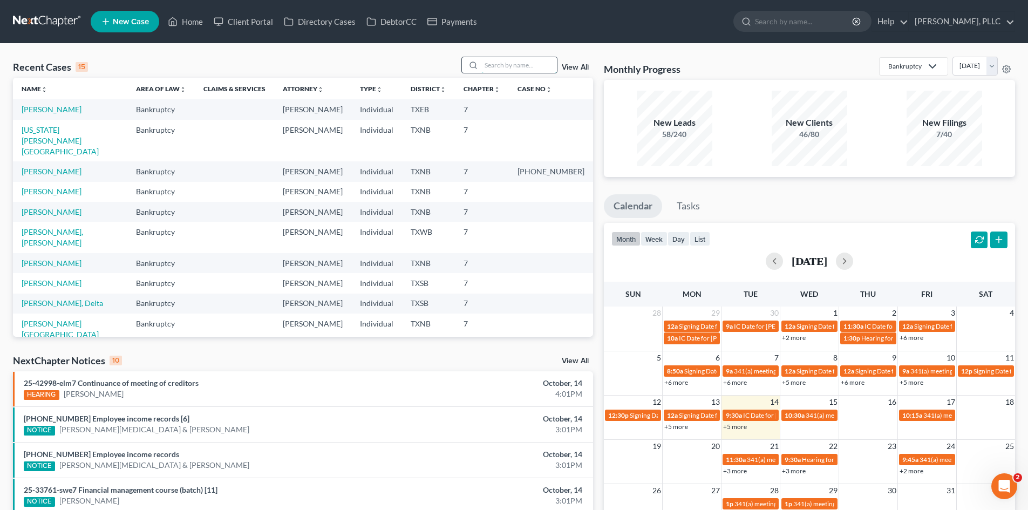
click at [507, 70] on input "search" at bounding box center [520, 65] width 76 height 16
type input "currie"
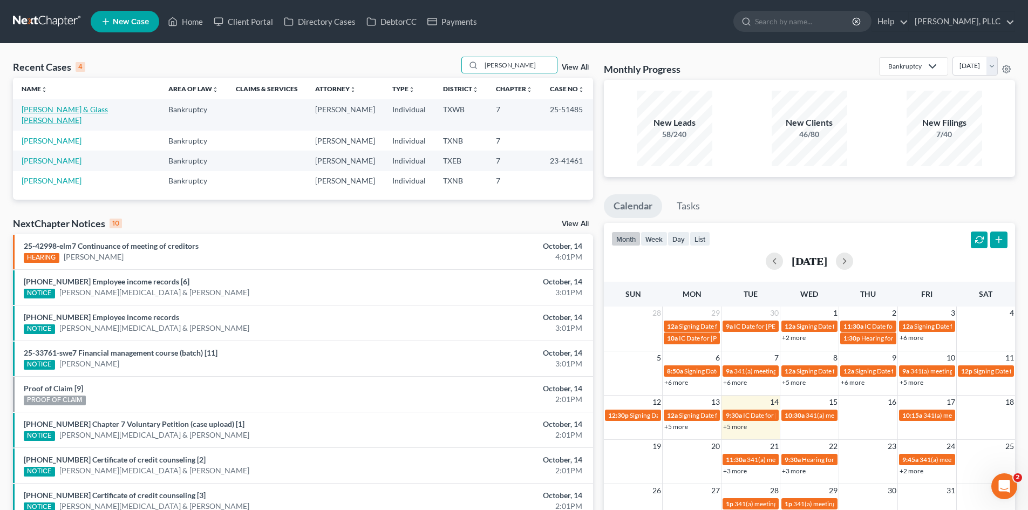
click at [83, 110] on link "Currie, Tylus & Glass Currie, Chelsea" at bounding box center [65, 115] width 86 height 20
select select "4"
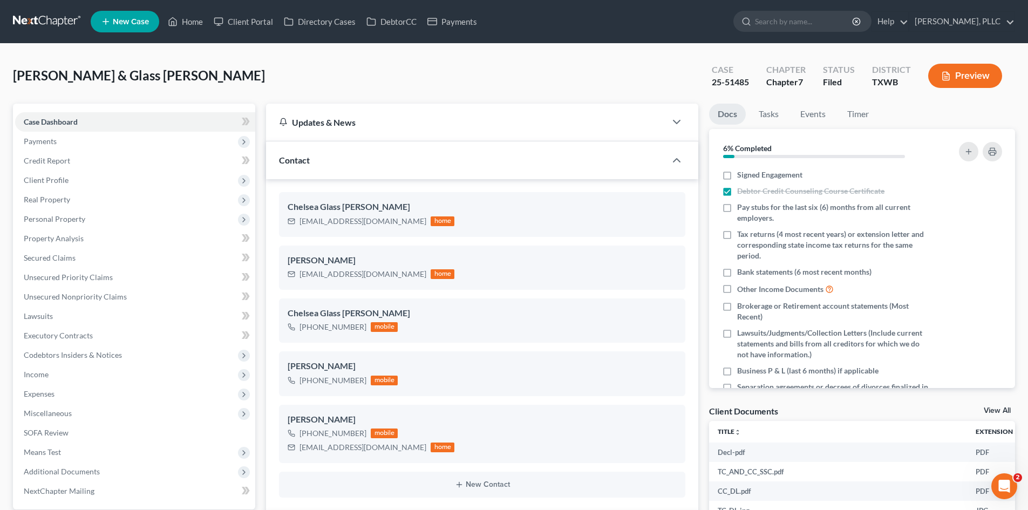
scroll to position [1213, 0]
click at [69, 275] on span "Unsecured Priority Claims" at bounding box center [68, 277] width 89 height 9
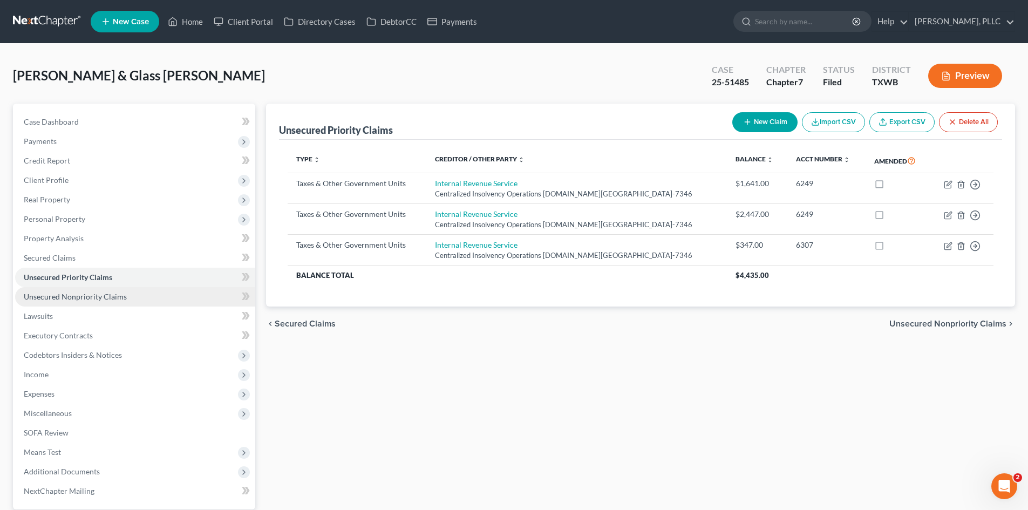
click at [79, 299] on span "Unsecured Nonpriority Claims" at bounding box center [75, 296] width 103 height 9
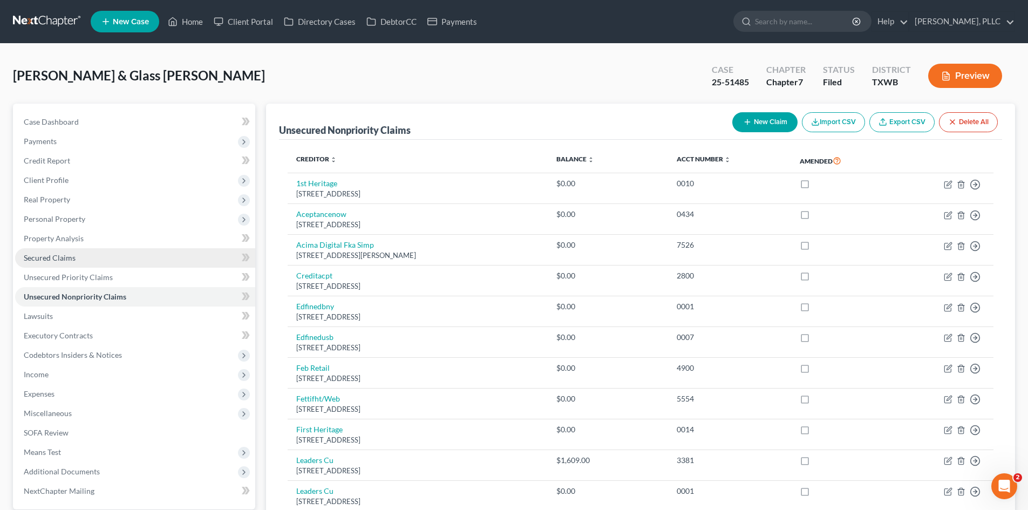
click at [62, 259] on span "Secured Claims" at bounding box center [50, 257] width 52 height 9
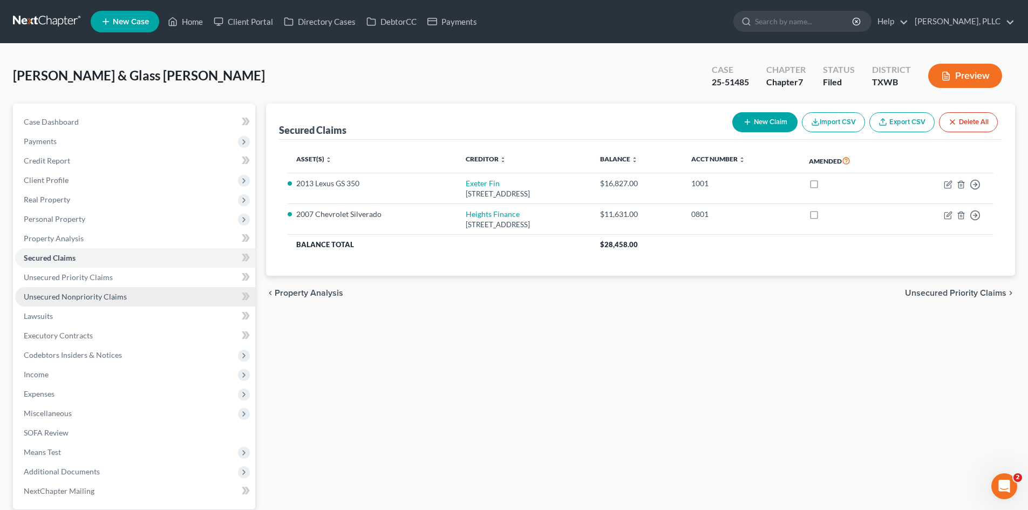
click at [58, 288] on link "Unsecured Nonpriority Claims" at bounding box center [135, 296] width 240 height 19
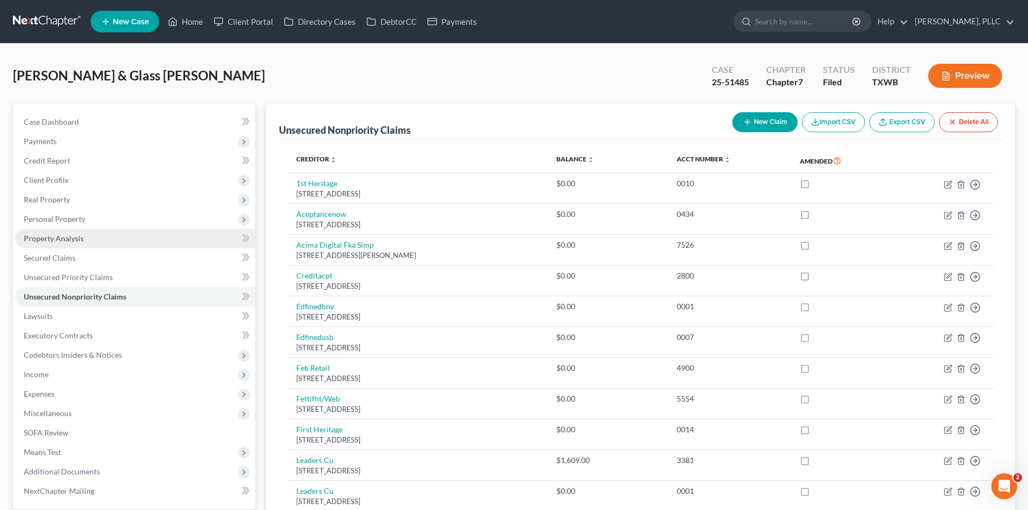
click at [73, 241] on span "Property Analysis" at bounding box center [54, 238] width 60 height 9
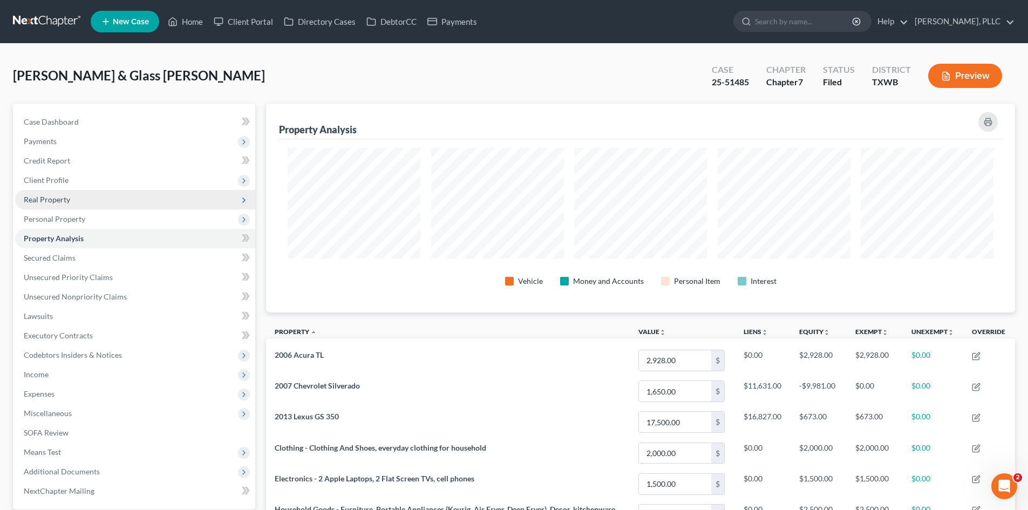
click at [45, 208] on span "Real Property" at bounding box center [135, 199] width 240 height 19
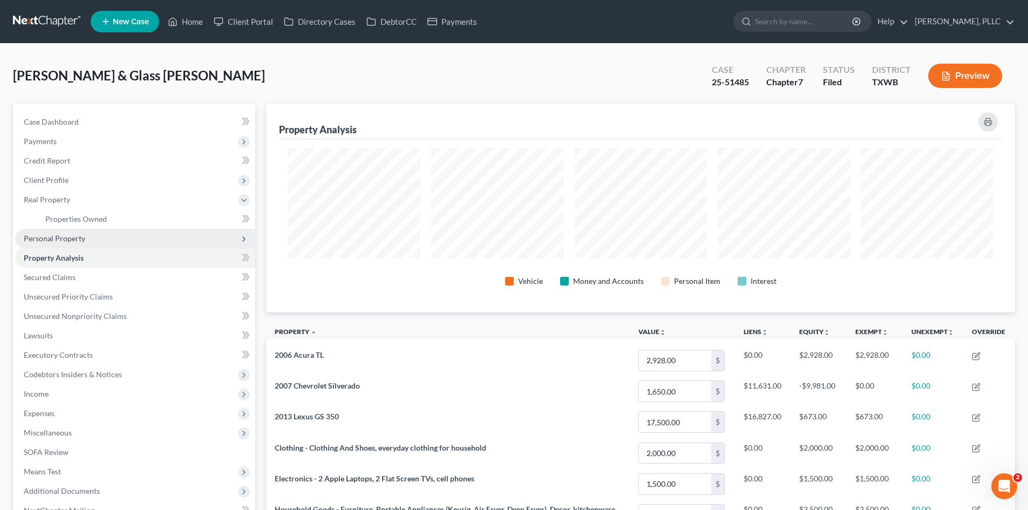
click at [63, 242] on span "Personal Property" at bounding box center [55, 238] width 62 height 9
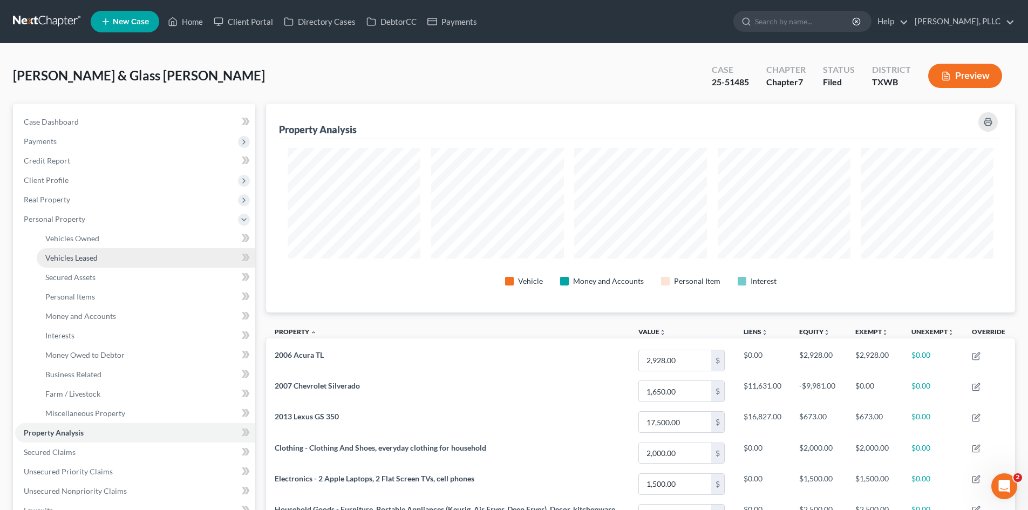
click at [84, 262] on span "Vehicles Leased" at bounding box center [71, 257] width 52 height 9
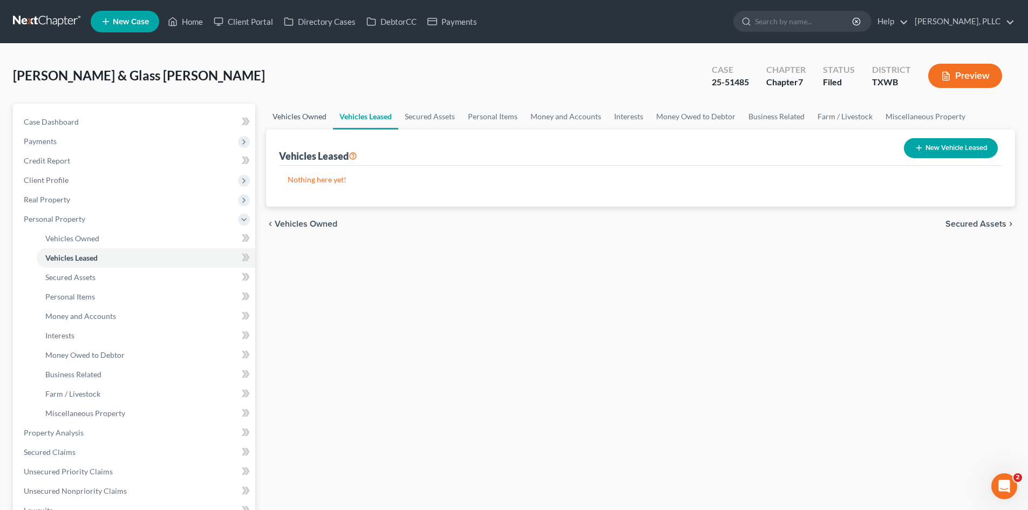
click at [308, 118] on link "Vehicles Owned" at bounding box center [299, 117] width 67 height 26
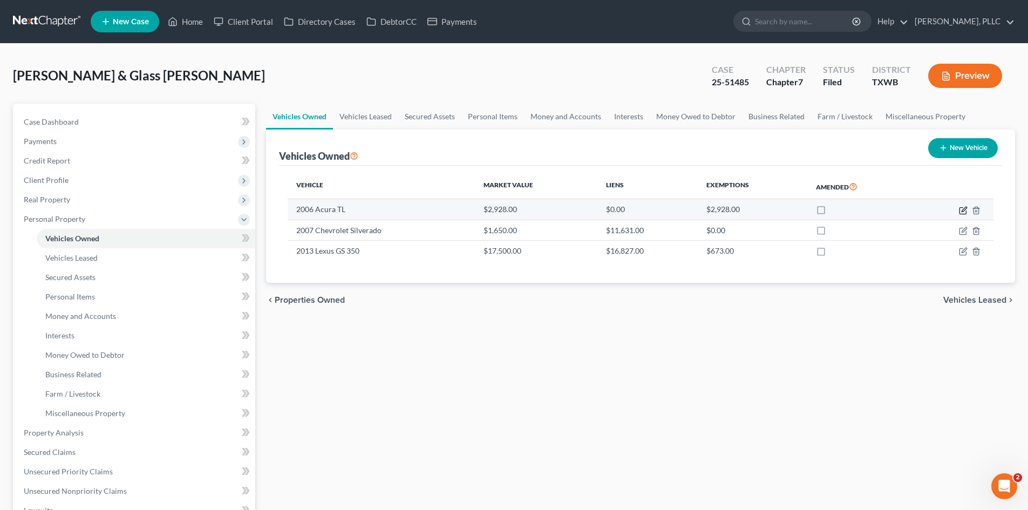
click at [960, 214] on icon "button" at bounding box center [963, 210] width 6 height 6
select select "0"
select select "20"
select select "3"
select select "1"
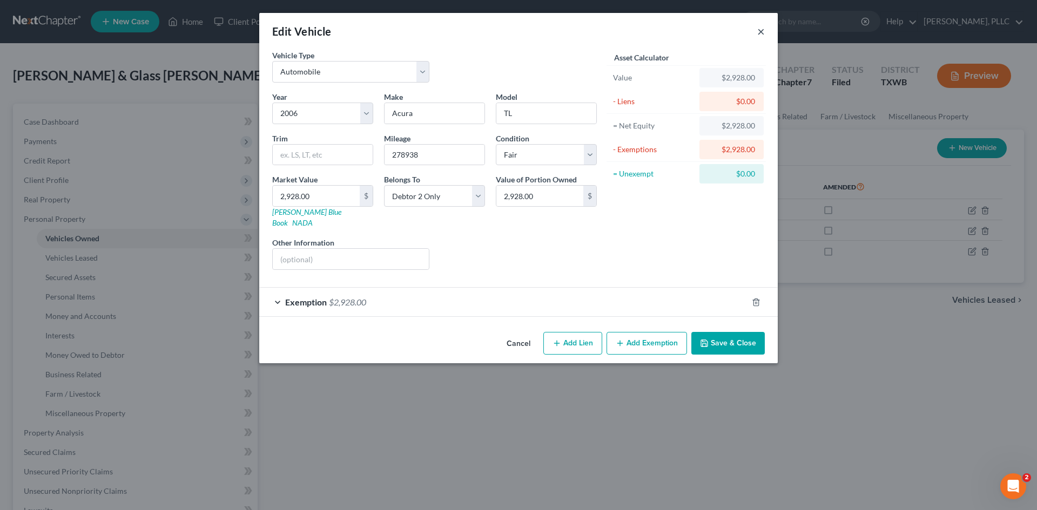
click at [761, 33] on button "×" at bounding box center [761, 31] width 8 height 13
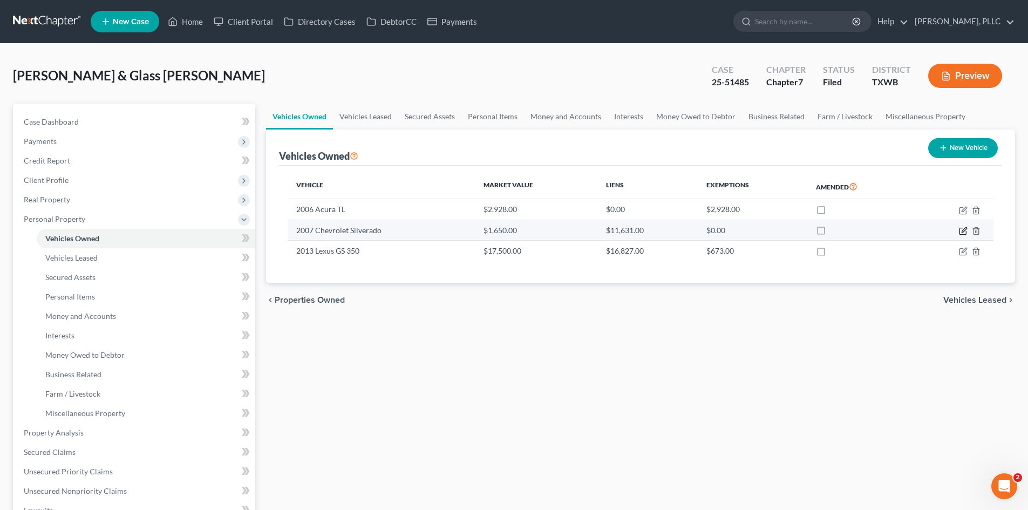
click at [966, 231] on icon "button" at bounding box center [963, 231] width 9 height 9
select select "0"
select select "19"
select select "3"
select select "0"
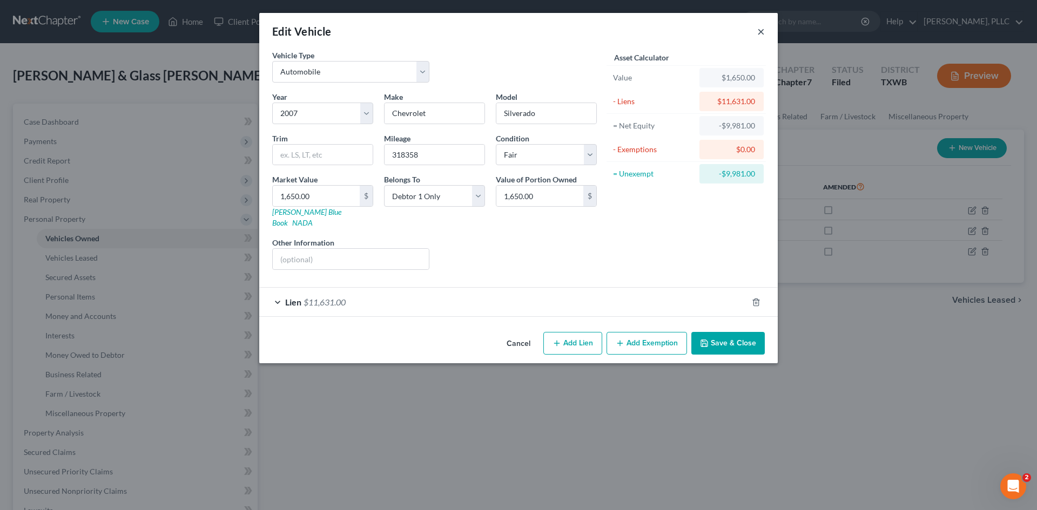
click at [760, 28] on button "×" at bounding box center [761, 31] width 8 height 13
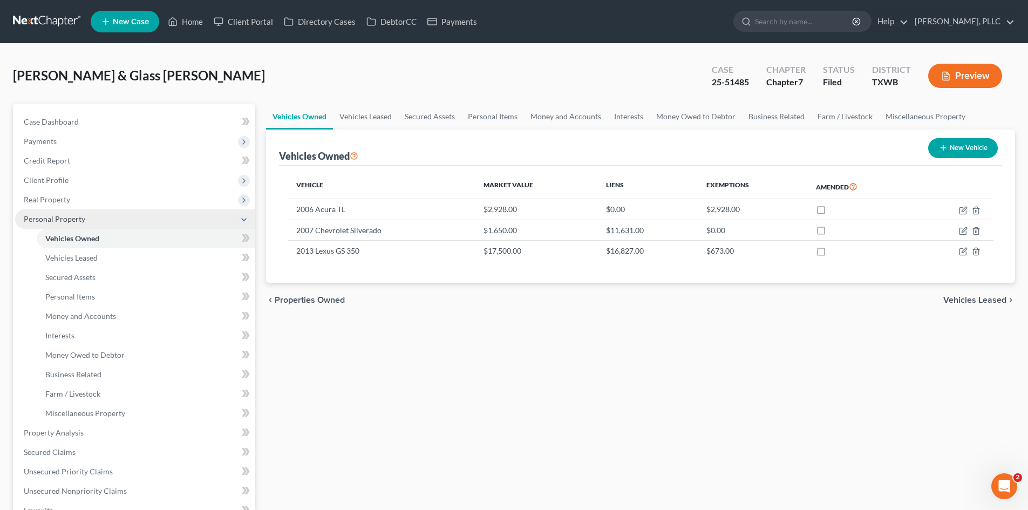
click at [93, 221] on span "Personal Property" at bounding box center [135, 218] width 240 height 19
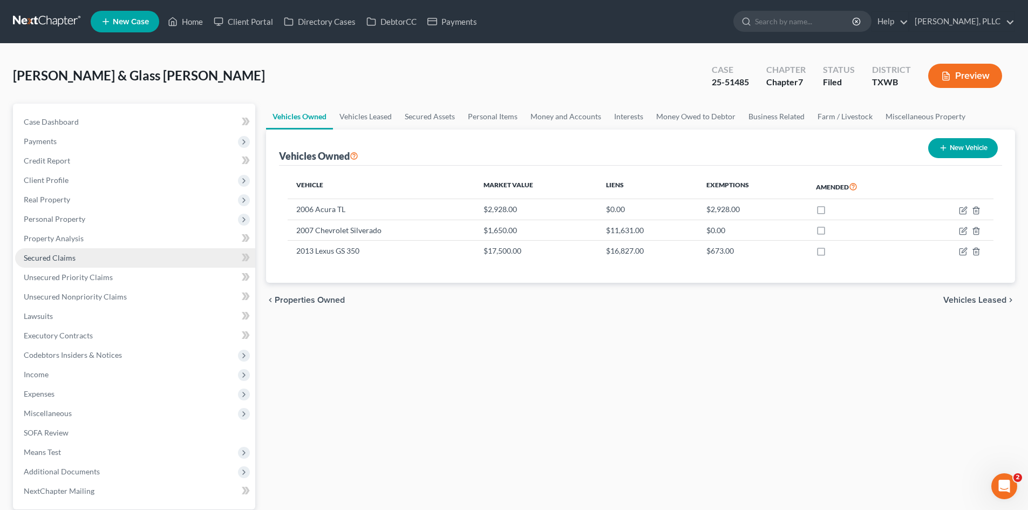
click at [85, 257] on link "Secured Claims" at bounding box center [135, 257] width 240 height 19
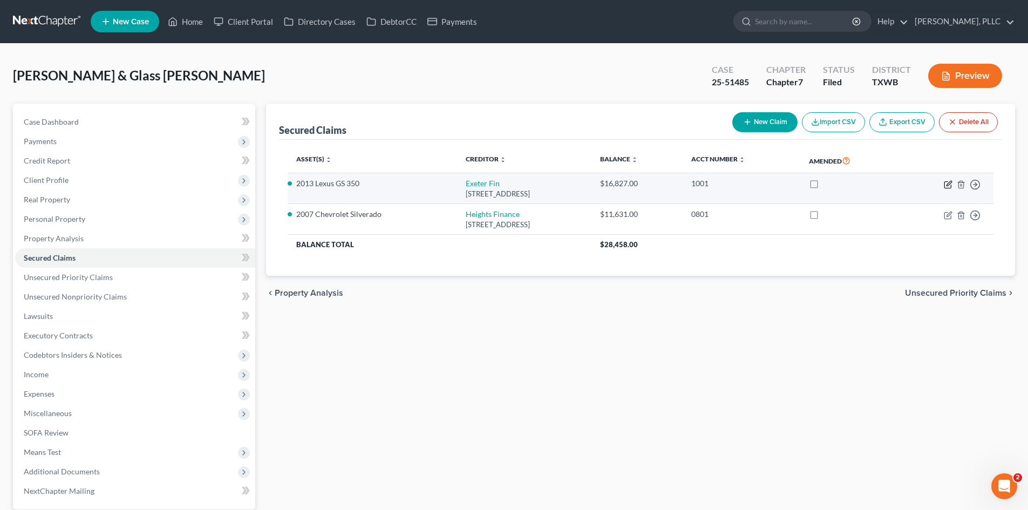
click at [951, 186] on icon "button" at bounding box center [948, 184] width 9 height 9
select select "45"
select select "2"
select select "1"
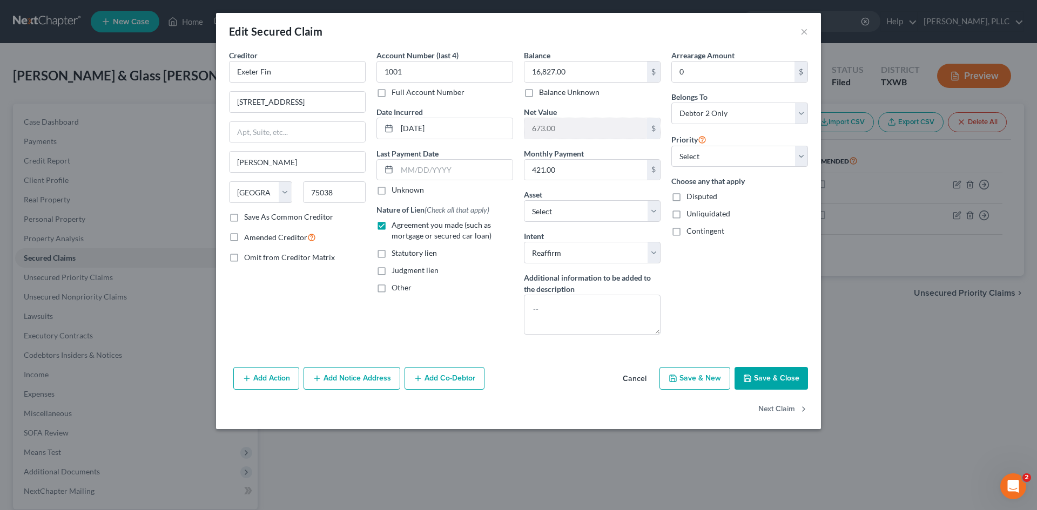
click at [798, 34] on div "Edit Secured Claim ×" at bounding box center [518, 31] width 605 height 37
click at [804, 32] on button "×" at bounding box center [804, 31] width 8 height 13
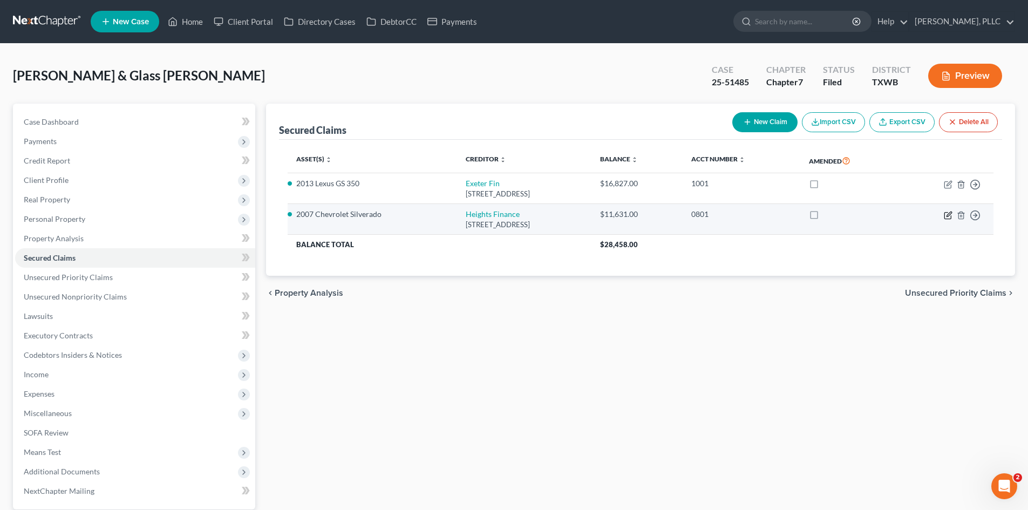
click at [950, 213] on icon "button" at bounding box center [949, 214] width 5 height 5
select select "42"
select select "3"
select select "0"
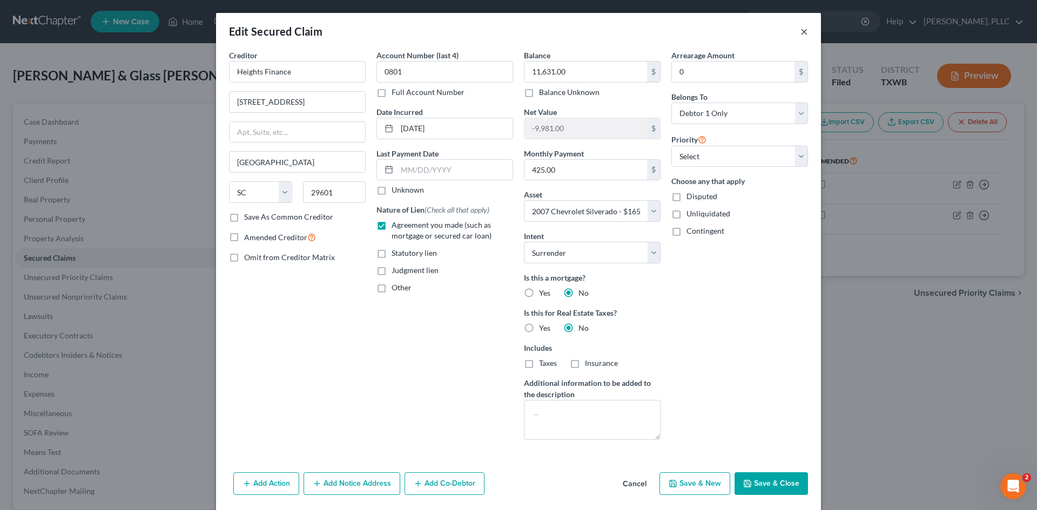
click at [800, 34] on button "×" at bounding box center [804, 31] width 8 height 13
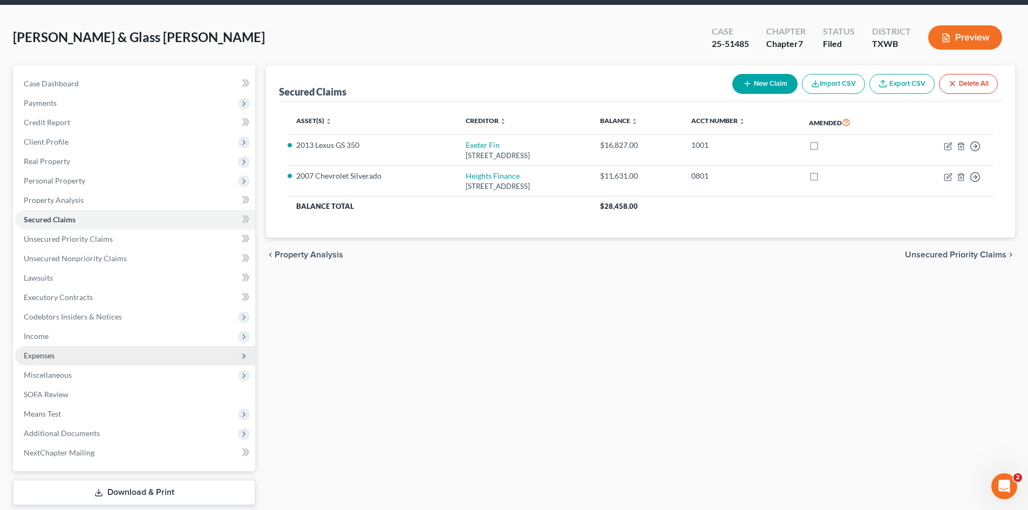
scroll to position [75, 0]
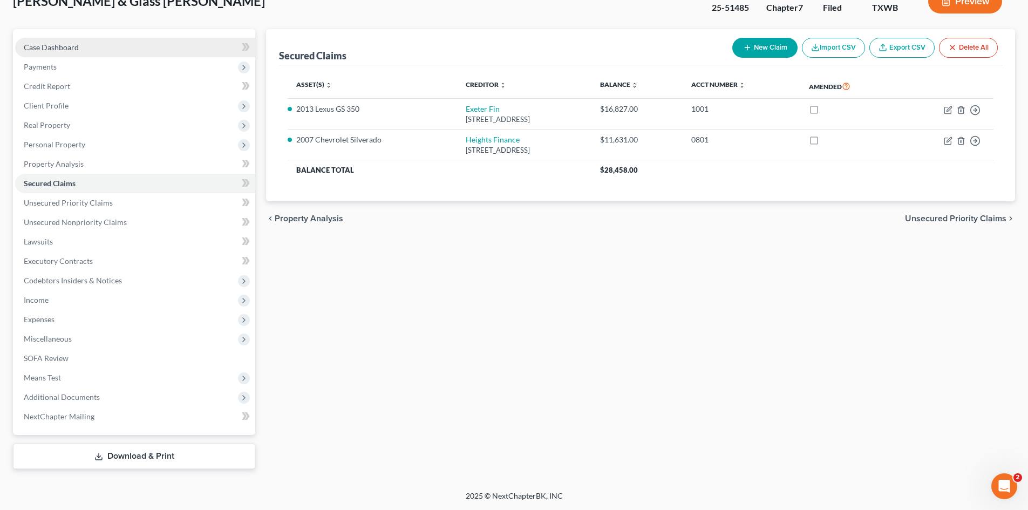
click at [82, 50] on link "Case Dashboard" at bounding box center [135, 47] width 240 height 19
select select "4"
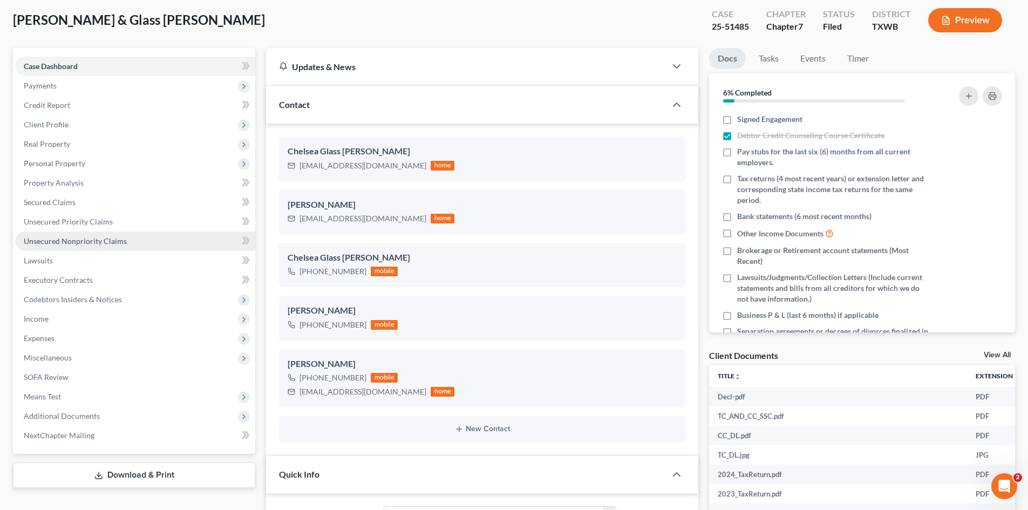
scroll to position [54, 0]
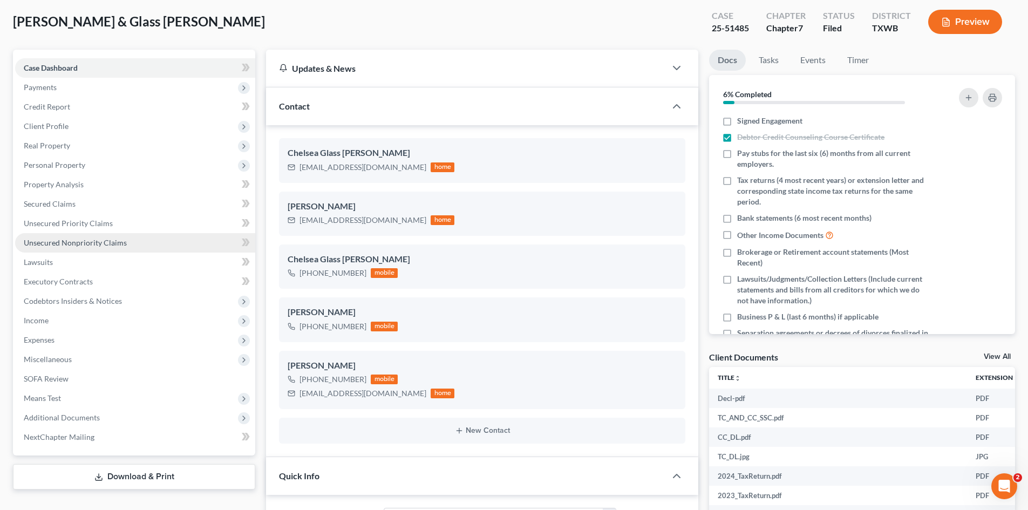
click at [120, 242] on span "Unsecured Nonpriority Claims" at bounding box center [75, 242] width 103 height 9
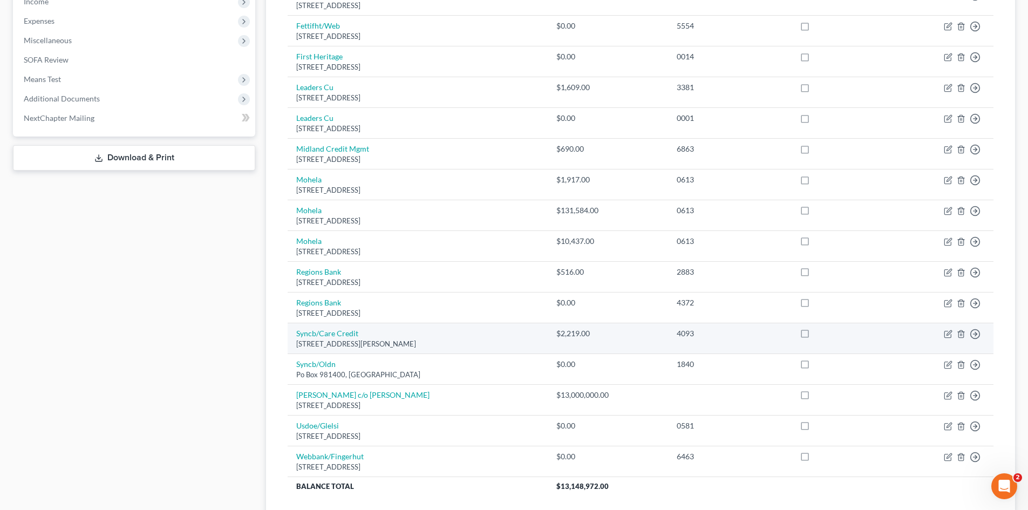
scroll to position [457, 0]
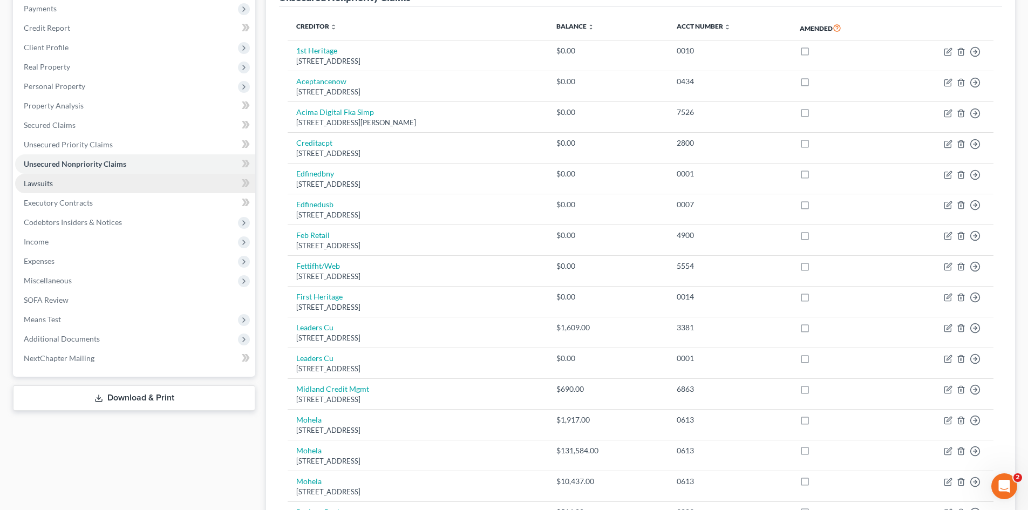
click at [50, 176] on link "Lawsuits" at bounding box center [135, 183] width 240 height 19
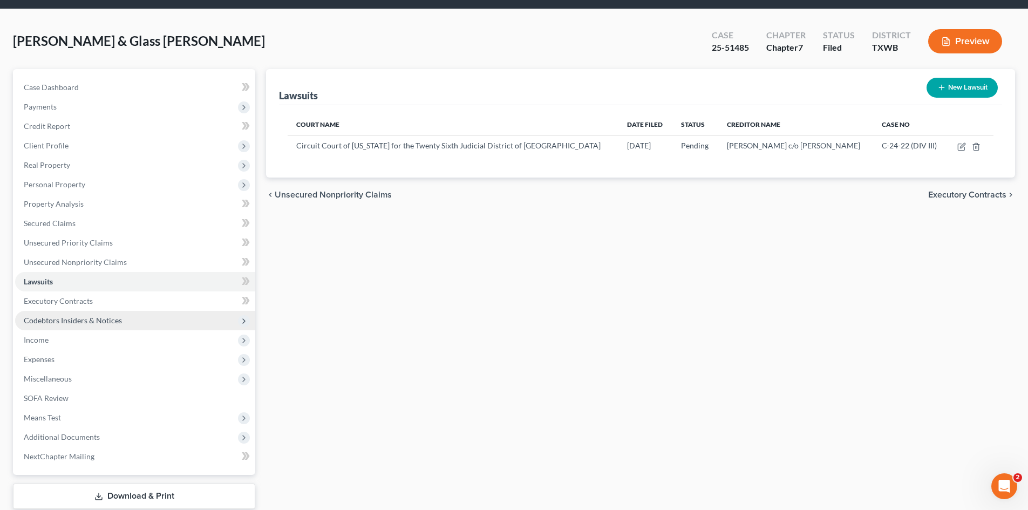
scroll to position [75, 0]
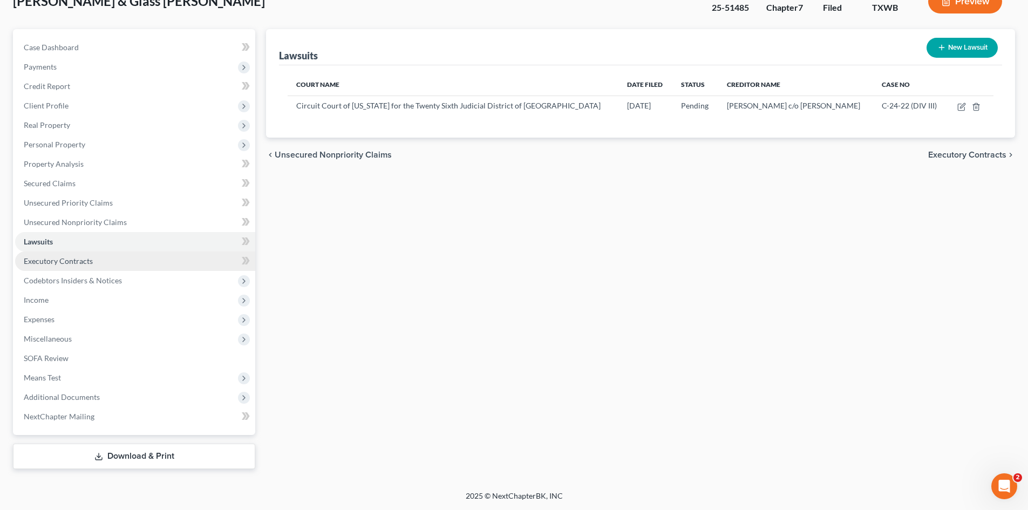
click at [76, 253] on link "Executory Contracts" at bounding box center [135, 261] width 240 height 19
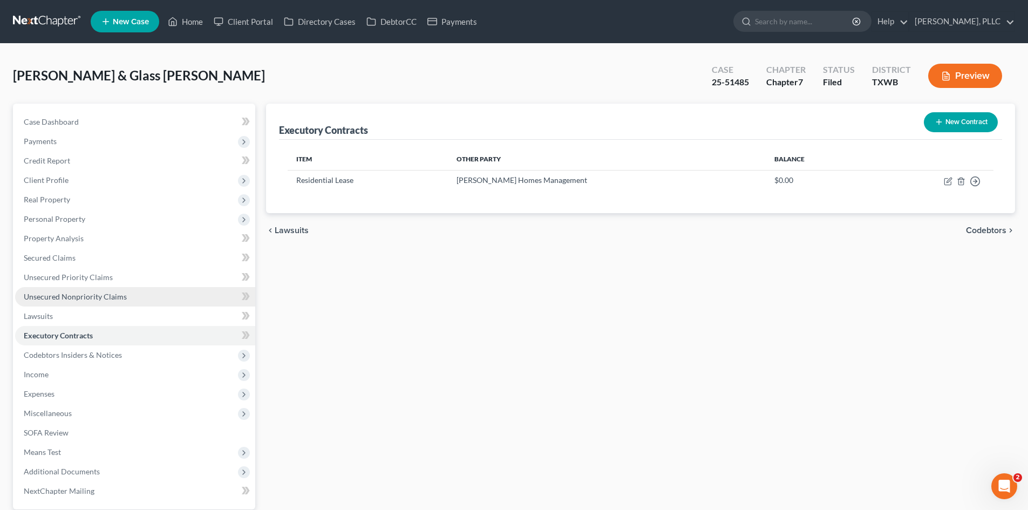
click at [134, 296] on link "Unsecured Nonpriority Claims" at bounding box center [135, 296] width 240 height 19
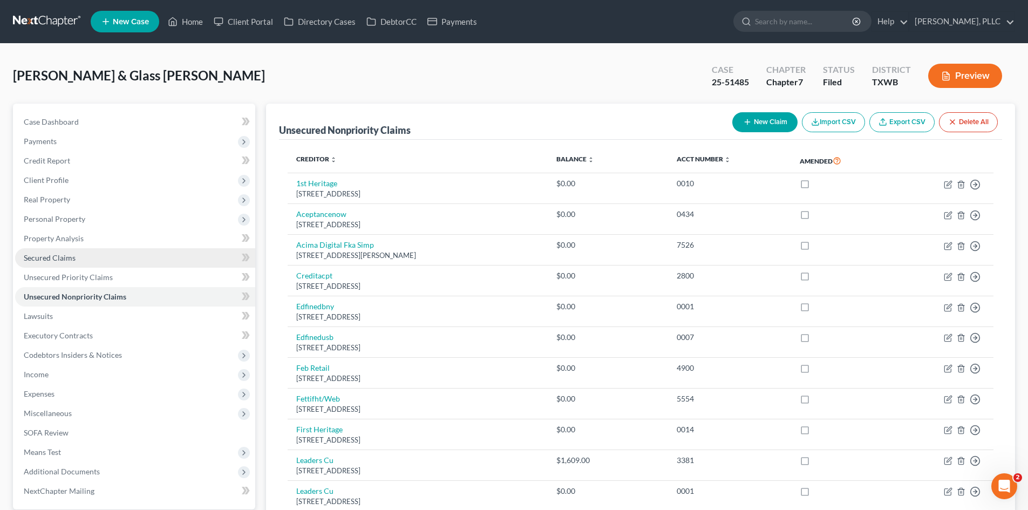
click at [118, 266] on link "Secured Claims" at bounding box center [135, 257] width 240 height 19
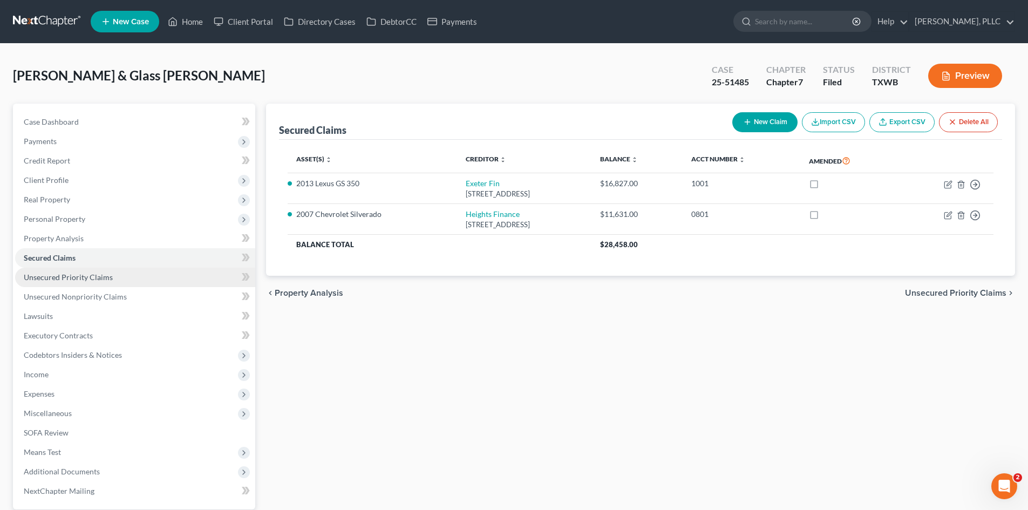
click at [88, 280] on span "Unsecured Priority Claims" at bounding box center [68, 277] width 89 height 9
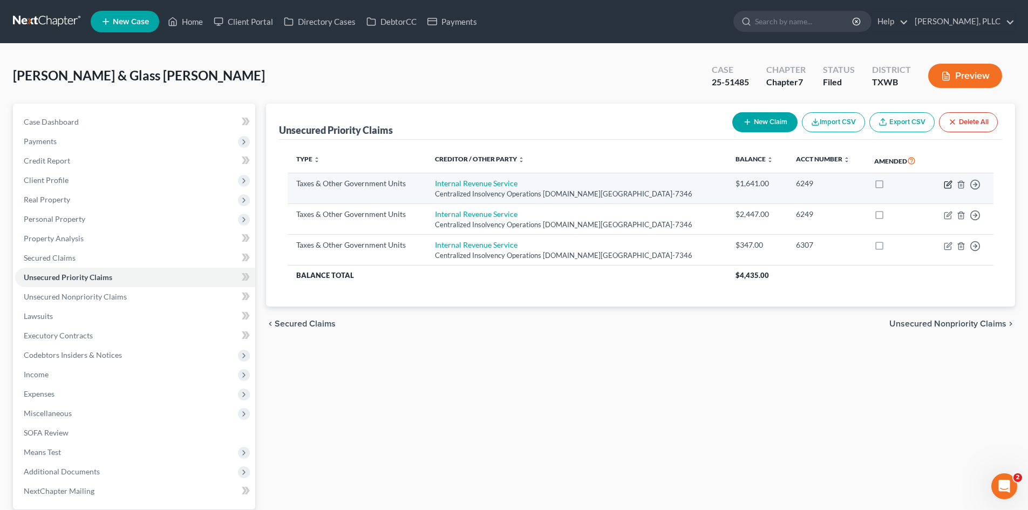
click at [951, 184] on icon "button" at bounding box center [948, 184] width 9 height 9
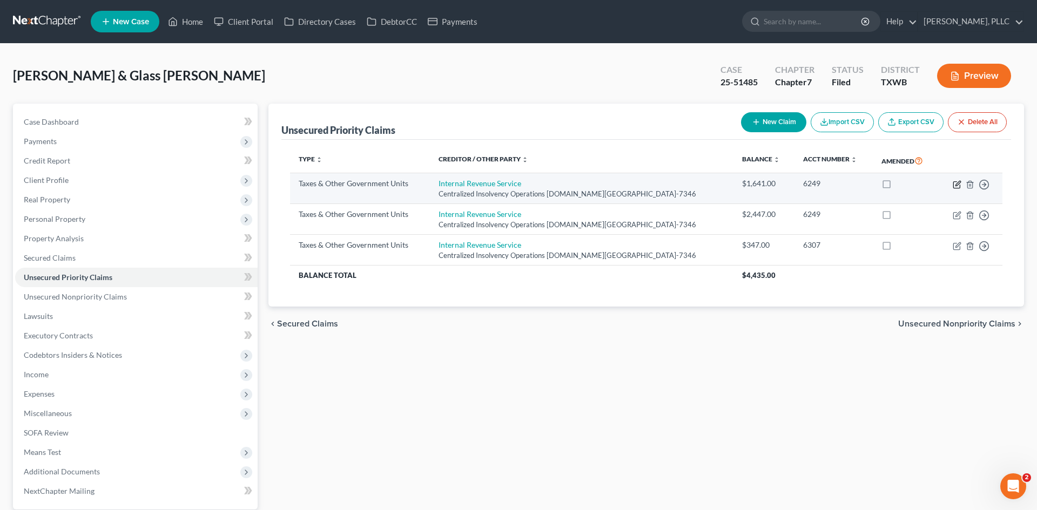
select select "0"
select select "39"
select select "0"
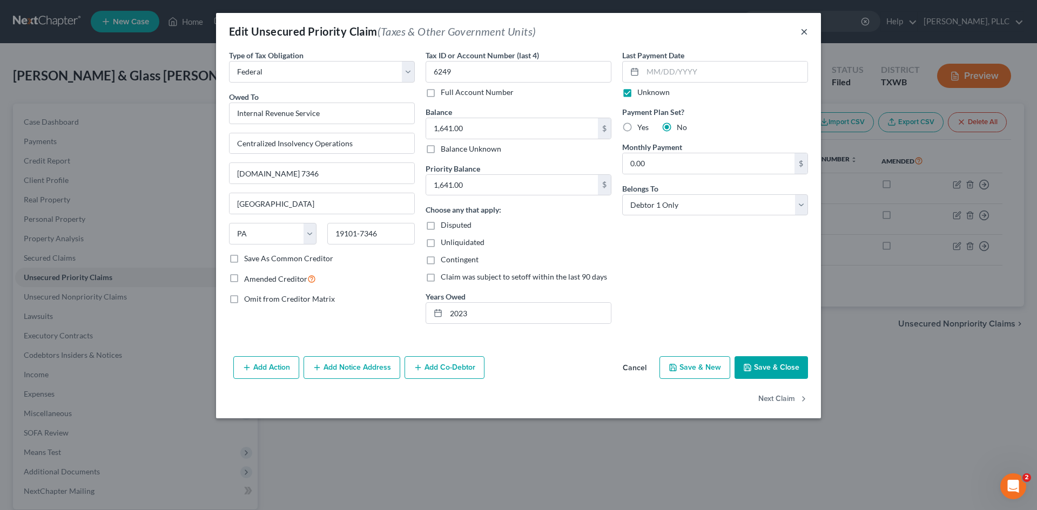
click at [806, 27] on button "×" at bounding box center [804, 31] width 8 height 13
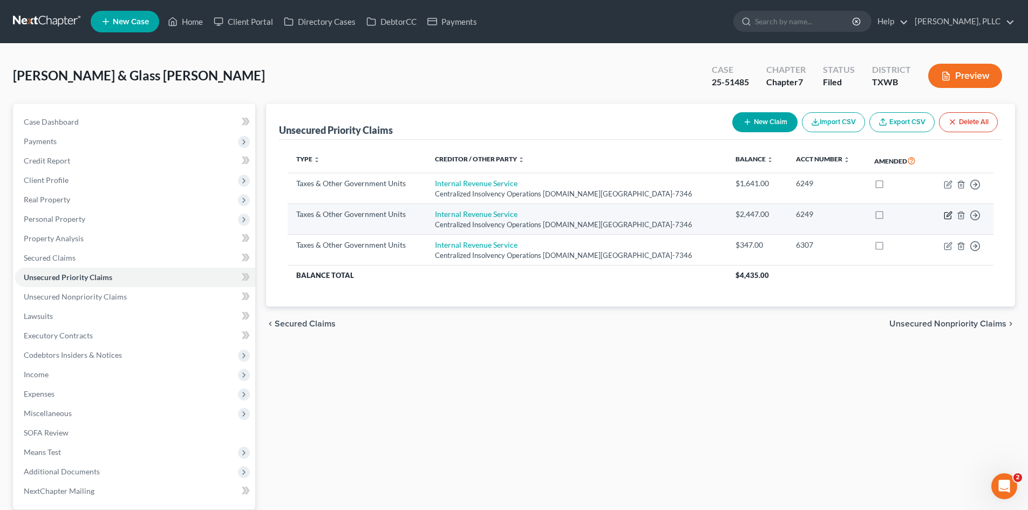
click at [949, 219] on icon "button" at bounding box center [948, 215] width 9 height 9
select select "0"
select select "39"
select select "0"
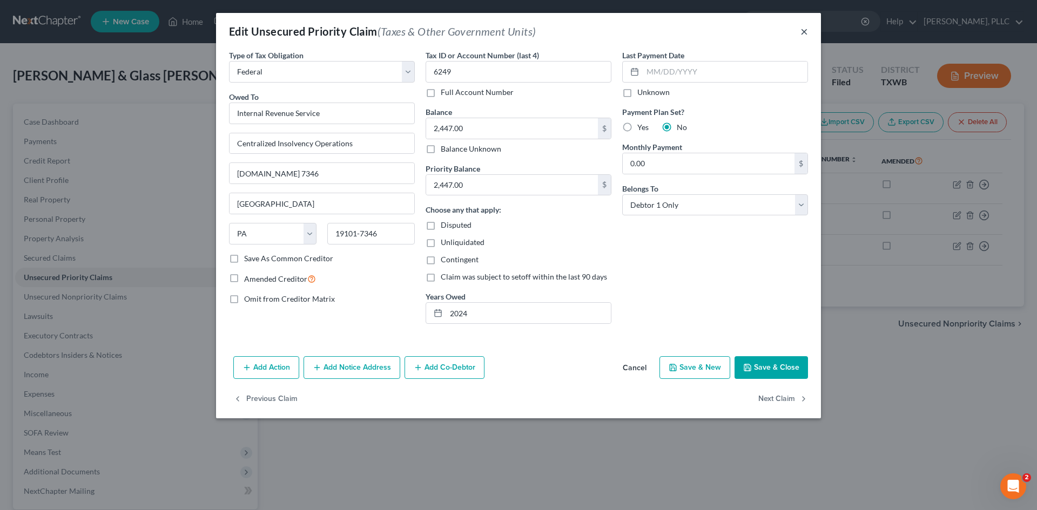
click at [804, 32] on button "×" at bounding box center [804, 31] width 8 height 13
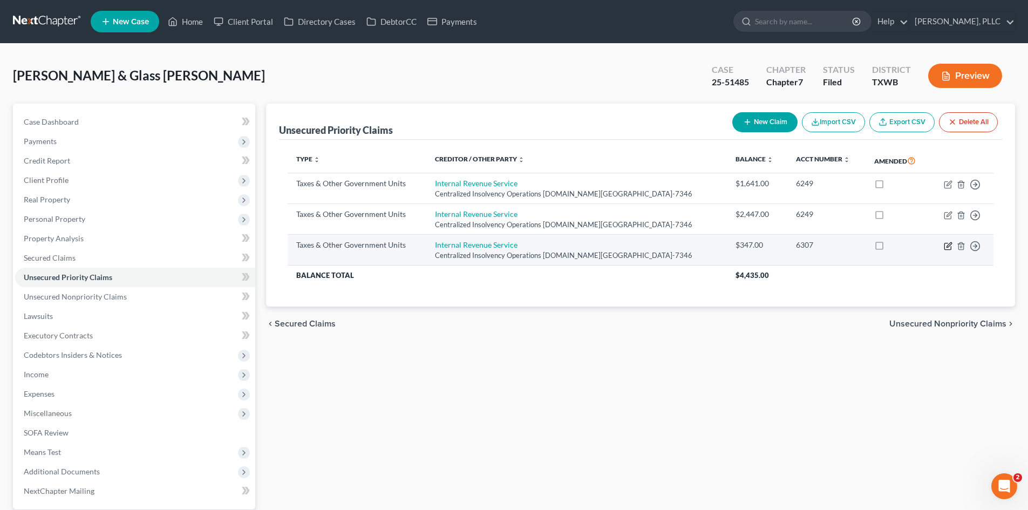
click at [946, 247] on icon "button" at bounding box center [948, 246] width 9 height 9
select select "0"
select select "39"
select select "1"
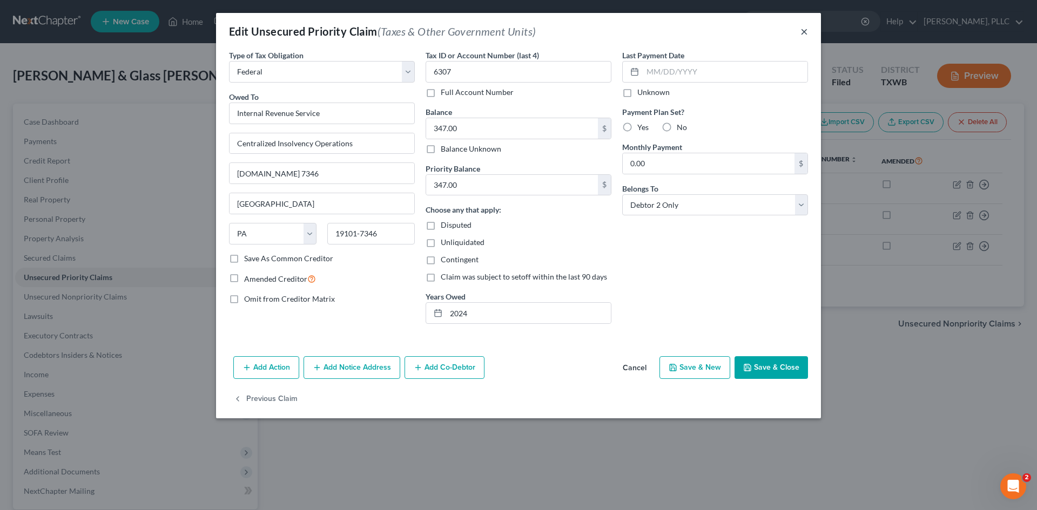
click at [802, 31] on button "×" at bounding box center [804, 31] width 8 height 13
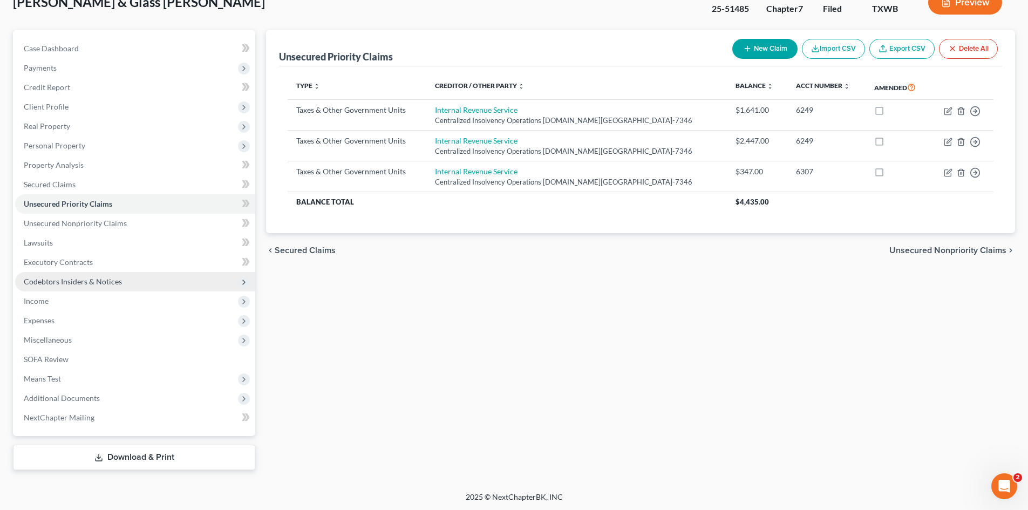
scroll to position [75, 0]
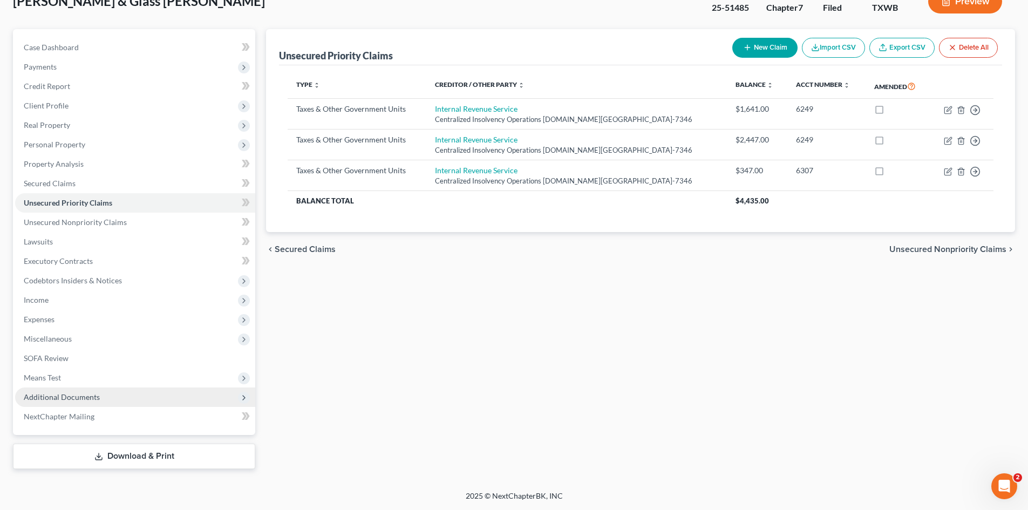
click at [65, 390] on span "Additional Documents" at bounding box center [135, 397] width 240 height 19
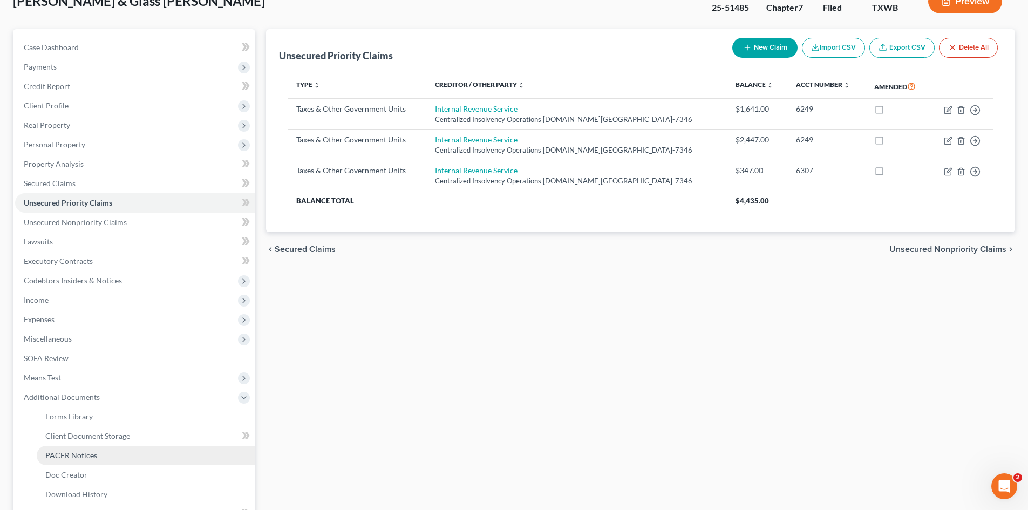
click at [59, 452] on span "PACER Notices" at bounding box center [71, 455] width 52 height 9
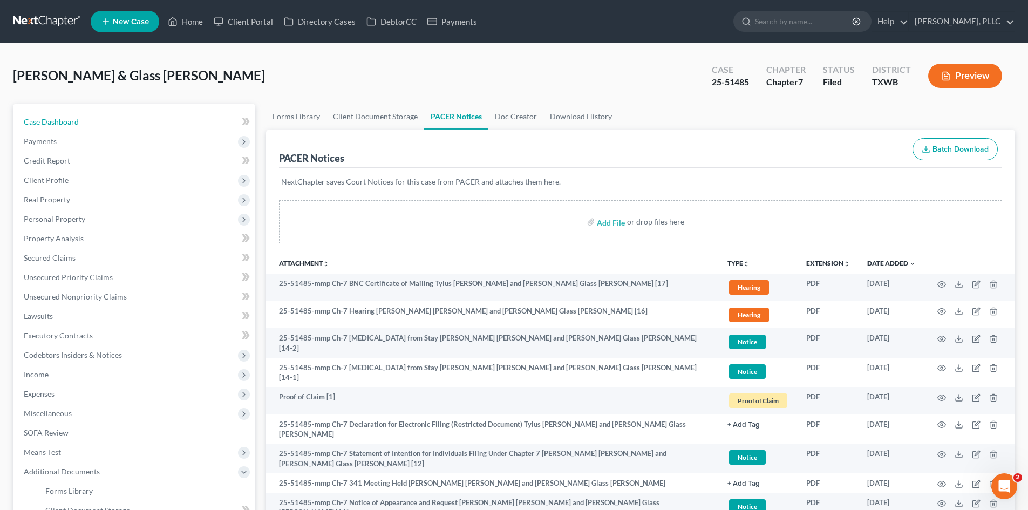
drag, startPoint x: 58, startPoint y: 120, endPoint x: 313, endPoint y: 74, distance: 259.0
click at [58, 120] on span "Case Dashboard" at bounding box center [51, 121] width 55 height 9
select select "4"
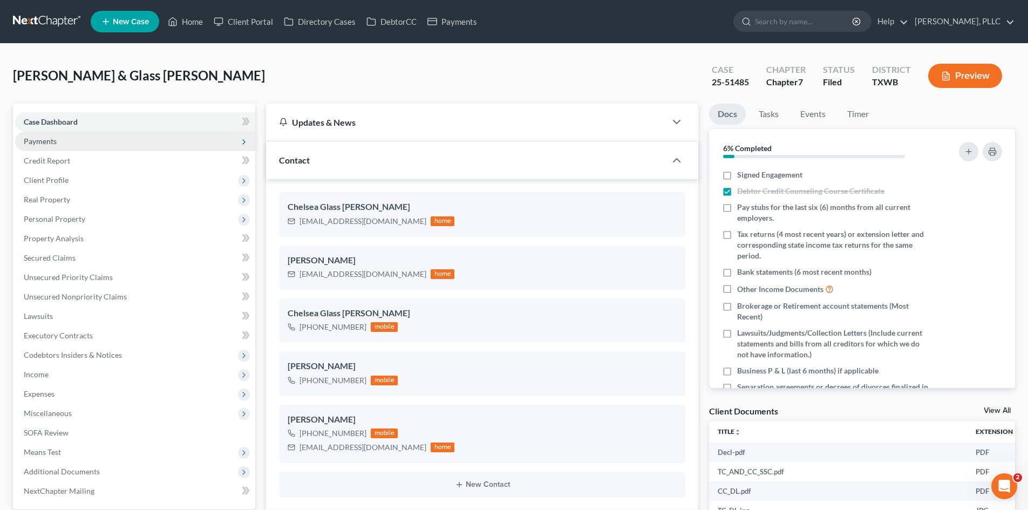
click at [76, 137] on span "Payments" at bounding box center [135, 141] width 240 height 19
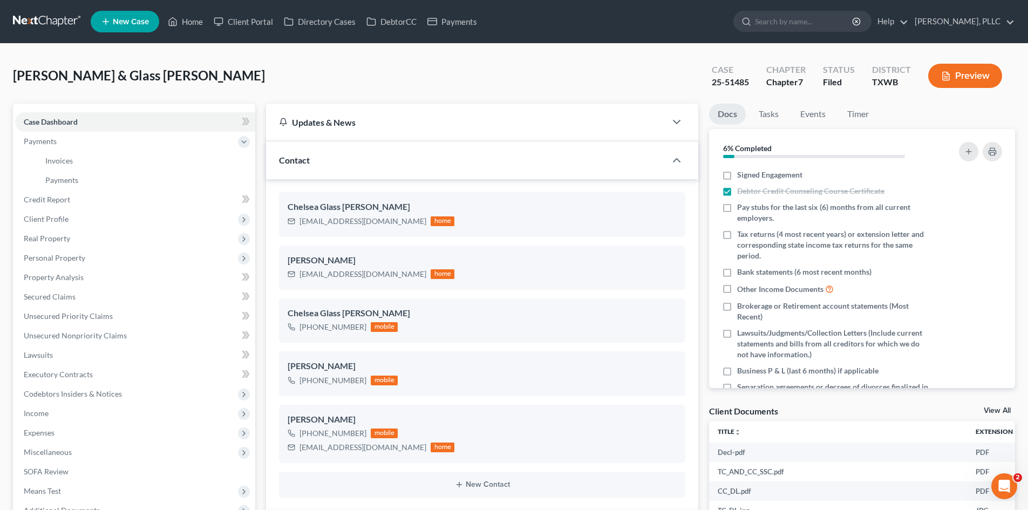
drag, startPoint x: 669, startPoint y: 166, endPoint x: 681, endPoint y: 159, distance: 14.3
click at [670, 166] on div at bounding box center [682, 161] width 32 height 22
click at [676, 161] on icon "button" at bounding box center [677, 160] width 13 height 13
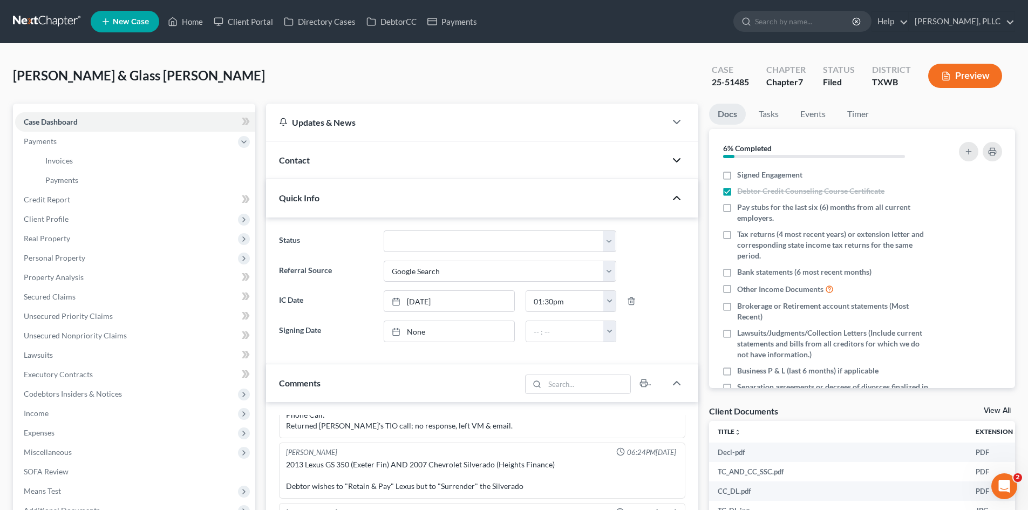
click at [675, 200] on icon "button" at bounding box center [677, 198] width 13 height 13
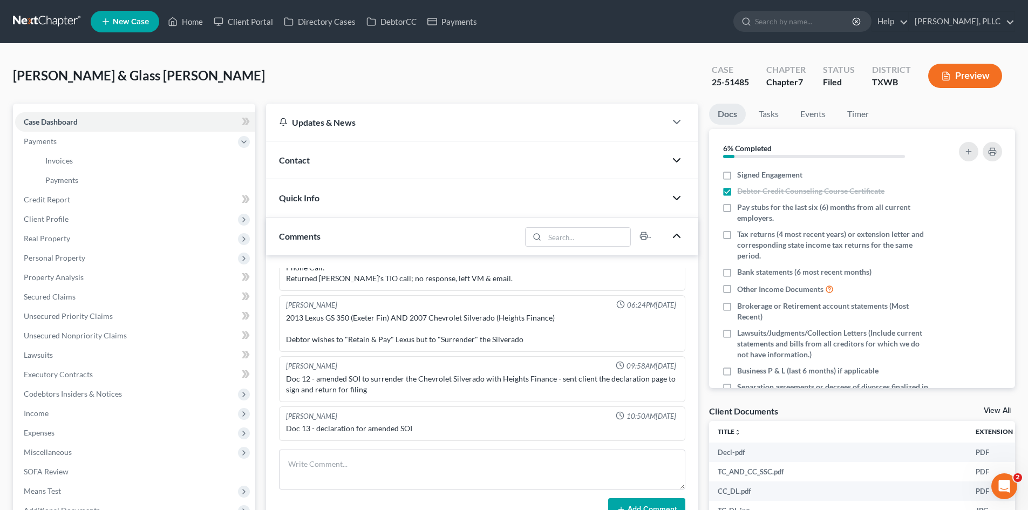
click at [683, 239] on icon "button" at bounding box center [677, 235] width 13 height 13
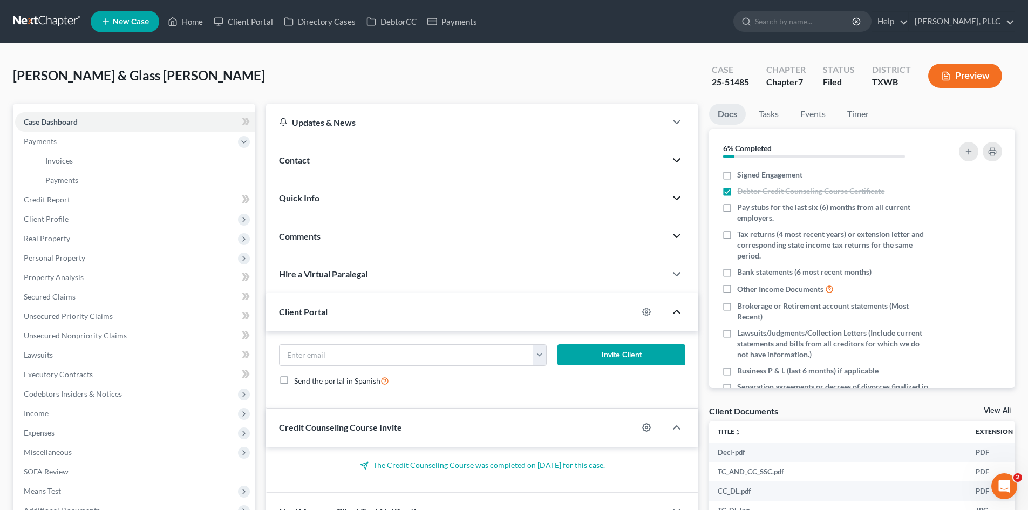
click at [678, 314] on icon "button" at bounding box center [677, 312] width 13 height 13
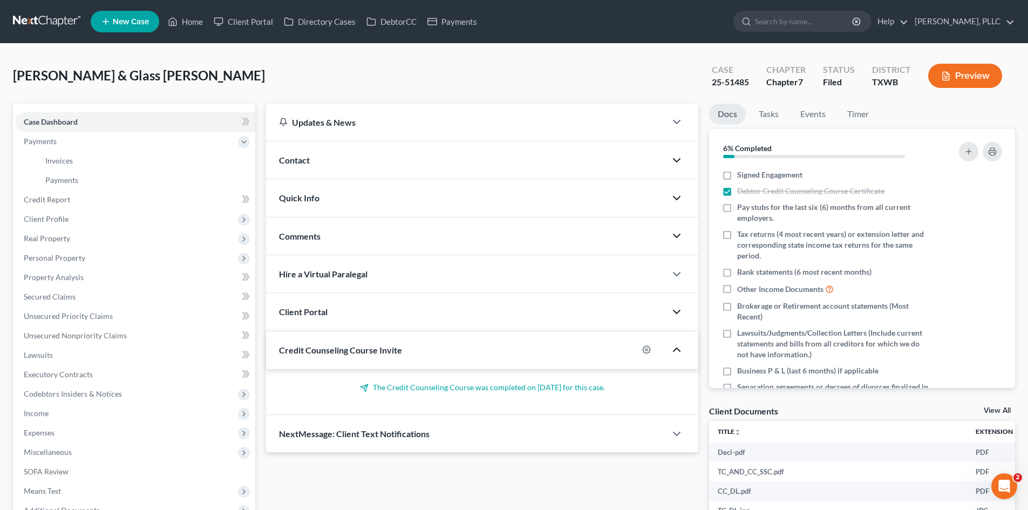
click at [678, 344] on icon "button" at bounding box center [677, 349] width 13 height 13
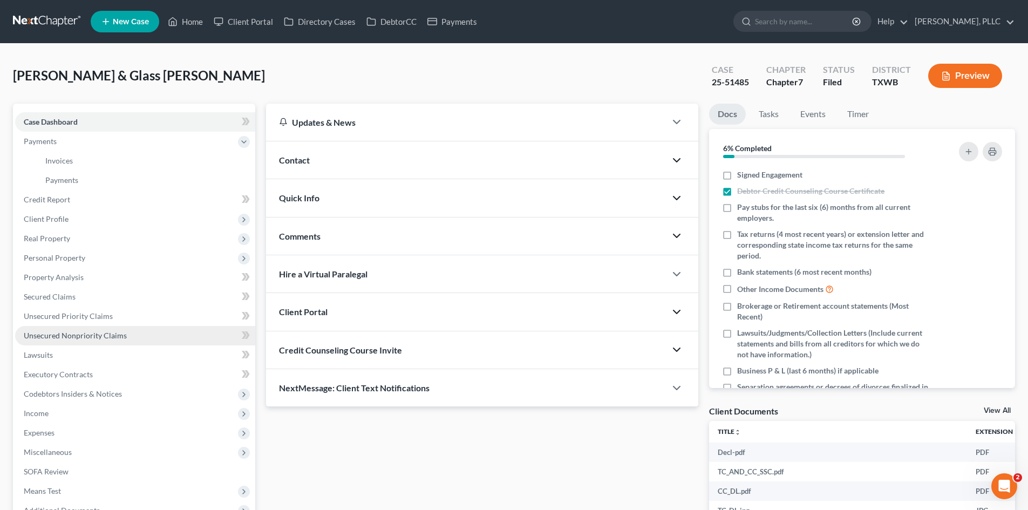
click at [130, 336] on link "Unsecured Nonpriority Claims" at bounding box center [135, 335] width 240 height 19
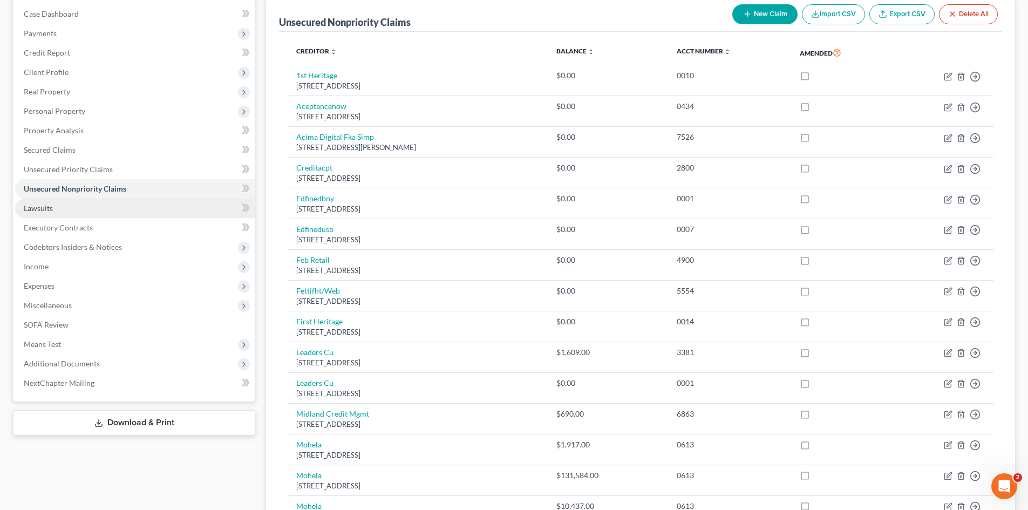
click at [106, 208] on link "Lawsuits" at bounding box center [135, 208] width 240 height 19
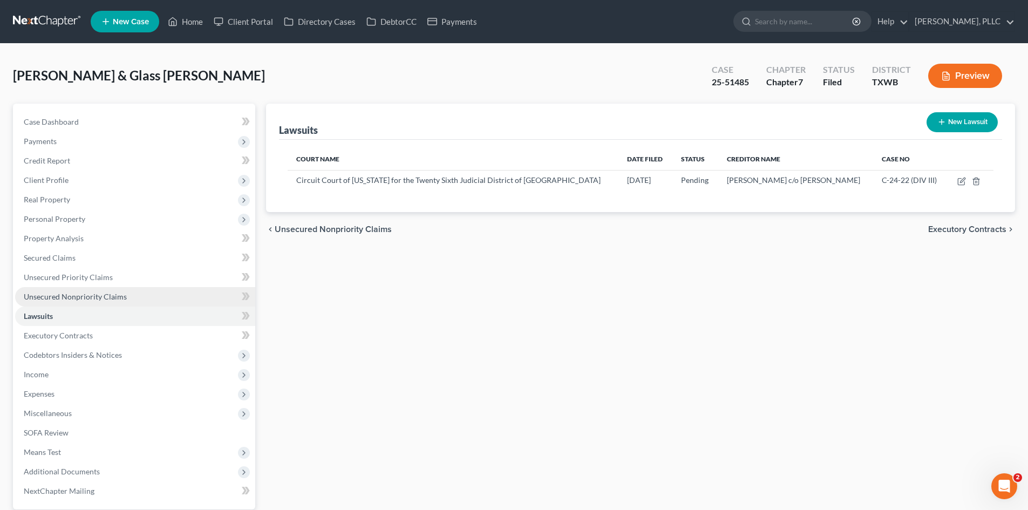
click at [110, 299] on span "Unsecured Nonpriority Claims" at bounding box center [75, 296] width 103 height 9
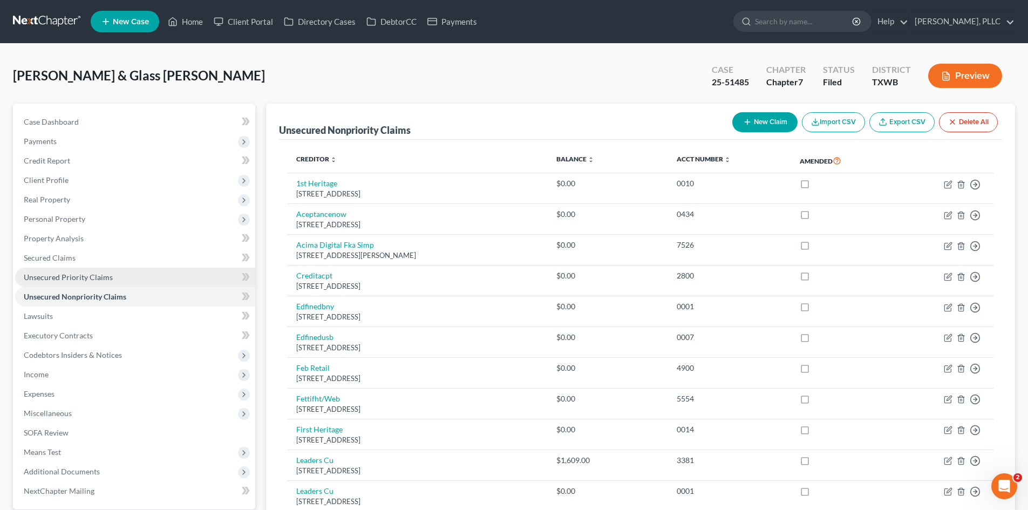
click at [123, 268] on link "Unsecured Priority Claims" at bounding box center [135, 277] width 240 height 19
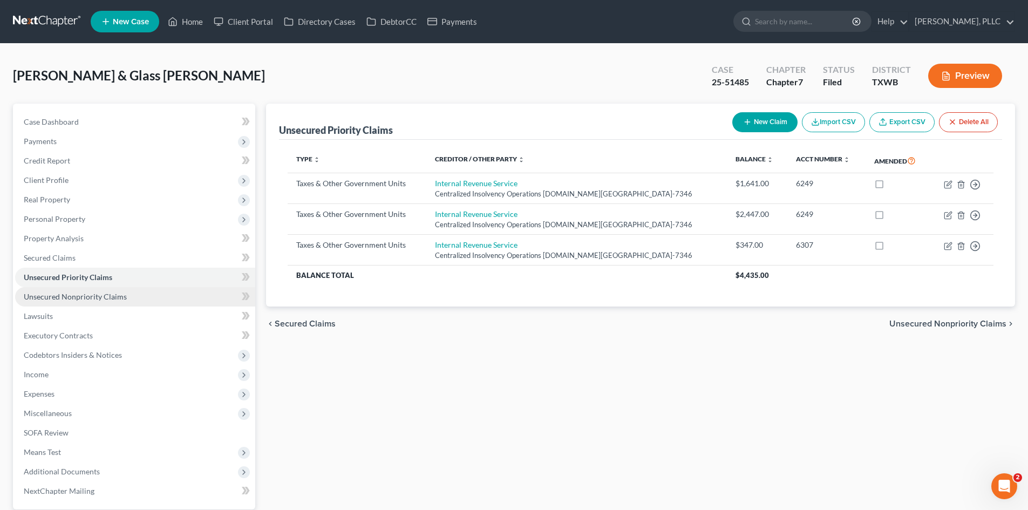
click at [73, 299] on span "Unsecured Nonpriority Claims" at bounding box center [75, 296] width 103 height 9
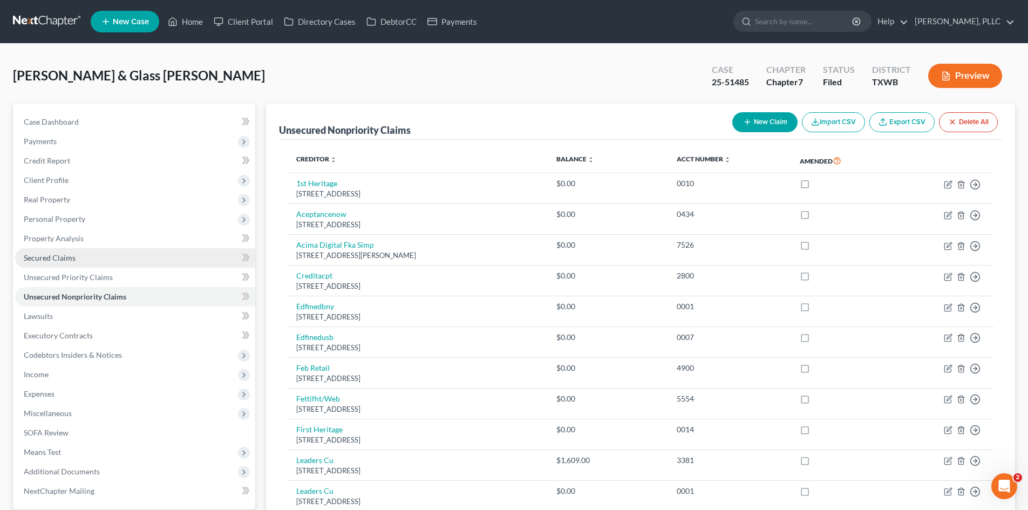
click at [76, 262] on link "Secured Claims" at bounding box center [135, 257] width 240 height 19
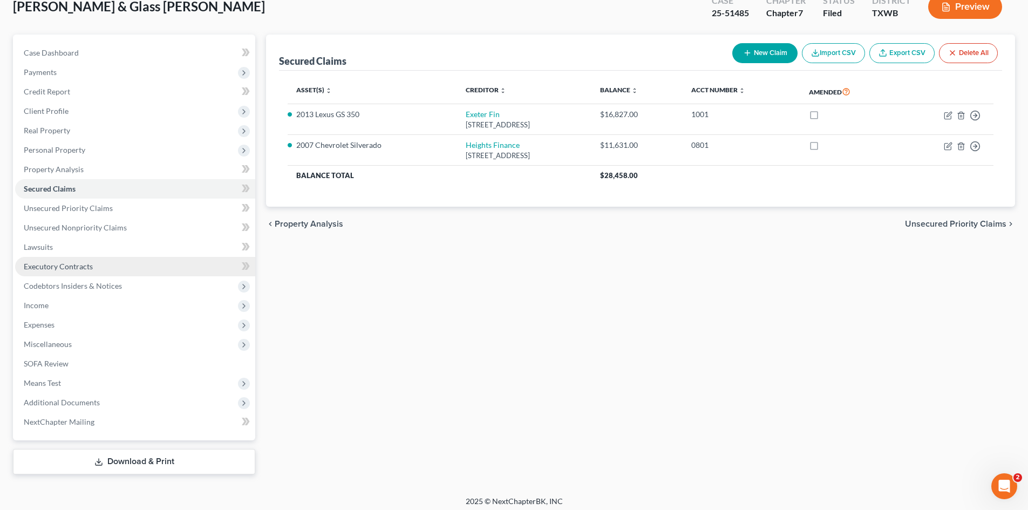
scroll to position [75, 0]
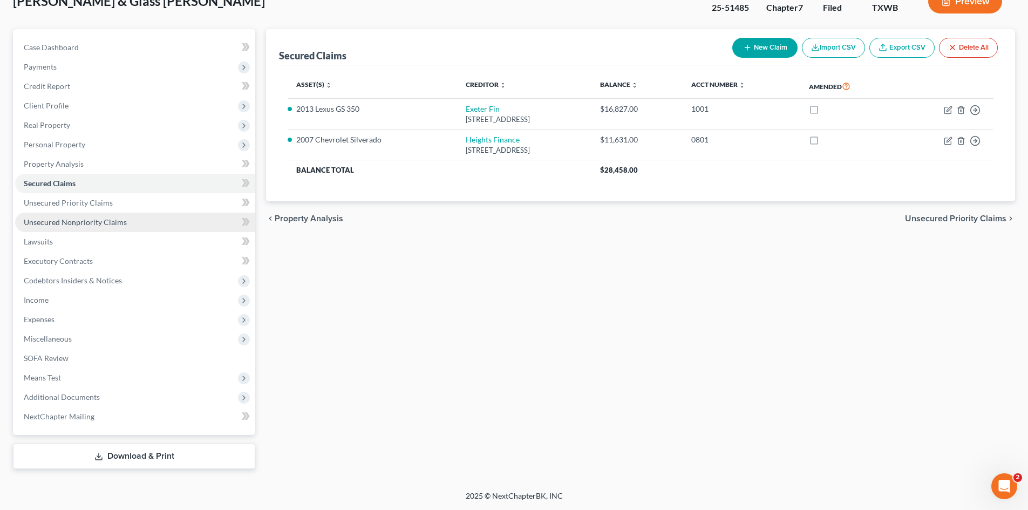
click at [137, 219] on link "Unsecured Nonpriority Claims" at bounding box center [135, 222] width 240 height 19
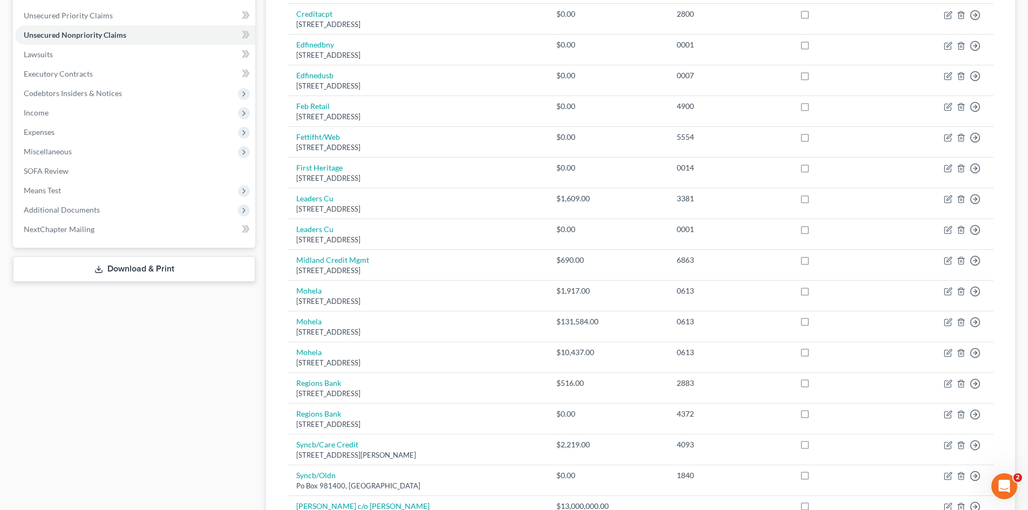
scroll to position [270, 0]
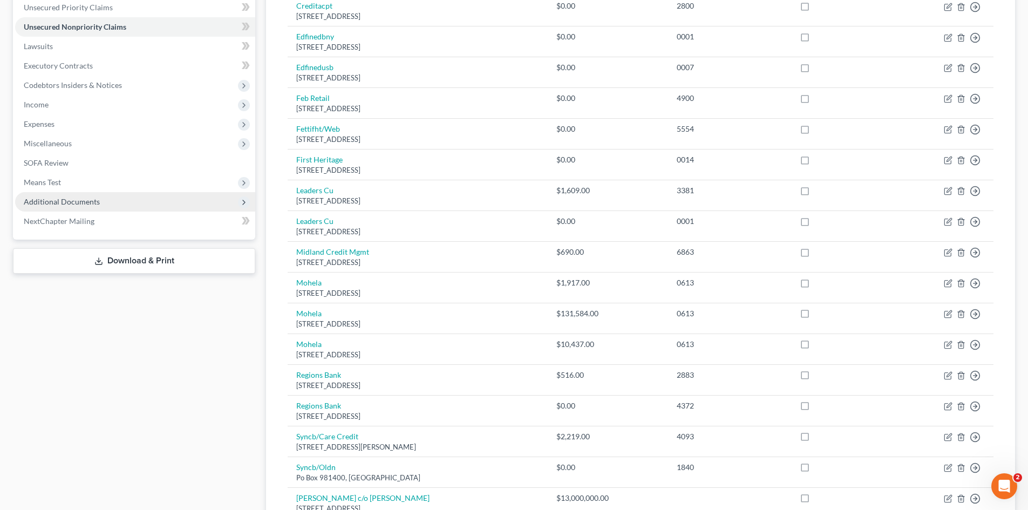
click at [100, 202] on span "Additional Documents" at bounding box center [135, 201] width 240 height 19
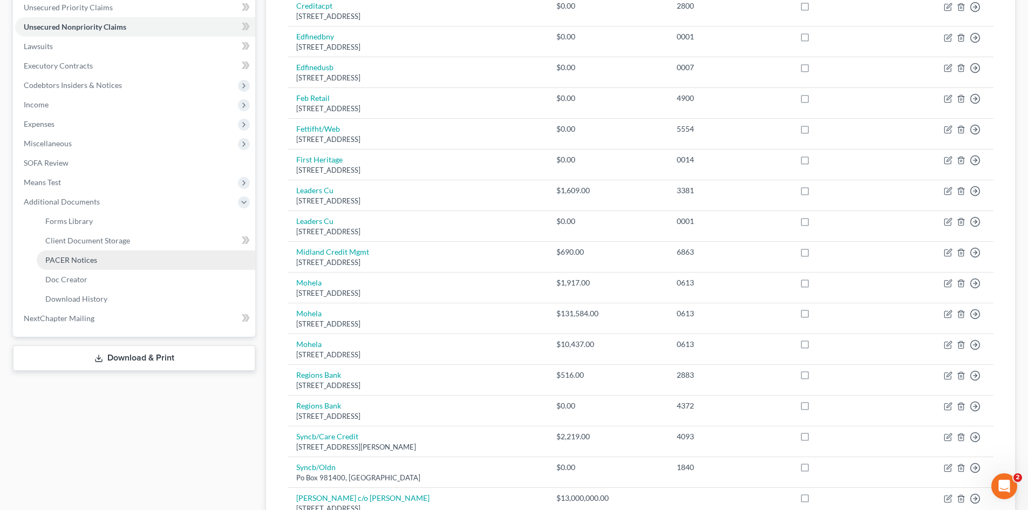
click at [121, 264] on link "PACER Notices" at bounding box center [146, 260] width 219 height 19
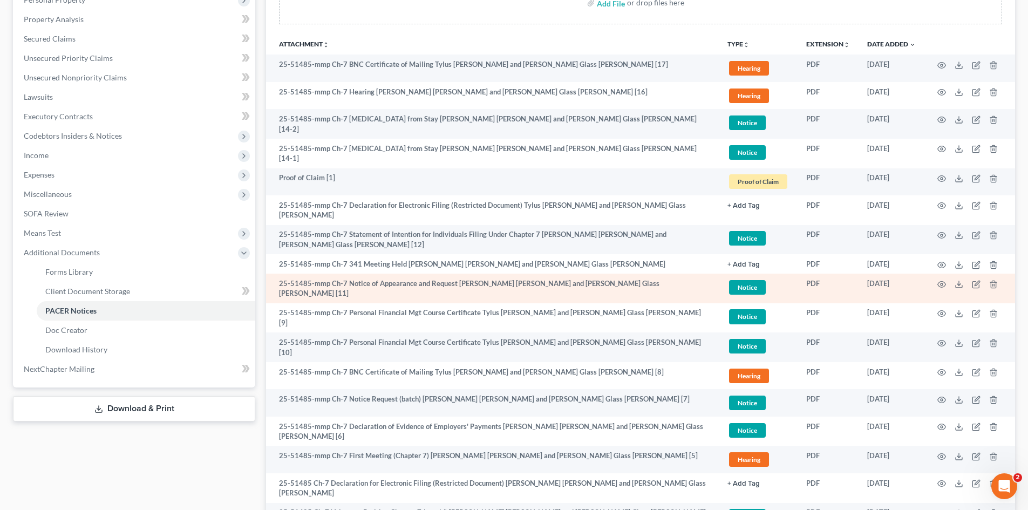
scroll to position [347, 0]
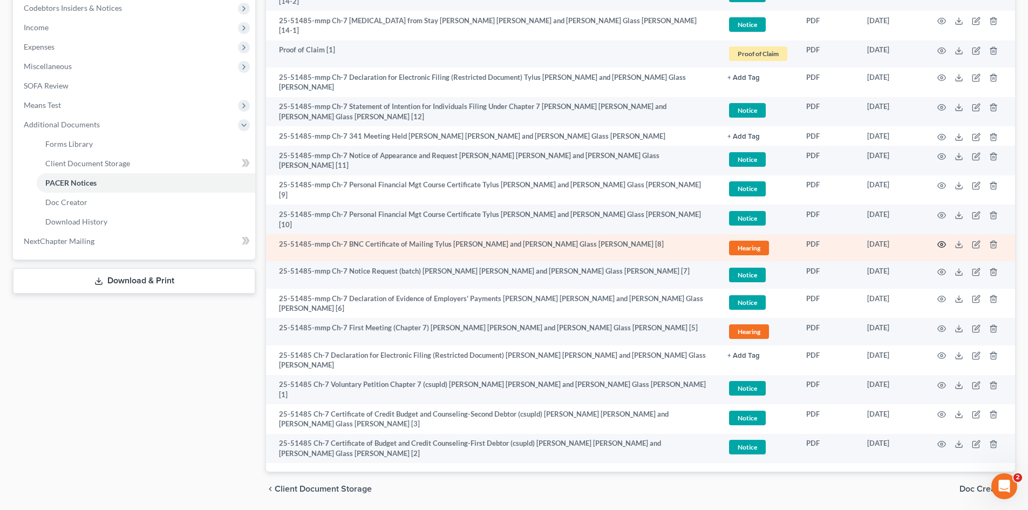
click at [942, 243] on circle "button" at bounding box center [942, 244] width 2 height 2
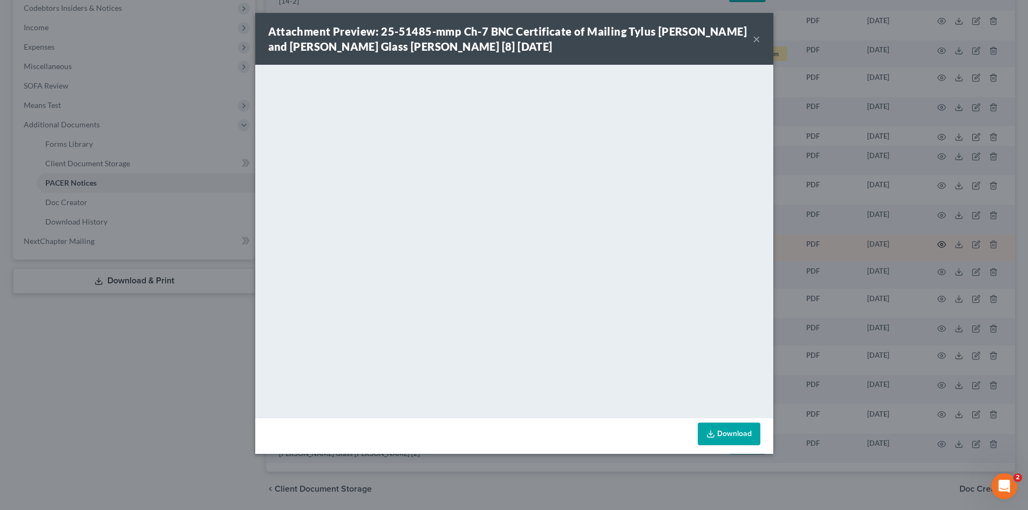
scroll to position [345, 0]
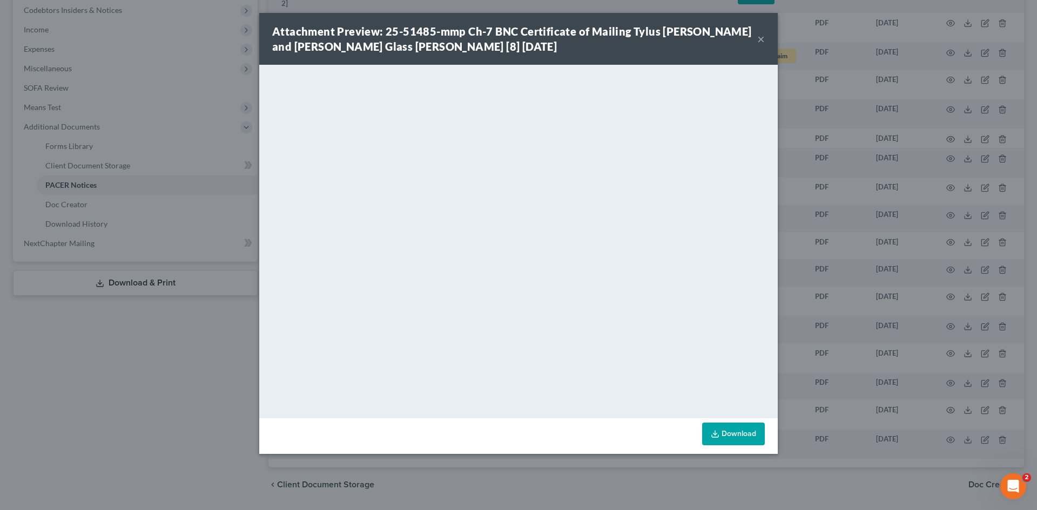
click at [764, 38] on button "×" at bounding box center [761, 38] width 8 height 13
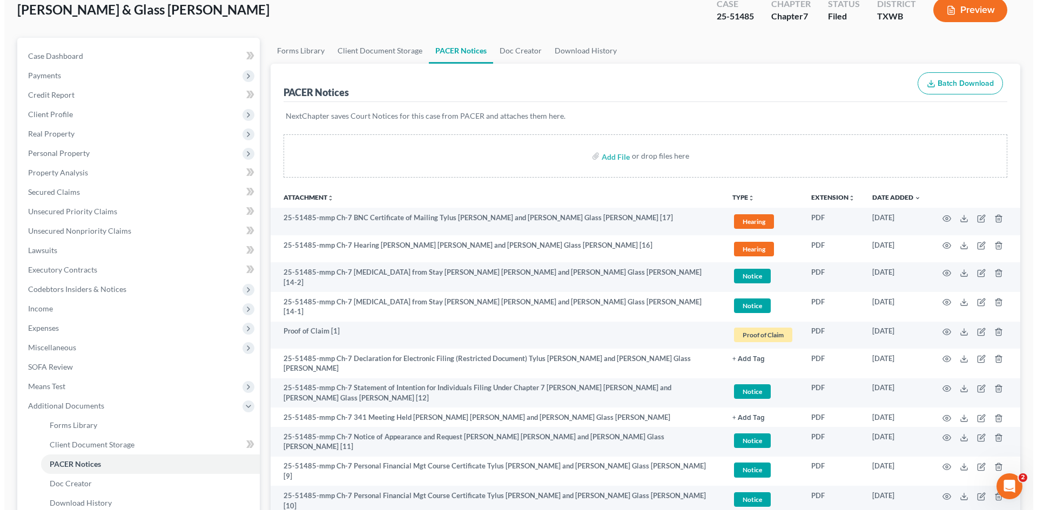
scroll to position [0, 0]
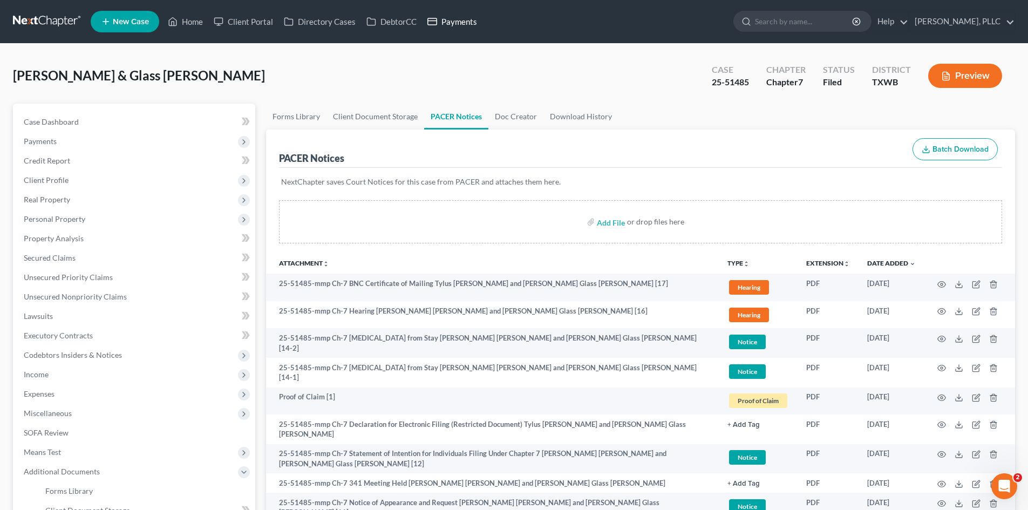
click at [460, 23] on link "Payments" at bounding box center [452, 21] width 60 height 19
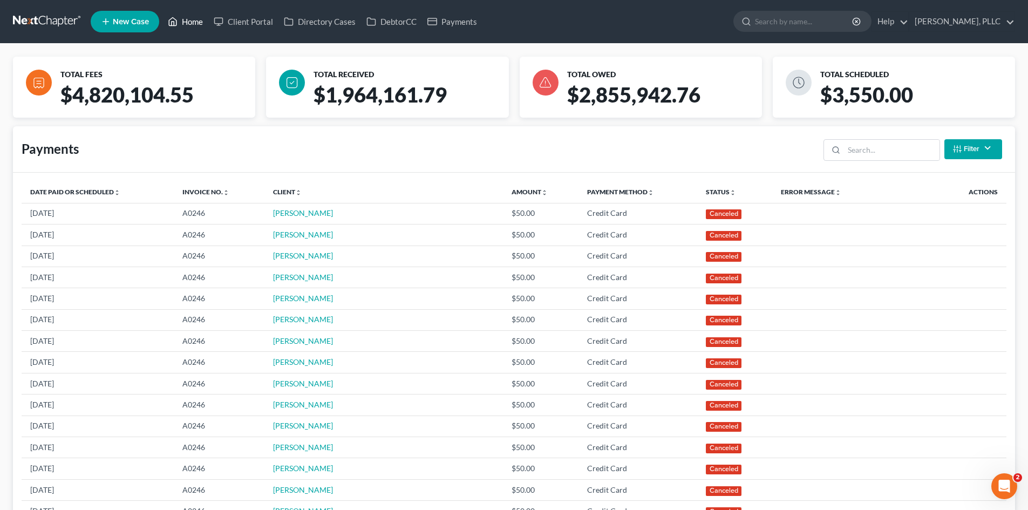
click at [198, 21] on link "Home" at bounding box center [186, 21] width 46 height 19
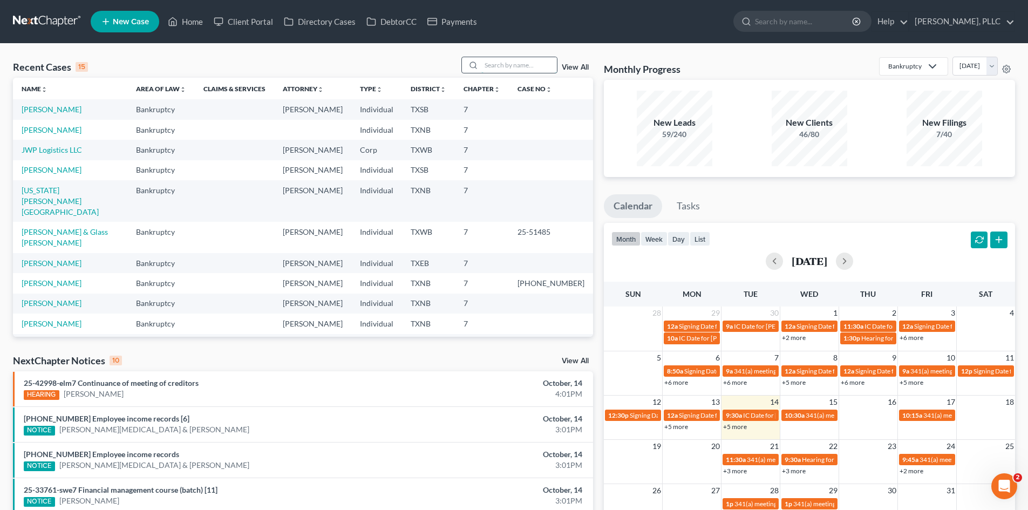
click at [497, 62] on input "search" at bounding box center [520, 65] width 76 height 16
type input "franco"
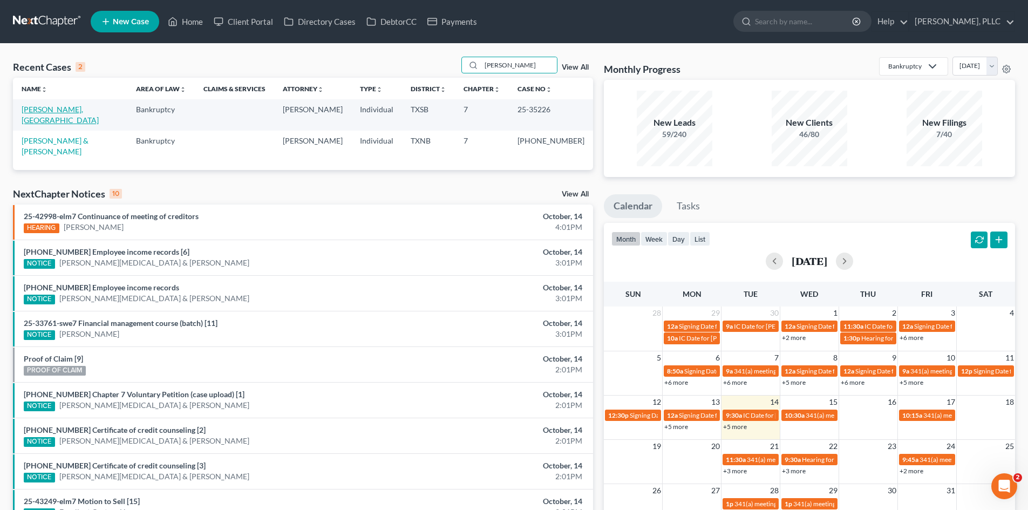
click at [49, 111] on link "Yanez Franco, Israel" at bounding box center [60, 115] width 77 height 20
select select "6"
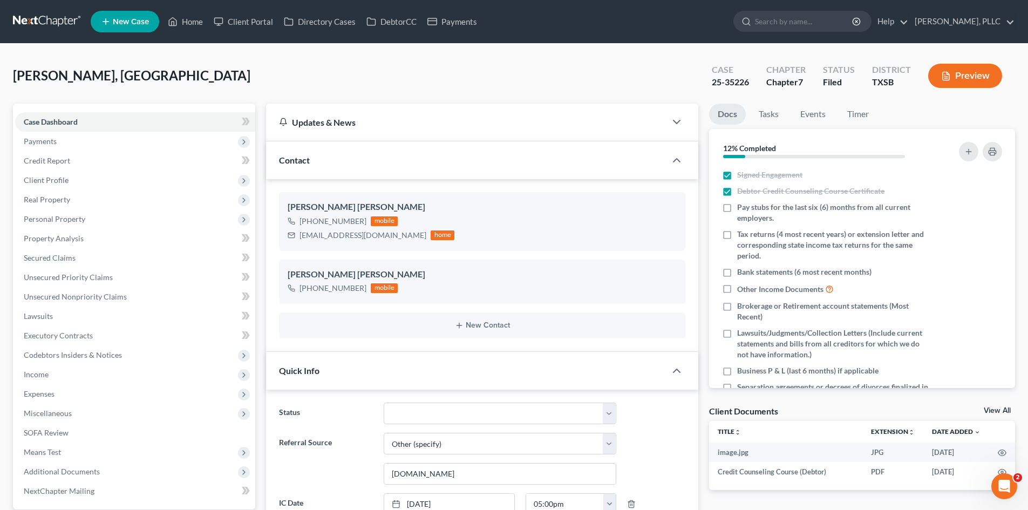
scroll to position [1177, 0]
click at [45, 140] on span "Payments" at bounding box center [40, 141] width 33 height 9
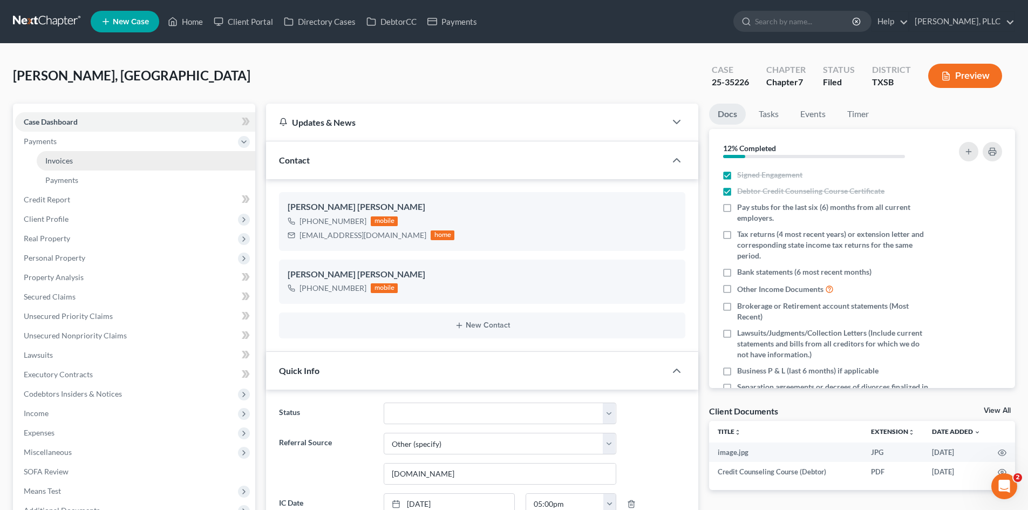
click at [57, 169] on link "Invoices" at bounding box center [146, 160] width 219 height 19
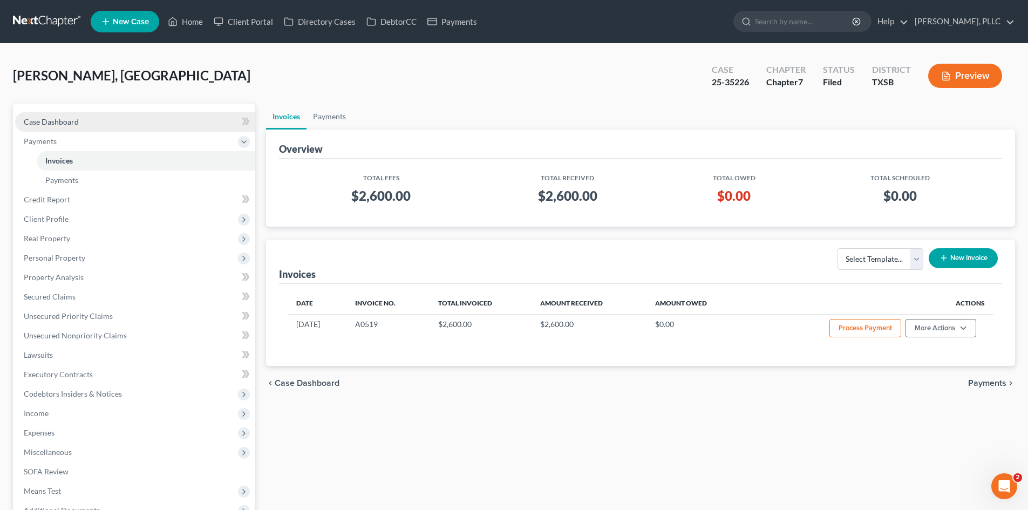
click at [80, 120] on link "Case Dashboard" at bounding box center [135, 121] width 240 height 19
select select "6"
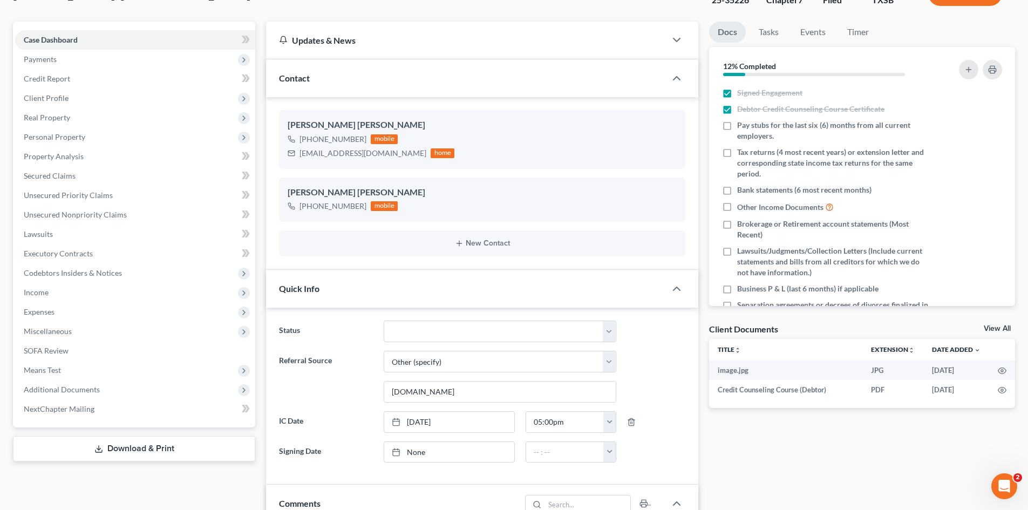
scroll to position [108, 0]
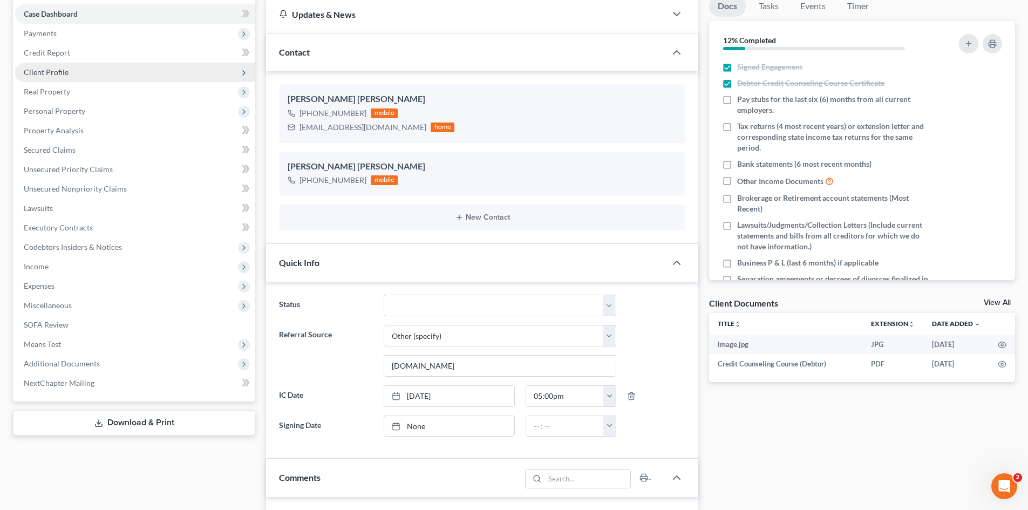
click at [78, 66] on span "Client Profile" at bounding box center [135, 72] width 240 height 19
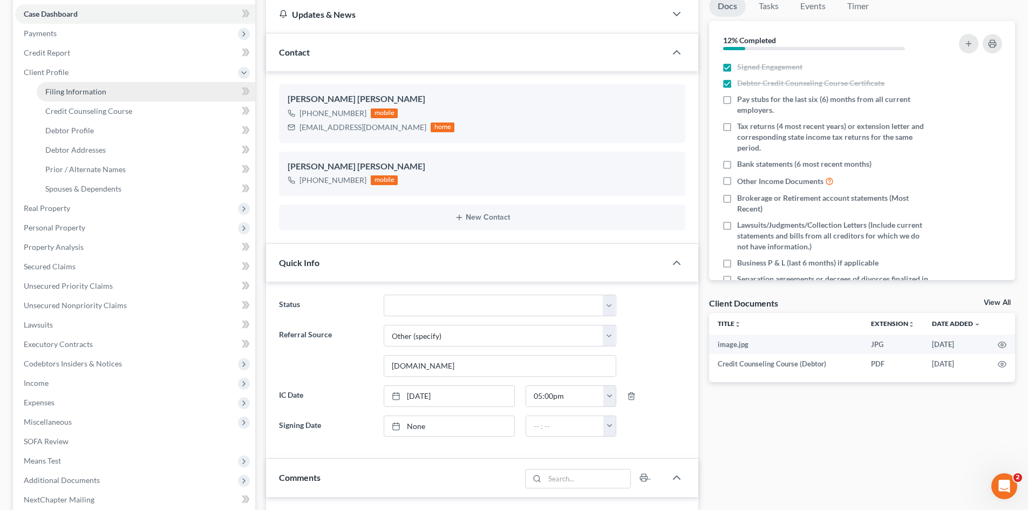
click at [91, 88] on span "Filing Information" at bounding box center [75, 91] width 61 height 9
select select "1"
select select "0"
select select "79"
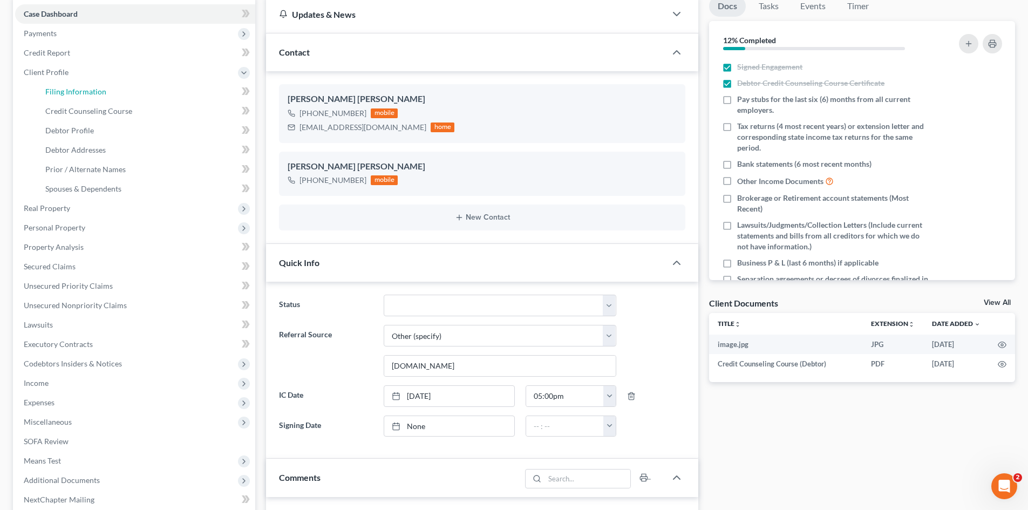
select select "2"
select select "45"
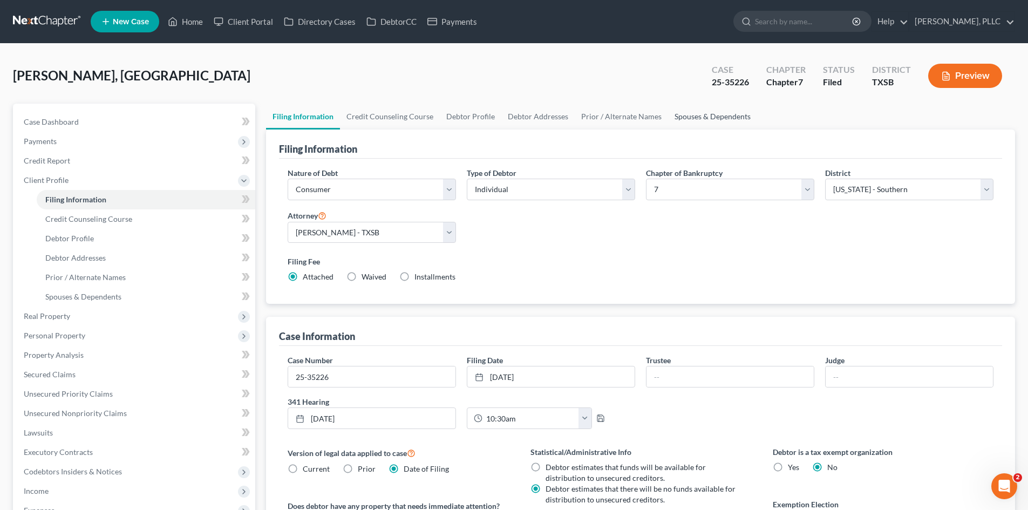
click at [688, 120] on link "Spouses & Dependents" at bounding box center [712, 117] width 89 height 26
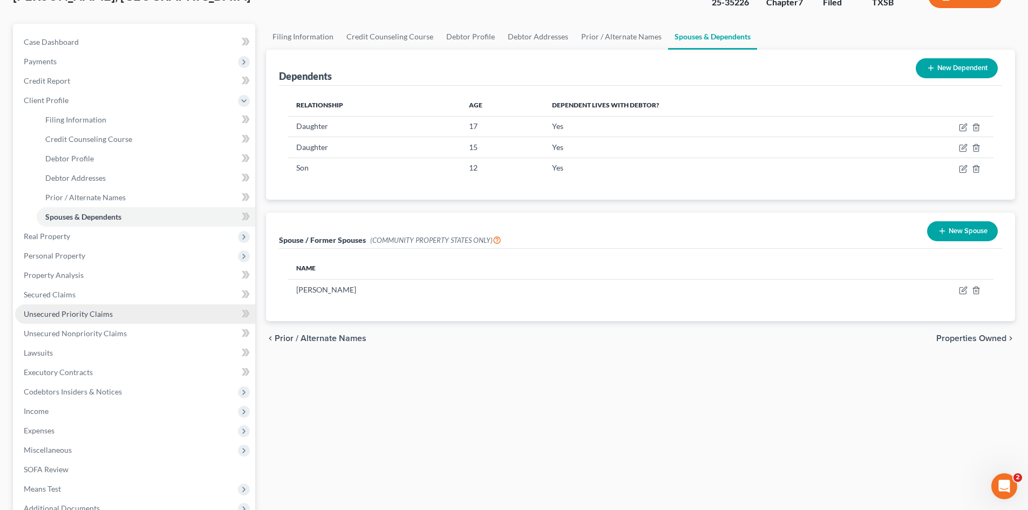
scroll to position [162, 0]
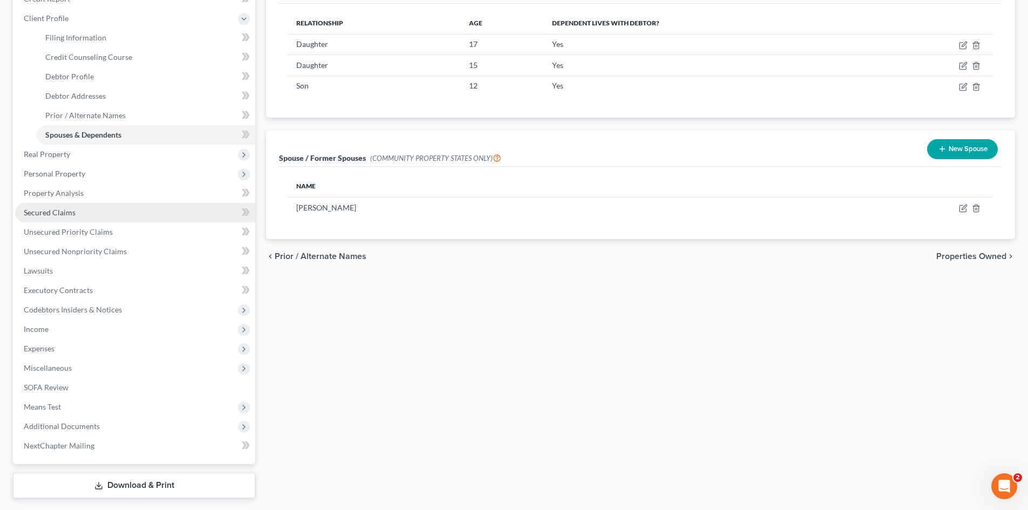
click at [81, 215] on link "Secured Claims" at bounding box center [135, 212] width 240 height 19
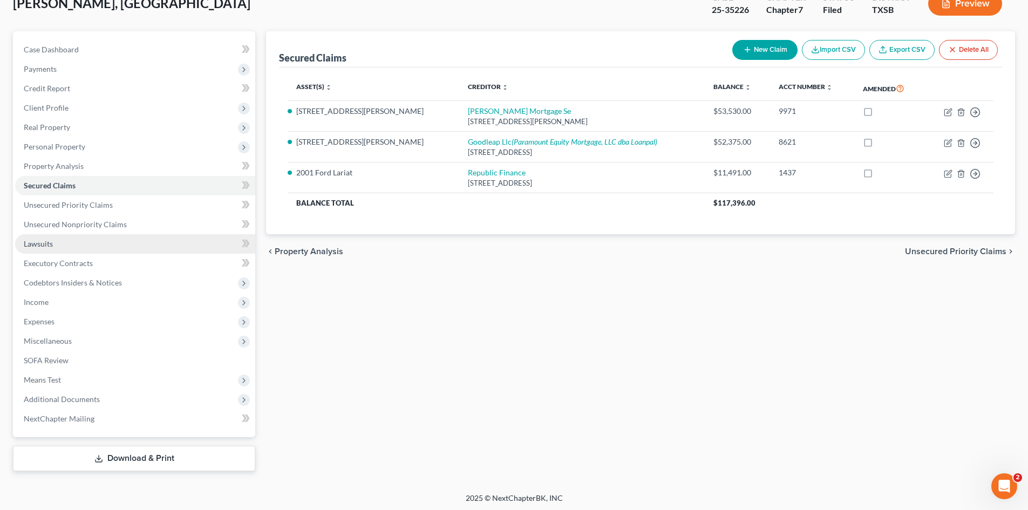
scroll to position [75, 0]
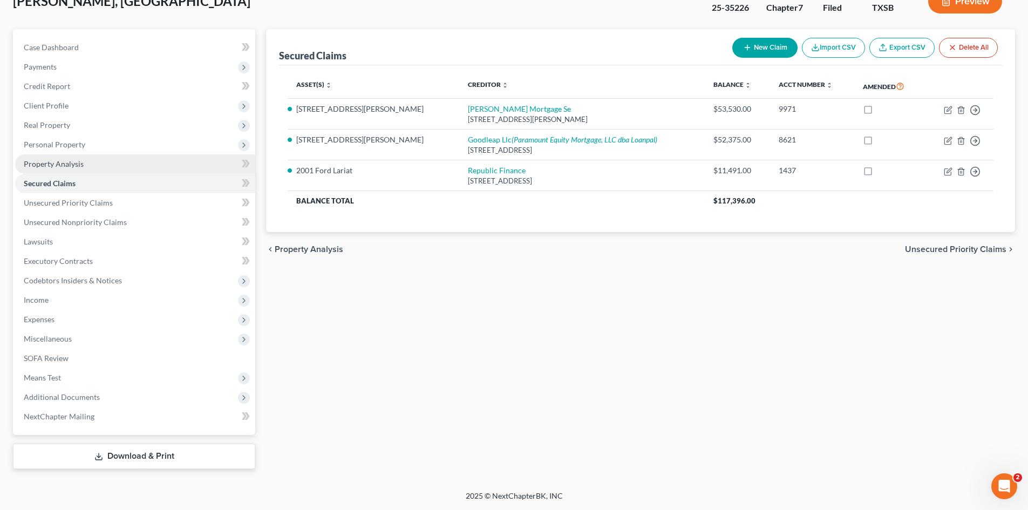
click at [66, 165] on span "Property Analysis" at bounding box center [54, 163] width 60 height 9
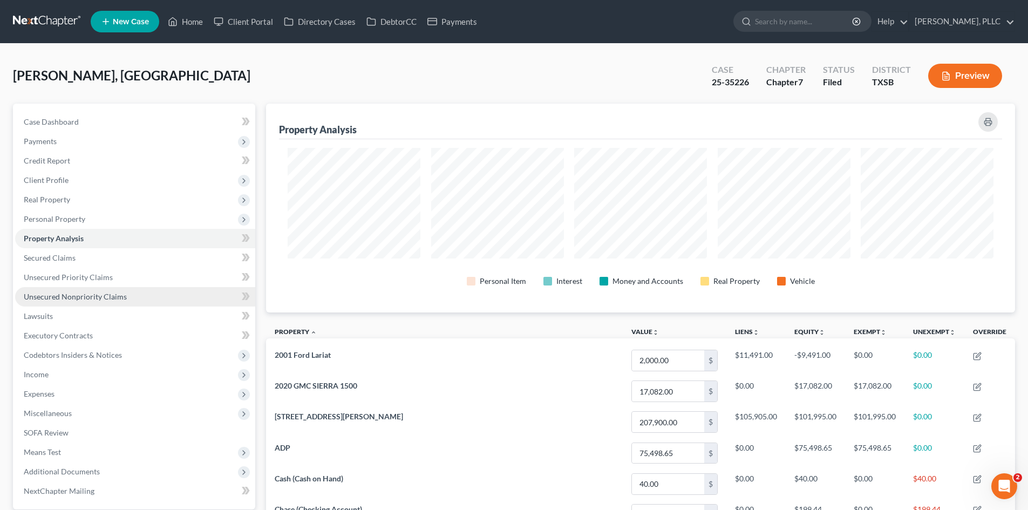
click at [110, 297] on span "Unsecured Nonpriority Claims" at bounding box center [75, 296] width 103 height 9
